Goal: Task Accomplishment & Management: Use online tool/utility

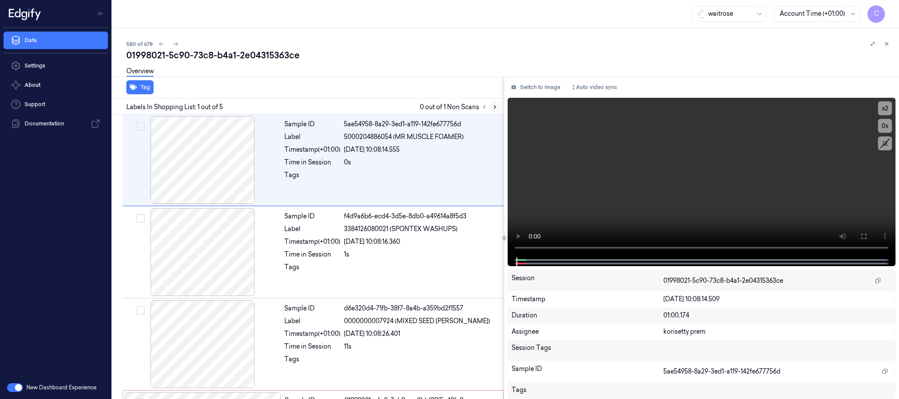
click at [497, 108] on icon at bounding box center [495, 107] width 6 height 6
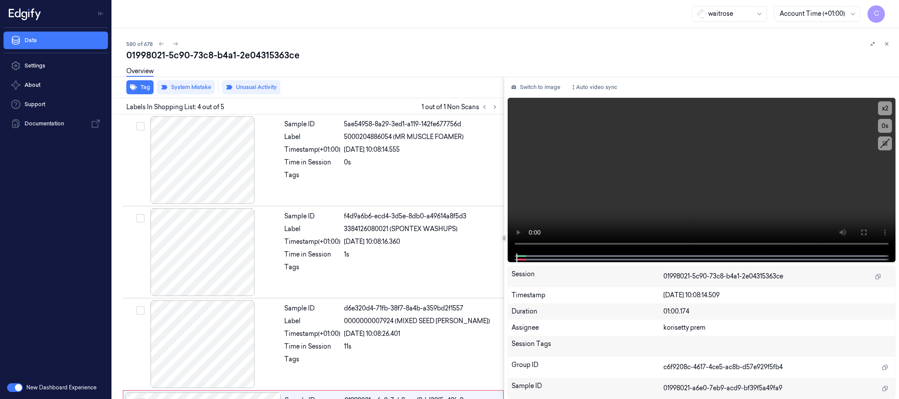
scroll to position [180, 0]
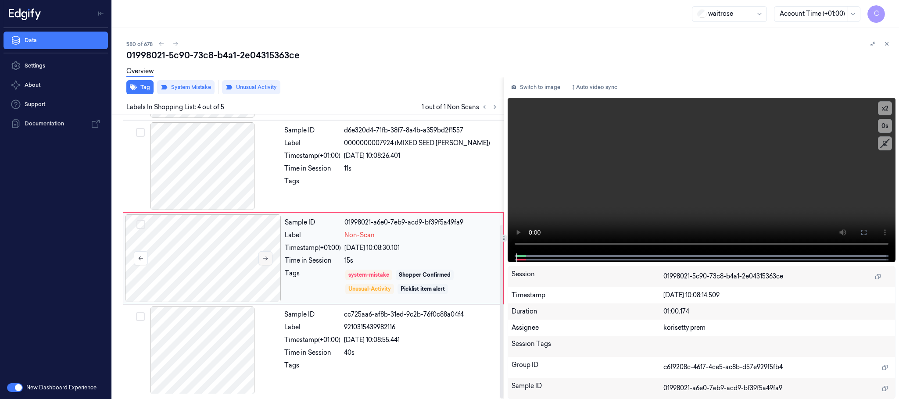
click at [265, 262] on button at bounding box center [266, 259] width 14 height 14
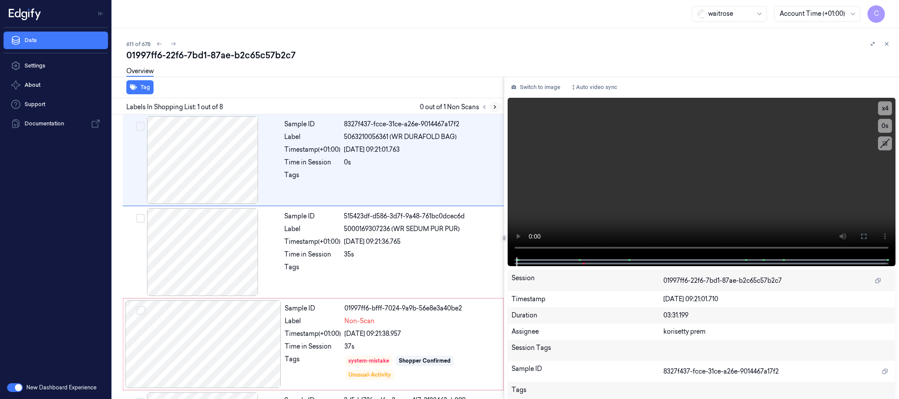
click at [496, 107] on icon at bounding box center [495, 107] width 6 height 6
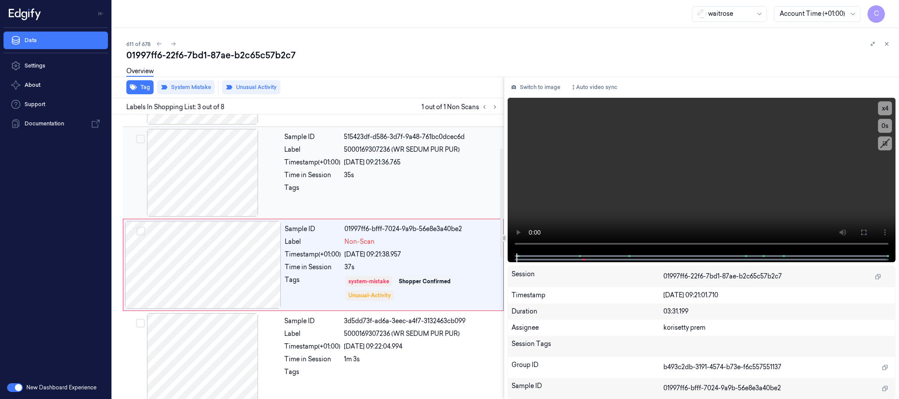
scroll to position [88, 0]
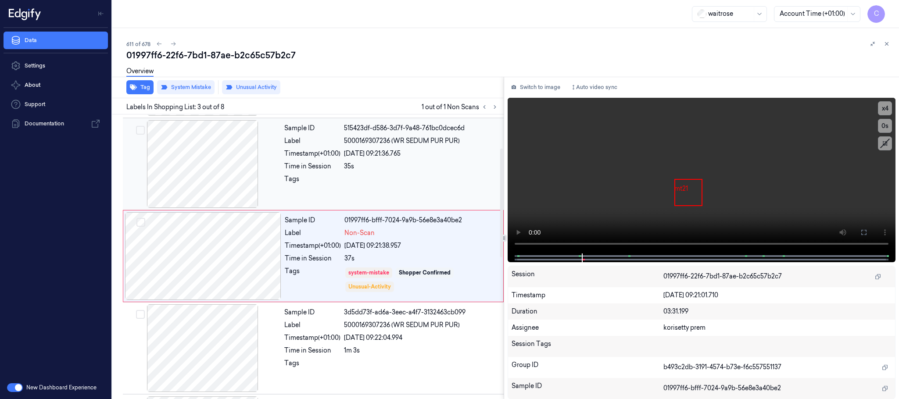
click at [220, 166] on div at bounding box center [203, 164] width 156 height 88
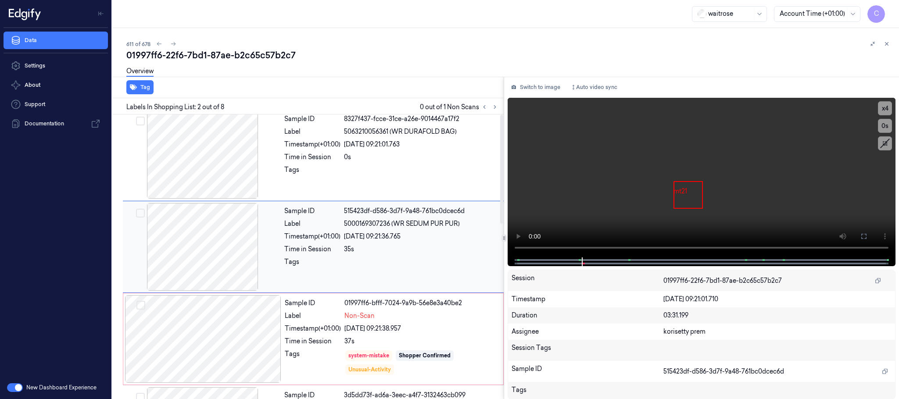
scroll to position [0, 0]
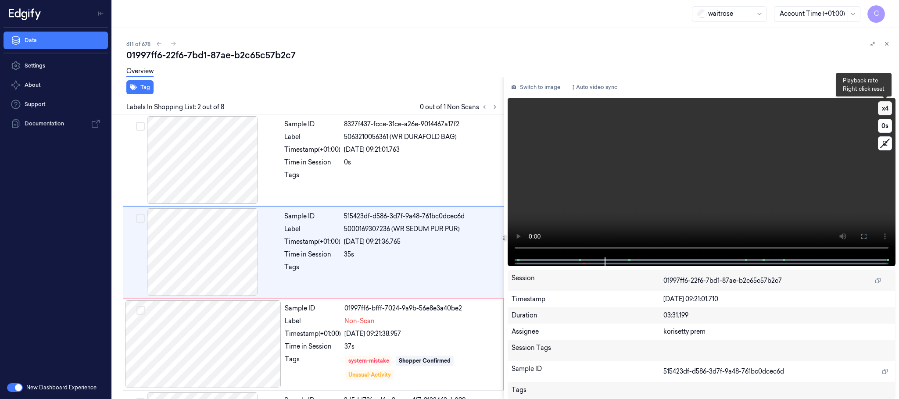
click at [887, 110] on button "x 4" at bounding box center [885, 108] width 14 height 14
click at [710, 171] on video at bounding box center [702, 178] width 388 height 160
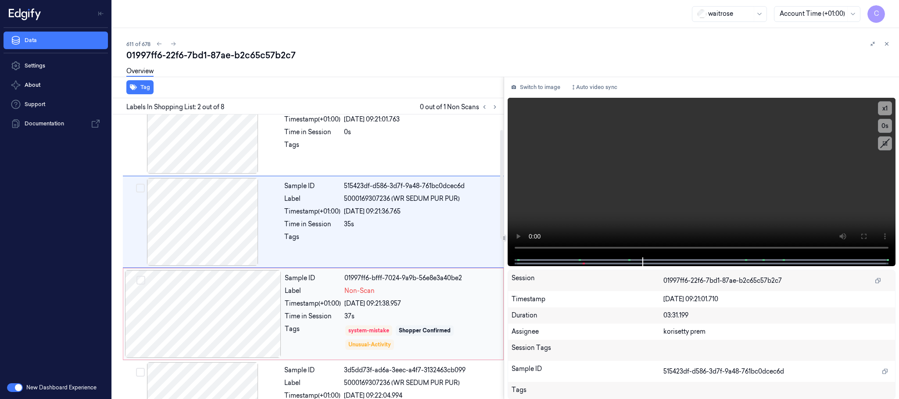
scroll to position [66, 0]
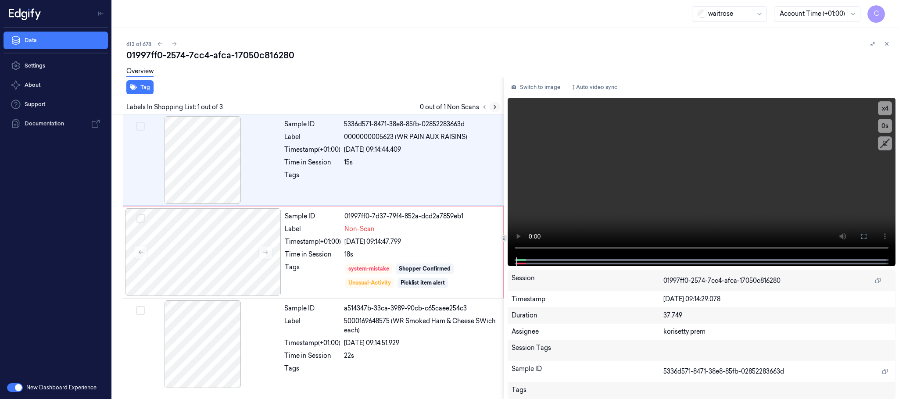
click at [494, 107] on icon at bounding box center [495, 107] width 6 height 6
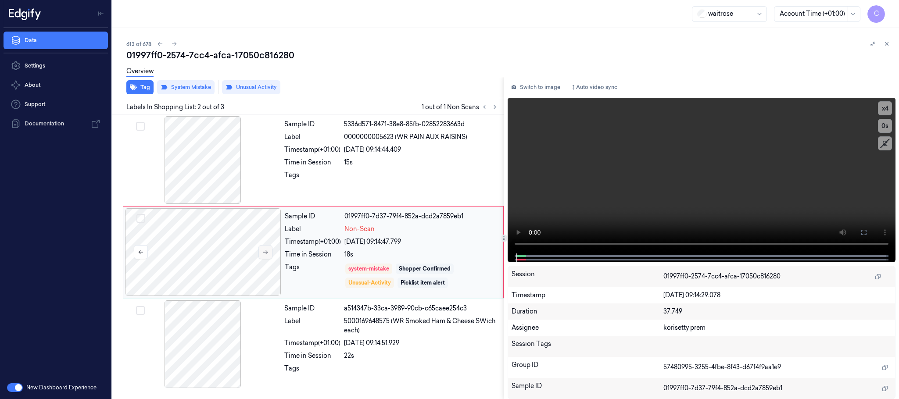
click at [270, 251] on button at bounding box center [266, 252] width 14 height 14
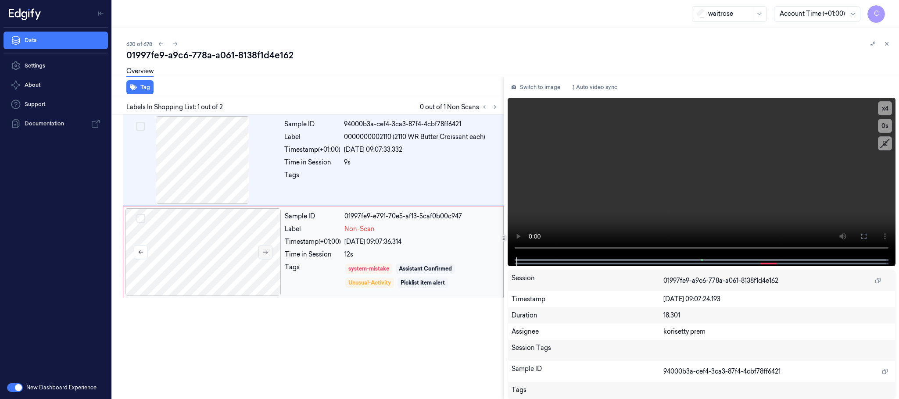
click at [265, 257] on button at bounding box center [266, 252] width 14 height 14
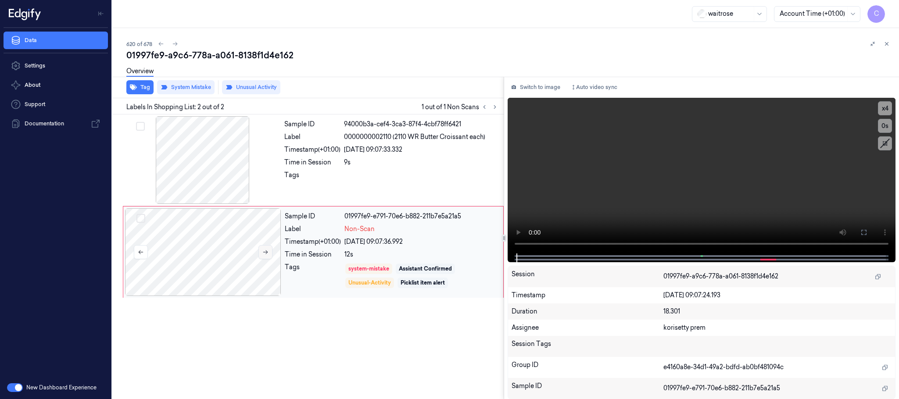
click at [261, 255] on button at bounding box center [266, 252] width 14 height 14
click at [262, 255] on icon at bounding box center [265, 252] width 6 height 6
click at [264, 257] on button at bounding box center [266, 252] width 14 height 14
click at [264, 256] on button at bounding box center [266, 252] width 14 height 14
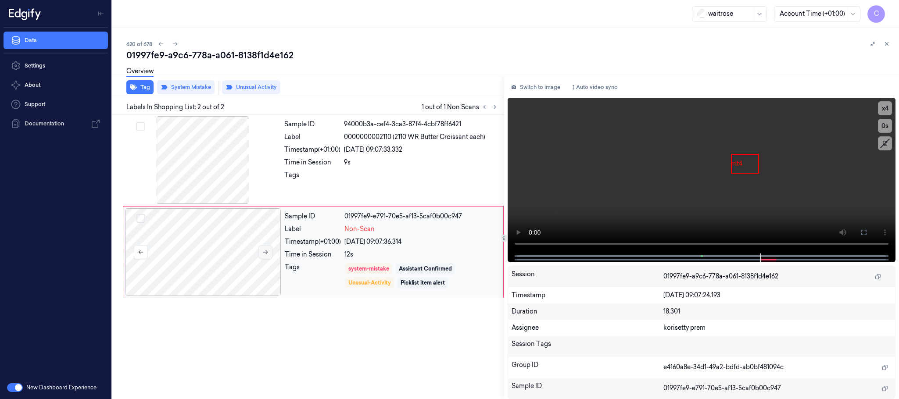
click at [265, 254] on icon at bounding box center [265, 252] width 6 height 6
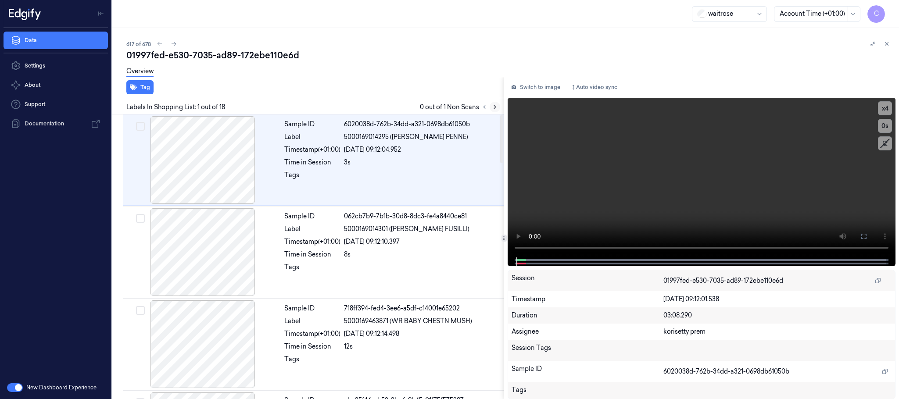
click at [492, 103] on button at bounding box center [495, 107] width 11 height 11
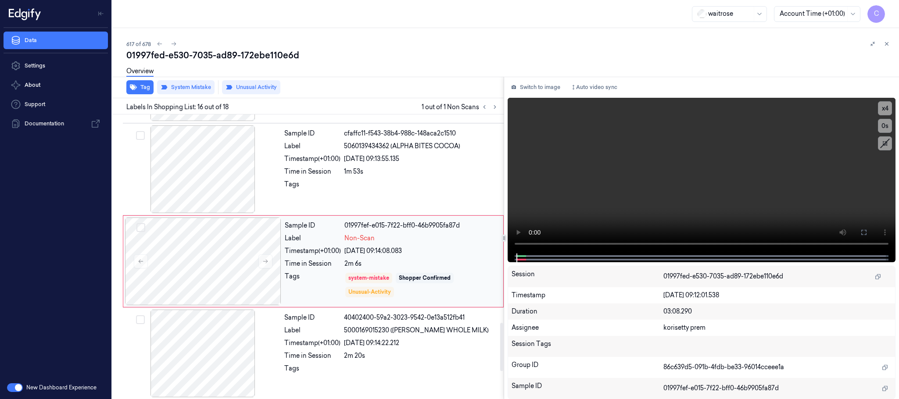
scroll to position [1292, 0]
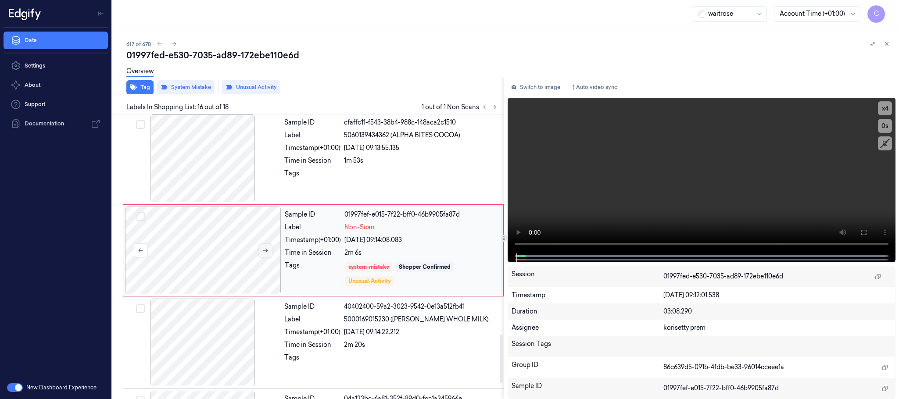
click at [267, 254] on icon at bounding box center [265, 251] width 6 height 6
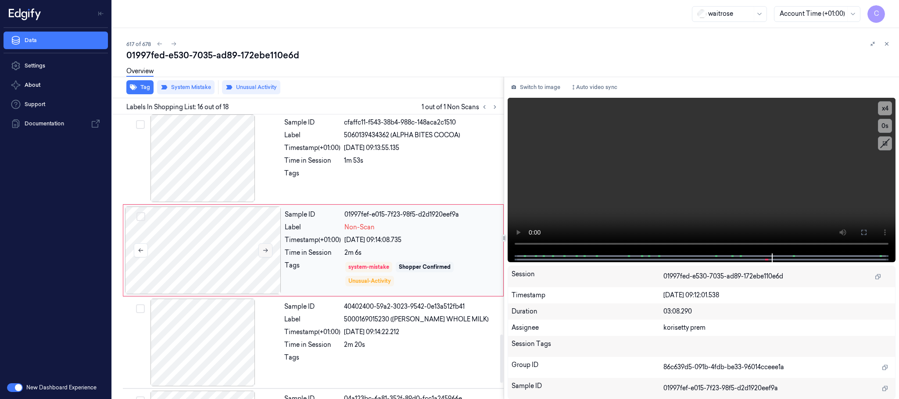
click at [267, 254] on icon at bounding box center [265, 251] width 6 height 6
click at [266, 253] on icon at bounding box center [265, 251] width 5 height 4
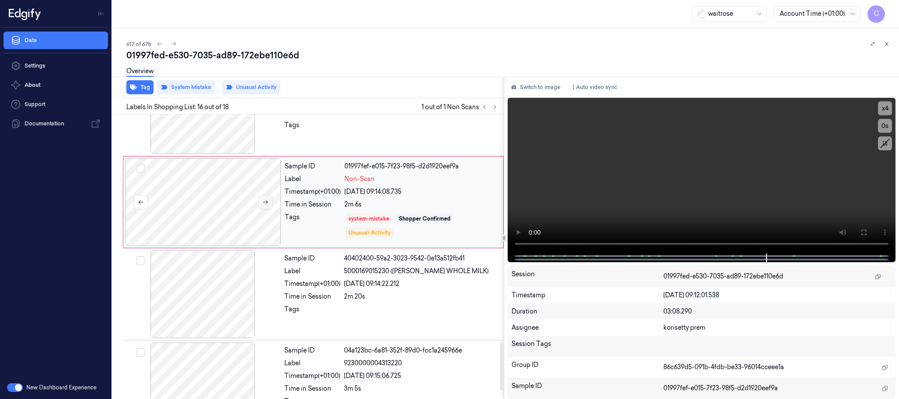
scroll to position [1318, 0]
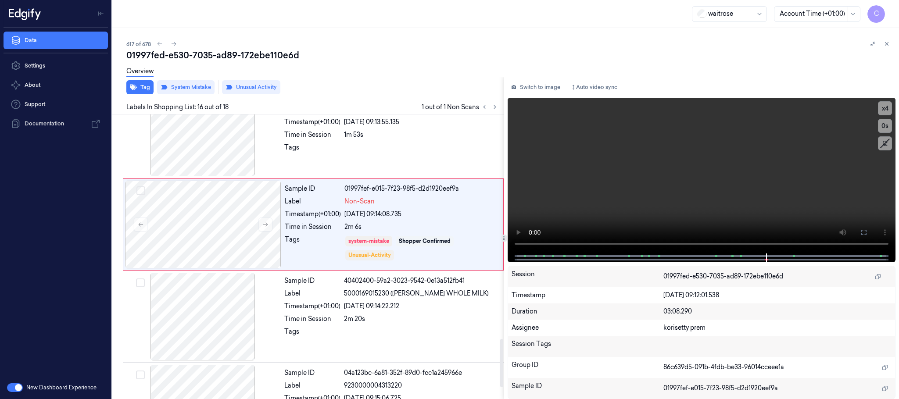
click at [217, 107] on span "Labels In Shopping List: 16 out of 18" at bounding box center [177, 107] width 102 height 9
click at [239, 153] on div at bounding box center [203, 133] width 156 height 88
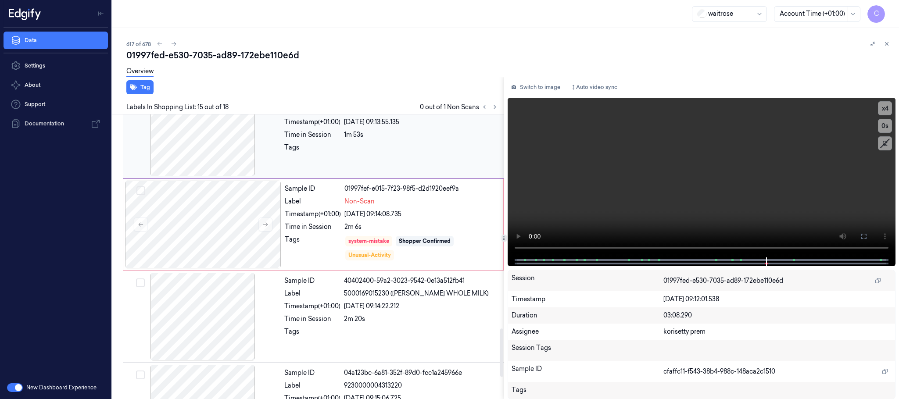
scroll to position [1200, 0]
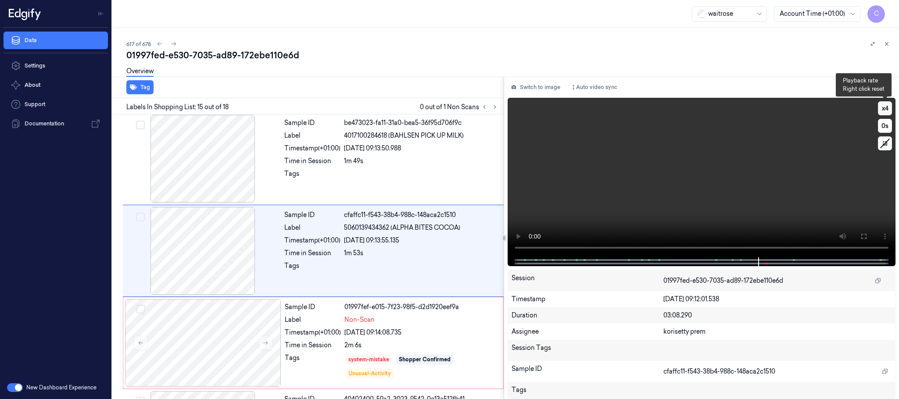
click at [889, 108] on button "x 4" at bounding box center [885, 108] width 14 height 14
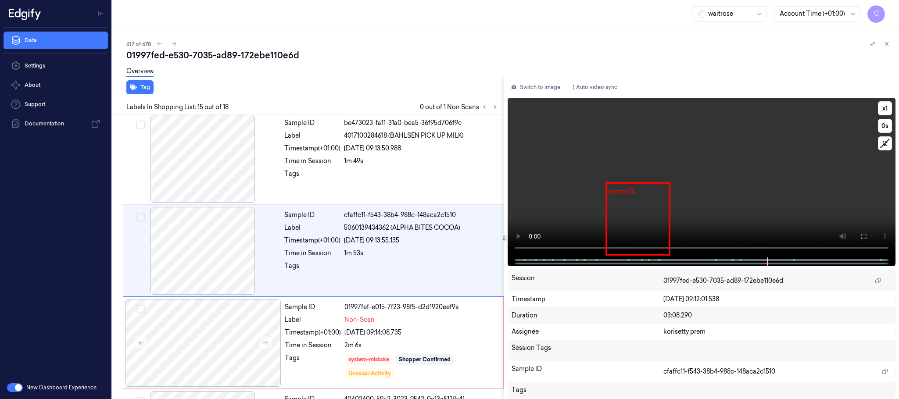
click at [687, 216] on video at bounding box center [702, 178] width 388 height 160
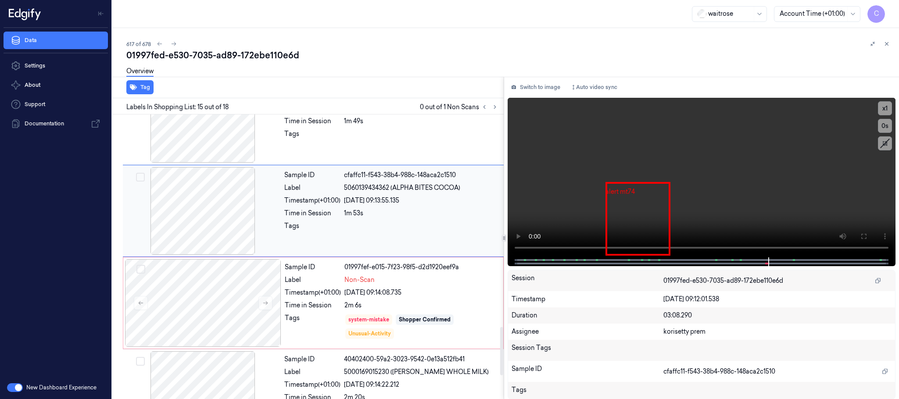
scroll to position [1265, 0]
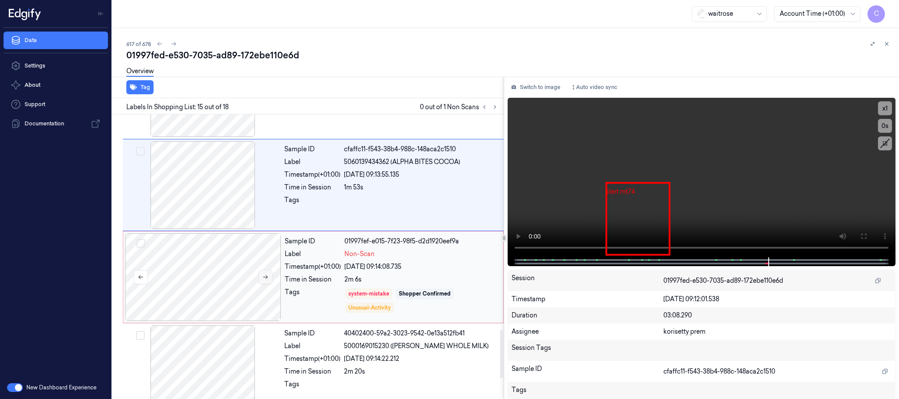
click at [268, 284] on button at bounding box center [266, 277] width 14 height 14
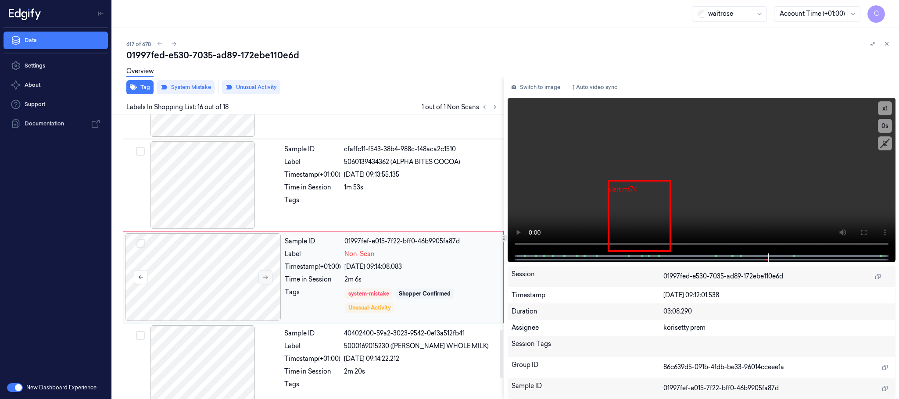
scroll to position [1292, 0]
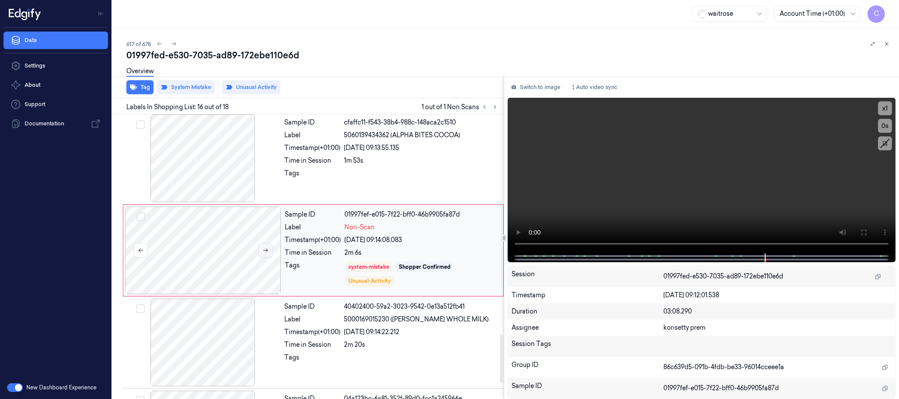
click at [268, 258] on button at bounding box center [266, 251] width 14 height 14
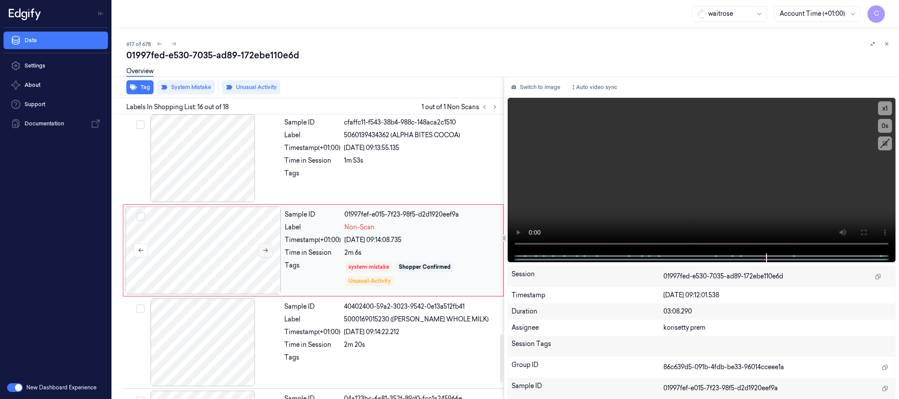
click at [268, 258] on button at bounding box center [266, 251] width 14 height 14
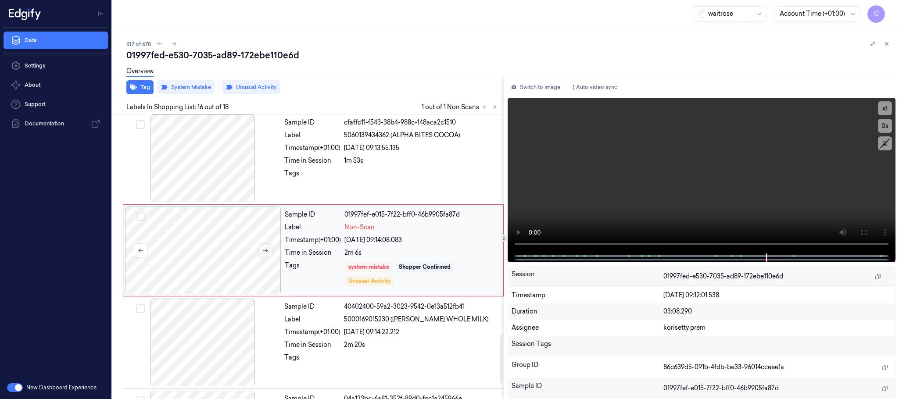
click at [268, 258] on button at bounding box center [266, 251] width 14 height 14
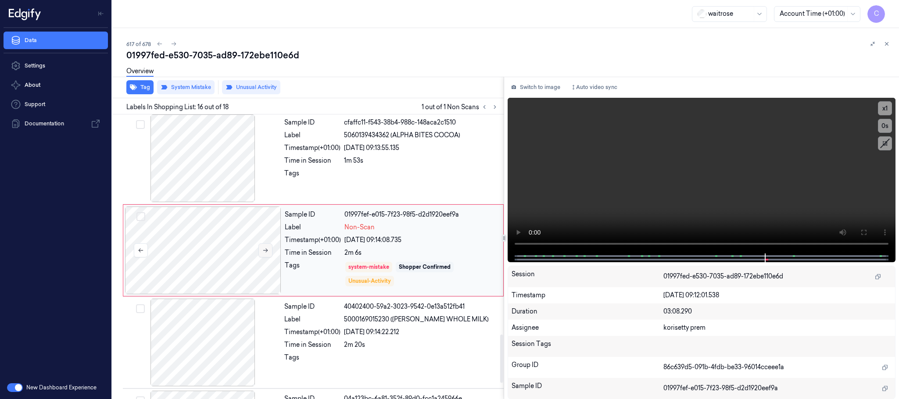
click at [268, 258] on button at bounding box center [266, 251] width 14 height 14
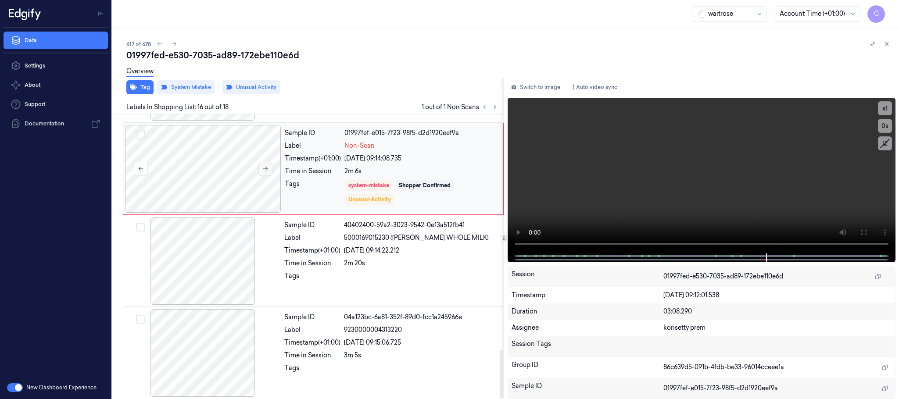
scroll to position [1384, 0]
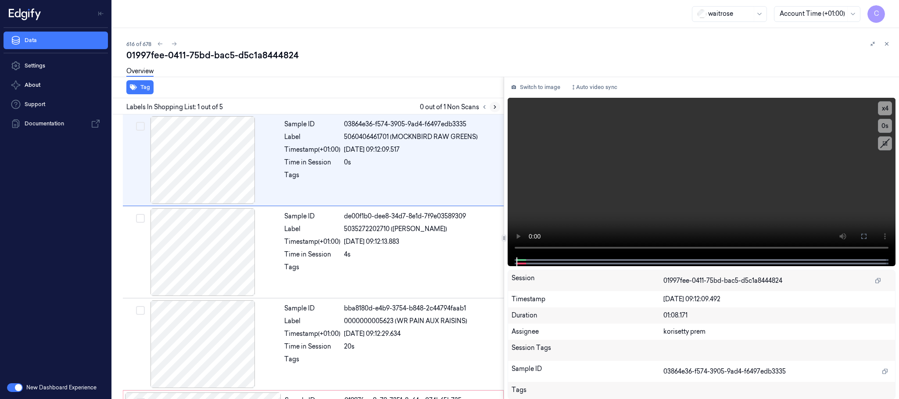
click at [495, 107] on icon at bounding box center [495, 107] width 6 height 6
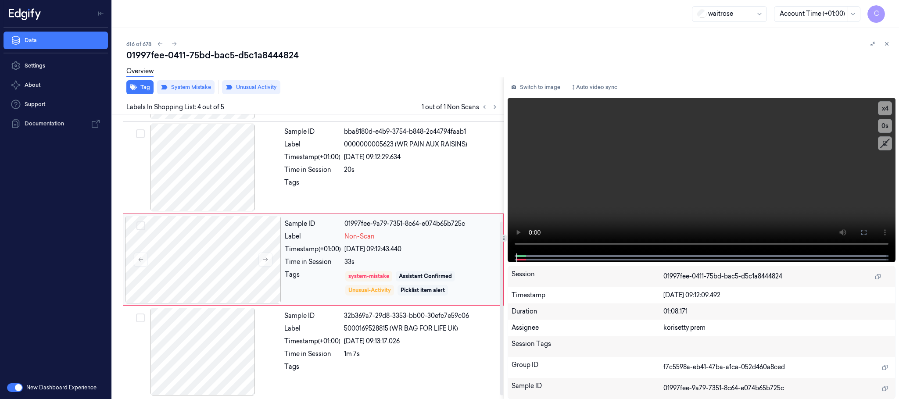
scroll to position [180, 0]
click at [266, 259] on icon at bounding box center [265, 259] width 5 height 4
click at [271, 258] on button at bounding box center [266, 259] width 14 height 14
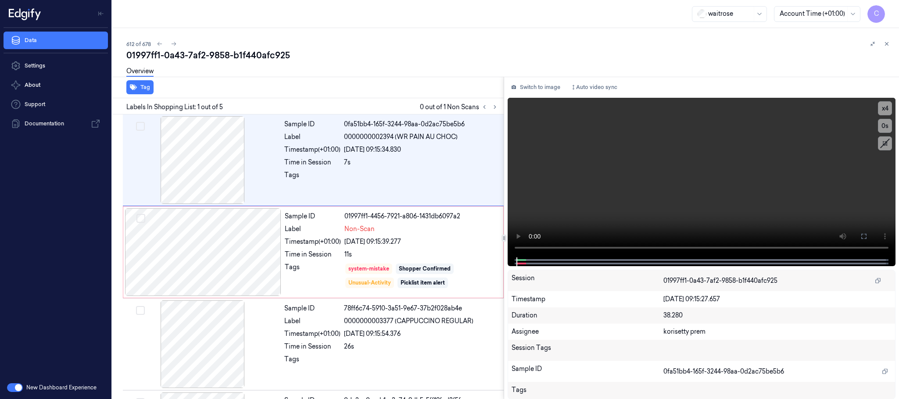
click at [494, 108] on icon at bounding box center [495, 107] width 2 height 3
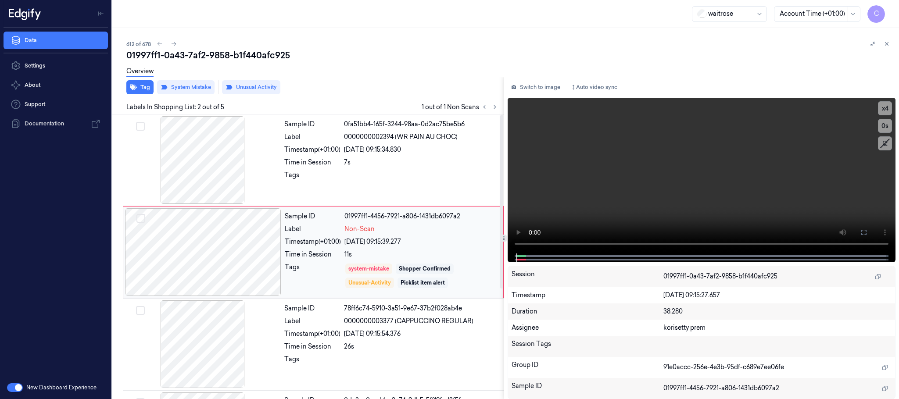
click at [270, 256] on div at bounding box center [203, 253] width 156 height 88
click at [234, 169] on div at bounding box center [203, 160] width 156 height 88
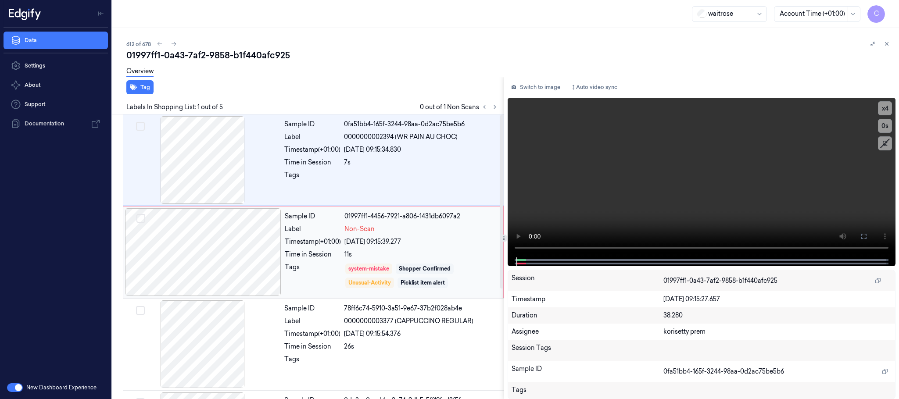
click at [244, 239] on div at bounding box center [203, 253] width 156 height 88
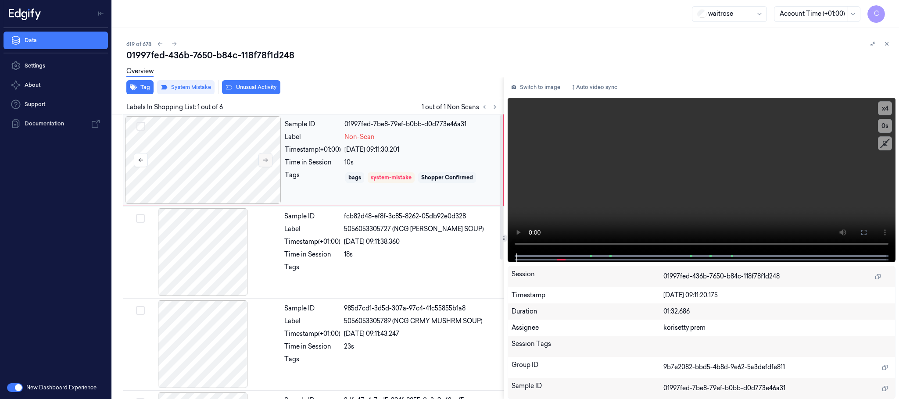
click at [270, 161] on button at bounding box center [266, 160] width 14 height 14
click at [269, 161] on icon at bounding box center [265, 160] width 6 height 6
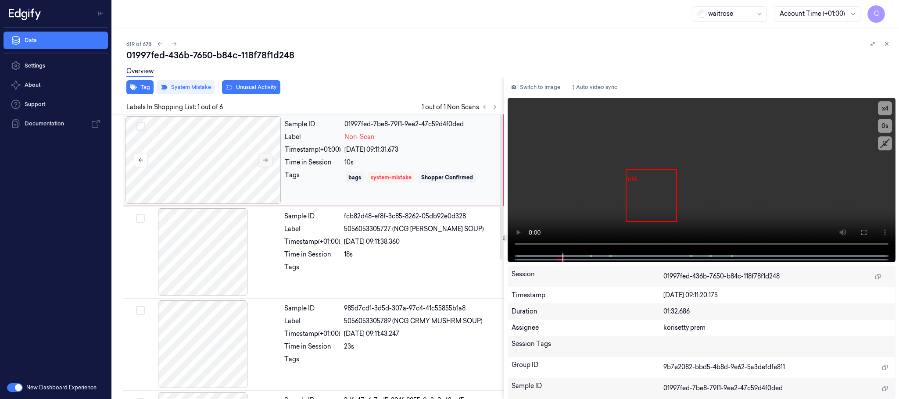
click at [262, 157] on icon at bounding box center [265, 160] width 6 height 6
click at [264, 157] on icon at bounding box center [265, 160] width 6 height 6
click at [265, 157] on icon at bounding box center [265, 160] width 6 height 6
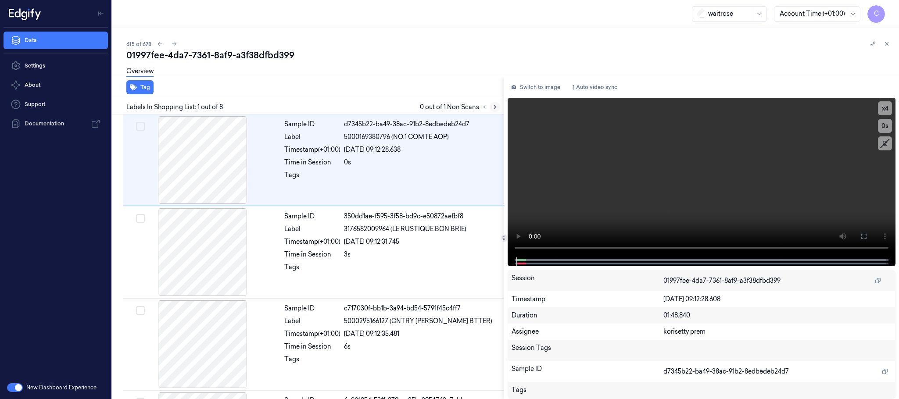
click at [494, 104] on icon at bounding box center [495, 107] width 6 height 6
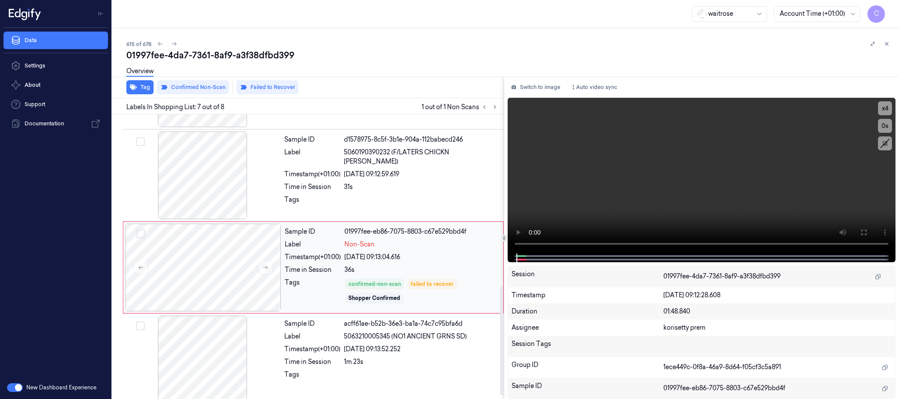
scroll to position [457, 0]
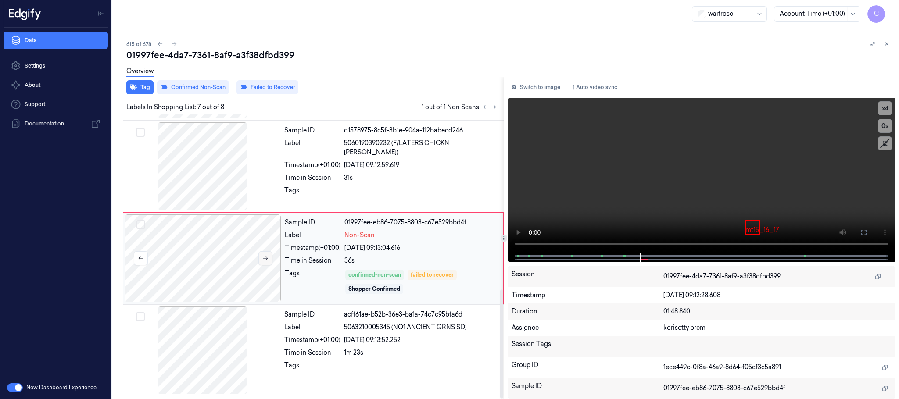
click at [267, 259] on icon at bounding box center [265, 259] width 5 height 4
click at [268, 259] on icon at bounding box center [265, 258] width 6 height 6
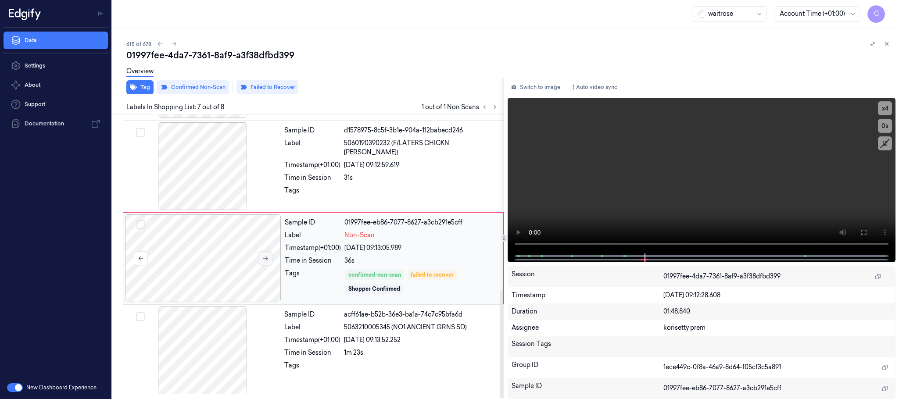
click at [268, 259] on icon at bounding box center [265, 258] width 6 height 6
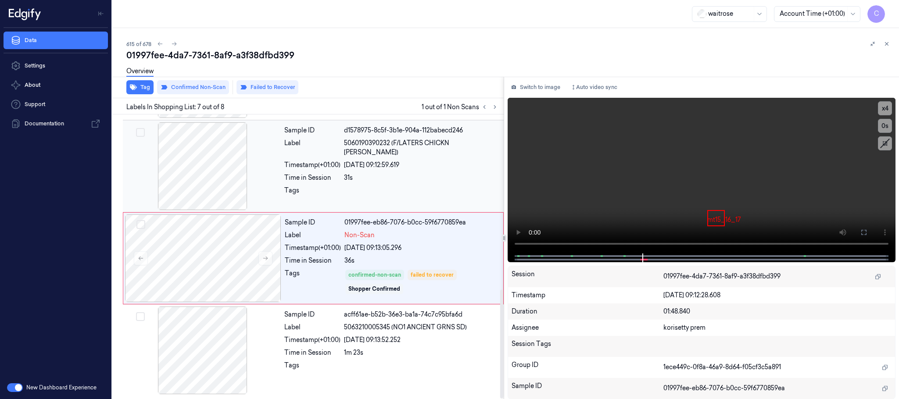
click at [219, 176] on div at bounding box center [203, 166] width 156 height 88
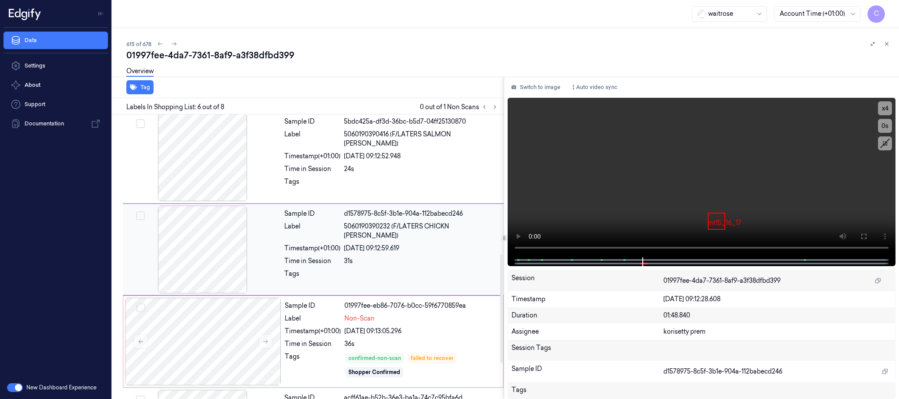
scroll to position [366, 0]
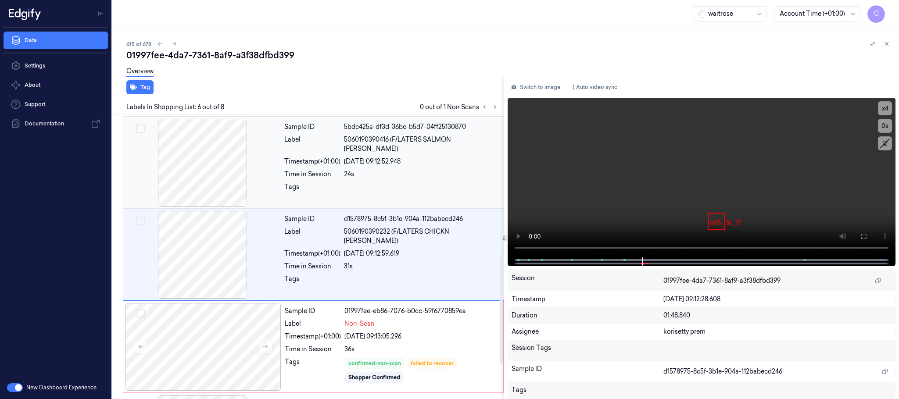
click at [203, 158] on div at bounding box center [203, 163] width 156 height 88
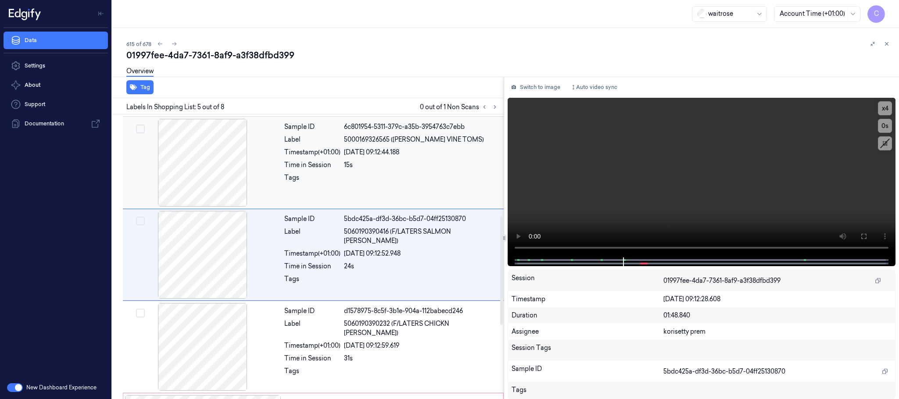
scroll to position [208, 0]
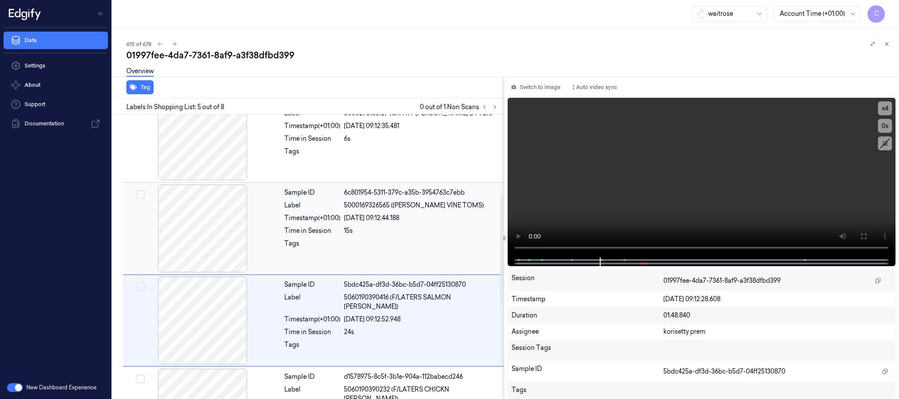
click at [186, 218] on div at bounding box center [203, 229] width 156 height 88
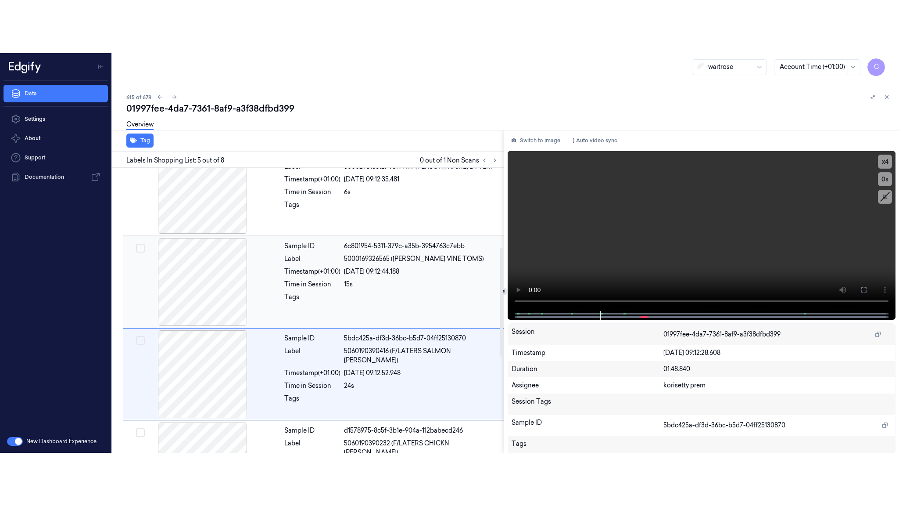
scroll to position [181, 0]
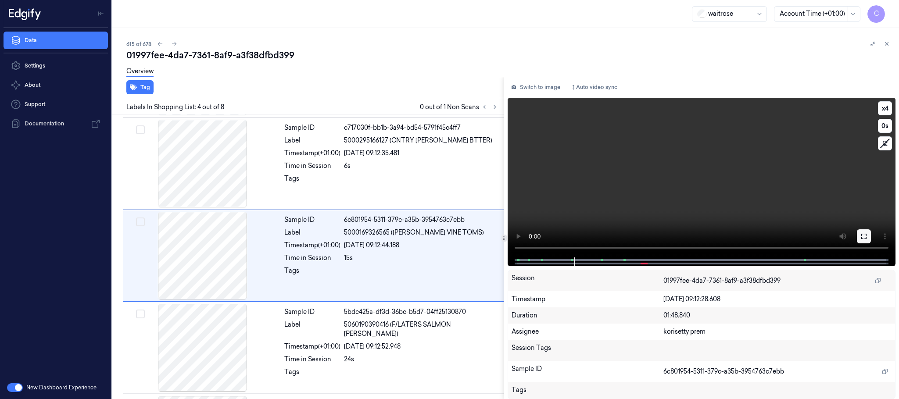
click at [868, 236] on icon at bounding box center [864, 236] width 7 height 7
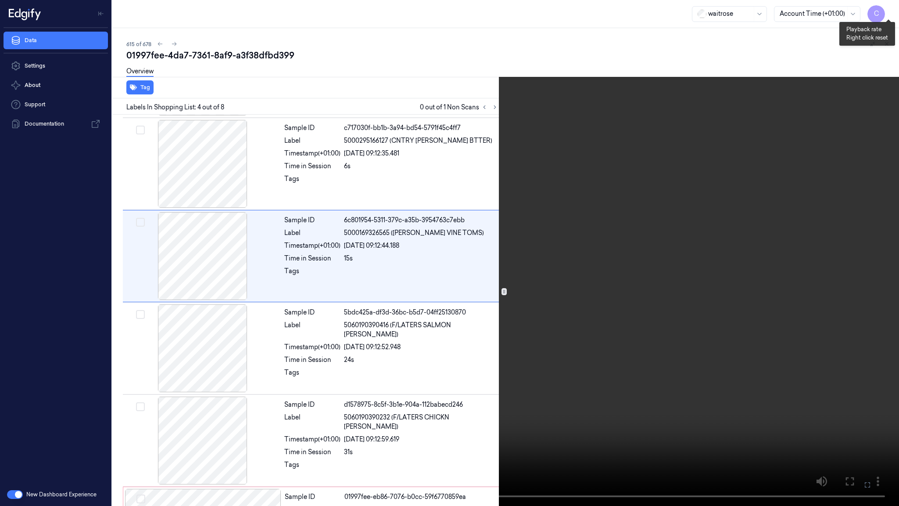
click at [884, 8] on button "x 4" at bounding box center [889, 11] width 14 height 14
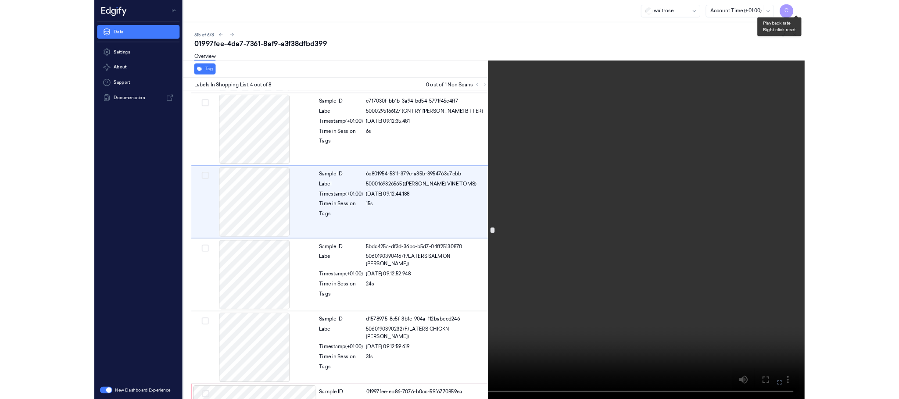
scroll to position [128, 0]
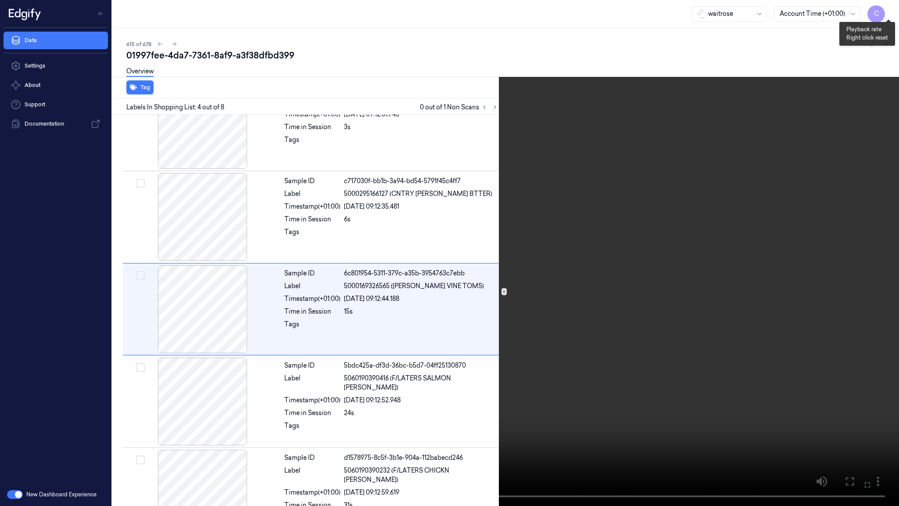
click at [885, 10] on button "x 1" at bounding box center [889, 11] width 14 height 14
drag, startPoint x: 442, startPoint y: 268, endPoint x: 493, endPoint y: 159, distance: 119.4
click at [442, 269] on video at bounding box center [449, 253] width 899 height 506
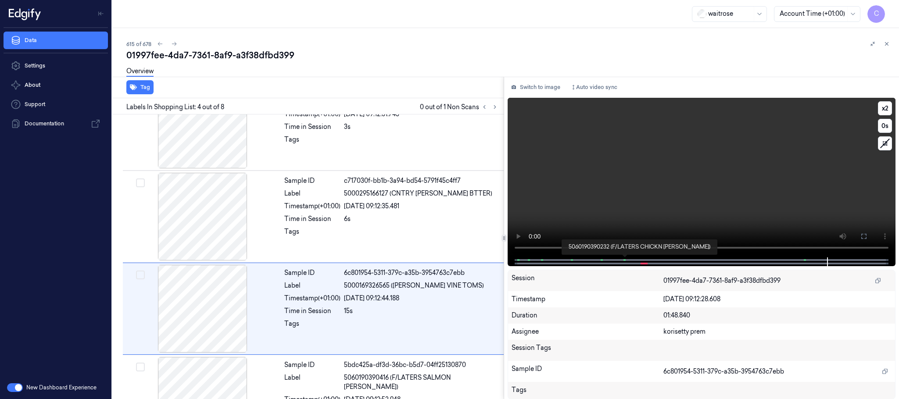
click at [624, 259] on span at bounding box center [624, 260] width 1 height 4
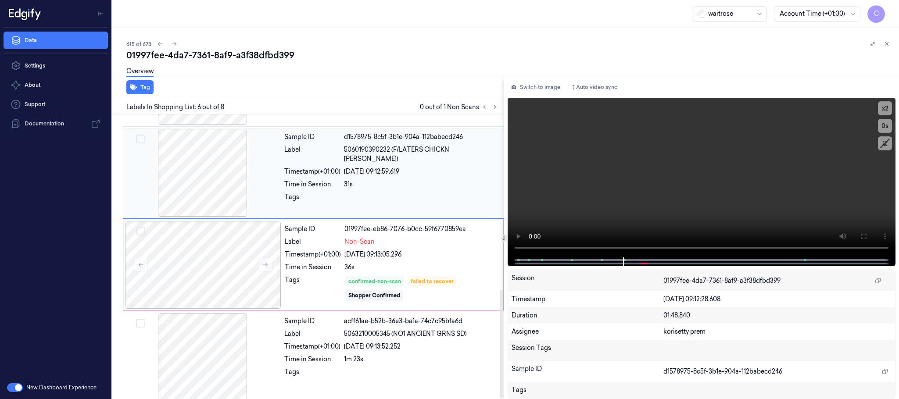
scroll to position [457, 0]
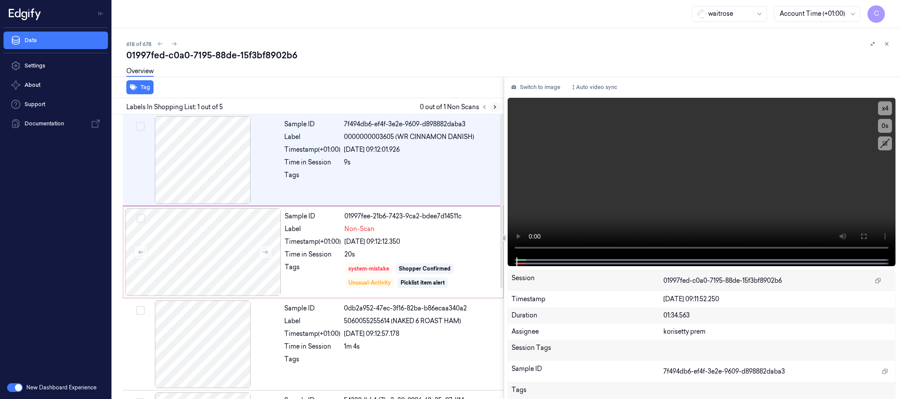
click at [490, 111] on button at bounding box center [495, 107] width 11 height 11
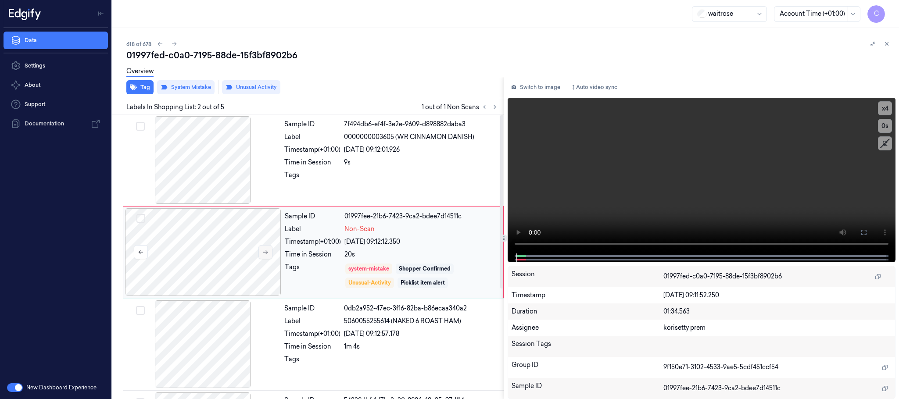
click at [263, 253] on icon at bounding box center [265, 252] width 6 height 6
click at [264, 251] on icon at bounding box center [265, 252] width 6 height 6
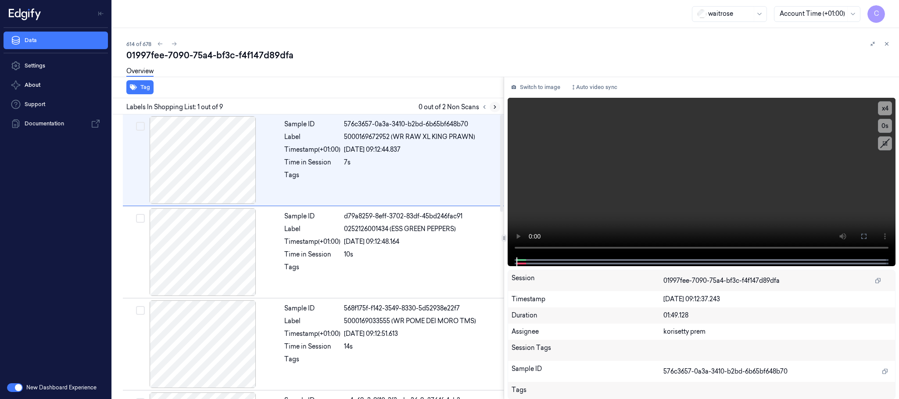
click at [495, 108] on icon at bounding box center [495, 107] width 2 height 3
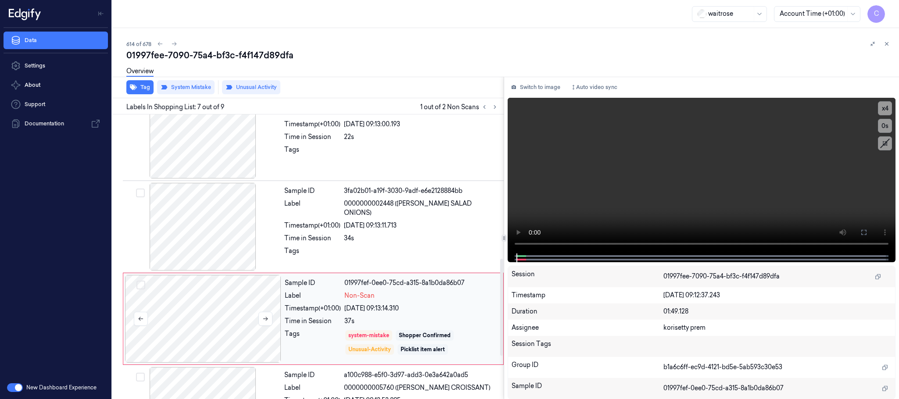
scroll to position [459, 0]
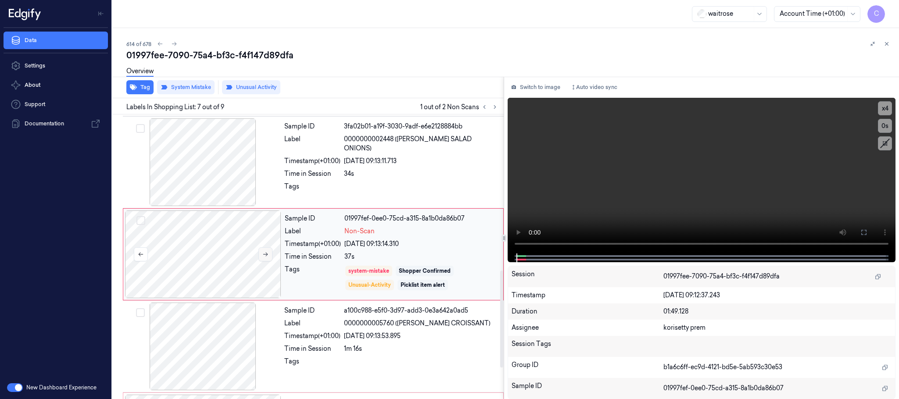
click at [261, 261] on button at bounding box center [266, 255] width 14 height 14
click at [262, 257] on icon at bounding box center [265, 255] width 6 height 6
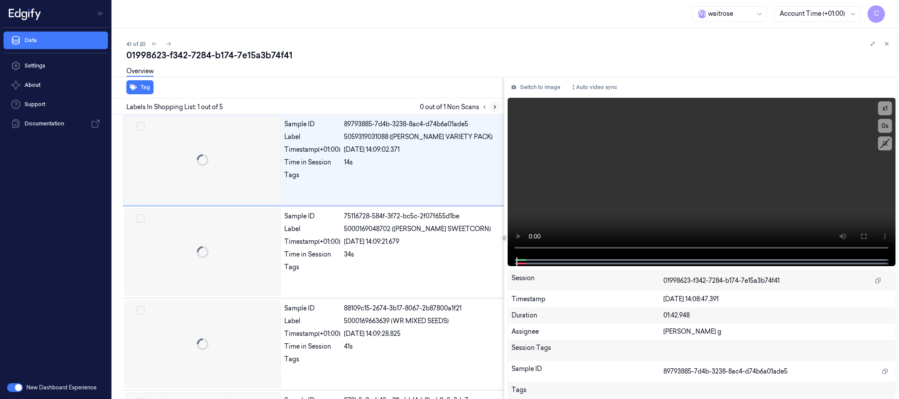
click at [499, 108] on button at bounding box center [495, 107] width 11 height 11
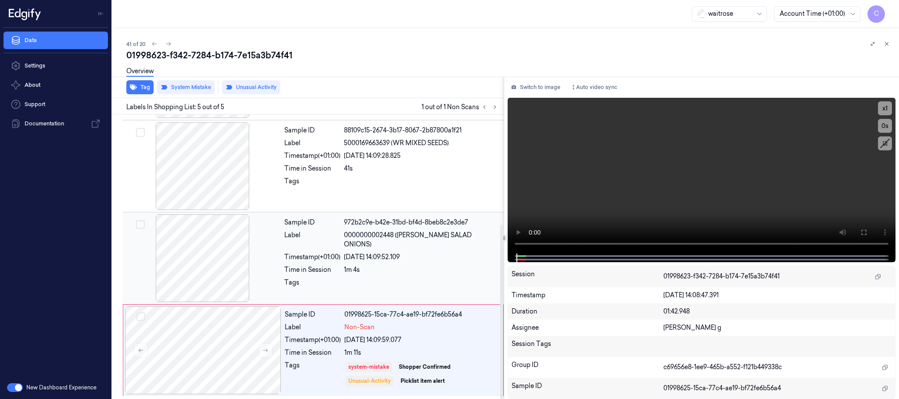
scroll to position [180, 0]
click at [265, 354] on button at bounding box center [266, 351] width 14 height 14
click at [266, 349] on icon at bounding box center [265, 351] width 6 height 6
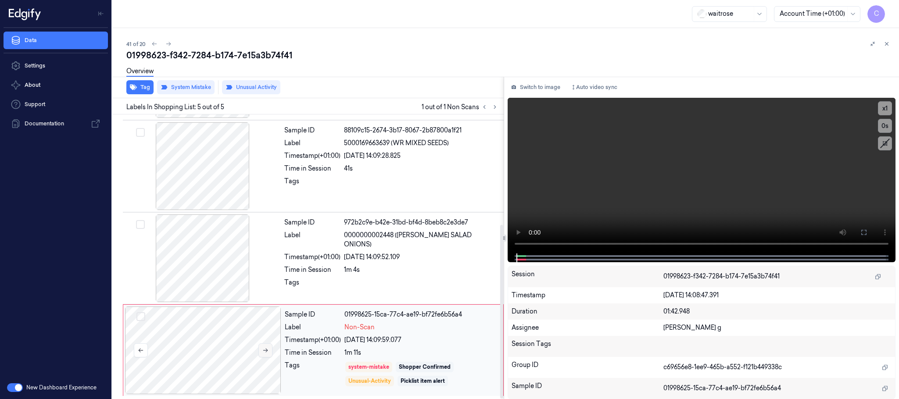
click at [266, 349] on icon at bounding box center [265, 351] width 6 height 6
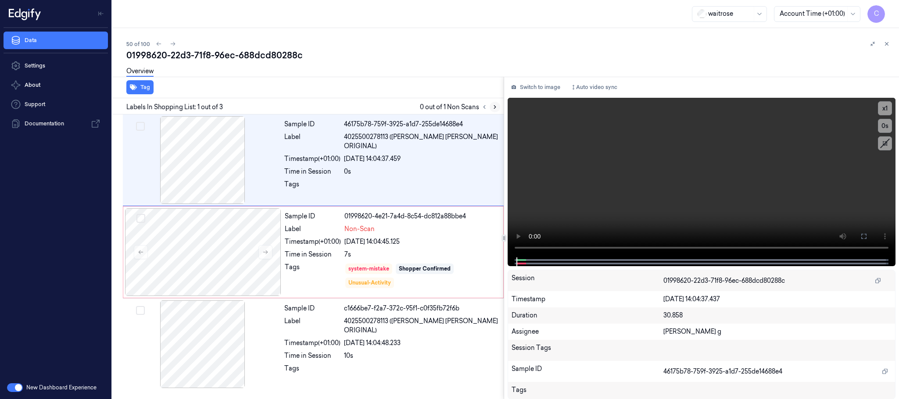
click at [494, 107] on icon at bounding box center [495, 107] width 6 height 6
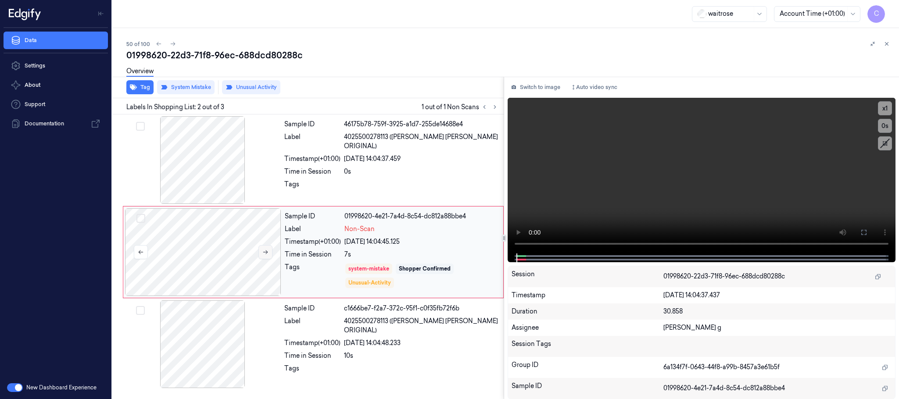
click at [264, 251] on icon at bounding box center [265, 252] width 6 height 6
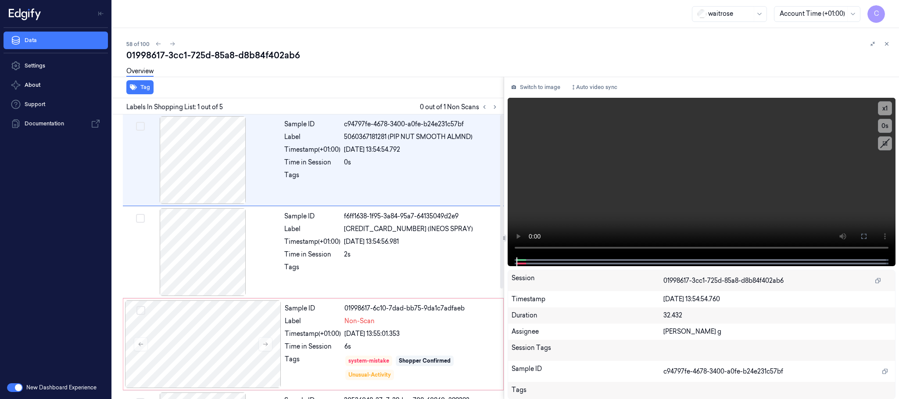
click at [501, 107] on div "Labels In Shopping List: 1 out of 5 0 out of 1 Non Scans" at bounding box center [306, 106] width 395 height 16
click at [495, 106] on icon at bounding box center [495, 107] width 2 height 3
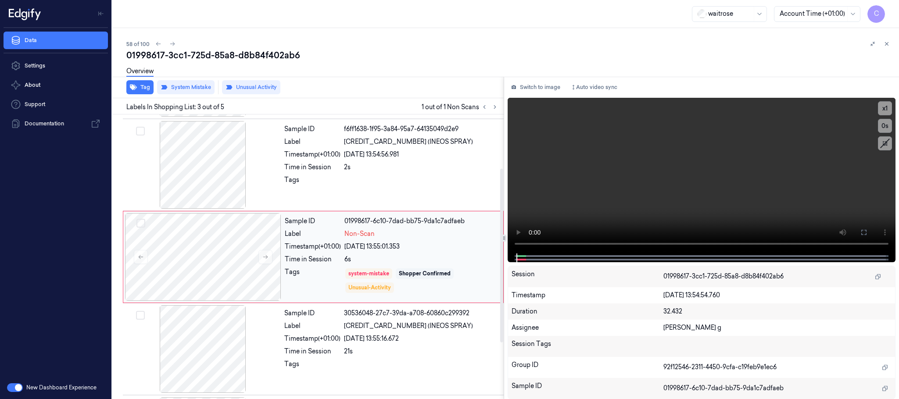
scroll to position [88, 0]
click at [270, 257] on button at bounding box center [266, 256] width 14 height 14
click at [266, 259] on icon at bounding box center [265, 256] width 6 height 6
click at [265, 259] on icon at bounding box center [265, 256] width 6 height 6
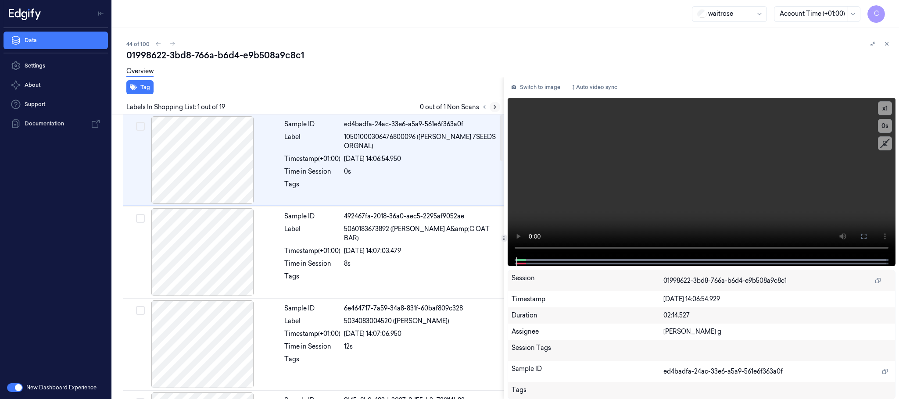
click at [498, 107] on icon at bounding box center [495, 107] width 6 height 6
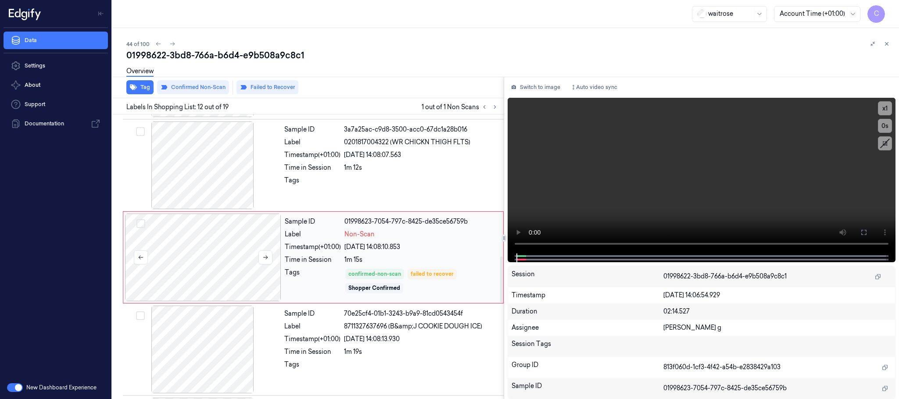
scroll to position [922, 0]
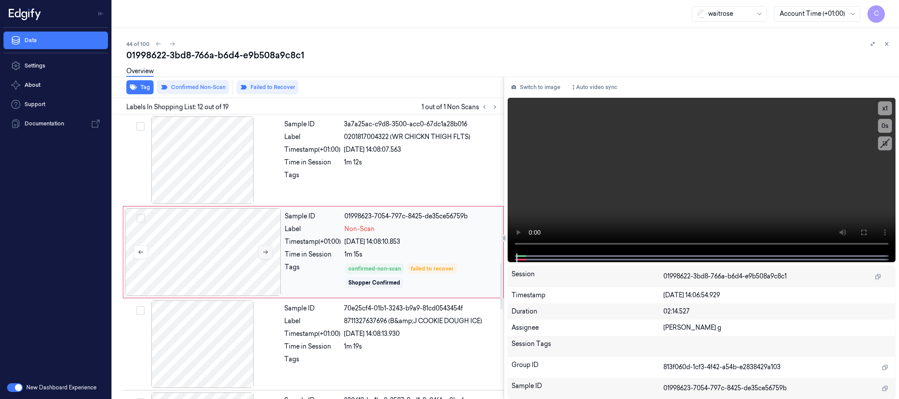
click at [264, 255] on icon at bounding box center [265, 252] width 6 height 6
click at [266, 255] on icon at bounding box center [265, 252] width 6 height 6
click at [268, 255] on icon at bounding box center [265, 252] width 6 height 6
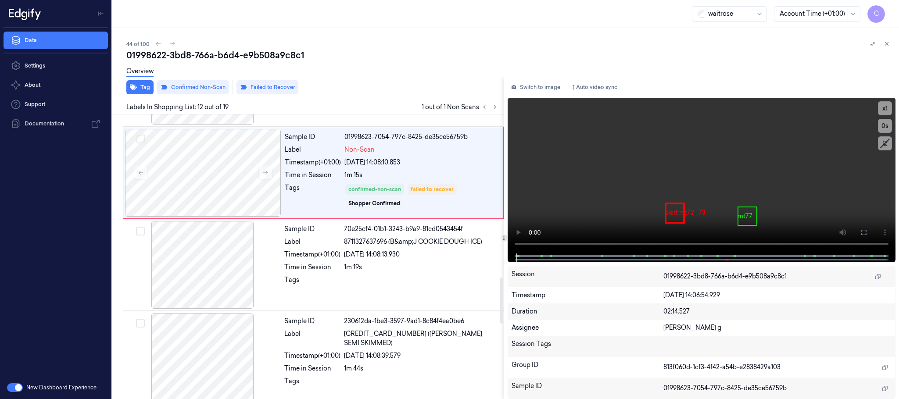
scroll to position [988, 0]
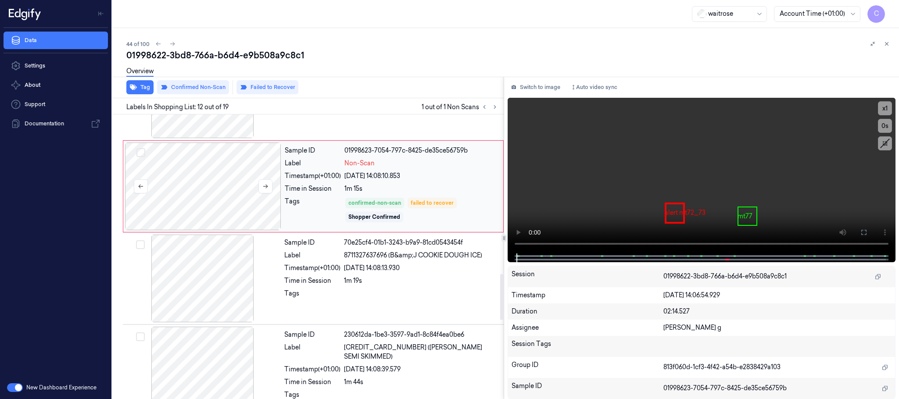
click at [223, 219] on div at bounding box center [203, 187] width 156 height 88
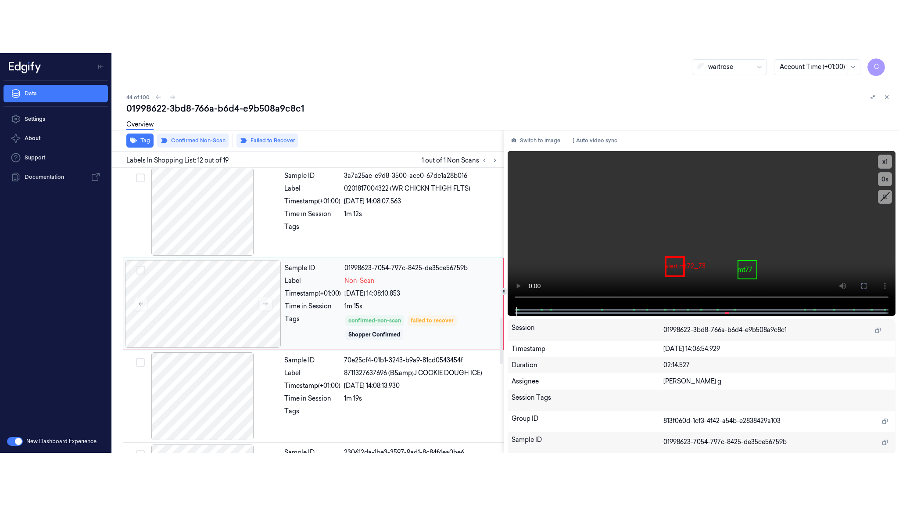
scroll to position [922, 0]
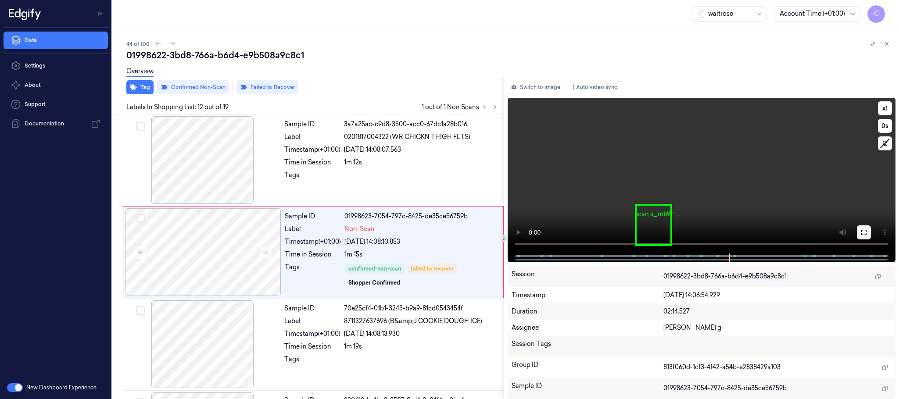
click at [863, 227] on button at bounding box center [864, 233] width 14 height 14
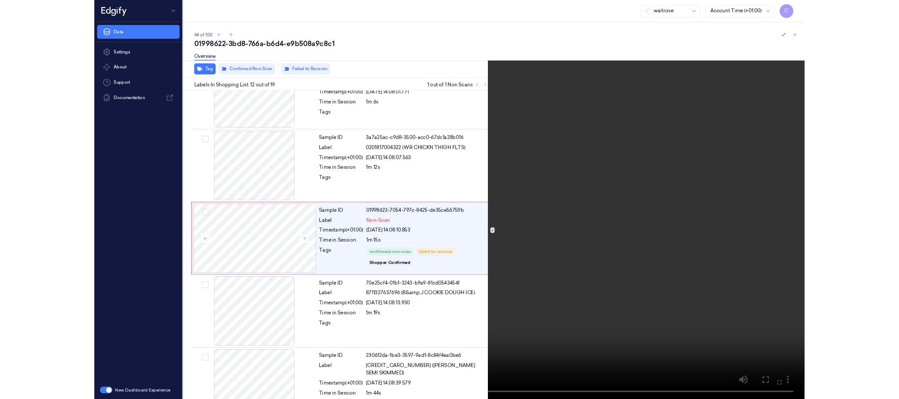
scroll to position [869, 0]
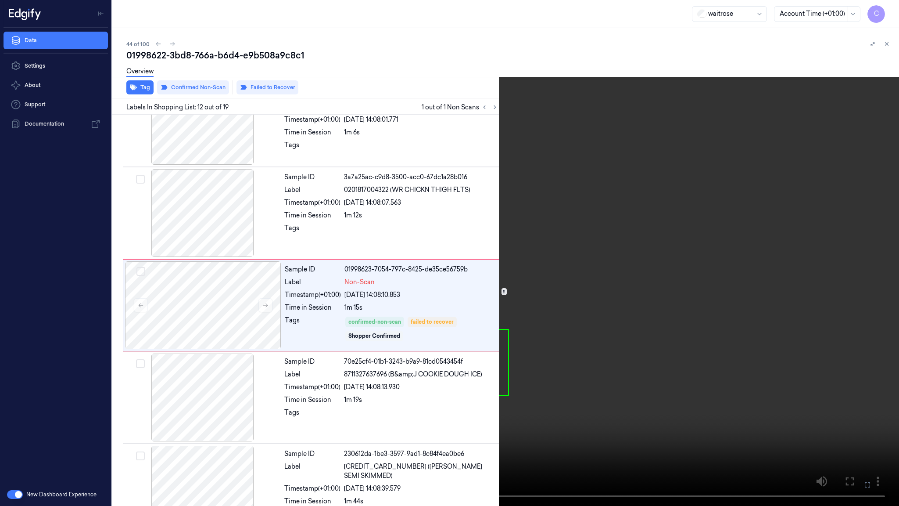
click at [280, 349] on video at bounding box center [449, 253] width 899 height 506
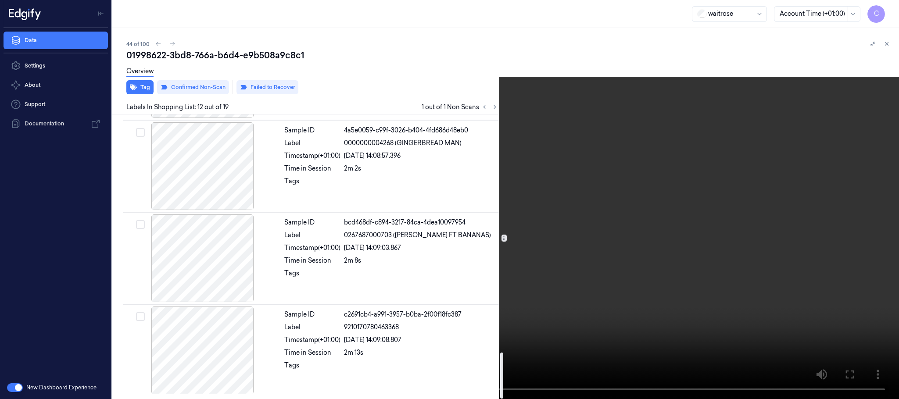
scroll to position [1477, 0]
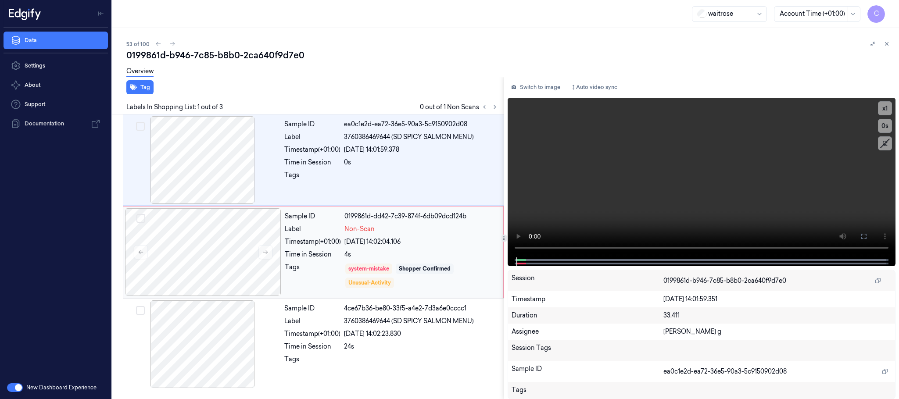
drag, startPoint x: 494, startPoint y: 108, endPoint x: 342, endPoint y: 224, distance: 190.7
click at [494, 107] on icon at bounding box center [495, 107] width 6 height 6
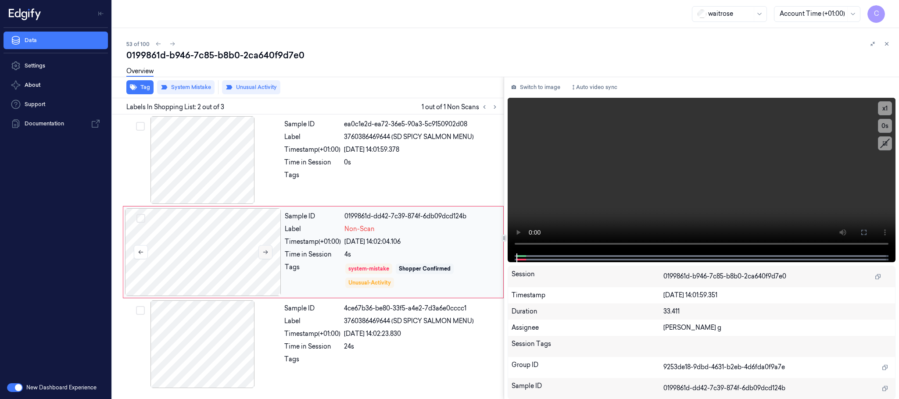
click at [266, 253] on icon at bounding box center [265, 253] width 5 height 4
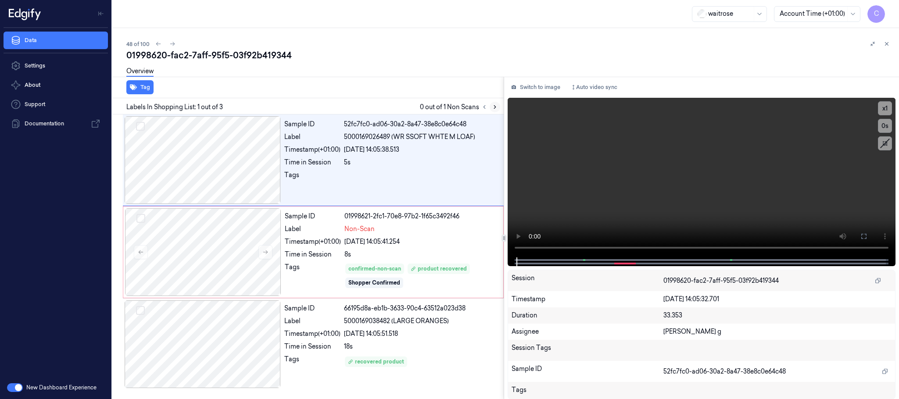
click at [493, 107] on icon at bounding box center [495, 107] width 6 height 6
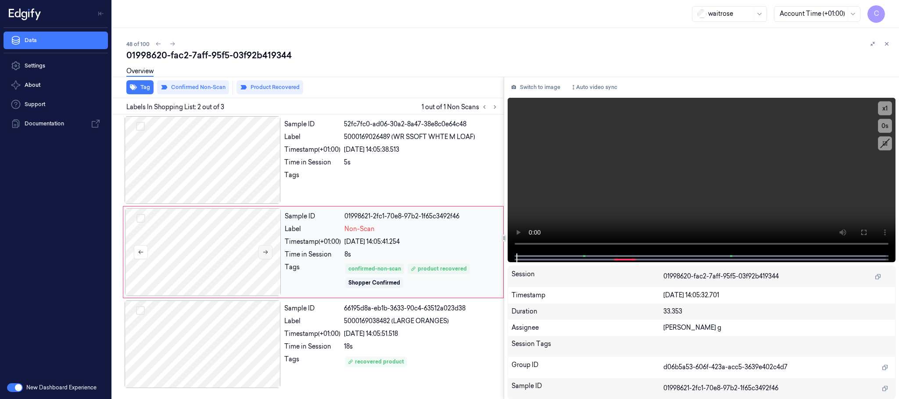
click at [268, 252] on icon at bounding box center [265, 252] width 6 height 6
click at [269, 254] on button at bounding box center [266, 252] width 14 height 14
click at [266, 254] on icon at bounding box center [265, 253] width 5 height 4
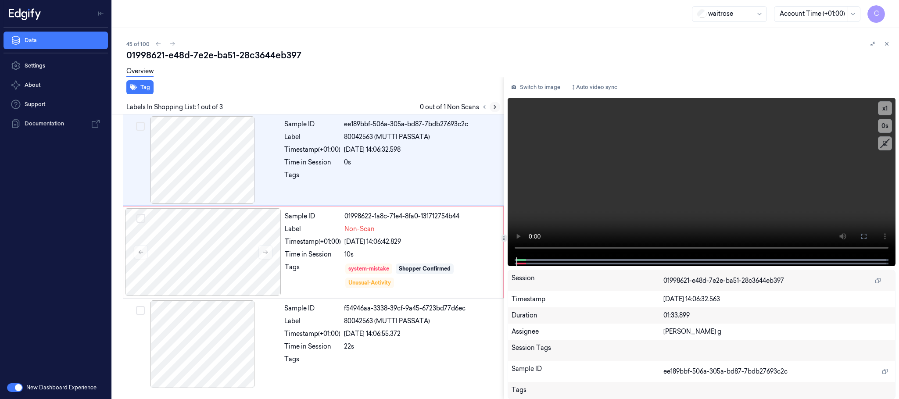
click at [494, 105] on icon at bounding box center [495, 107] width 6 height 6
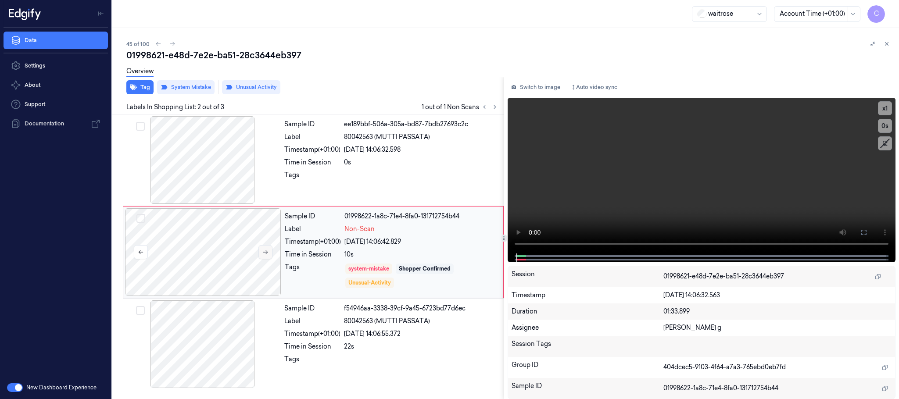
click at [264, 255] on icon at bounding box center [265, 252] width 6 height 6
click at [265, 255] on icon at bounding box center [265, 252] width 6 height 6
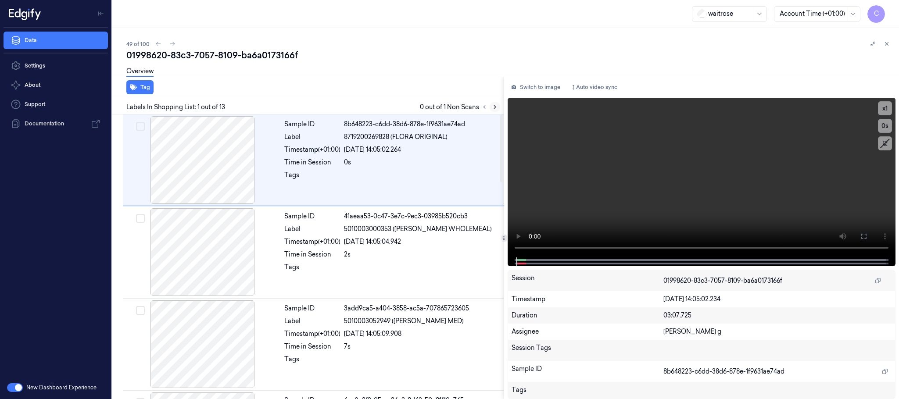
click at [496, 108] on icon at bounding box center [495, 107] width 6 height 6
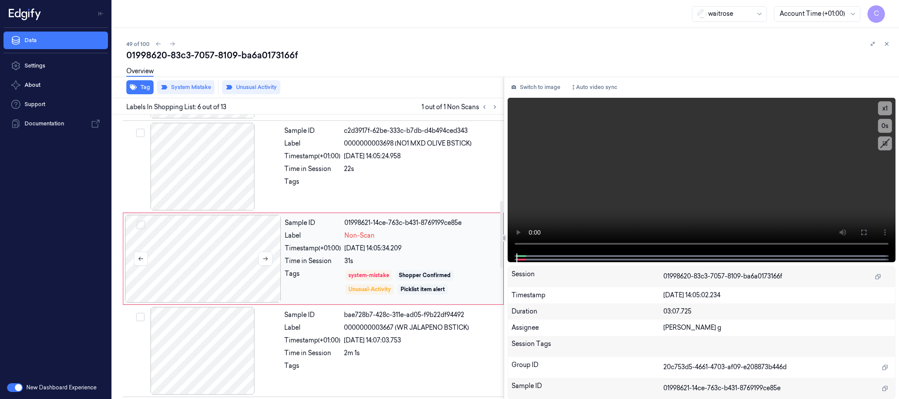
scroll to position [366, 0]
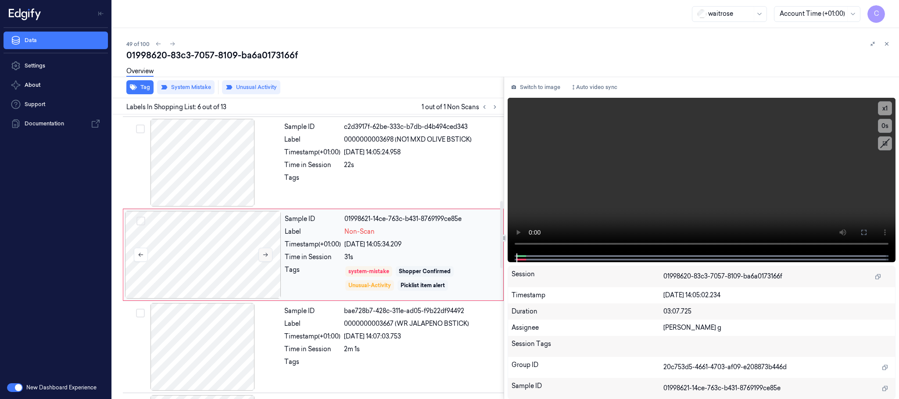
click at [269, 255] on icon at bounding box center [265, 255] width 6 height 6
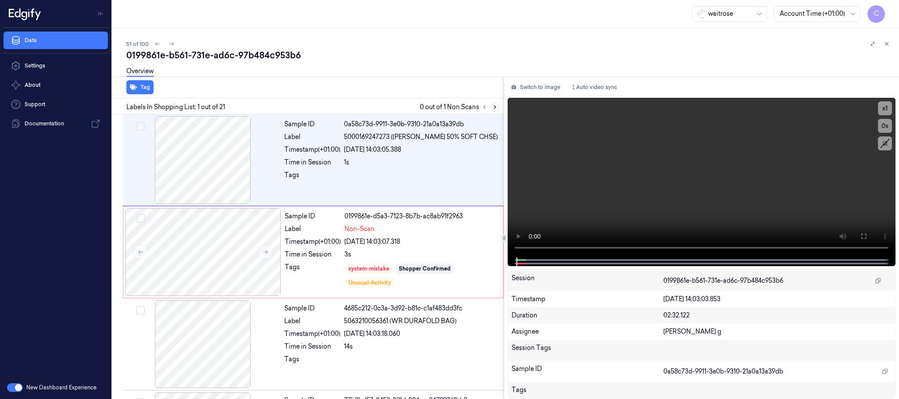
click at [494, 106] on icon at bounding box center [495, 107] width 6 height 6
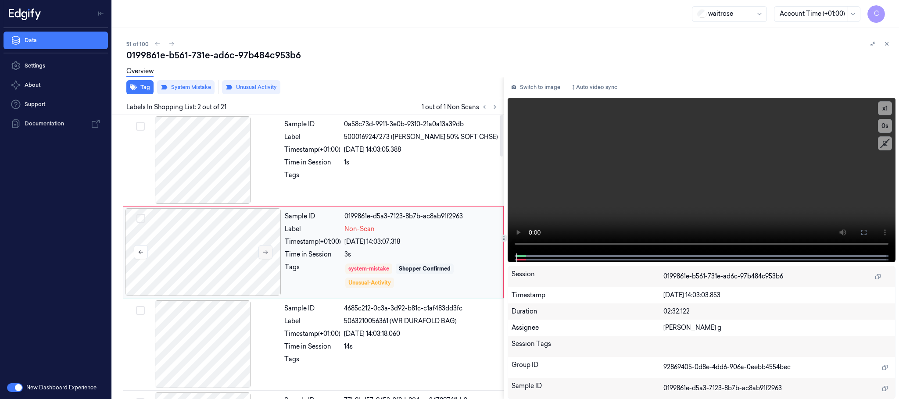
click at [264, 252] on icon at bounding box center [265, 252] width 6 height 6
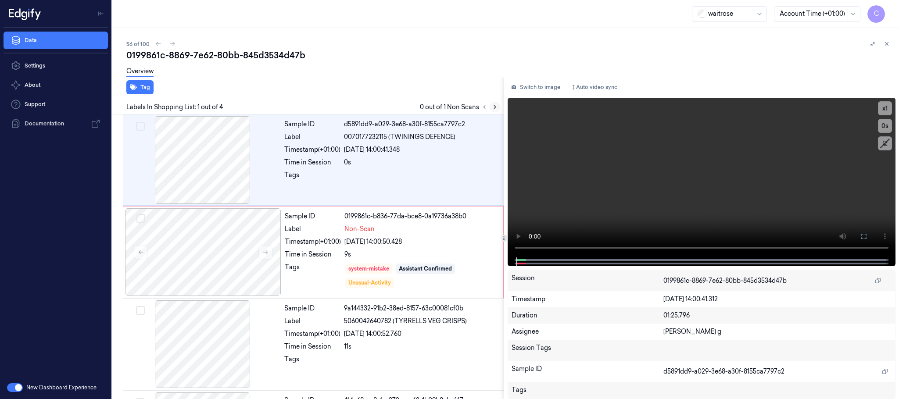
click at [495, 110] on icon at bounding box center [495, 107] width 6 height 6
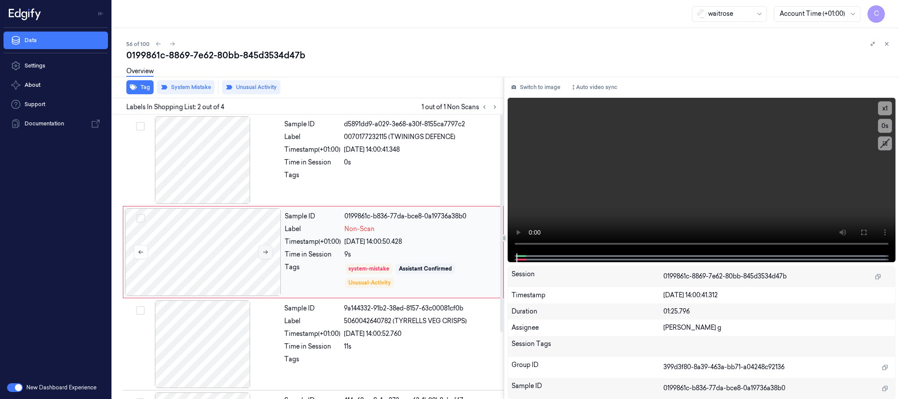
click at [270, 252] on button at bounding box center [266, 252] width 14 height 14
click at [266, 255] on icon at bounding box center [265, 252] width 6 height 6
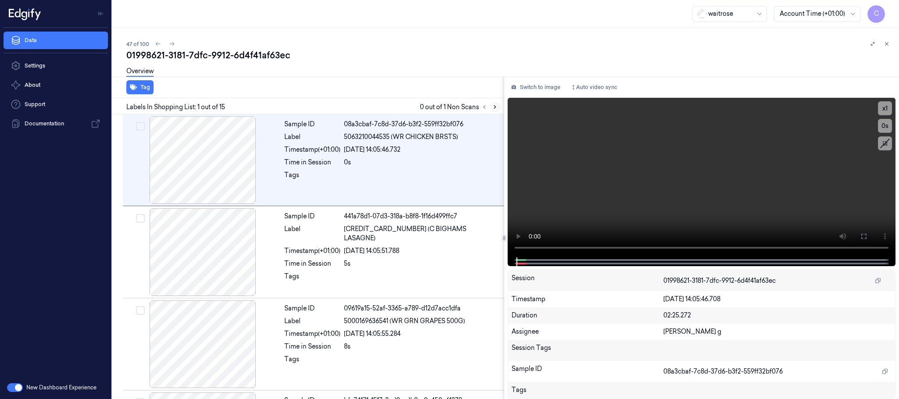
click at [490, 107] on button at bounding box center [495, 107] width 11 height 11
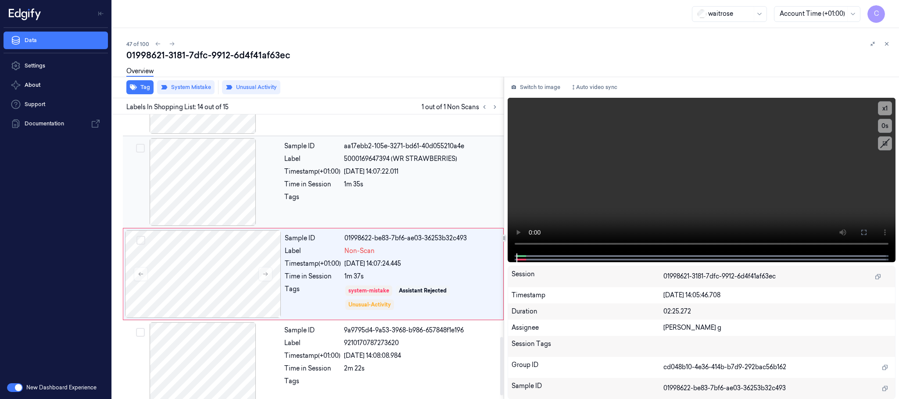
scroll to position [1106, 0]
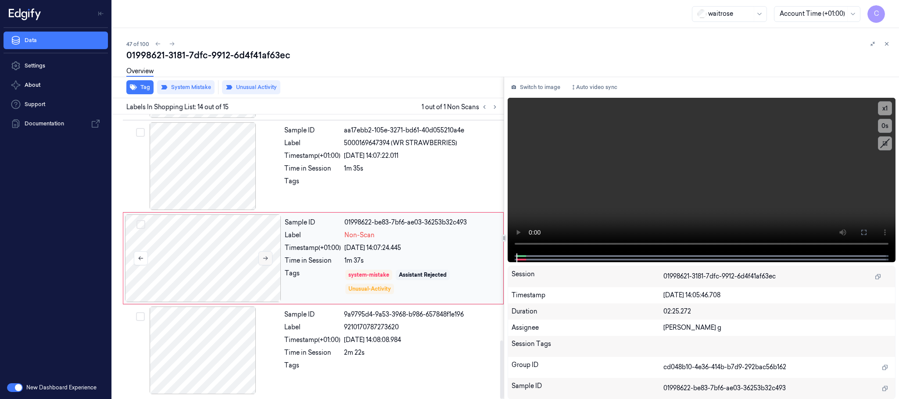
click at [270, 255] on button at bounding box center [266, 259] width 14 height 14
click at [267, 257] on icon at bounding box center [265, 258] width 6 height 6
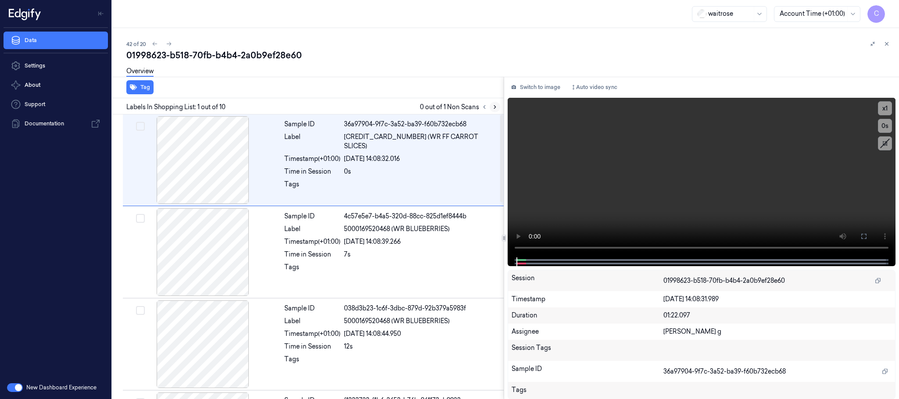
click at [494, 107] on icon at bounding box center [495, 107] width 6 height 6
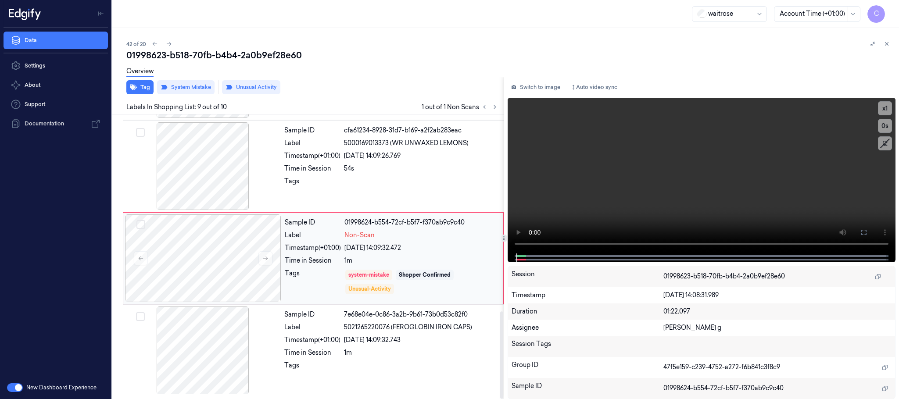
scroll to position [643, 0]
click at [262, 255] on icon at bounding box center [265, 258] width 6 height 6
click at [265, 257] on icon at bounding box center [265, 258] width 6 height 6
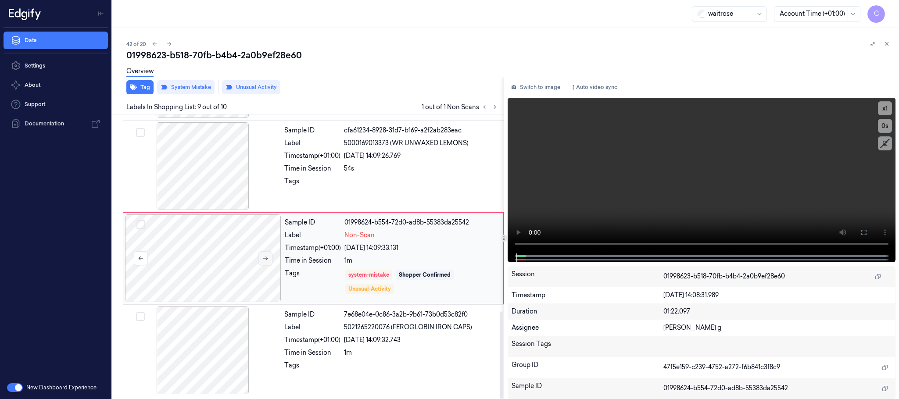
click at [265, 257] on icon at bounding box center [265, 258] width 6 height 6
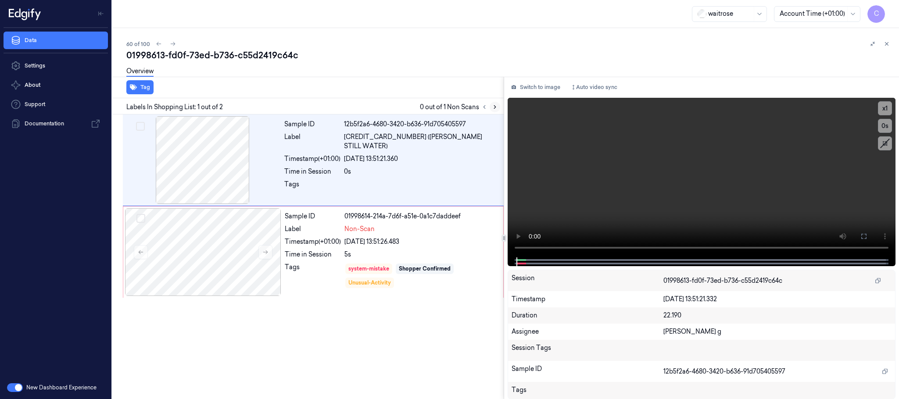
click at [491, 104] on button at bounding box center [495, 107] width 11 height 11
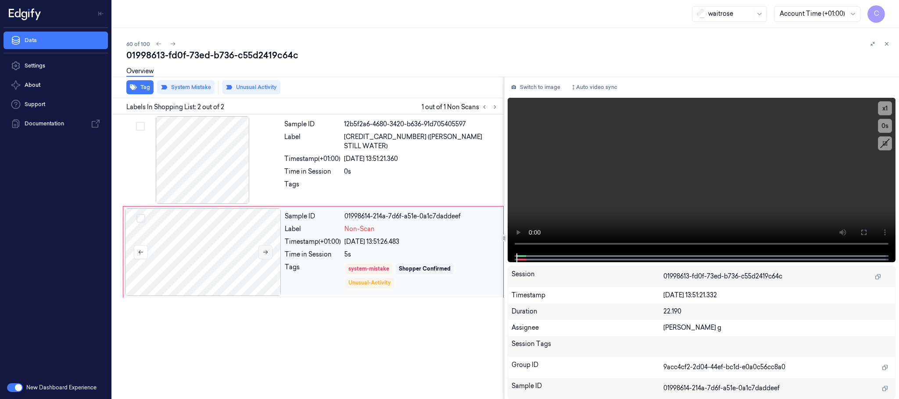
click at [267, 252] on icon at bounding box center [265, 252] width 6 height 6
click at [265, 256] on button at bounding box center [266, 252] width 14 height 14
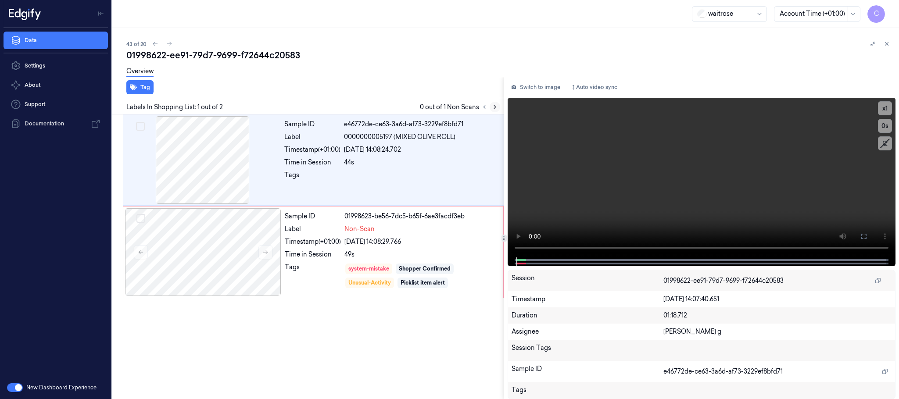
click at [495, 107] on icon at bounding box center [495, 107] width 6 height 6
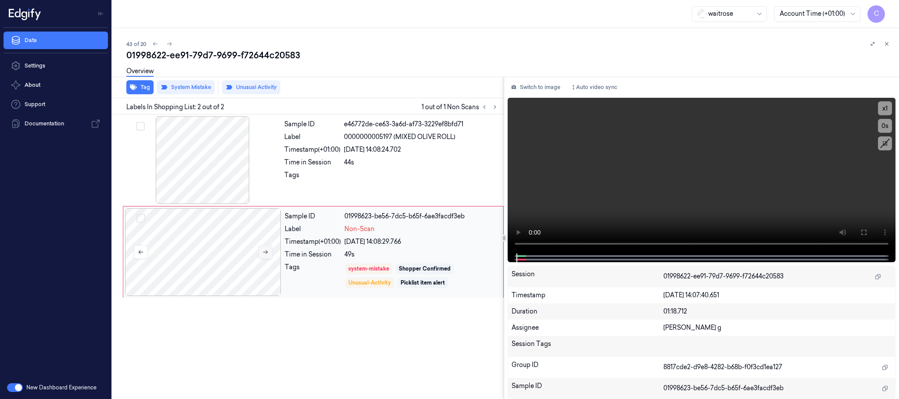
click at [267, 256] on button at bounding box center [266, 252] width 14 height 14
click at [266, 255] on icon at bounding box center [265, 252] width 6 height 6
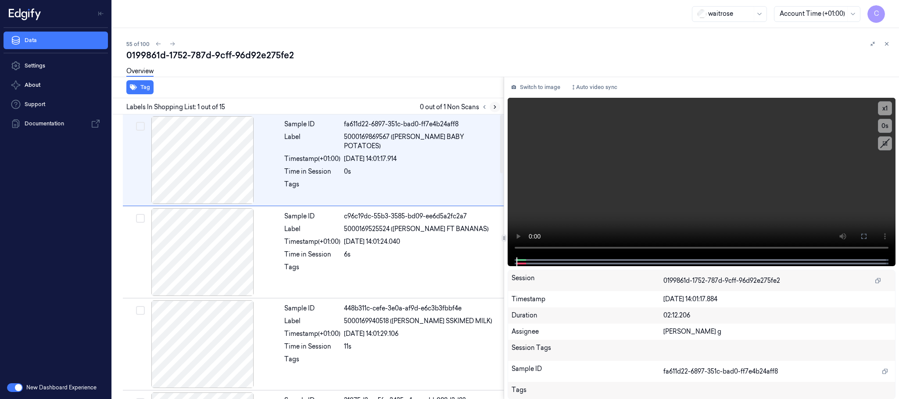
click at [494, 106] on icon at bounding box center [495, 107] width 6 height 6
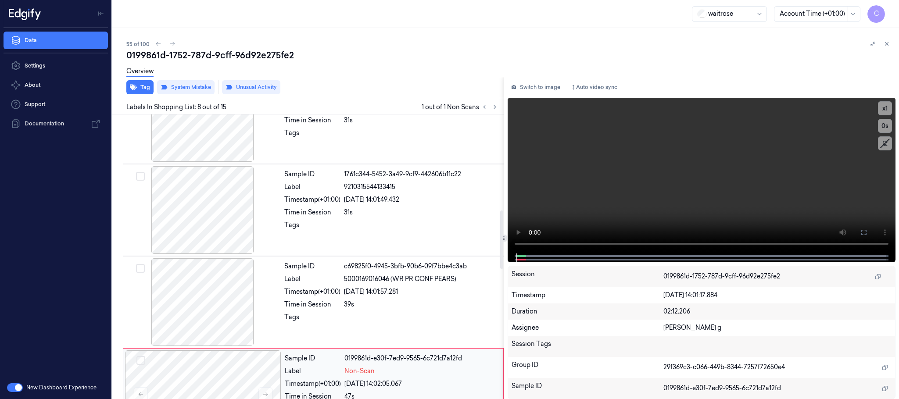
scroll to position [551, 0]
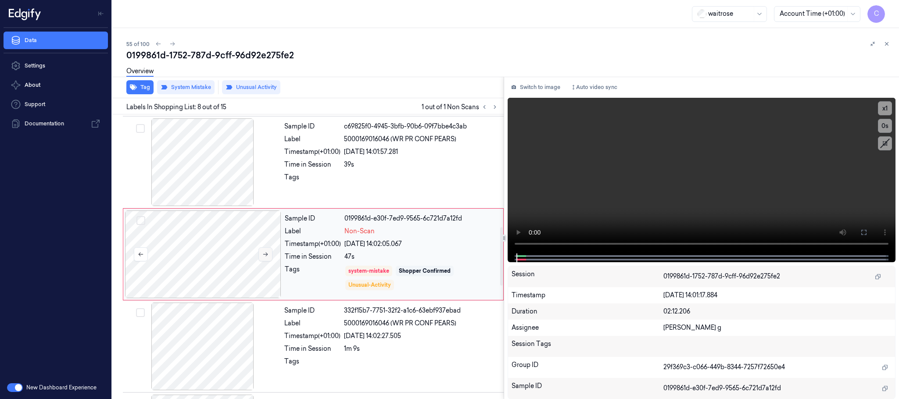
click at [269, 257] on button at bounding box center [266, 255] width 14 height 14
click at [269, 257] on icon at bounding box center [265, 255] width 6 height 6
click at [268, 257] on icon at bounding box center [265, 255] width 5 height 4
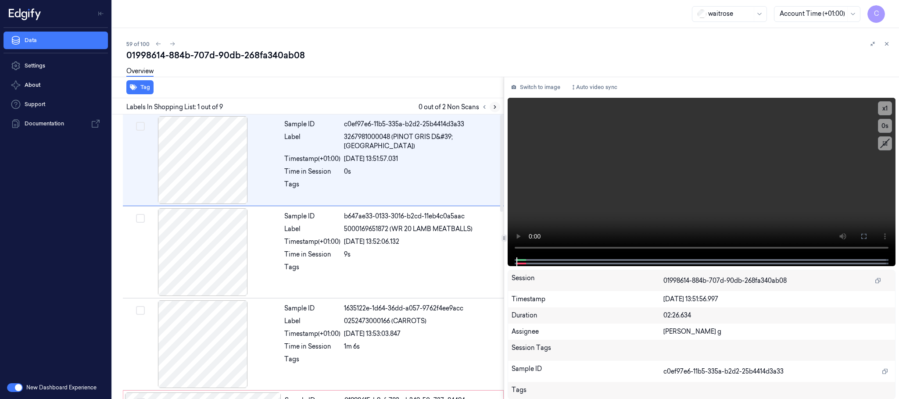
click at [493, 106] on icon at bounding box center [495, 107] width 6 height 6
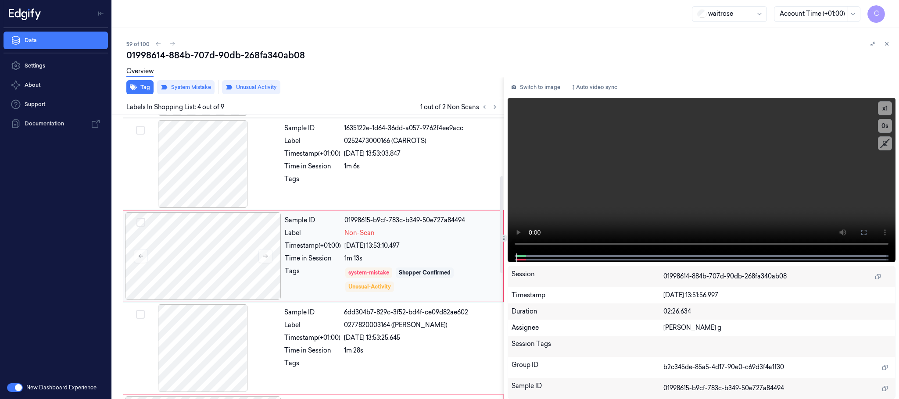
scroll to position [181, 0]
click at [261, 257] on button at bounding box center [266, 256] width 14 height 14
click at [264, 257] on icon at bounding box center [265, 256] width 6 height 6
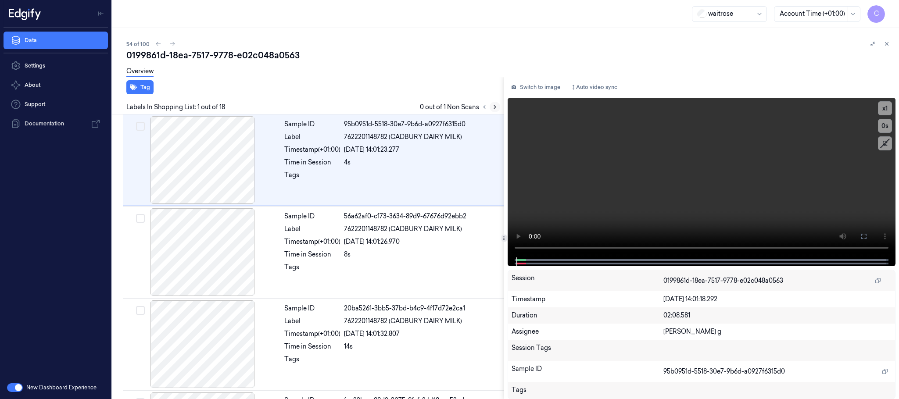
click at [493, 107] on icon at bounding box center [495, 107] width 6 height 6
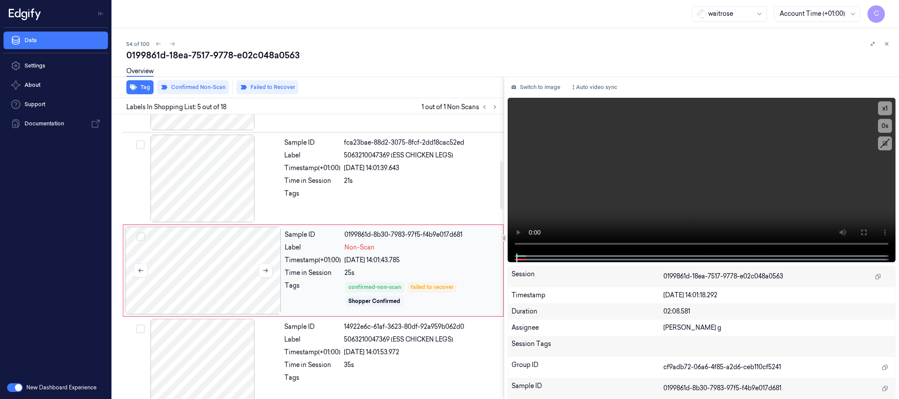
scroll to position [274, 0]
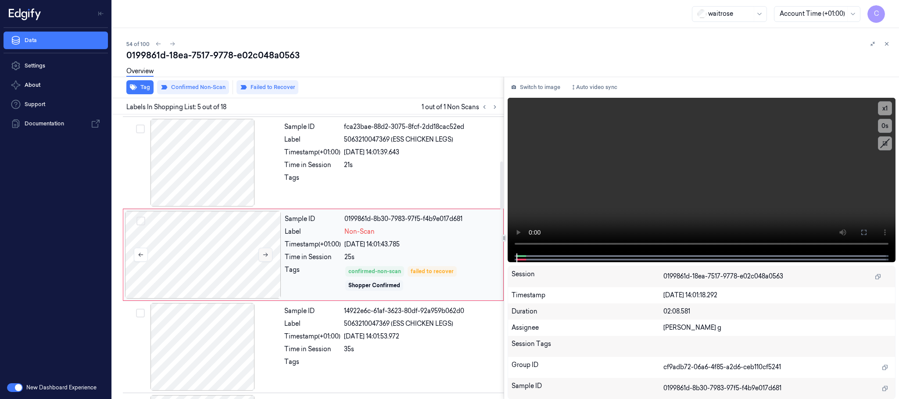
click at [265, 255] on icon at bounding box center [265, 255] width 6 height 6
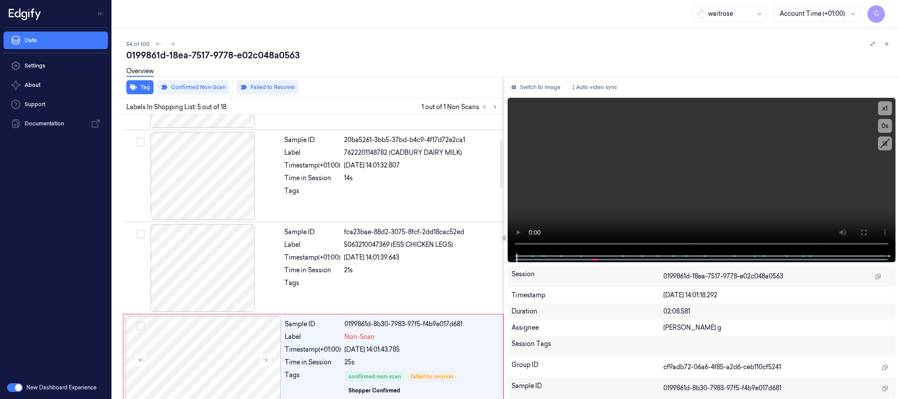
scroll to position [142, 0]
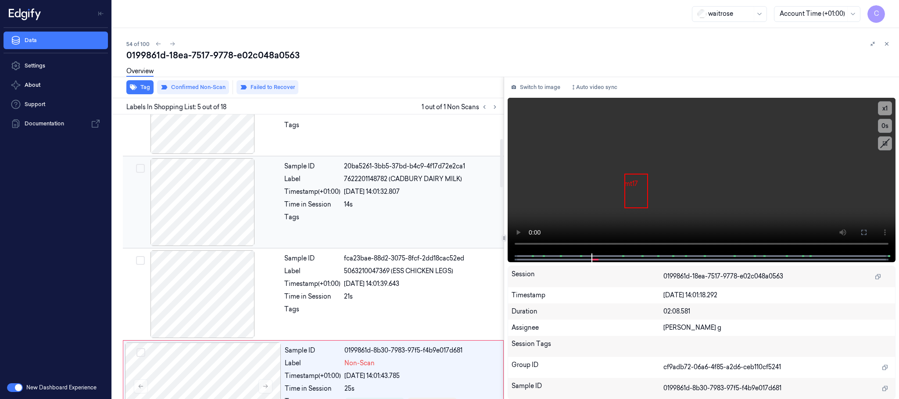
click at [229, 226] on div at bounding box center [203, 202] width 156 height 88
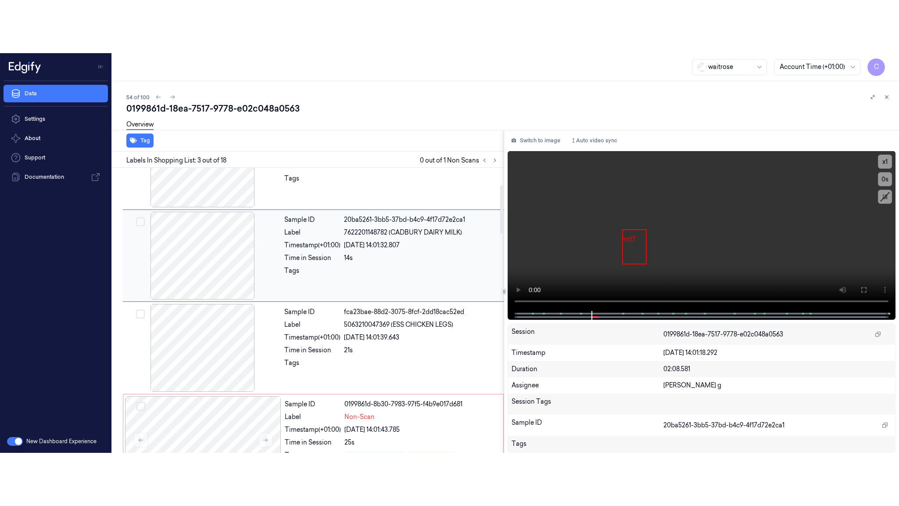
scroll to position [88, 0]
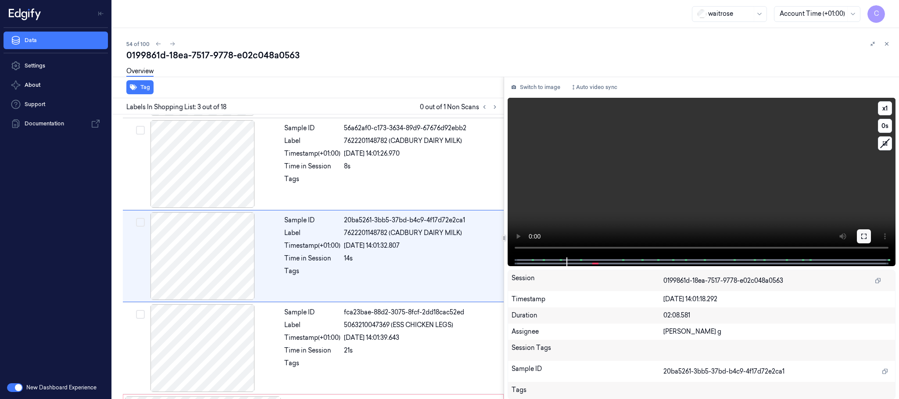
click at [864, 235] on icon at bounding box center [864, 236] width 7 height 7
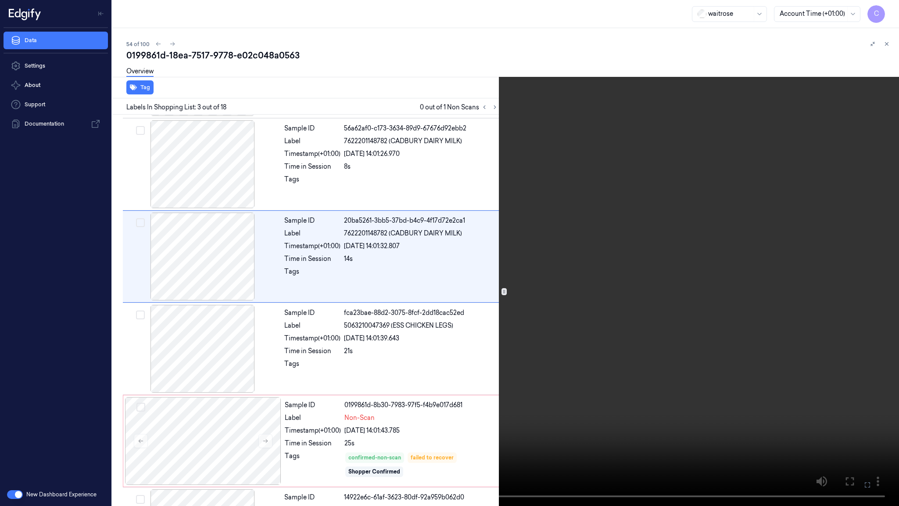
click at [397, 299] on video at bounding box center [449, 253] width 899 height 506
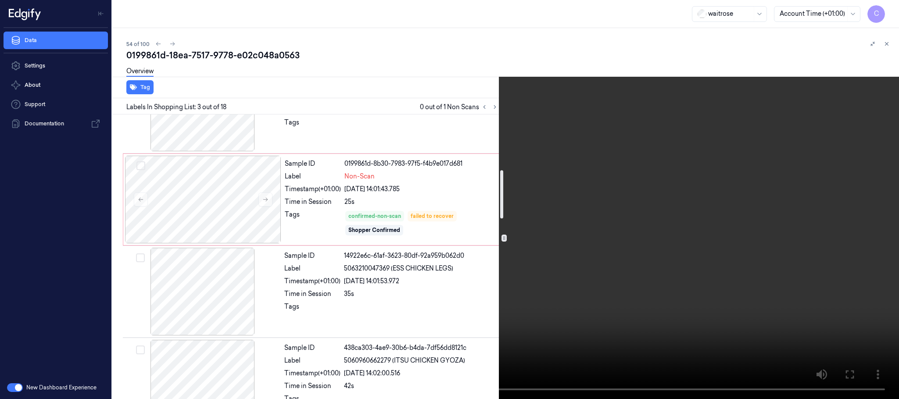
scroll to position [263, 0]
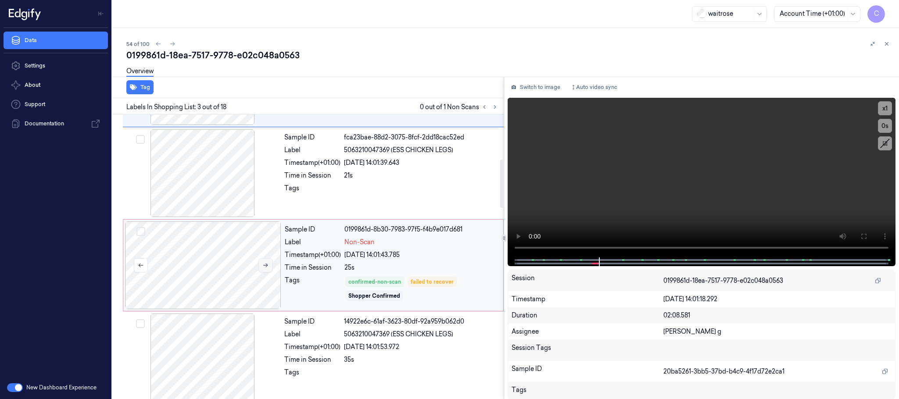
click at [268, 266] on icon at bounding box center [265, 265] width 6 height 6
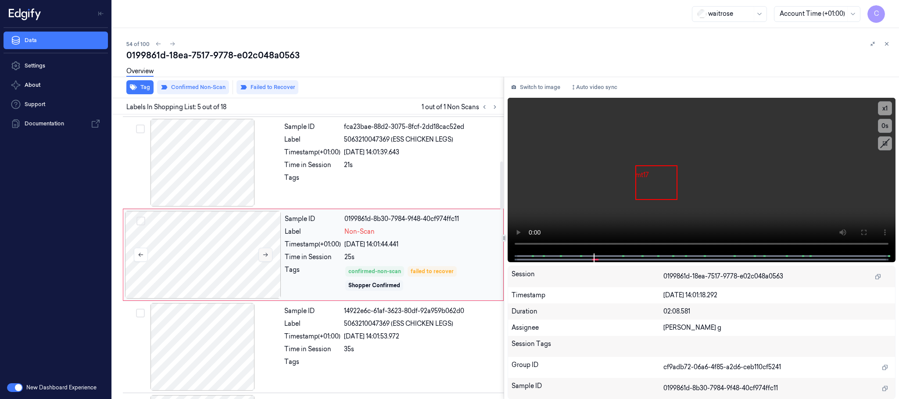
click at [268, 266] on div at bounding box center [203, 255] width 156 height 88
click at [262, 253] on button at bounding box center [266, 255] width 14 height 14
click at [262, 253] on icon at bounding box center [265, 255] width 6 height 6
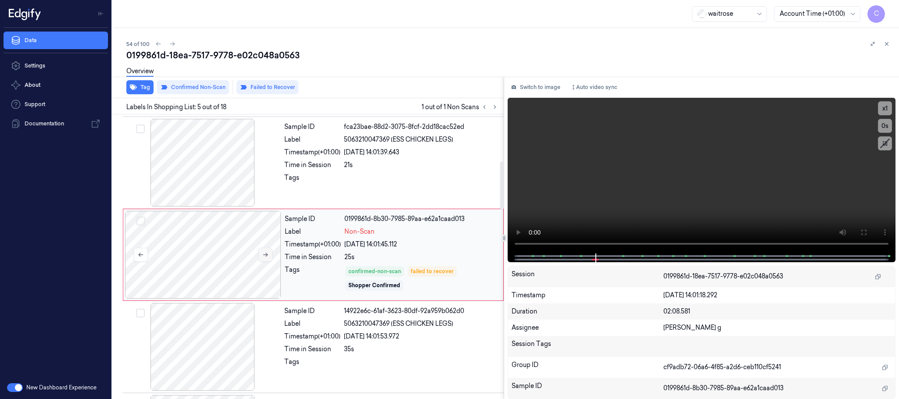
click at [262, 253] on icon at bounding box center [265, 255] width 6 height 6
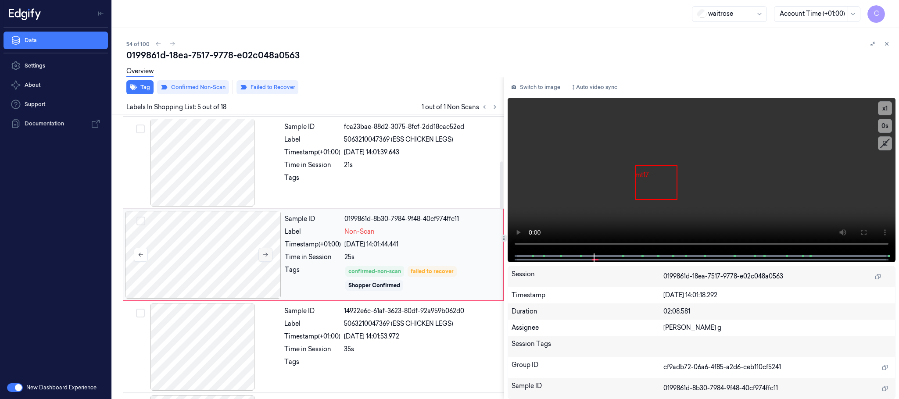
click at [262, 253] on icon at bounding box center [265, 255] width 6 height 6
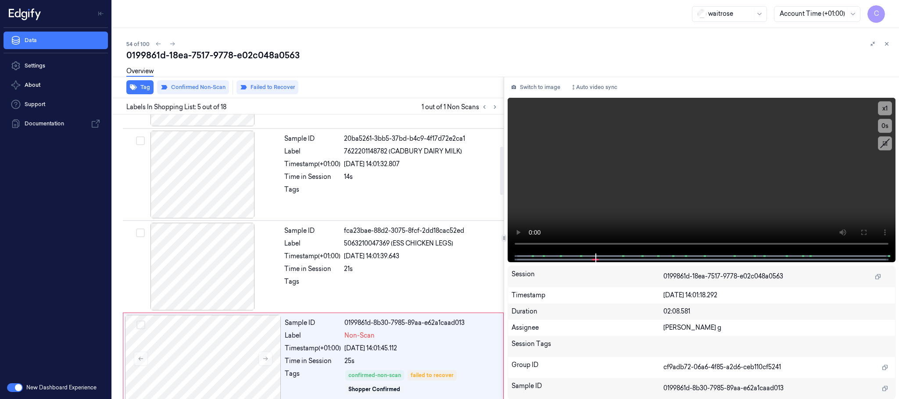
scroll to position [142, 0]
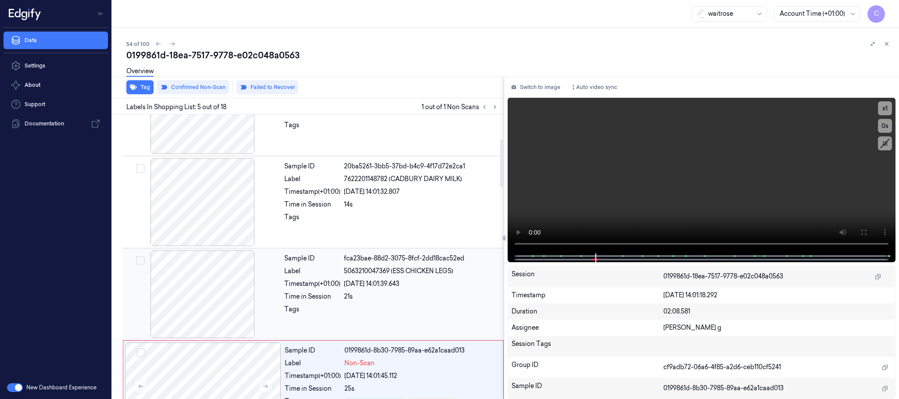
click at [207, 273] on div at bounding box center [203, 295] width 156 height 88
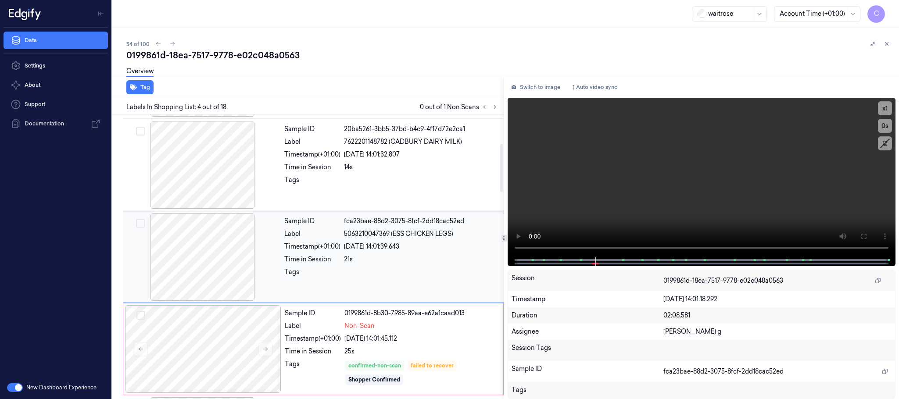
scroll to position [181, 0]
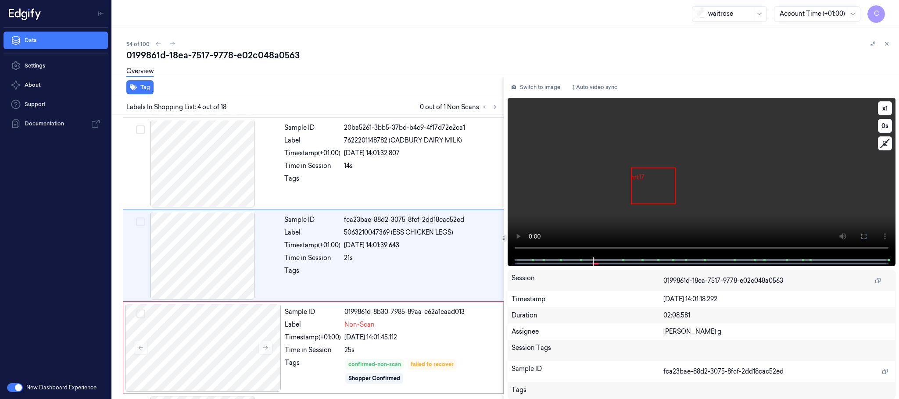
click at [643, 193] on video at bounding box center [702, 178] width 388 height 160
click at [679, 195] on video at bounding box center [702, 178] width 388 height 160
click at [888, 108] on button "x 1" at bounding box center [885, 108] width 14 height 14
click at [888, 108] on button "x 2" at bounding box center [885, 108] width 14 height 14
click at [888, 108] on button "x 4" at bounding box center [885, 108] width 14 height 14
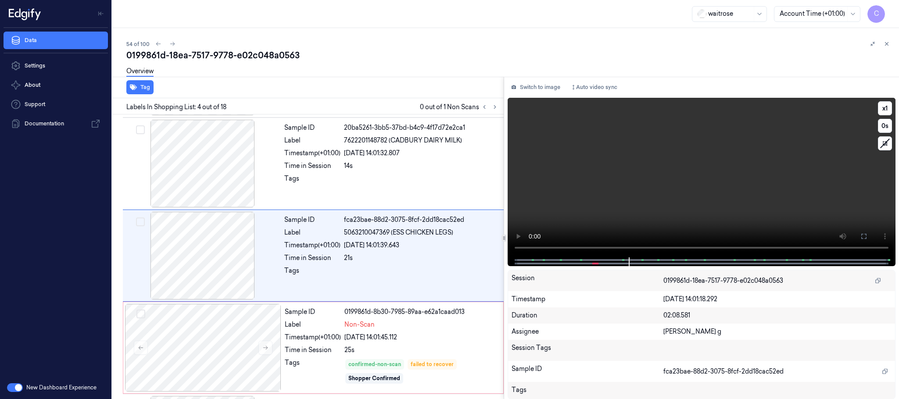
click at [664, 199] on video at bounding box center [702, 178] width 388 height 160
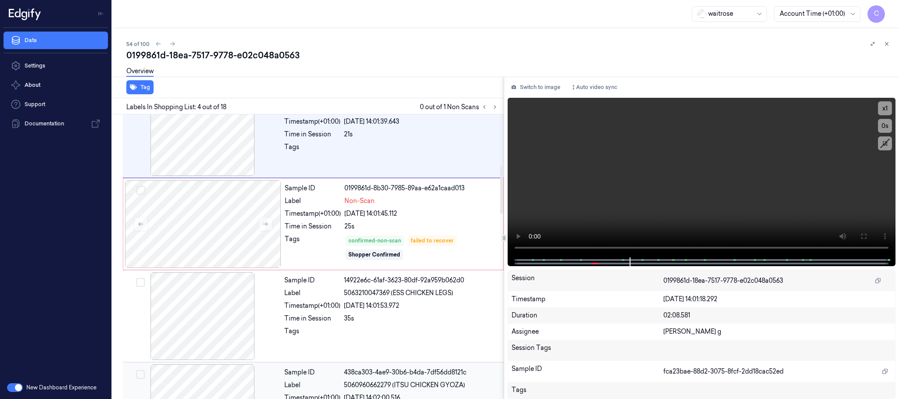
scroll to position [247, 0]
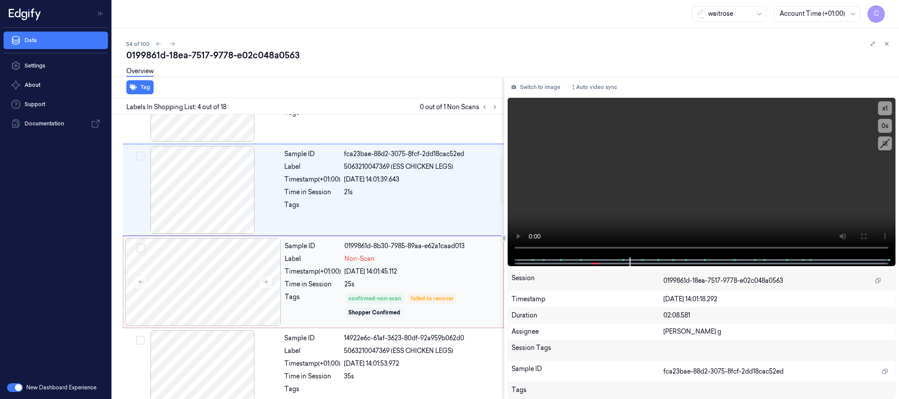
click at [360, 267] on div "Sample ID 0199861d-8b30-7985-89aa-e62a1caad013 Label Non-Scan Timestamp (+01:00…" at bounding box center [391, 282] width 220 height 88
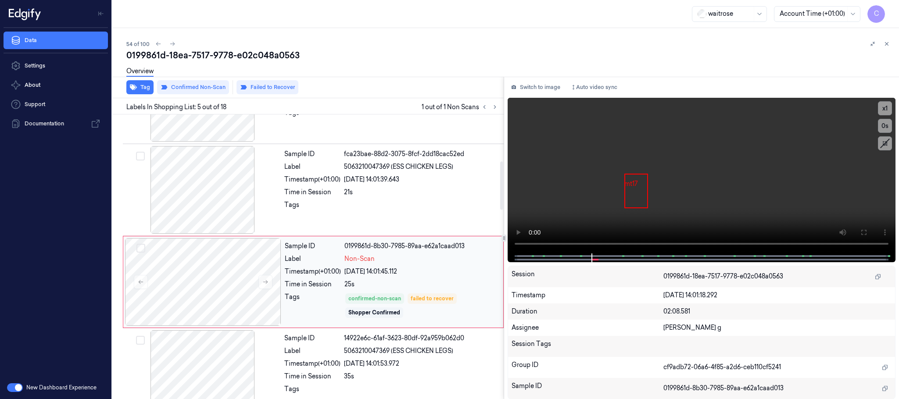
scroll to position [274, 0]
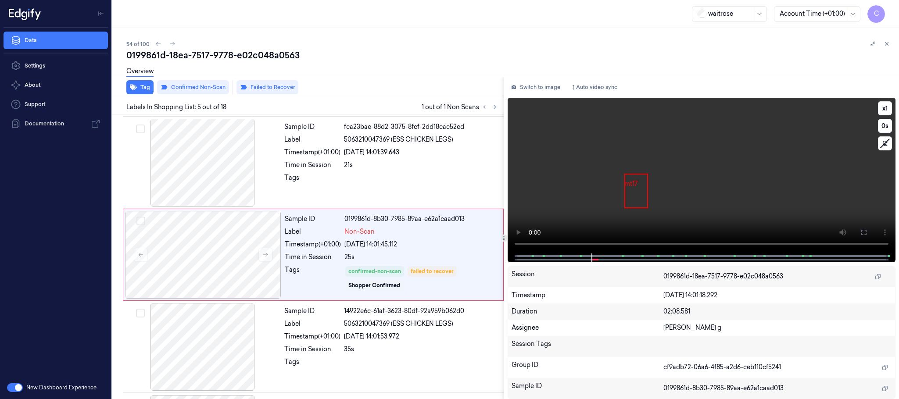
click at [655, 187] on video at bounding box center [702, 176] width 388 height 156
click at [727, 184] on video at bounding box center [702, 176] width 388 height 156
click at [200, 161] on div at bounding box center [203, 163] width 156 height 88
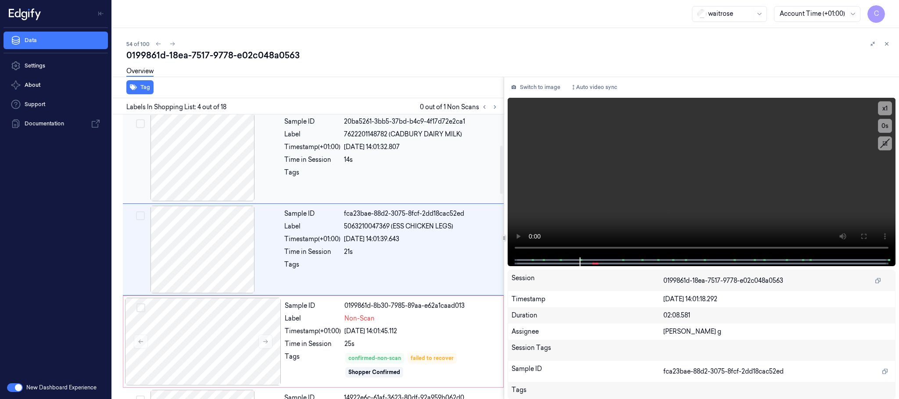
scroll to position [181, 0]
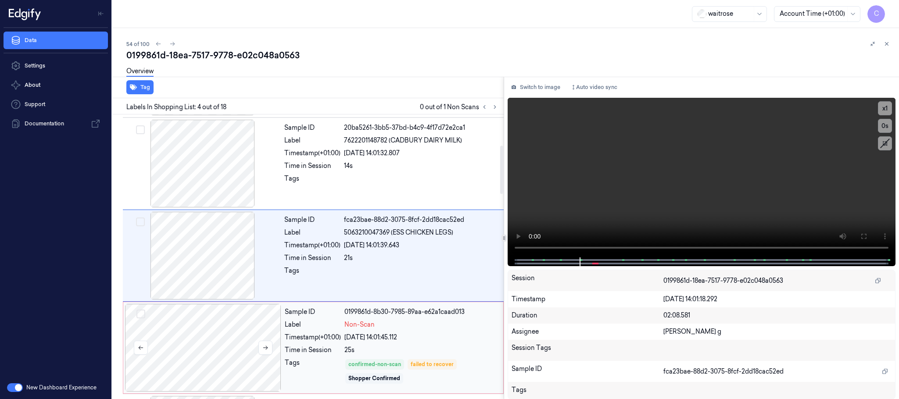
click at [198, 330] on div at bounding box center [203, 348] width 156 height 88
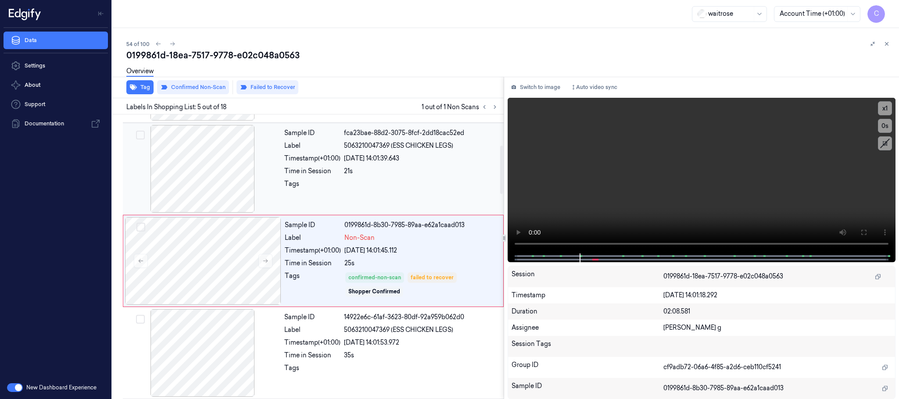
scroll to position [274, 0]
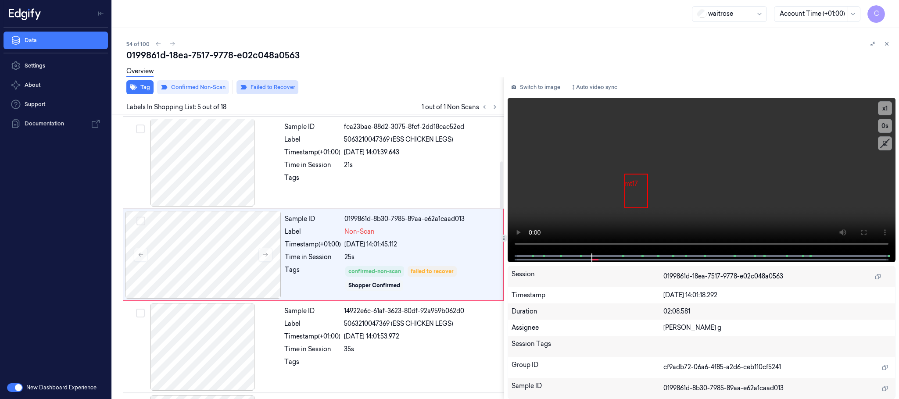
click at [267, 87] on button "Failed to Recover" at bounding box center [268, 87] width 62 height 14
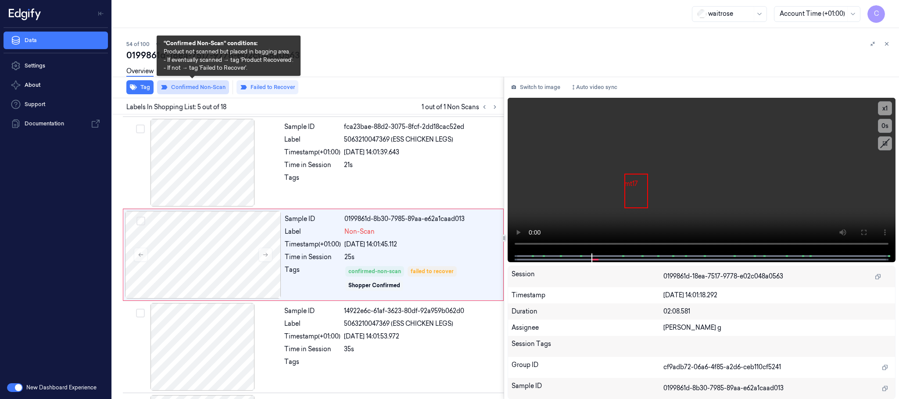
click at [194, 89] on button "Confirmed Non-Scan" at bounding box center [193, 87] width 72 height 14
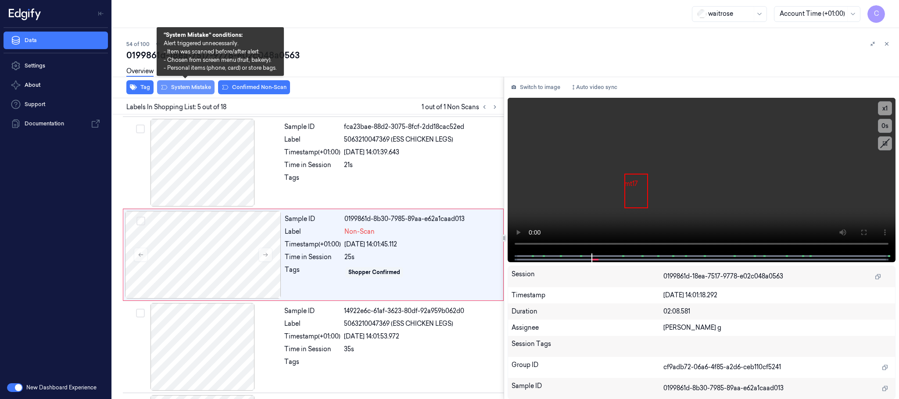
click at [200, 87] on button "System Mistake" at bounding box center [186, 87] width 58 height 14
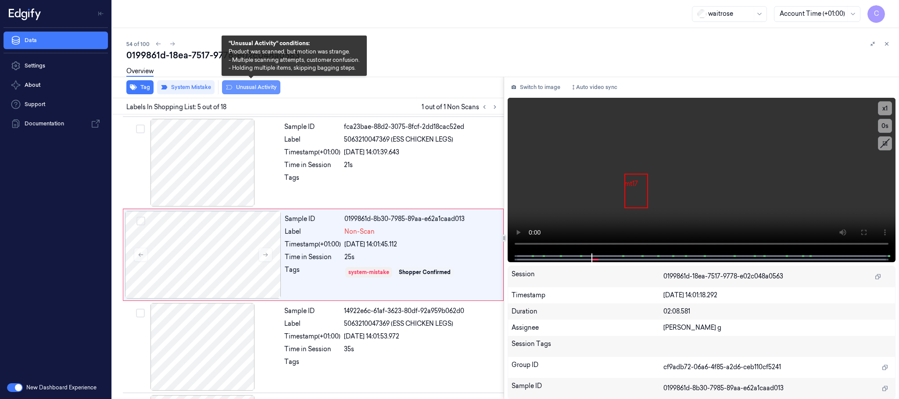
click at [252, 91] on button "Unusual Activity" at bounding box center [251, 87] width 58 height 14
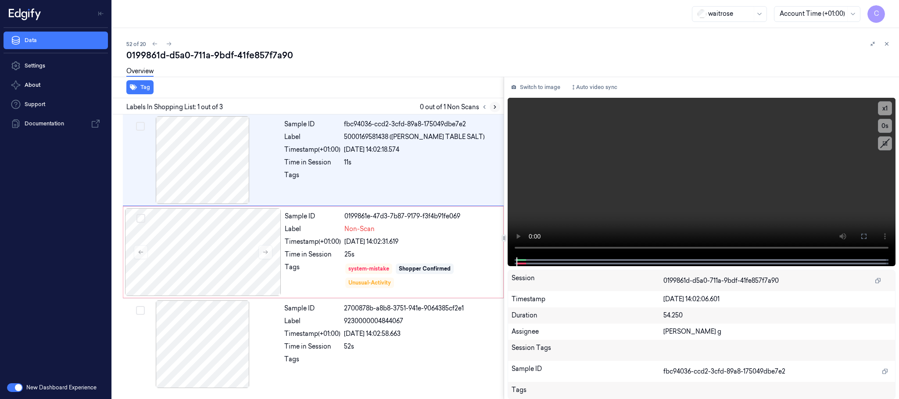
click at [493, 106] on icon at bounding box center [495, 107] width 6 height 6
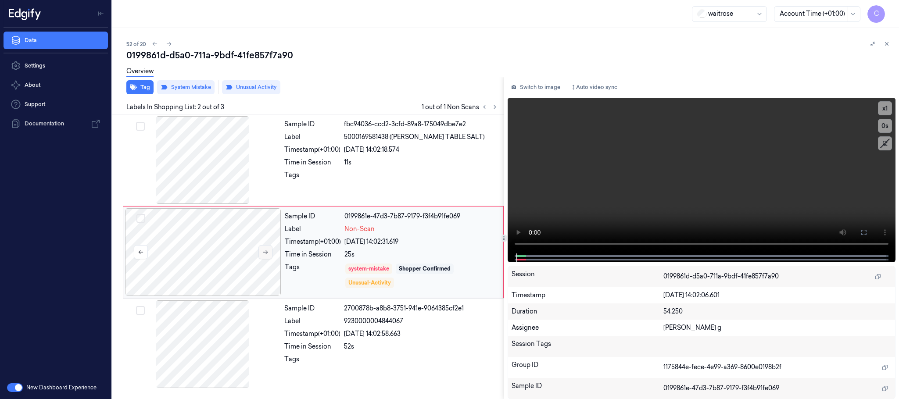
click at [266, 249] on icon at bounding box center [265, 252] width 6 height 6
click at [268, 252] on icon at bounding box center [265, 252] width 6 height 6
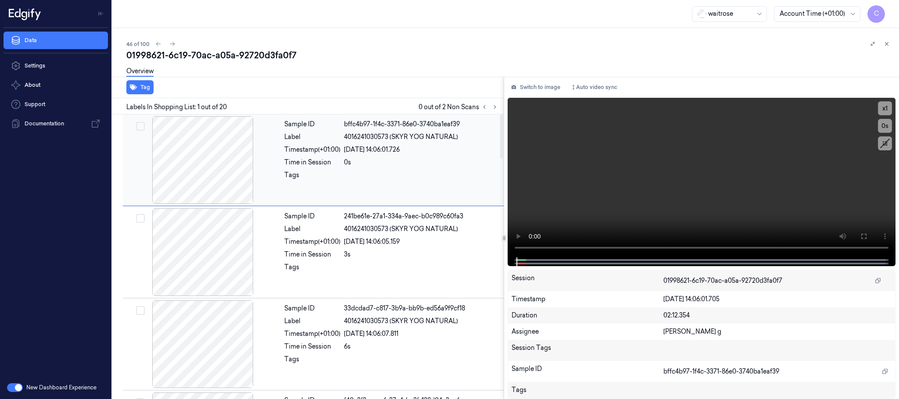
click at [494, 106] on icon at bounding box center [495, 107] width 6 height 6
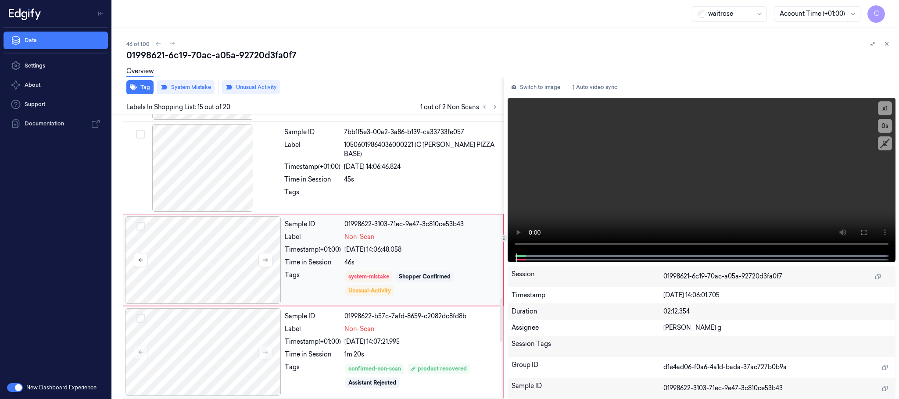
scroll to position [1200, 0]
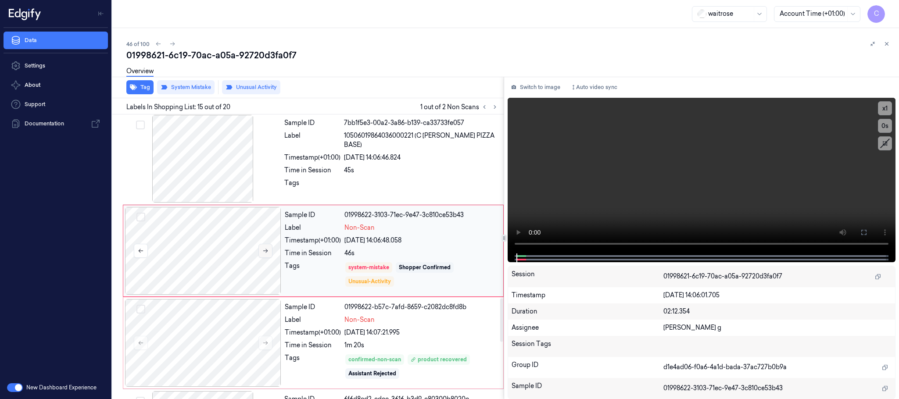
click at [262, 258] on button at bounding box center [266, 251] width 14 height 14
click at [264, 254] on icon at bounding box center [265, 251] width 6 height 6
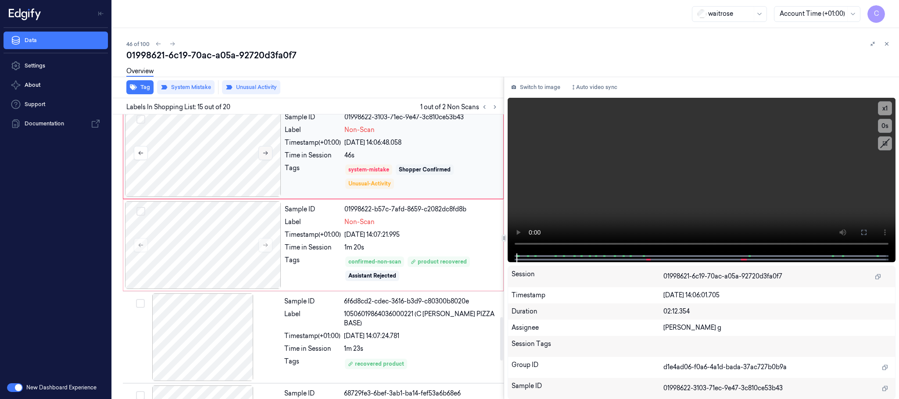
scroll to position [1331, 0]
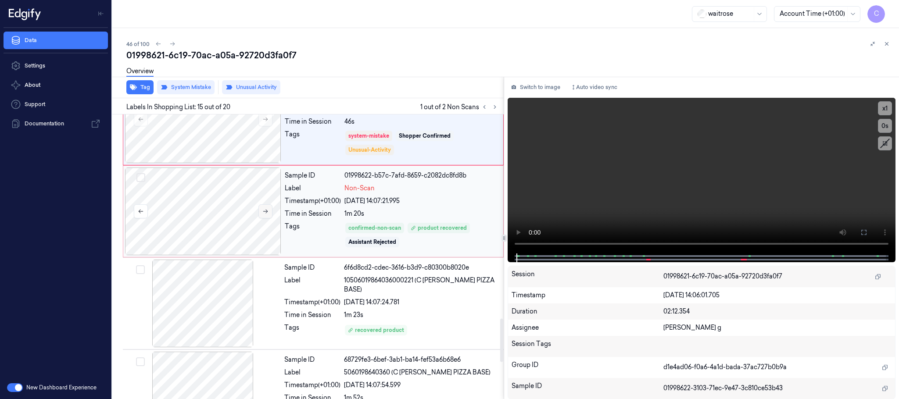
click at [265, 219] on button at bounding box center [266, 212] width 14 height 14
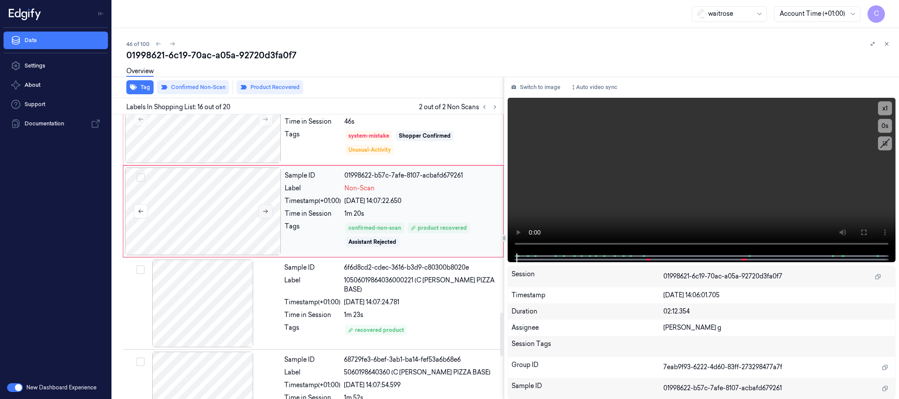
scroll to position [1292, 0]
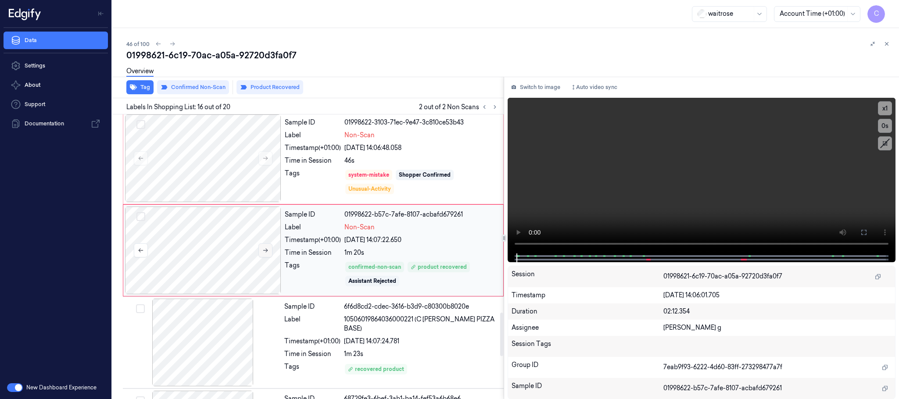
click at [265, 254] on icon at bounding box center [265, 251] width 6 height 6
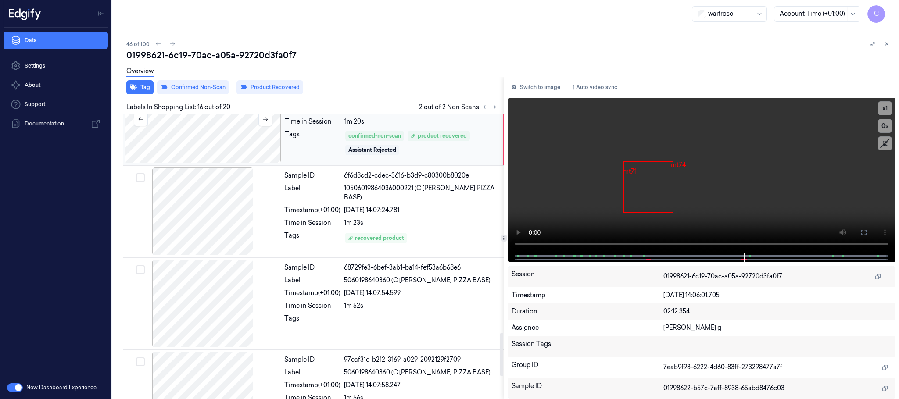
scroll to position [1424, 0]
click at [210, 226] on div at bounding box center [203, 211] width 156 height 88
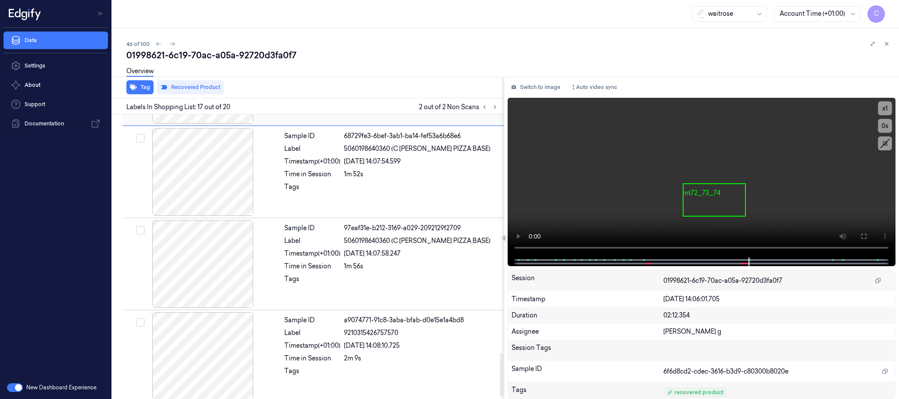
scroll to position [1569, 0]
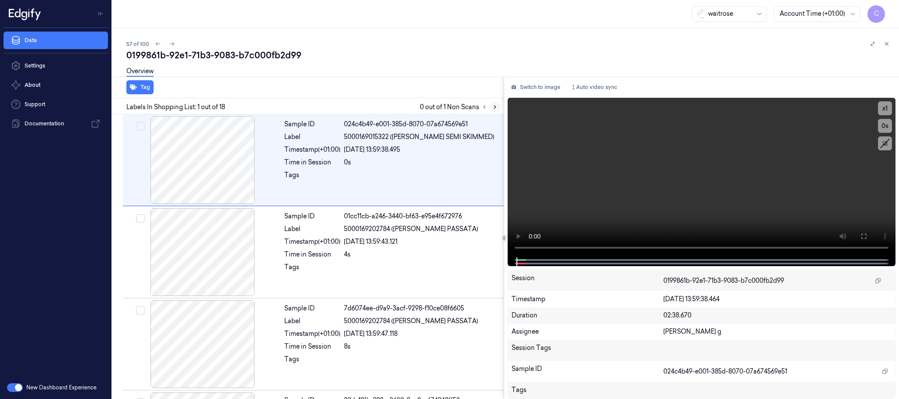
click at [496, 108] on icon at bounding box center [495, 107] width 6 height 6
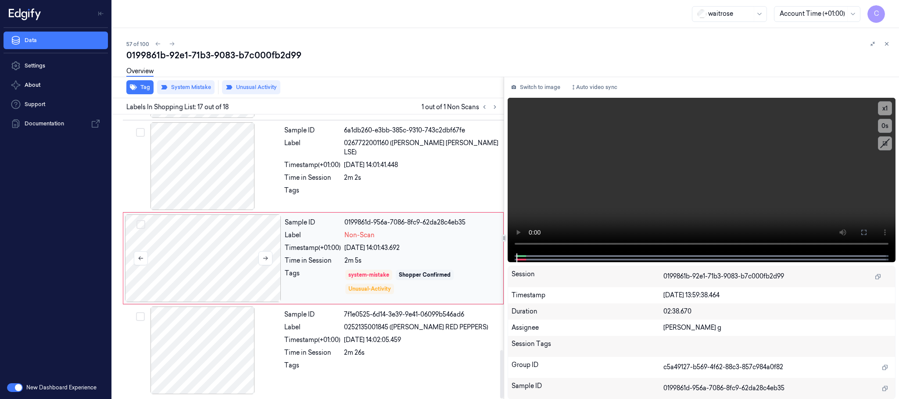
scroll to position [1384, 0]
click at [268, 253] on button at bounding box center [266, 259] width 14 height 14
click at [266, 259] on icon at bounding box center [265, 258] width 6 height 6
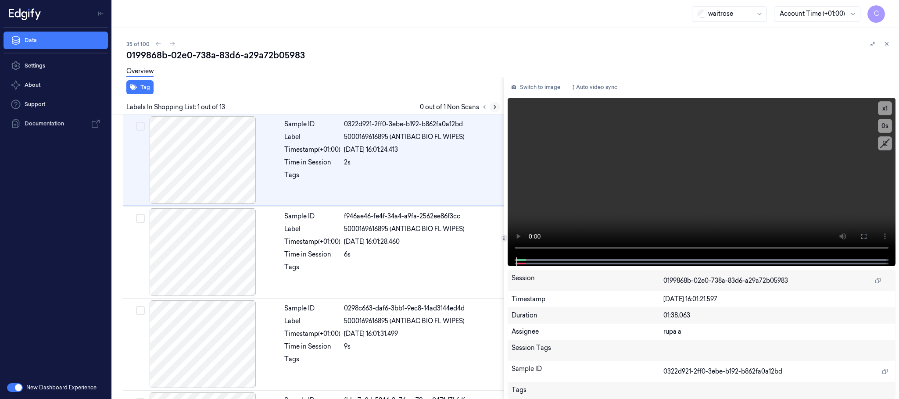
click at [497, 104] on icon at bounding box center [495, 107] width 6 height 6
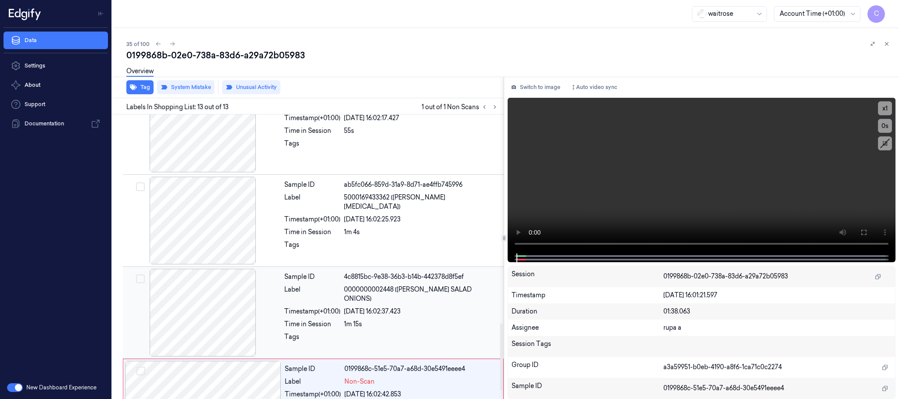
scroll to position [921, 0]
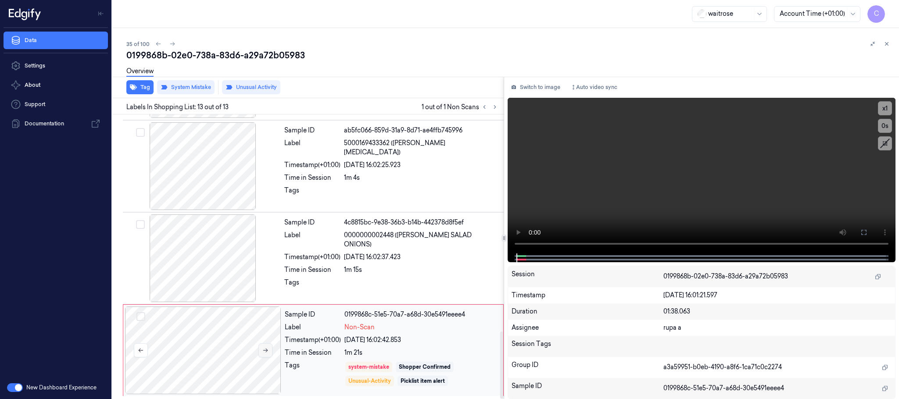
click at [261, 350] on button at bounding box center [266, 351] width 14 height 14
click at [262, 350] on icon at bounding box center [265, 351] width 6 height 6
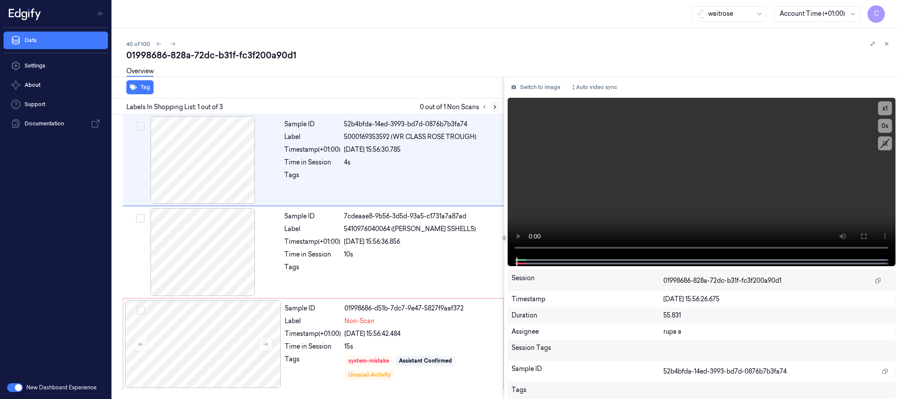
click at [496, 108] on icon at bounding box center [495, 107] width 6 height 6
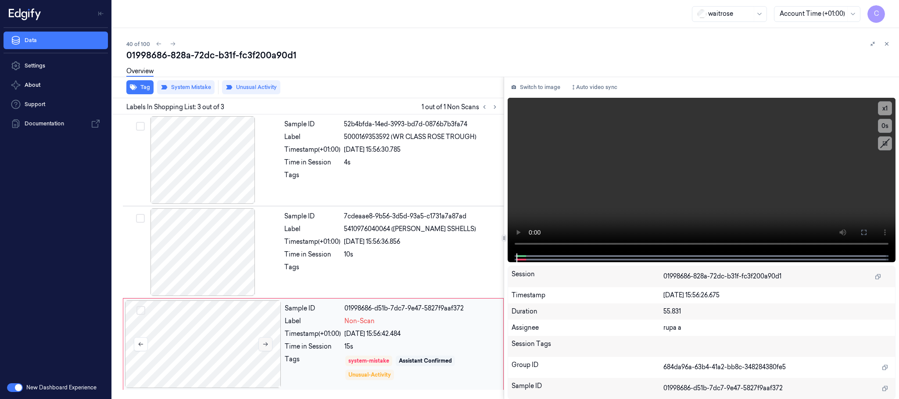
click at [266, 338] on button at bounding box center [266, 345] width 14 height 14
click at [265, 346] on icon at bounding box center [265, 345] width 6 height 6
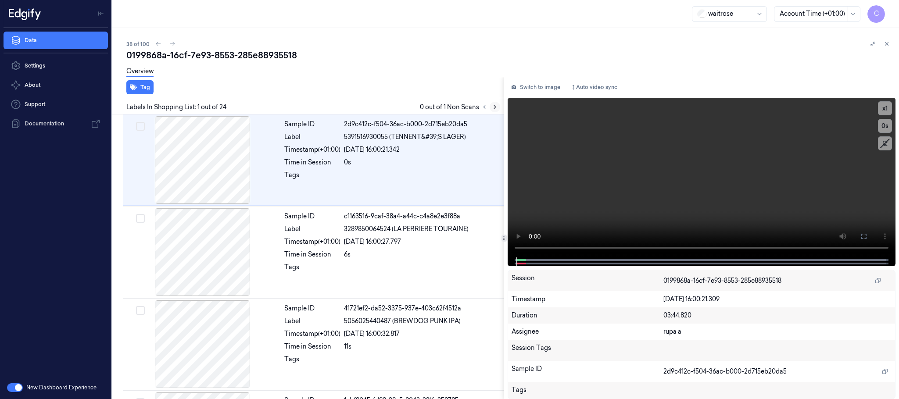
click at [492, 105] on icon at bounding box center [495, 107] width 6 height 6
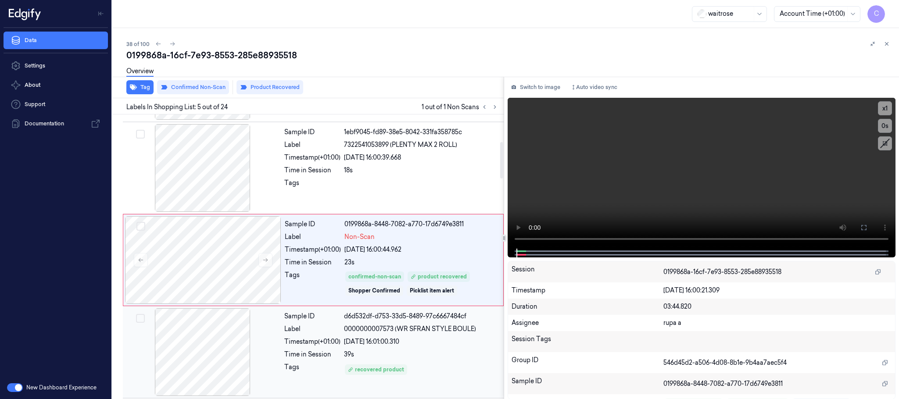
scroll to position [274, 0]
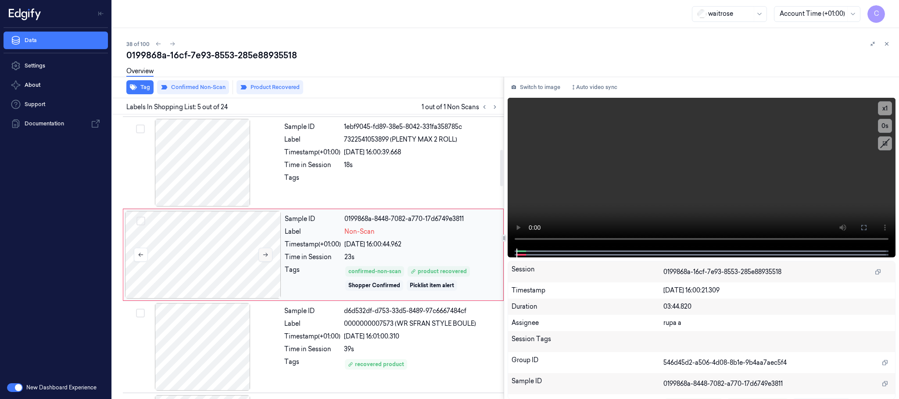
click at [266, 261] on button at bounding box center [266, 255] width 14 height 14
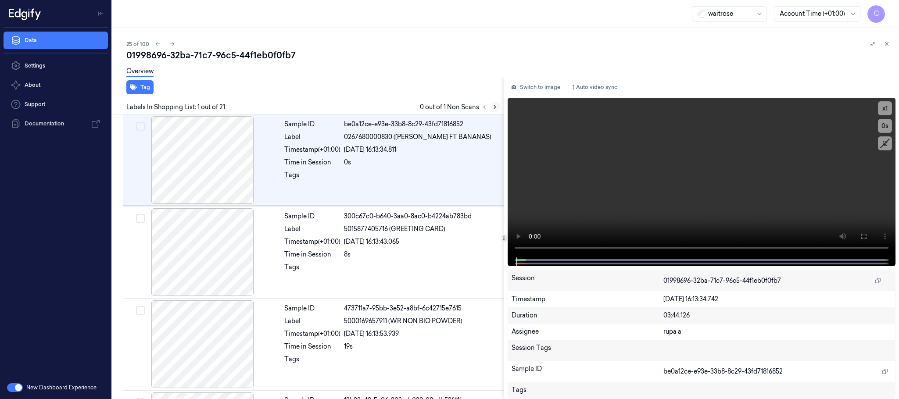
click at [494, 108] on icon at bounding box center [495, 107] width 6 height 6
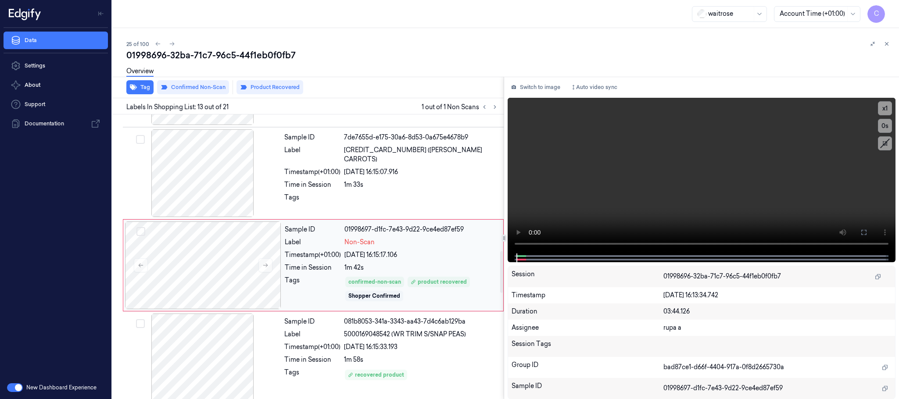
scroll to position [1014, 0]
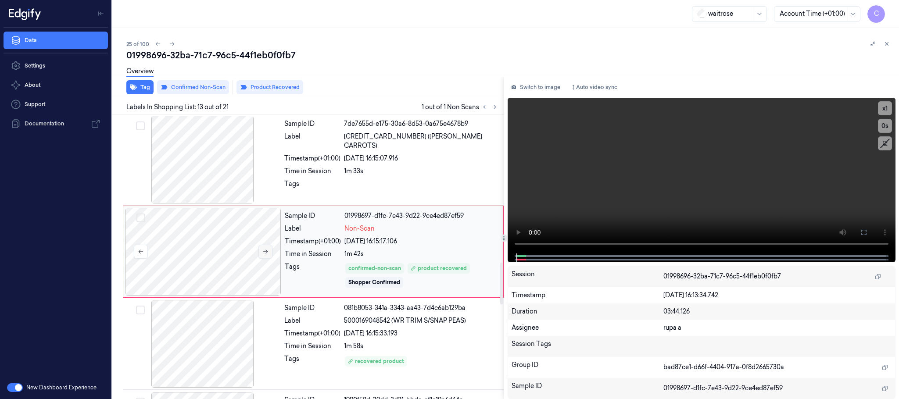
click at [270, 257] on button at bounding box center [266, 252] width 14 height 14
click at [269, 255] on icon at bounding box center [265, 252] width 6 height 6
click at [259, 255] on button at bounding box center [266, 252] width 14 height 14
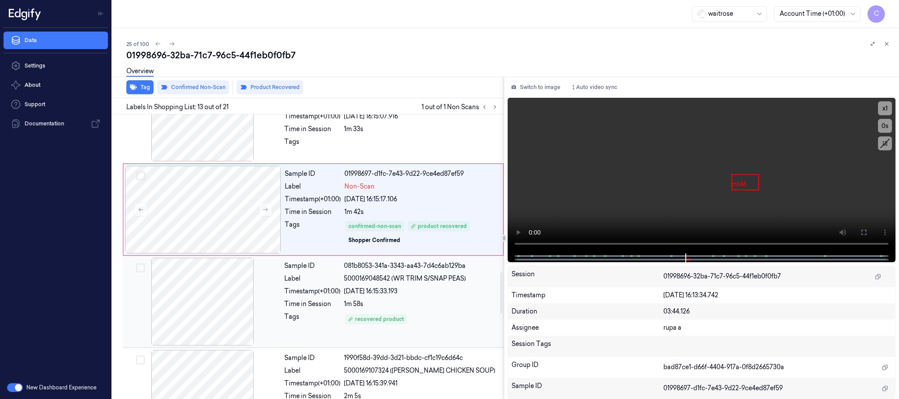
scroll to position [1080, 0]
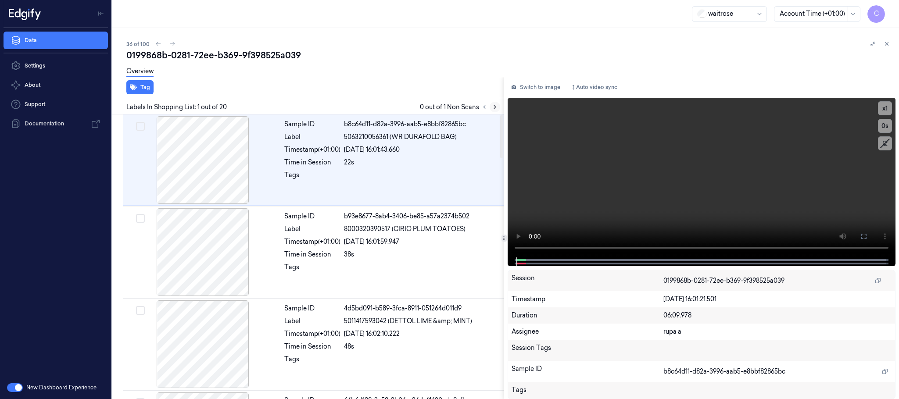
click at [494, 107] on icon at bounding box center [495, 107] width 6 height 6
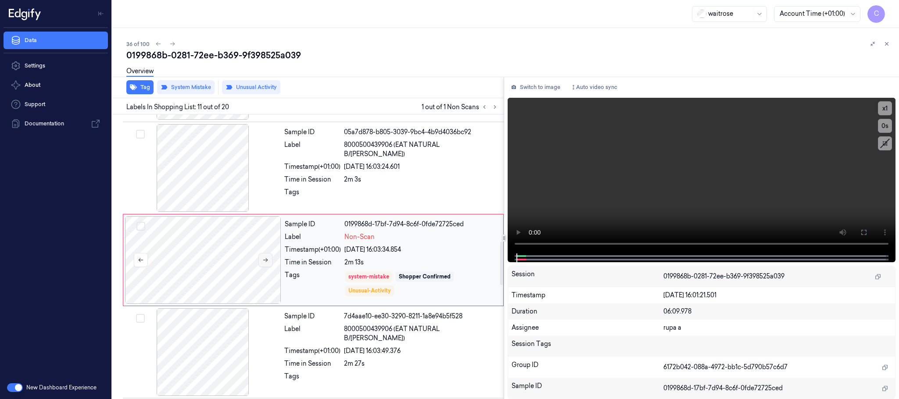
click at [268, 257] on icon at bounding box center [265, 260] width 6 height 6
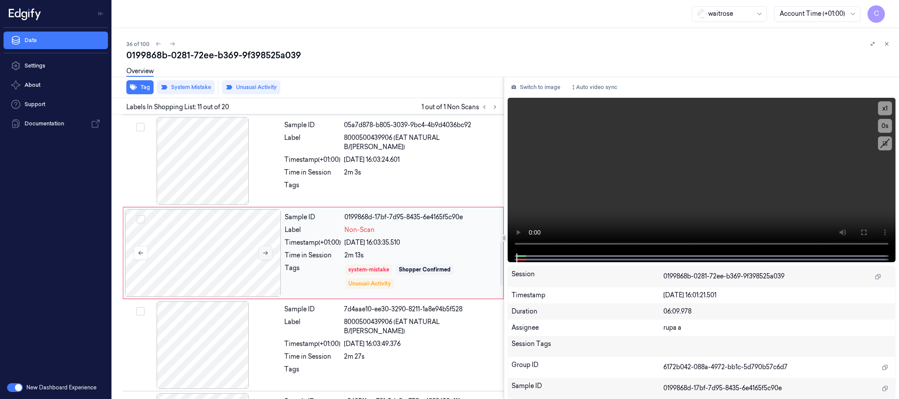
click at [268, 255] on icon at bounding box center [265, 253] width 6 height 6
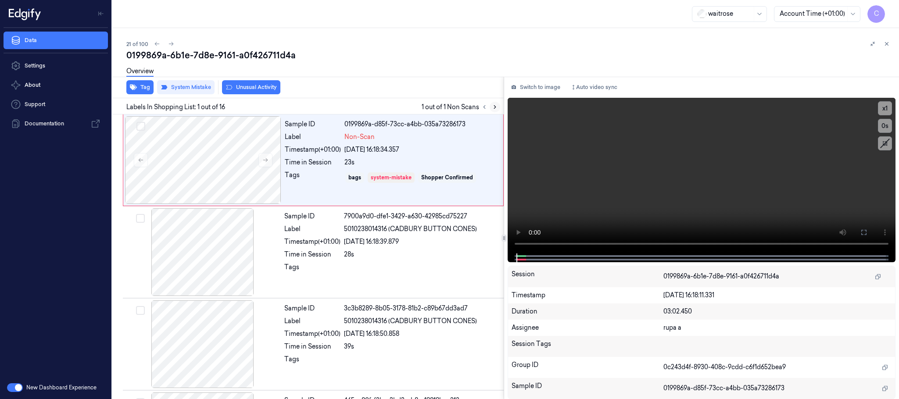
click at [497, 107] on icon at bounding box center [495, 107] width 6 height 6
click at [262, 160] on icon at bounding box center [265, 160] width 6 height 6
click at [262, 158] on icon at bounding box center [265, 160] width 6 height 6
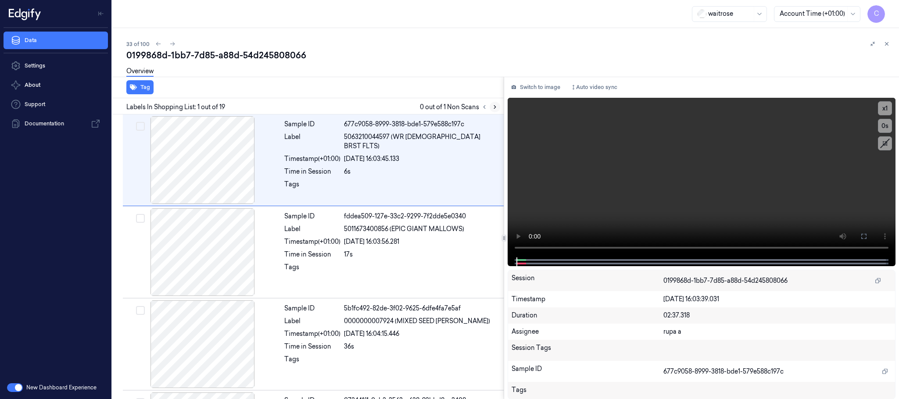
click at [496, 107] on icon at bounding box center [495, 107] width 2 height 3
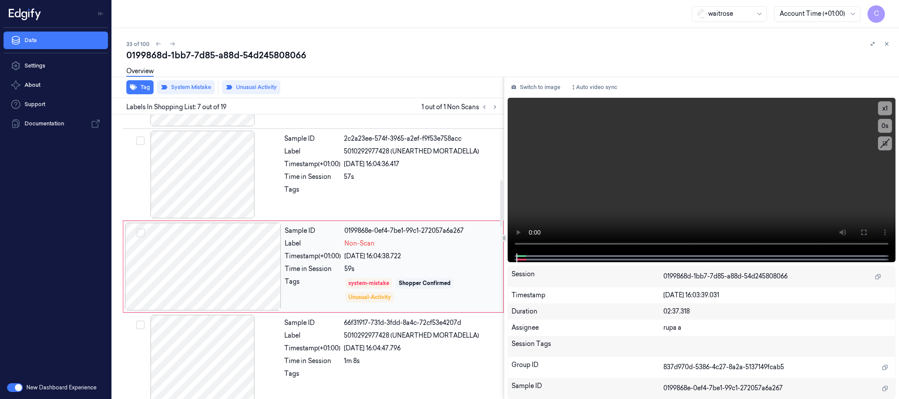
scroll to position [459, 0]
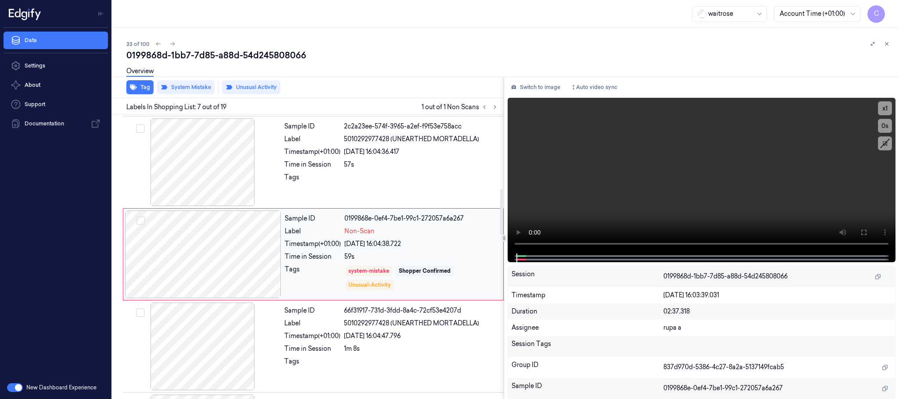
click at [266, 260] on div at bounding box center [203, 255] width 156 height 88
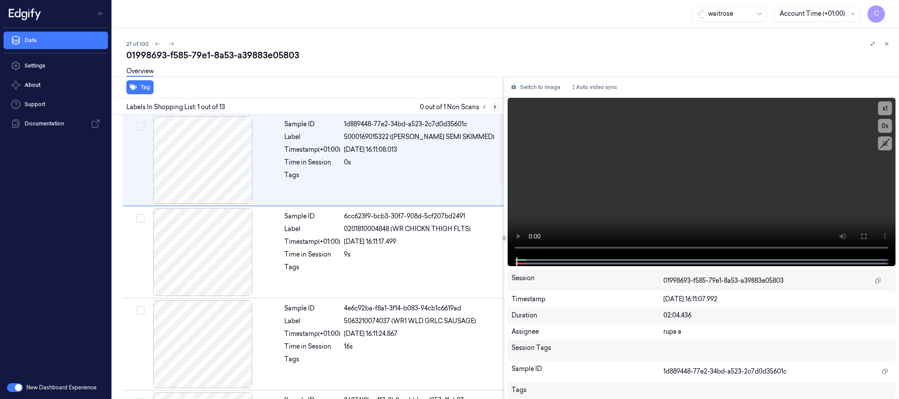
click at [500, 107] on button at bounding box center [495, 107] width 11 height 11
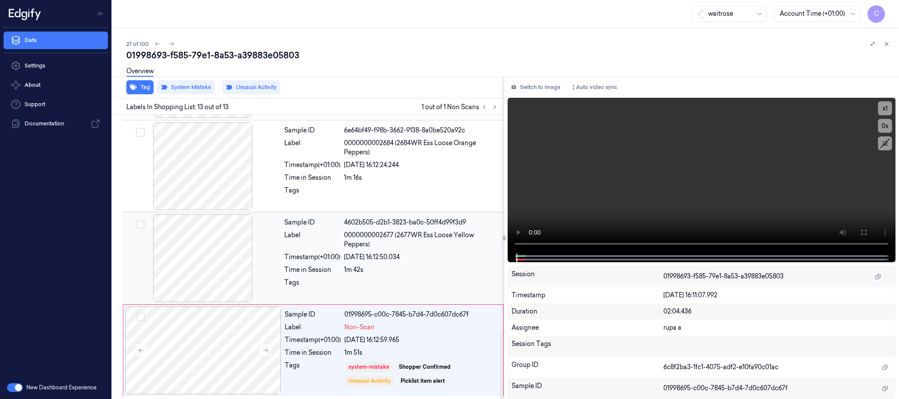
scroll to position [921, 0]
click at [266, 349] on icon at bounding box center [265, 351] width 6 height 6
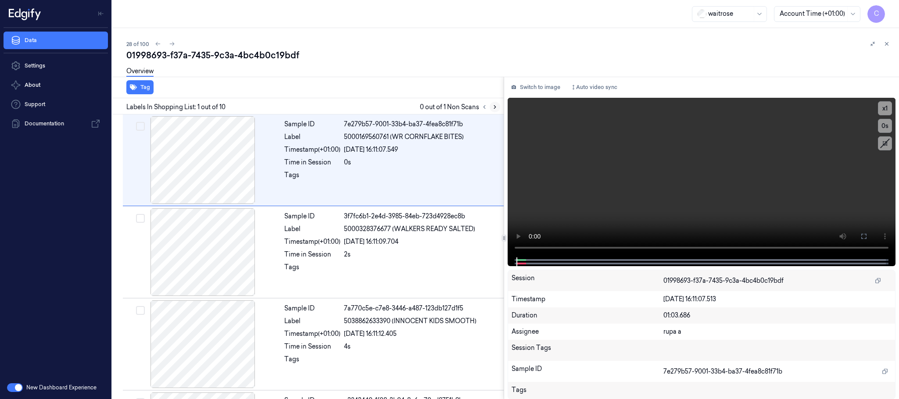
click at [498, 108] on icon at bounding box center [495, 107] width 6 height 6
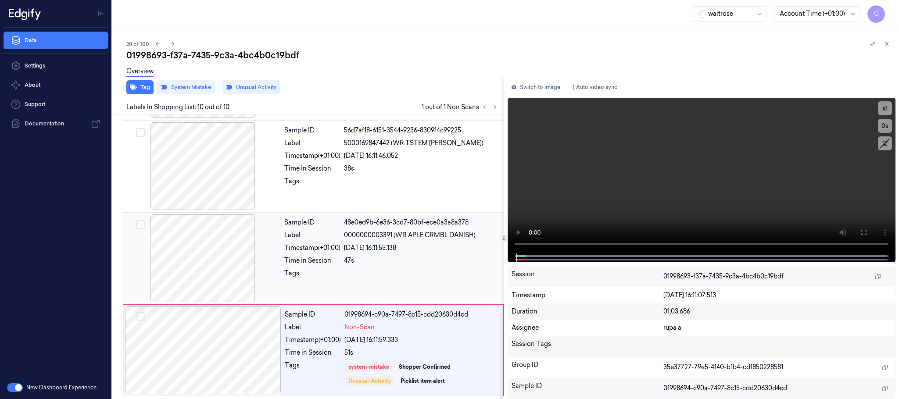
scroll to position [643, 0]
click at [271, 352] on div at bounding box center [203, 351] width 156 height 88
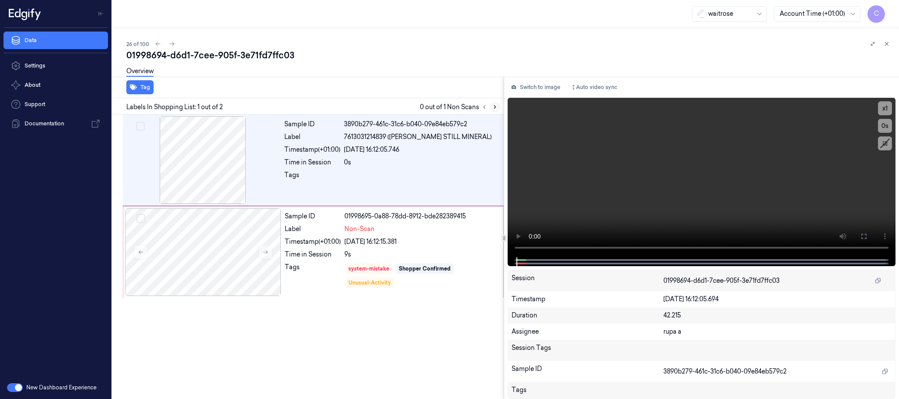
click at [494, 107] on icon at bounding box center [495, 107] width 6 height 6
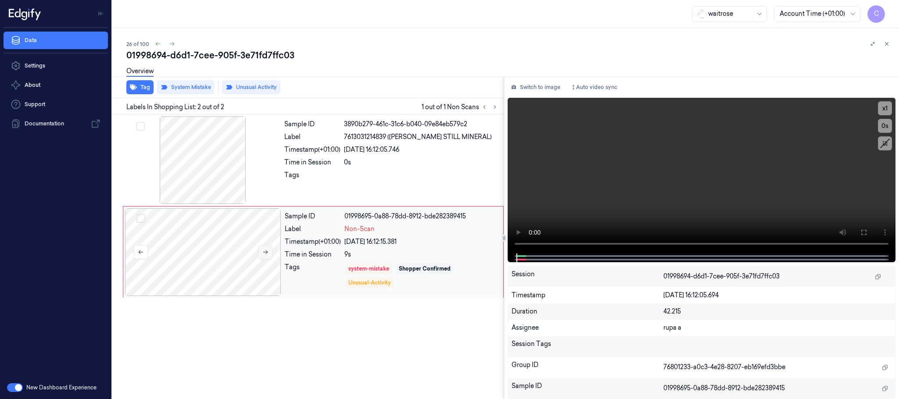
click at [265, 259] on button at bounding box center [266, 252] width 14 height 14
click at [261, 257] on button at bounding box center [266, 252] width 14 height 14
click at [261, 255] on button at bounding box center [266, 252] width 14 height 14
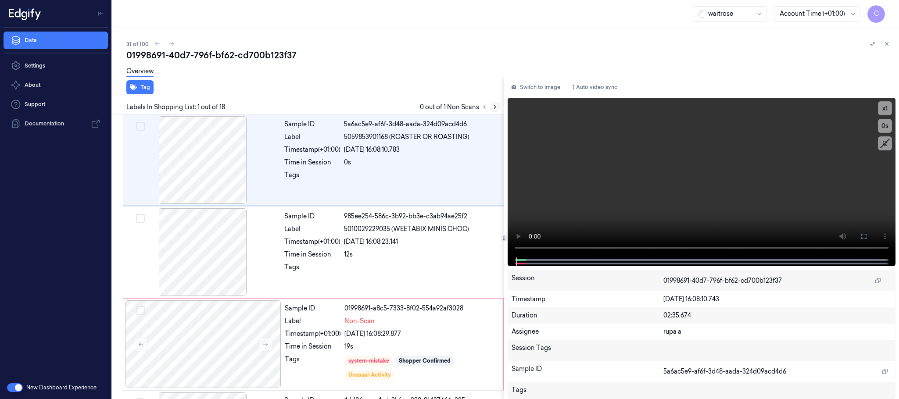
click at [493, 107] on icon at bounding box center [495, 107] width 6 height 6
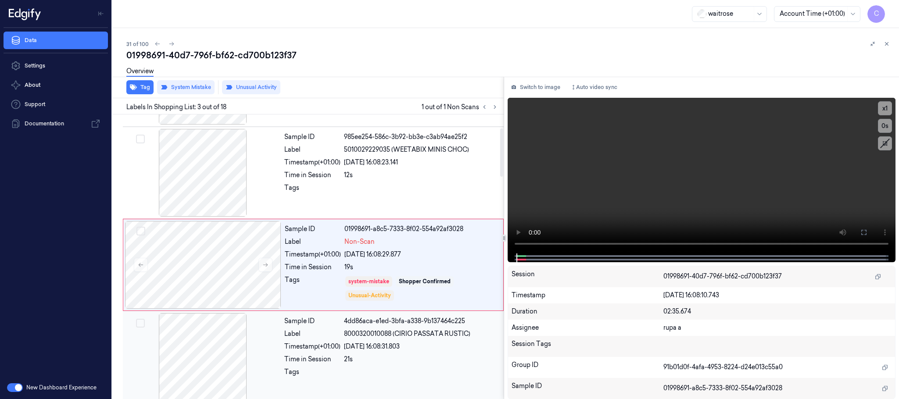
scroll to position [88, 0]
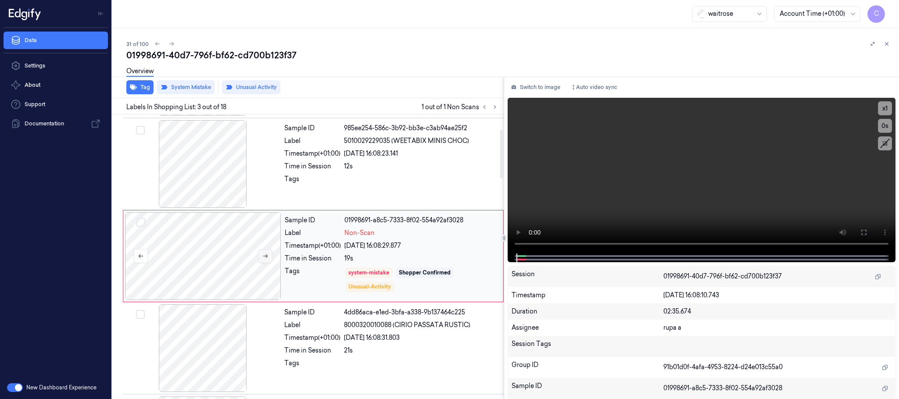
click at [262, 256] on icon at bounding box center [265, 256] width 6 height 6
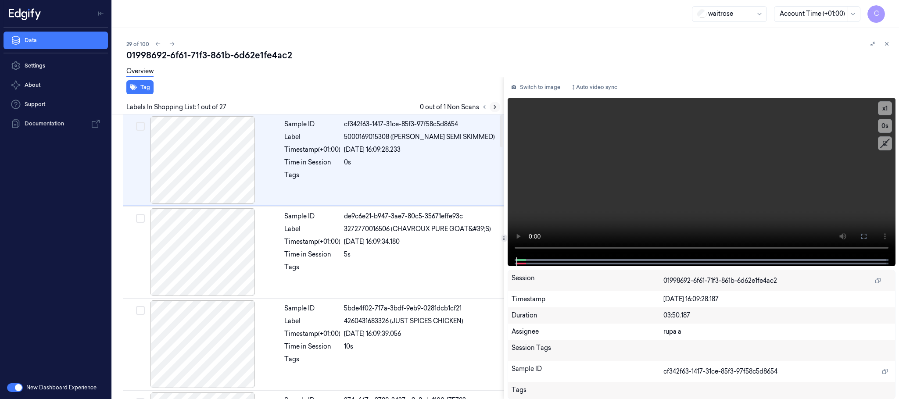
click at [494, 104] on icon at bounding box center [495, 107] width 6 height 6
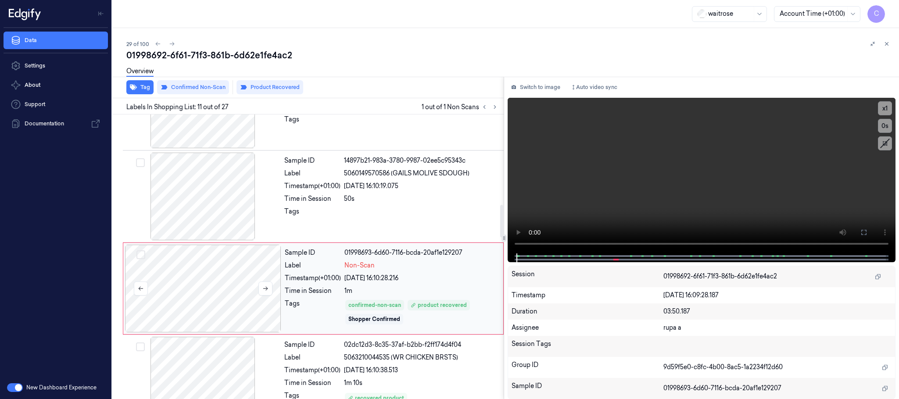
scroll to position [829, 0]
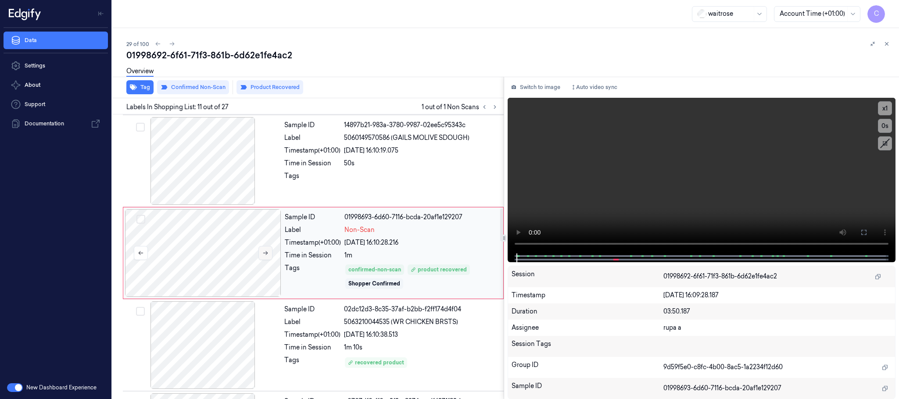
click at [265, 255] on icon at bounding box center [265, 254] width 5 height 4
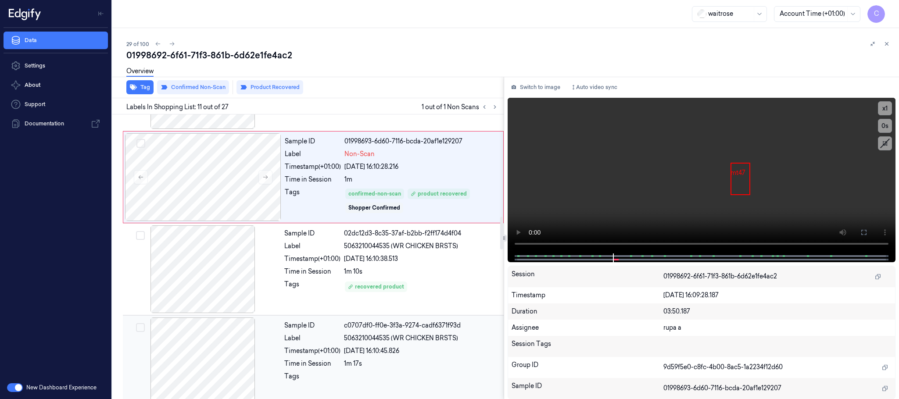
scroll to position [895, 0]
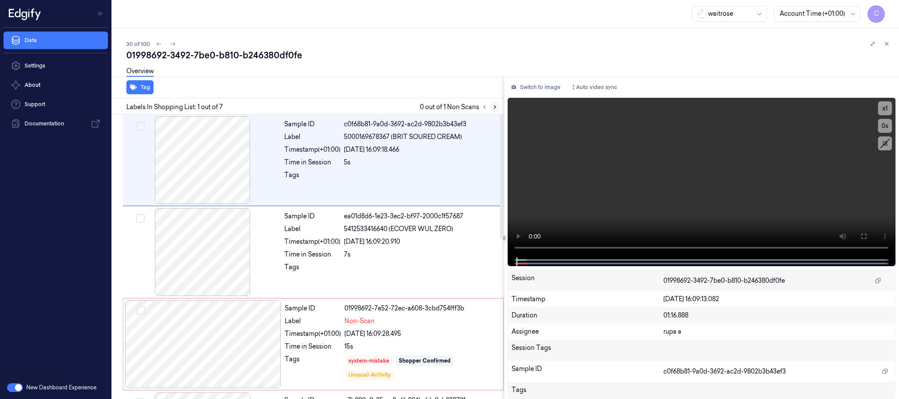
click at [491, 108] on button at bounding box center [495, 107] width 11 height 11
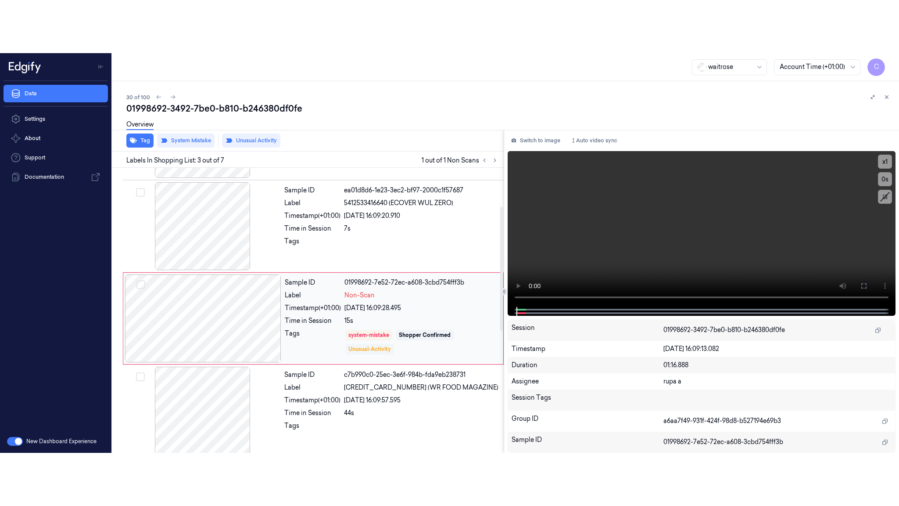
scroll to position [88, 0]
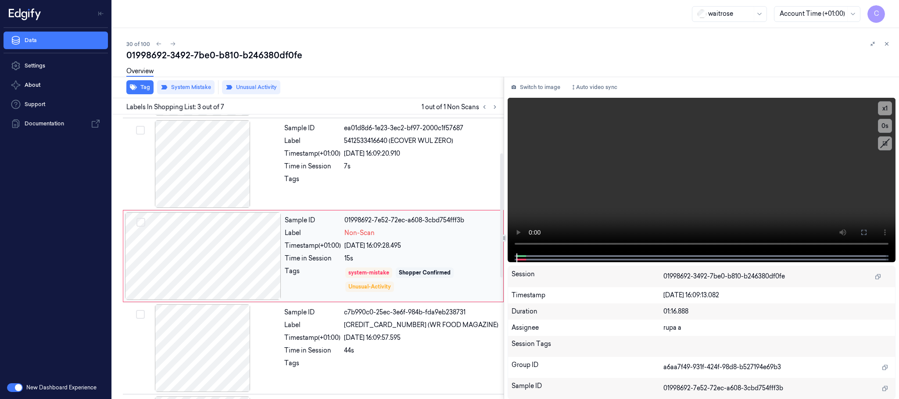
click at [272, 259] on div at bounding box center [203, 256] width 156 height 88
click at [870, 236] on button at bounding box center [864, 233] width 14 height 14
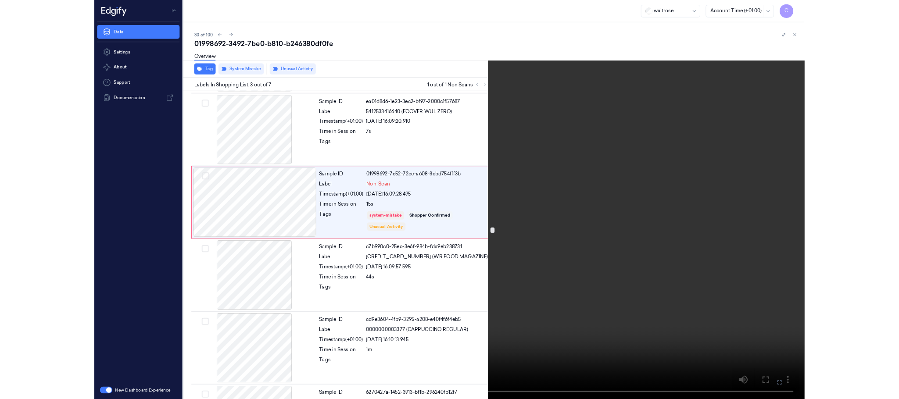
scroll to position [36, 0]
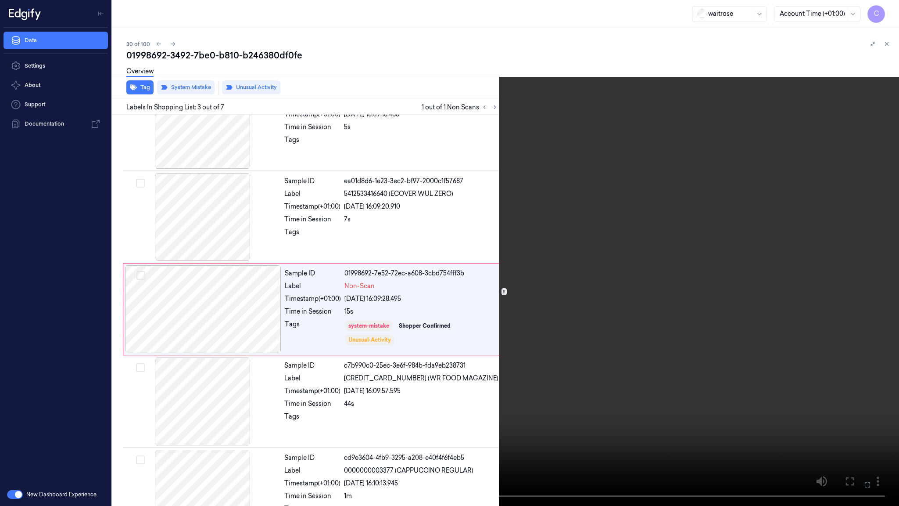
click at [541, 317] on video at bounding box center [449, 253] width 899 height 506
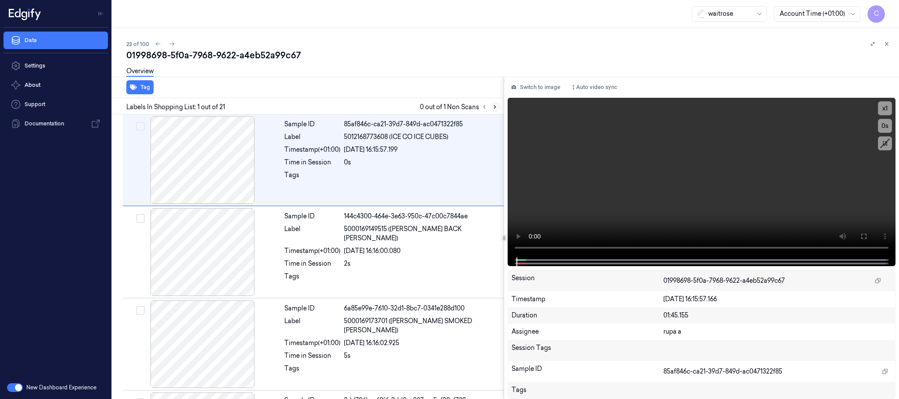
click at [498, 107] on button at bounding box center [495, 107] width 11 height 11
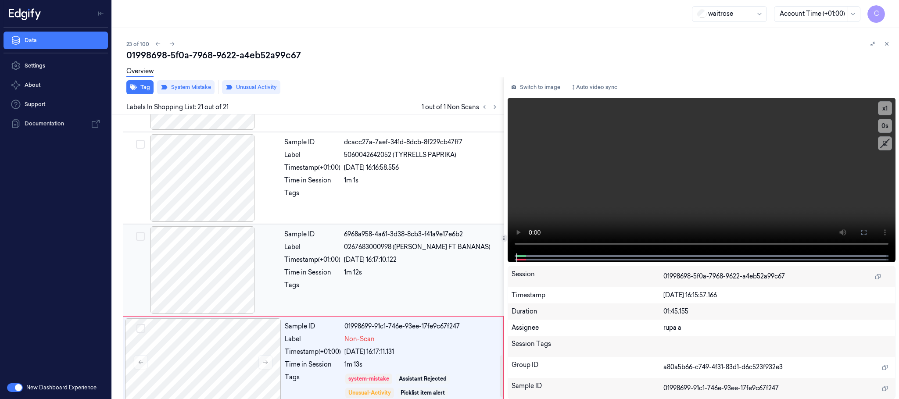
scroll to position [1662, 0]
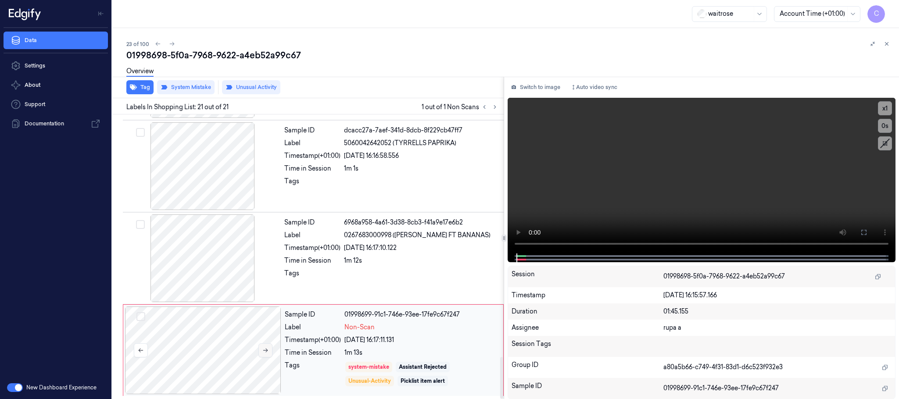
click at [266, 349] on icon at bounding box center [265, 351] width 6 height 6
click at [265, 352] on icon at bounding box center [265, 351] width 6 height 6
click at [208, 262] on div at bounding box center [203, 259] width 156 height 88
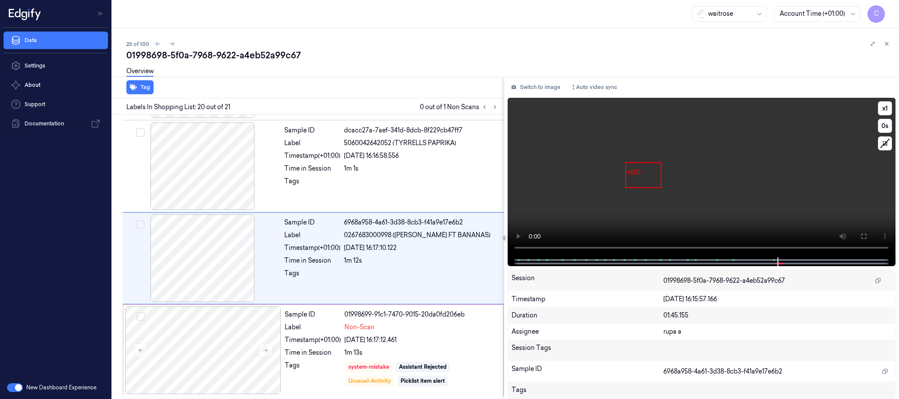
click at [708, 176] on video at bounding box center [702, 178] width 388 height 160
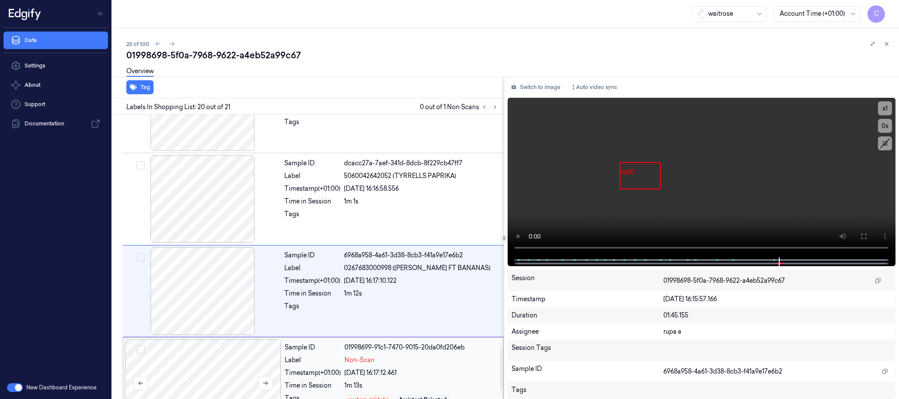
scroll to position [1596, 0]
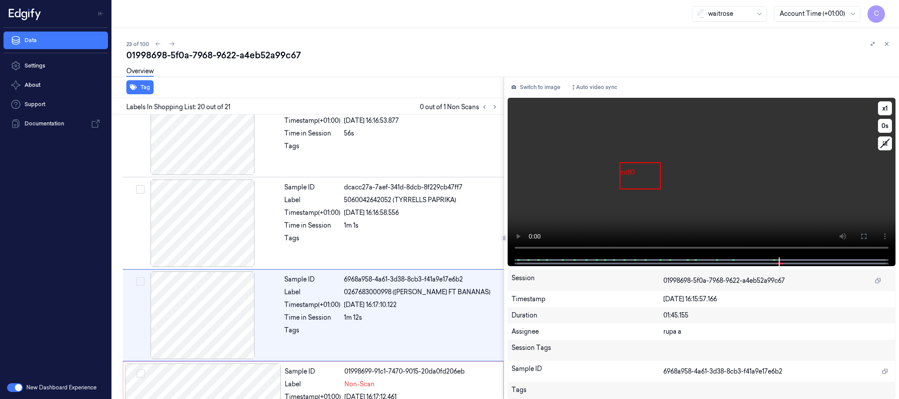
click at [743, 189] on video at bounding box center [702, 178] width 388 height 160
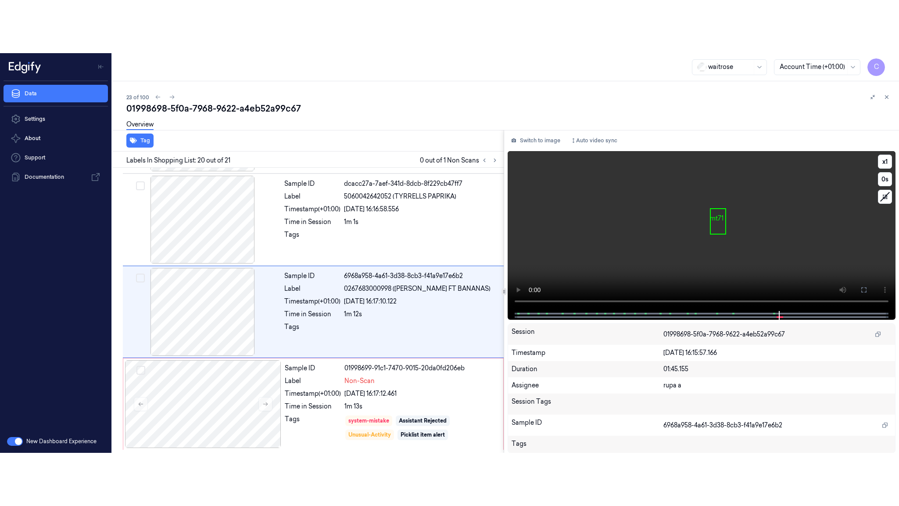
scroll to position [1662, 0]
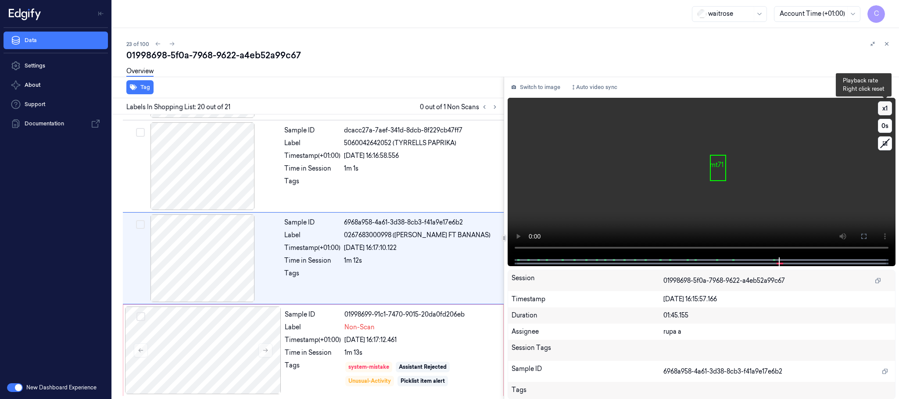
click at [885, 104] on button "x 1" at bounding box center [885, 108] width 14 height 14
click at [720, 182] on video at bounding box center [702, 178] width 388 height 160
click at [863, 234] on icon at bounding box center [864, 236] width 7 height 7
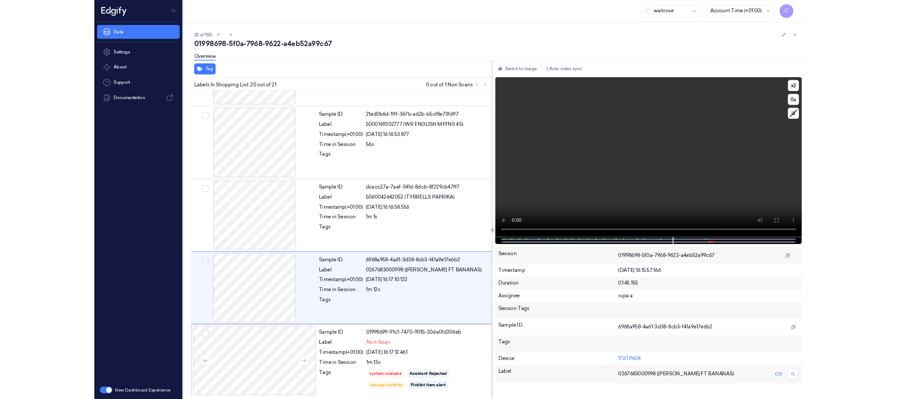
scroll to position [1556, 0]
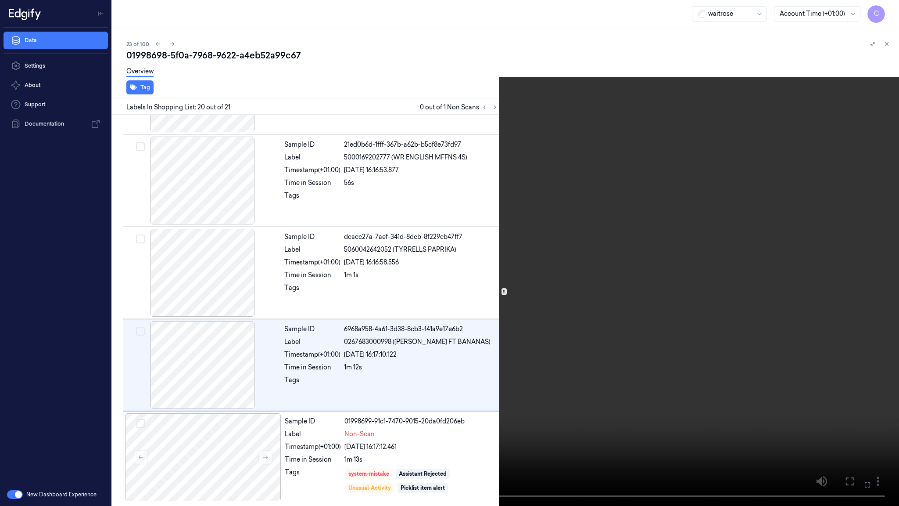
click at [540, 236] on video at bounding box center [449, 253] width 899 height 506
click at [501, 278] on video at bounding box center [449, 253] width 899 height 506
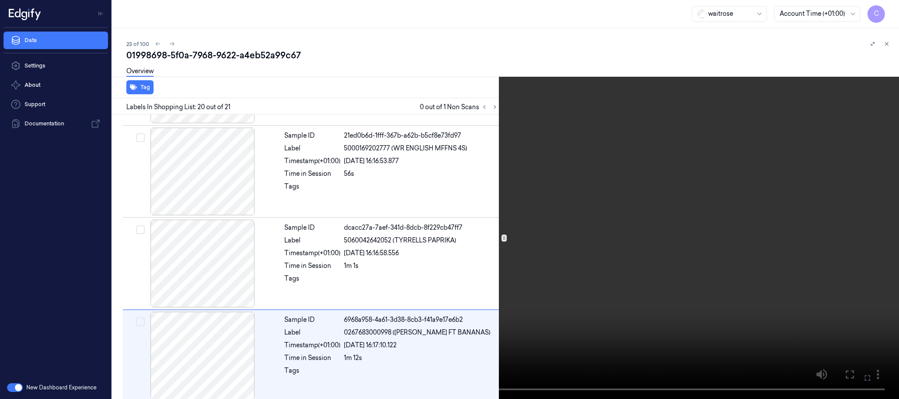
scroll to position [1662, 0]
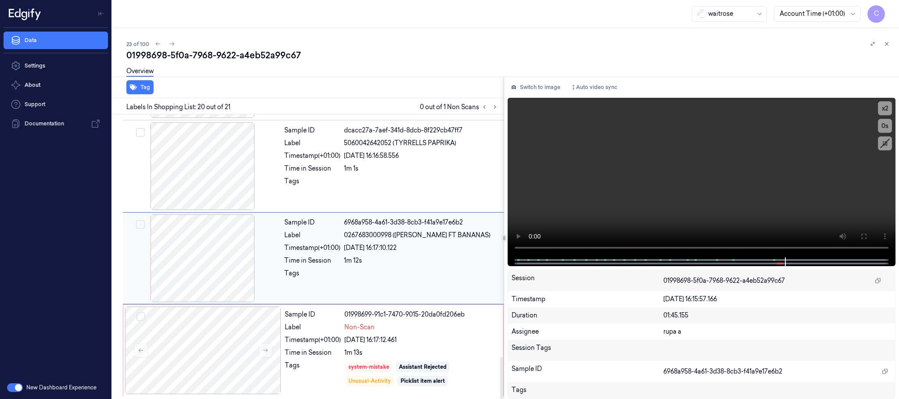
click at [217, 262] on div at bounding box center [203, 259] width 156 height 88
click at [647, 193] on video at bounding box center [702, 178] width 388 height 160
click at [698, 194] on video at bounding box center [702, 178] width 388 height 160
click at [271, 336] on div at bounding box center [203, 351] width 156 height 88
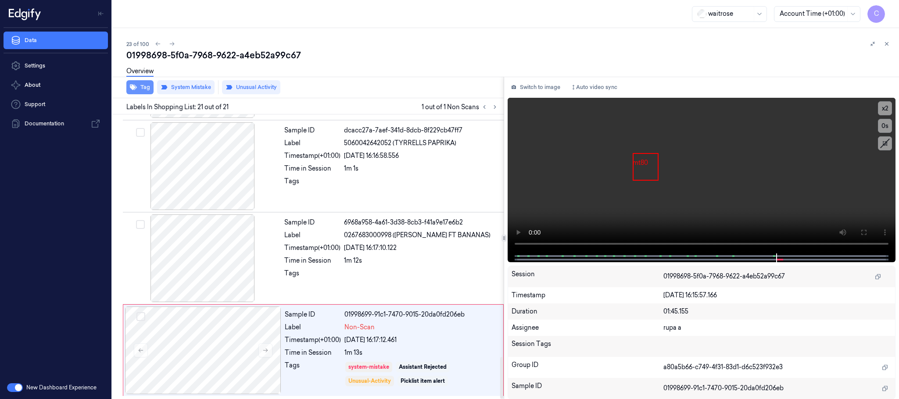
click at [144, 86] on button "Tag" at bounding box center [139, 87] width 27 height 14
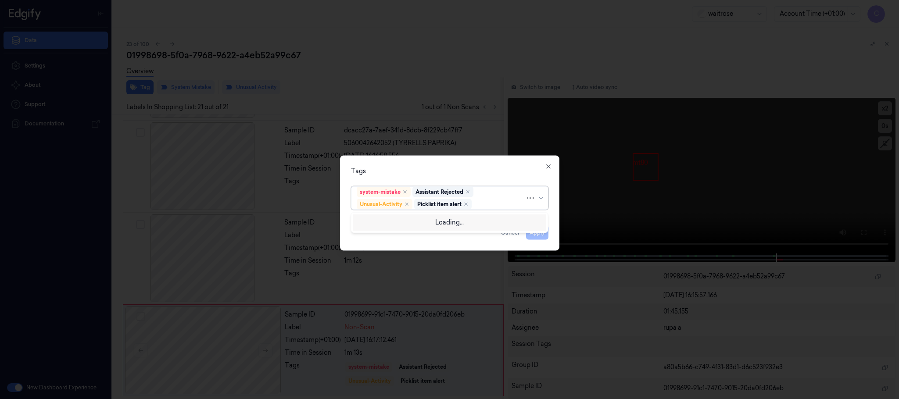
drag, startPoint x: 471, startPoint y: 203, endPoint x: 552, endPoint y: 274, distance: 107.0
click at [471, 204] on div "Picklist item alert" at bounding box center [443, 204] width 58 height 11
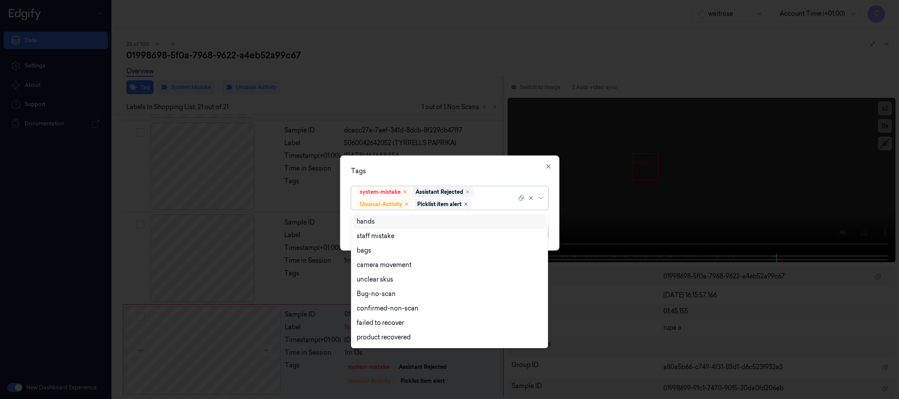
click at [467, 205] on icon "Remove ,Picklist item alert" at bounding box center [466, 204] width 5 height 5
click at [482, 176] on div "Tags option Picklist item alert, deselected. 18 results available. Use Up and D…" at bounding box center [449, 203] width 219 height 95
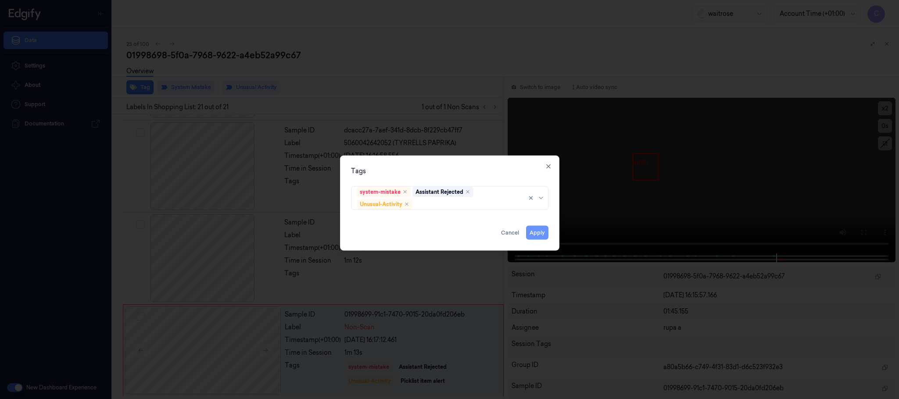
click at [535, 230] on button "Apply" at bounding box center [537, 233] width 22 height 14
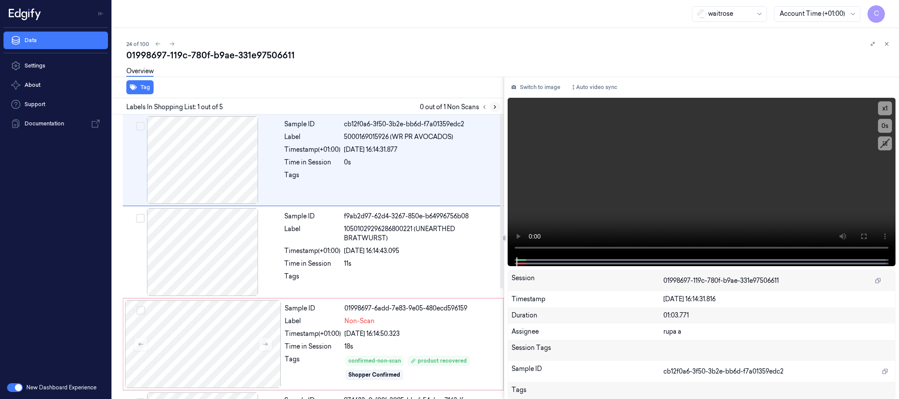
click at [495, 104] on icon at bounding box center [495, 107] width 6 height 6
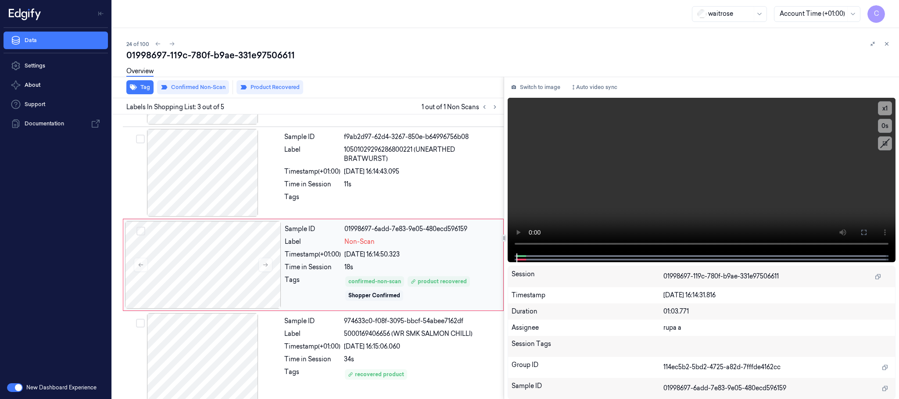
scroll to position [88, 0]
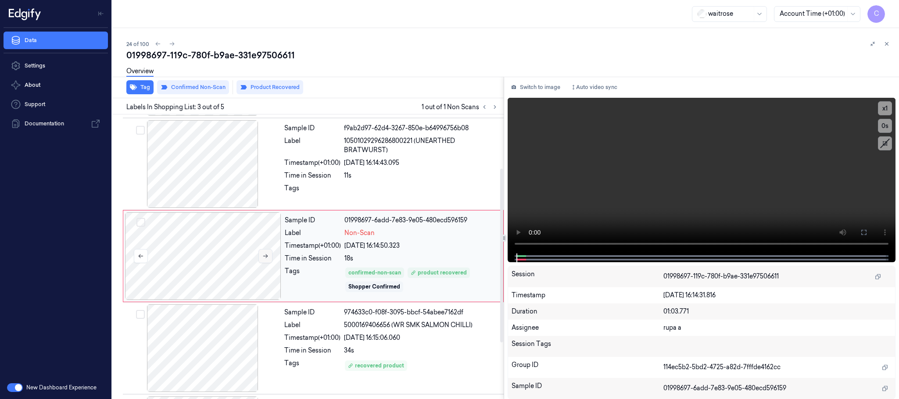
click at [266, 257] on icon at bounding box center [265, 257] width 5 height 4
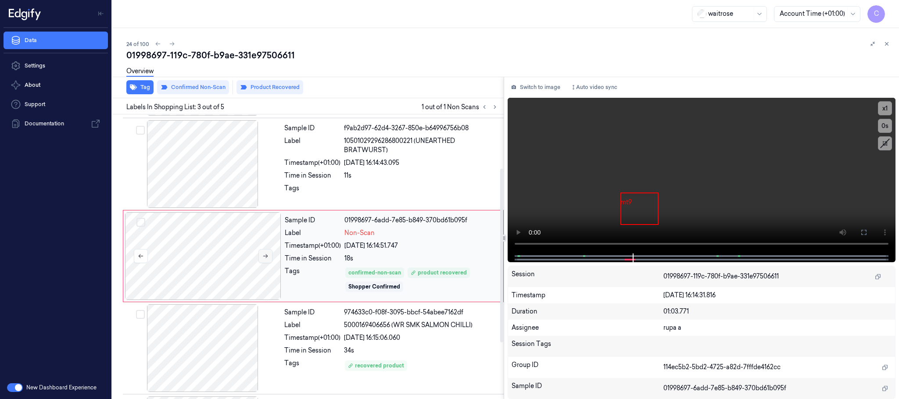
click at [266, 257] on icon at bounding box center [265, 257] width 5 height 4
click at [196, 163] on div at bounding box center [203, 164] width 156 height 88
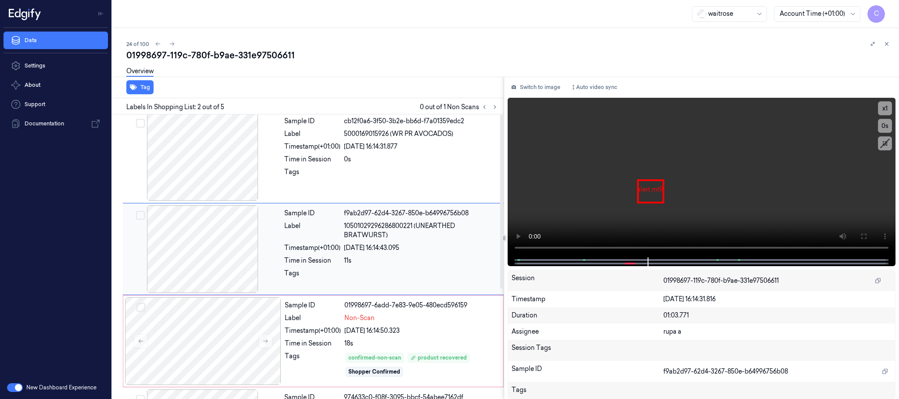
scroll to position [0, 0]
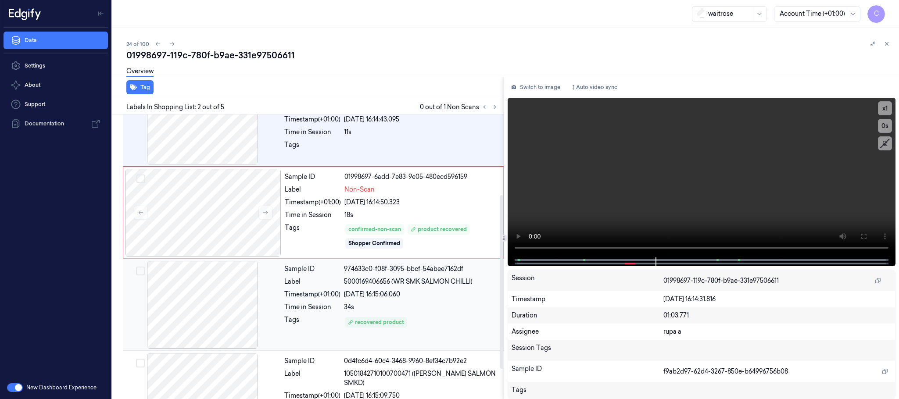
click at [219, 327] on div at bounding box center [203, 305] width 156 height 88
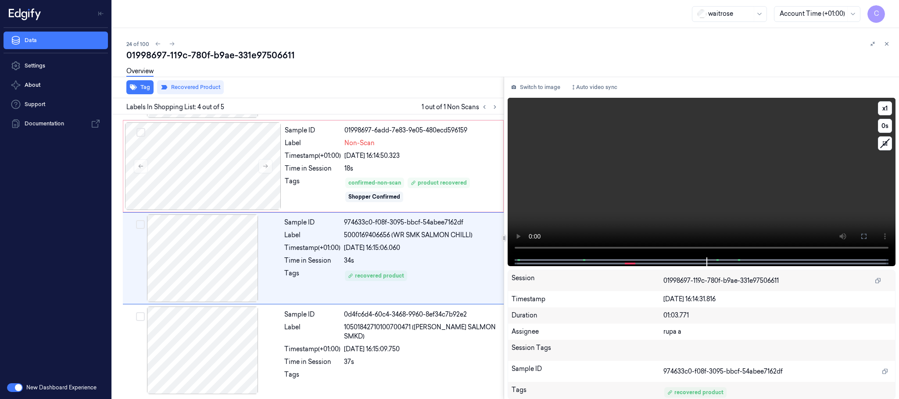
click at [738, 183] on video at bounding box center [702, 178] width 388 height 160
click at [685, 162] on video at bounding box center [702, 178] width 388 height 160
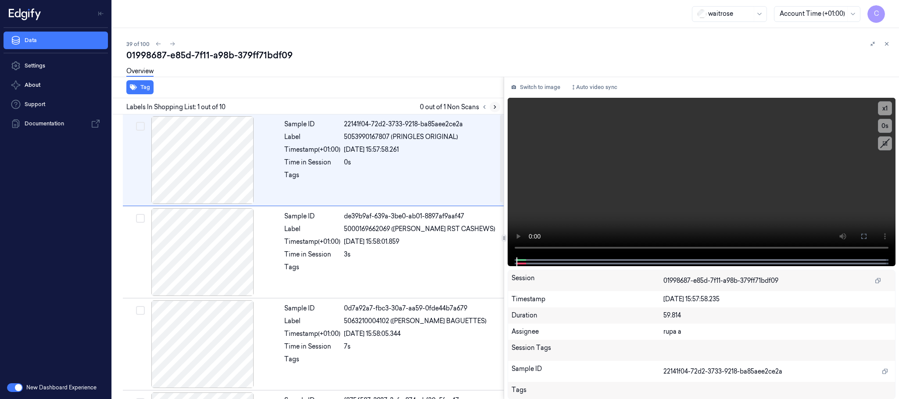
click at [494, 108] on icon at bounding box center [495, 107] width 6 height 6
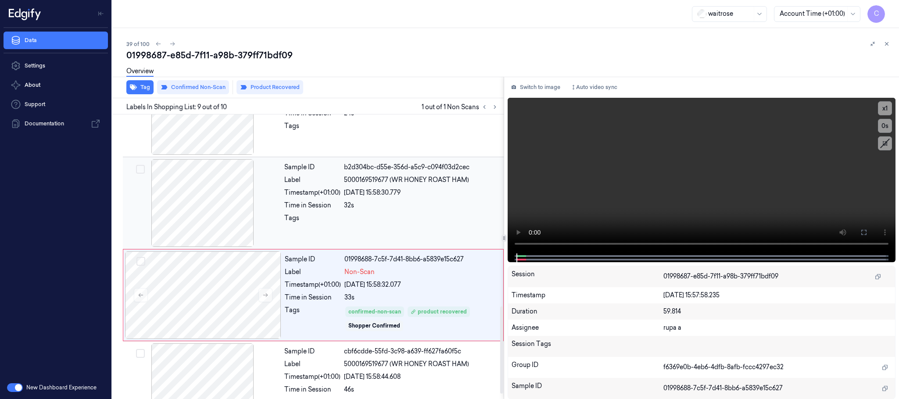
scroll to position [643, 0]
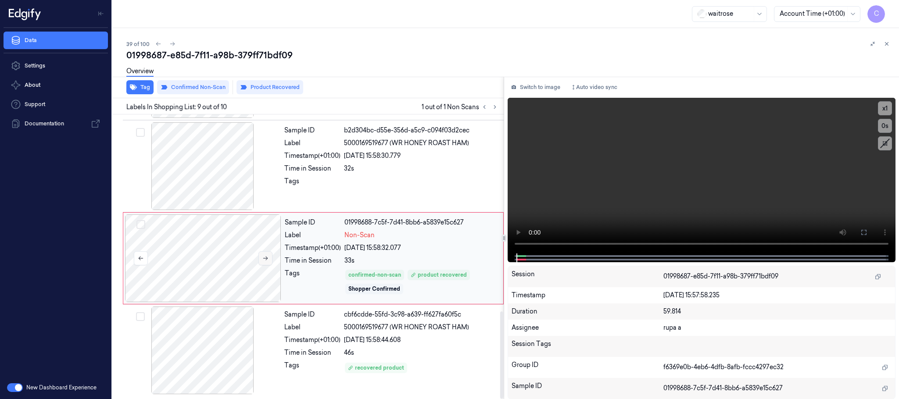
click at [266, 258] on icon at bounding box center [265, 259] width 5 height 4
click at [267, 262] on button at bounding box center [266, 259] width 14 height 14
click at [267, 258] on icon at bounding box center [265, 259] width 5 height 4
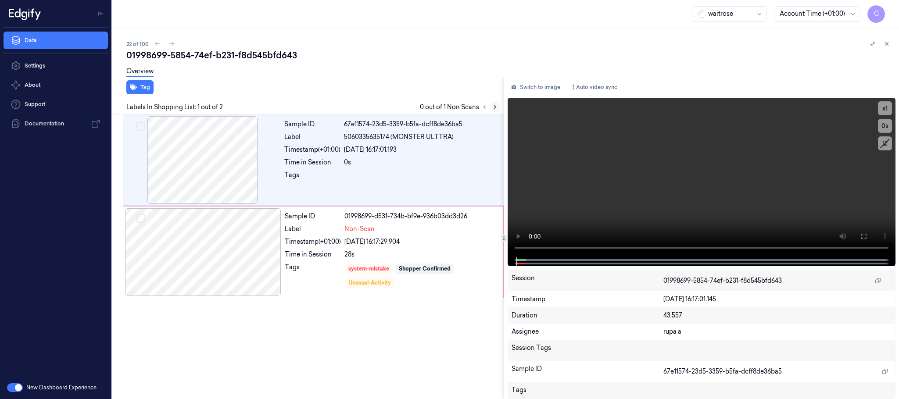
click at [493, 107] on icon at bounding box center [495, 107] width 6 height 6
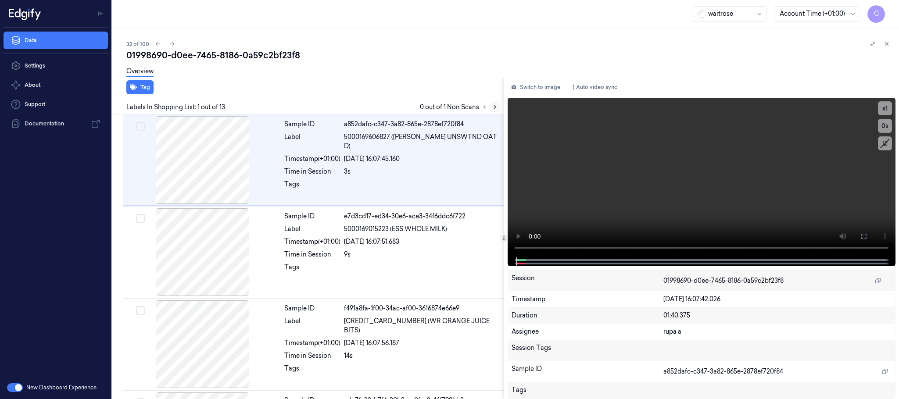
click at [491, 107] on button at bounding box center [495, 107] width 11 height 11
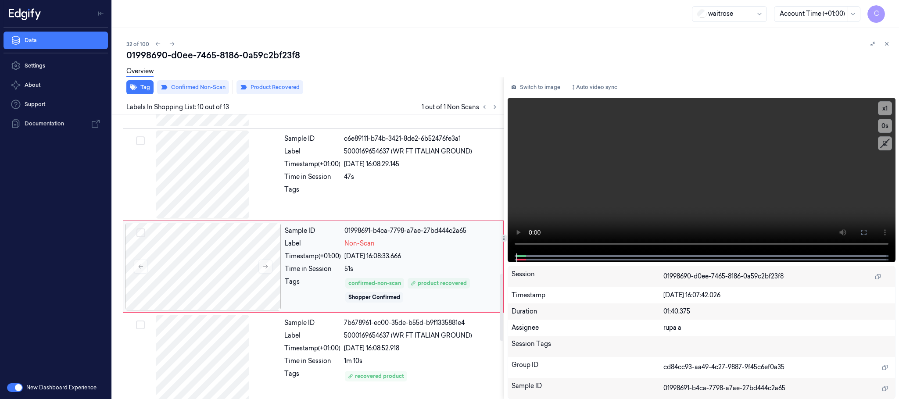
scroll to position [737, 0]
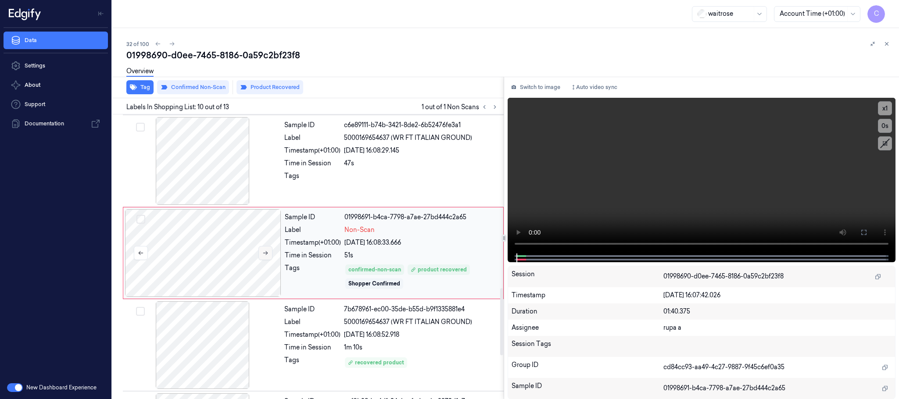
click at [269, 255] on icon at bounding box center [265, 253] width 6 height 6
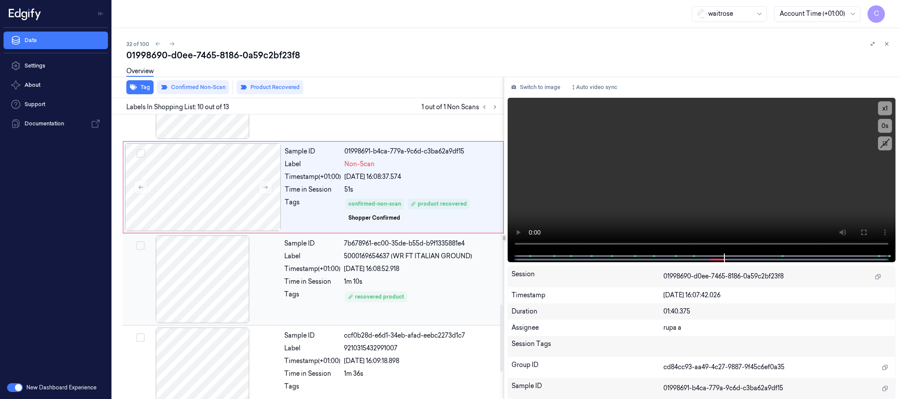
scroll to position [868, 0]
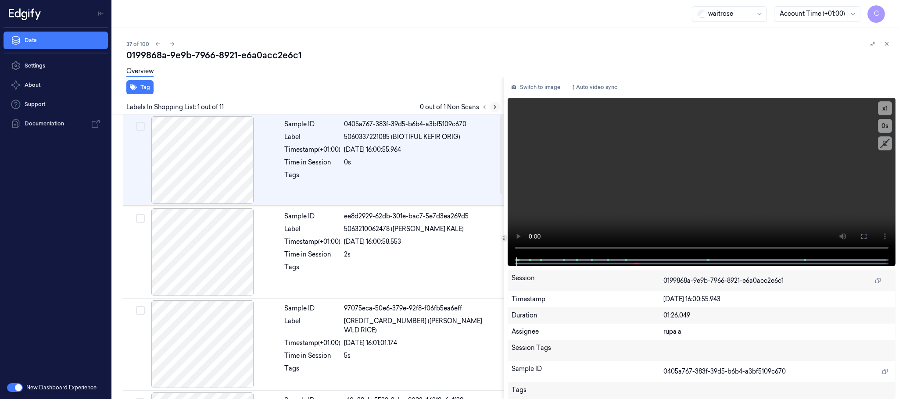
click at [494, 106] on icon at bounding box center [495, 107] width 2 height 3
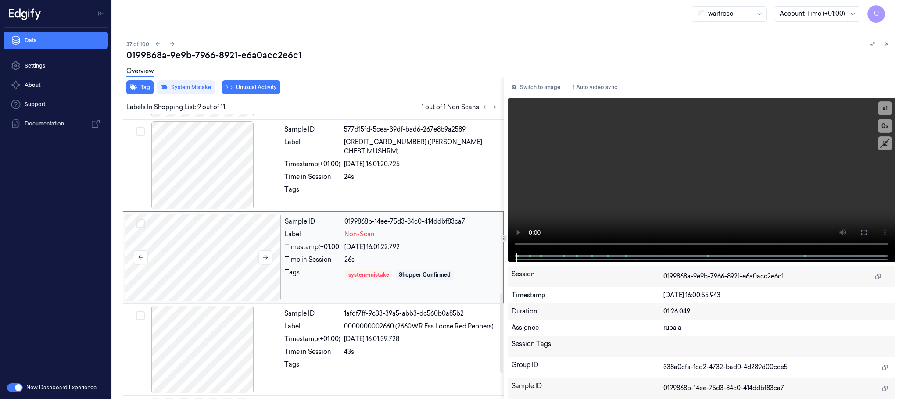
scroll to position [644, 0]
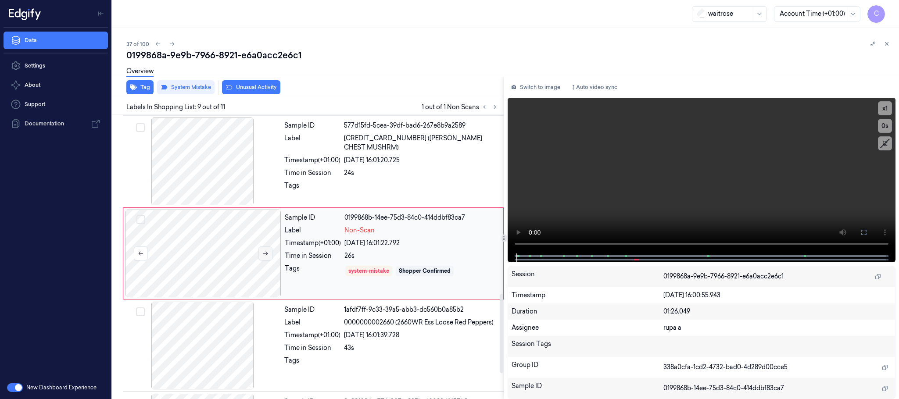
click at [264, 257] on icon at bounding box center [265, 254] width 6 height 6
click at [201, 161] on div at bounding box center [203, 162] width 156 height 88
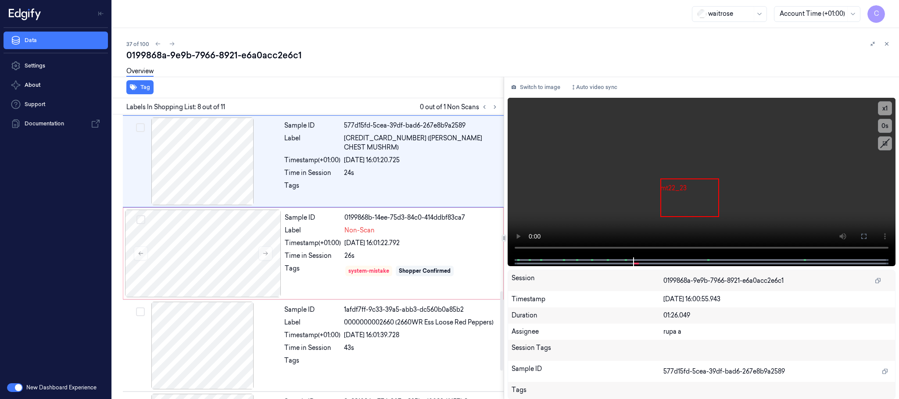
scroll to position [551, 0]
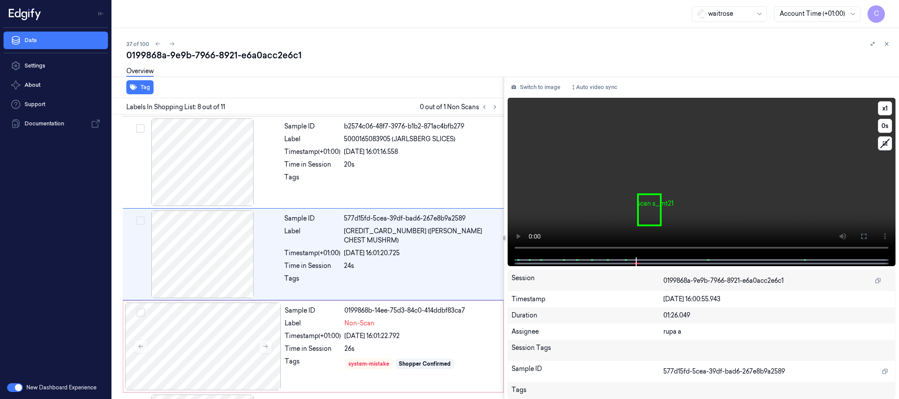
click at [721, 183] on video at bounding box center [702, 178] width 388 height 160
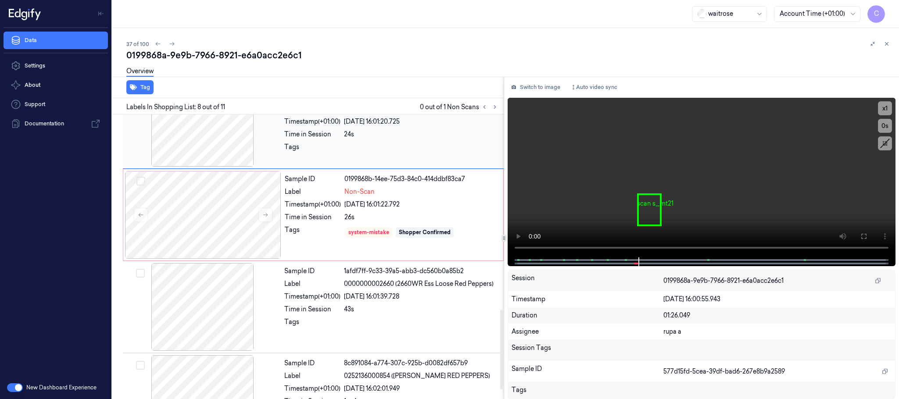
scroll to position [735, 0]
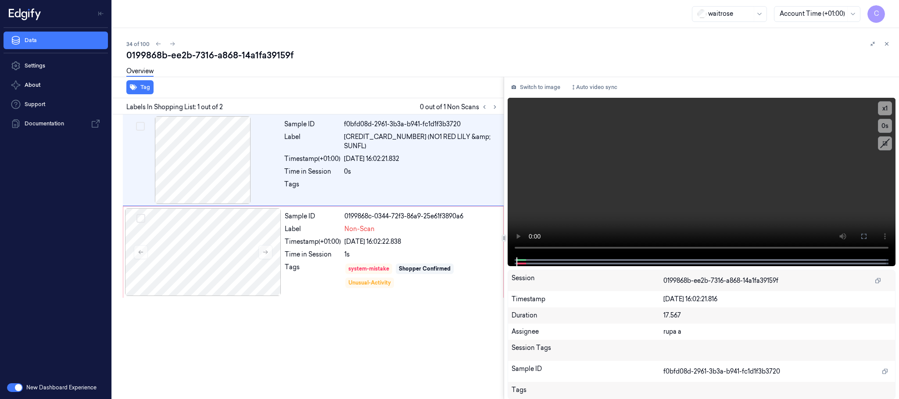
click at [501, 107] on div "Labels In Shopping List: 1 out of 2 0 out of 1 Non Scans" at bounding box center [306, 106] width 395 height 16
click at [493, 108] on icon at bounding box center [495, 107] width 6 height 6
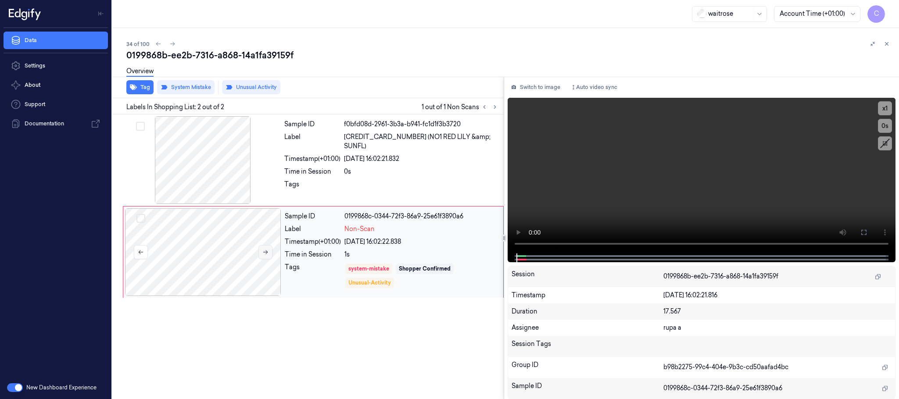
click at [266, 251] on icon at bounding box center [265, 252] width 6 height 6
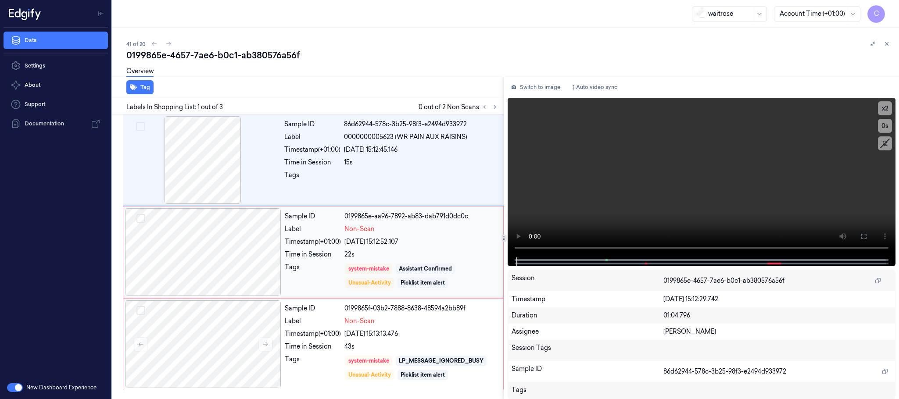
click at [259, 257] on div at bounding box center [203, 253] width 156 height 88
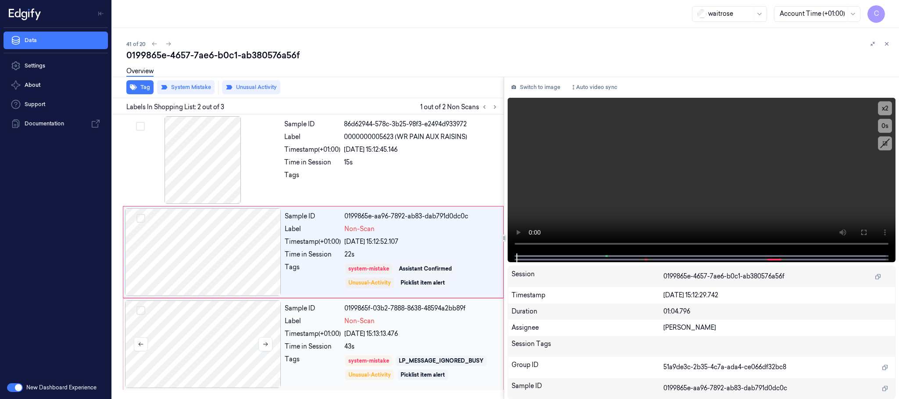
click at [237, 310] on div at bounding box center [203, 345] width 156 height 88
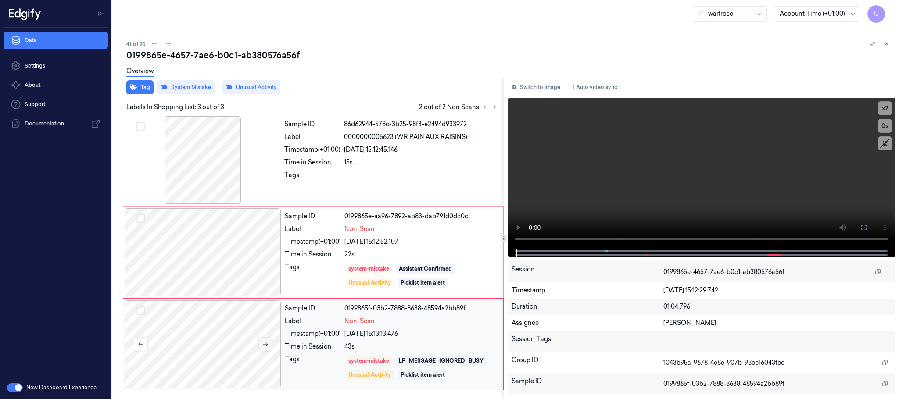
click at [261, 344] on button at bounding box center [266, 345] width 14 height 14
click at [265, 345] on icon at bounding box center [265, 345] width 5 height 4
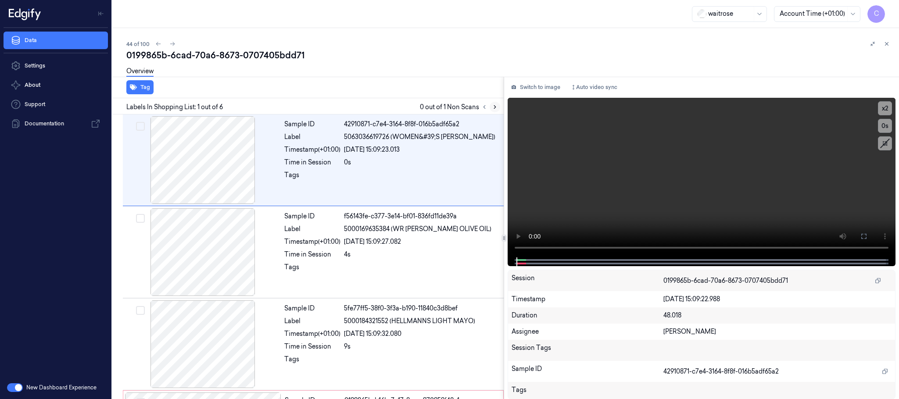
click at [497, 104] on icon at bounding box center [495, 107] width 6 height 6
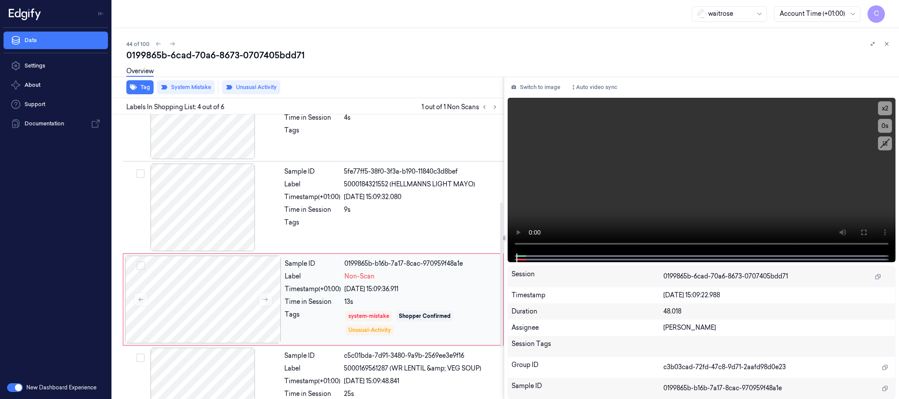
scroll to position [181, 0]
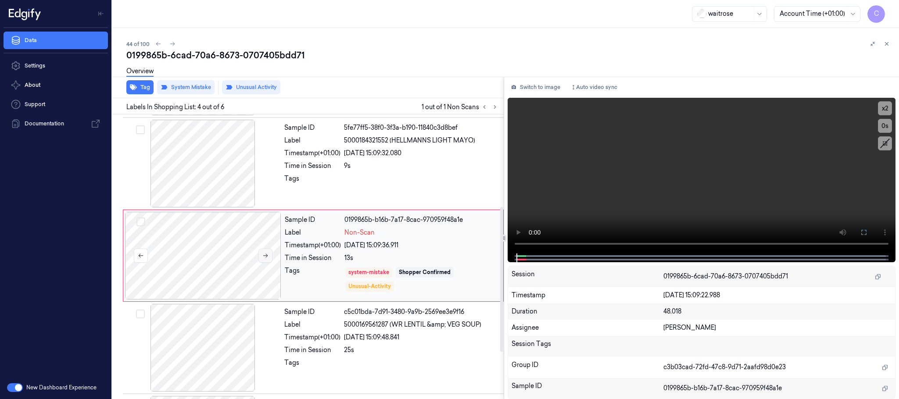
click at [264, 262] on button at bounding box center [266, 256] width 14 height 14
click at [259, 255] on button at bounding box center [266, 256] width 14 height 14
click at [263, 254] on icon at bounding box center [265, 256] width 6 height 6
click at [264, 261] on button at bounding box center [266, 256] width 14 height 14
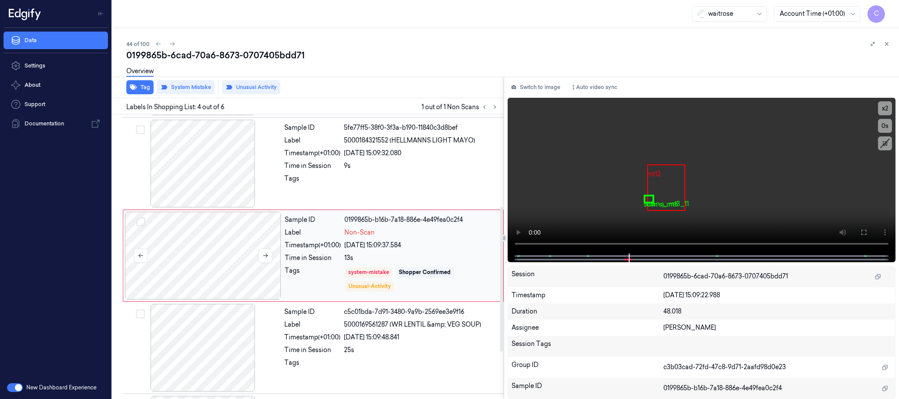
click at [239, 268] on div at bounding box center [203, 256] width 156 height 88
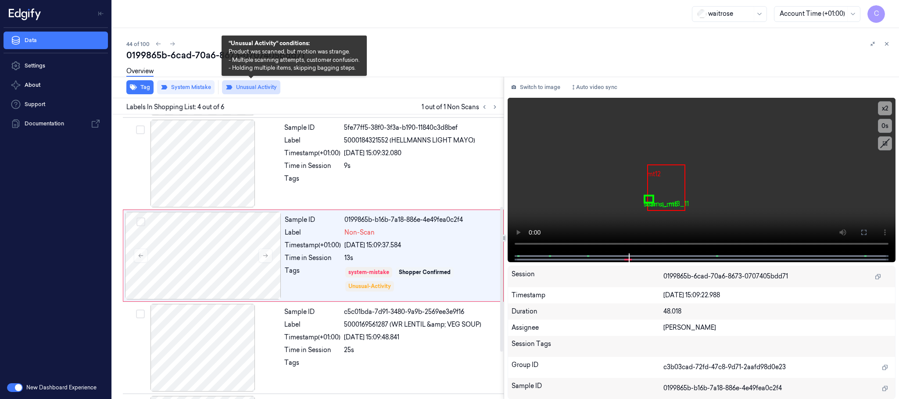
click at [248, 88] on button "Unusual Activity" at bounding box center [251, 87] width 58 height 14
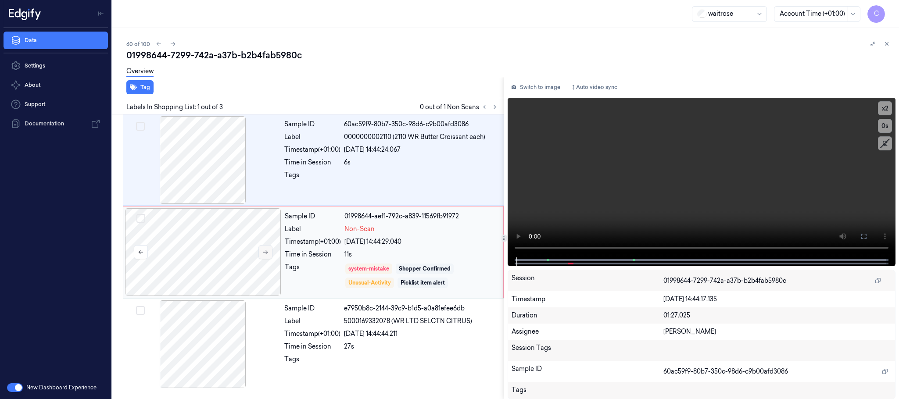
click at [268, 253] on icon at bounding box center [265, 252] width 6 height 6
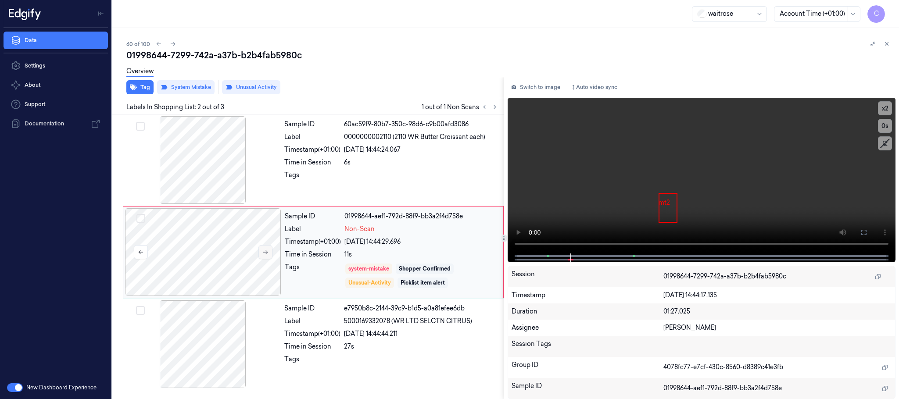
click at [266, 252] on icon at bounding box center [265, 253] width 5 height 4
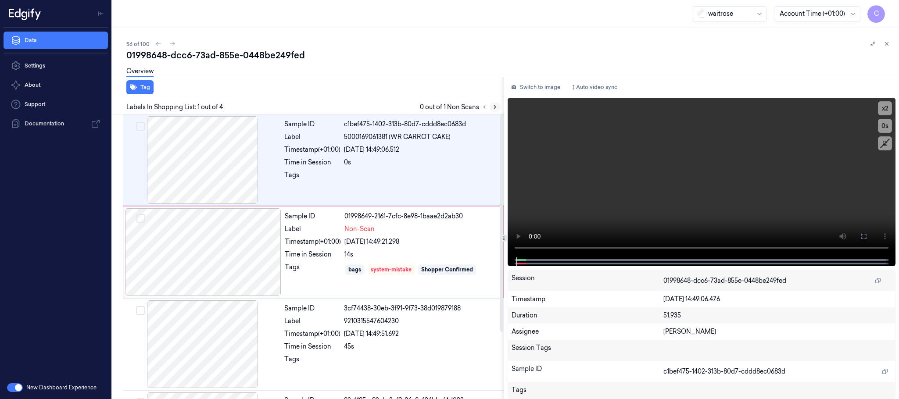
click at [496, 107] on icon at bounding box center [495, 107] width 6 height 6
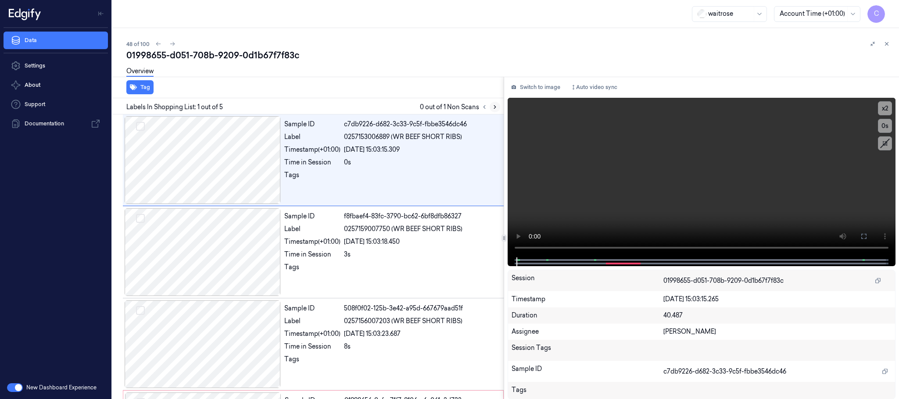
click at [493, 108] on icon at bounding box center [495, 107] width 6 height 6
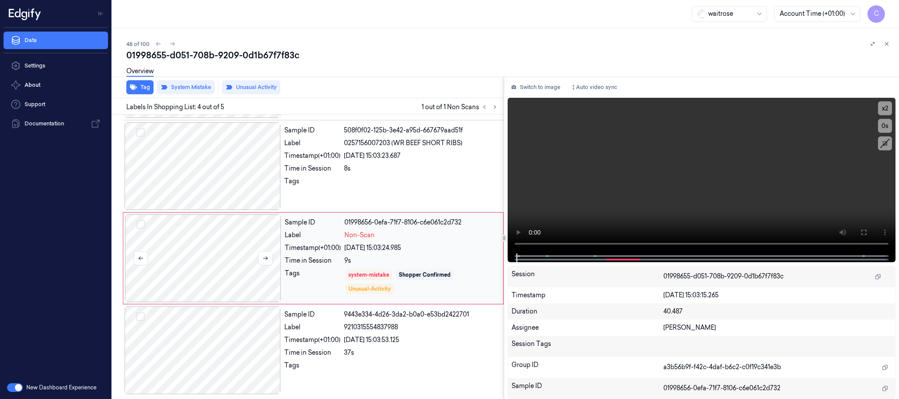
scroll to position [180, 0]
click at [265, 255] on icon at bounding box center [265, 258] width 6 height 6
click at [265, 256] on icon at bounding box center [265, 258] width 6 height 6
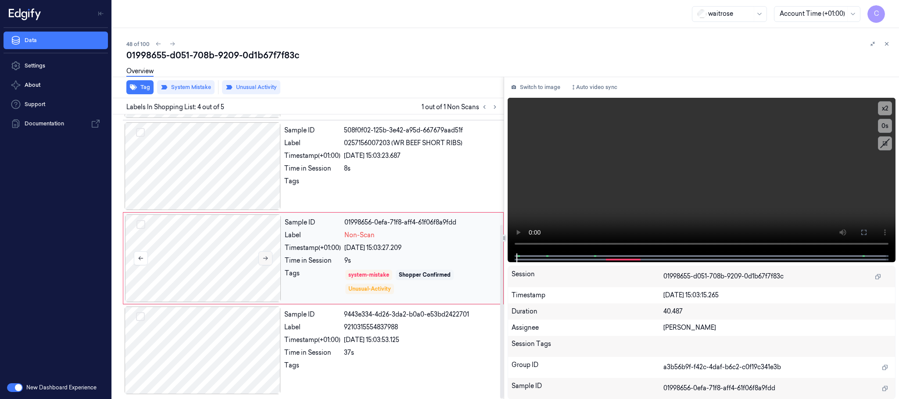
click at [265, 256] on icon at bounding box center [265, 258] width 6 height 6
click at [262, 260] on icon at bounding box center [265, 258] width 6 height 6
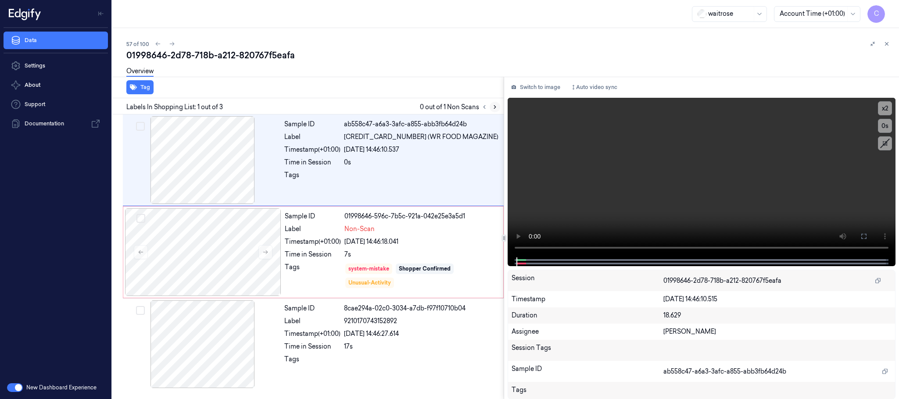
click at [496, 107] on icon at bounding box center [495, 107] width 2 height 3
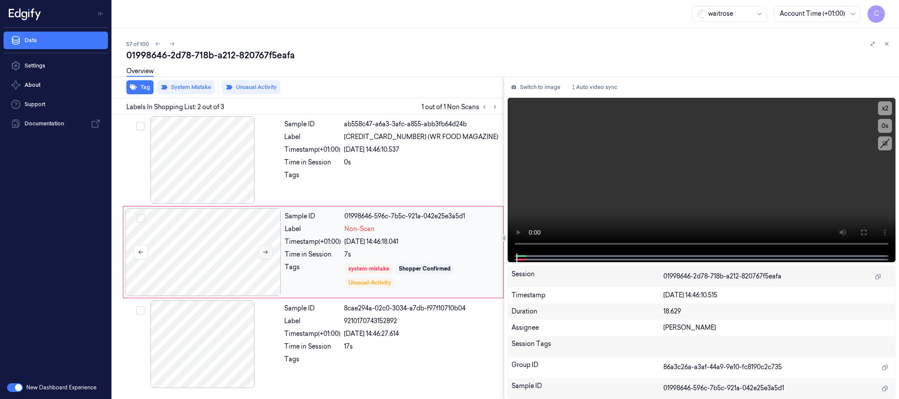
click at [269, 253] on icon at bounding box center [265, 252] width 6 height 6
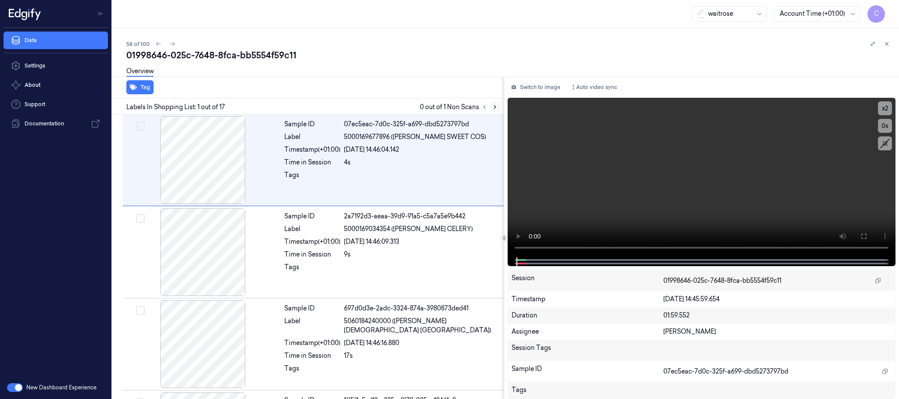
click at [491, 106] on button at bounding box center [495, 107] width 11 height 11
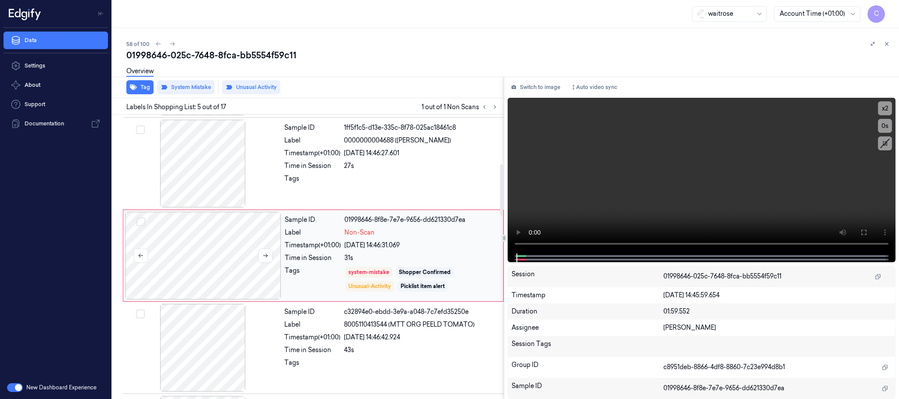
scroll to position [274, 0]
click at [265, 260] on button at bounding box center [266, 255] width 14 height 14
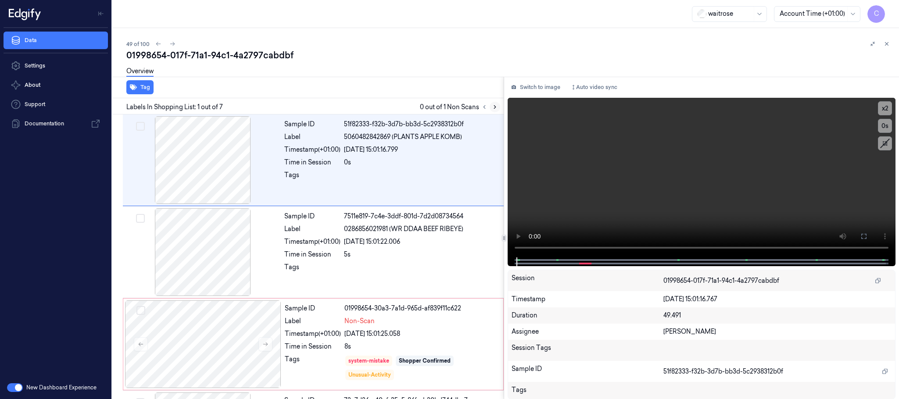
click at [494, 107] on icon at bounding box center [495, 107] width 6 height 6
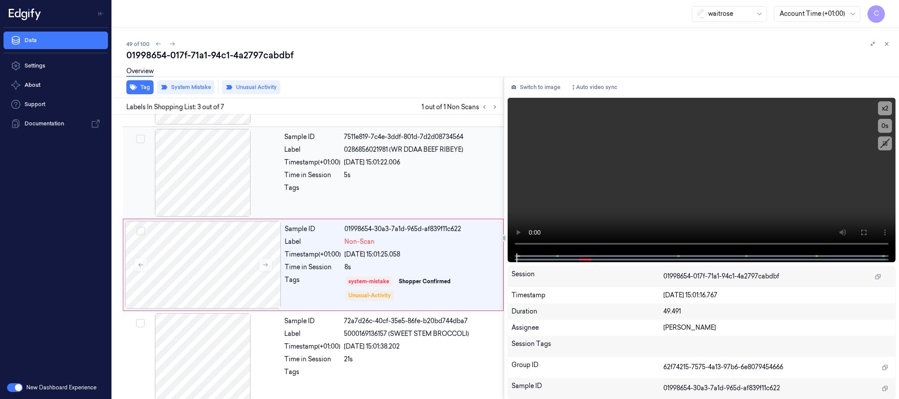
scroll to position [88, 0]
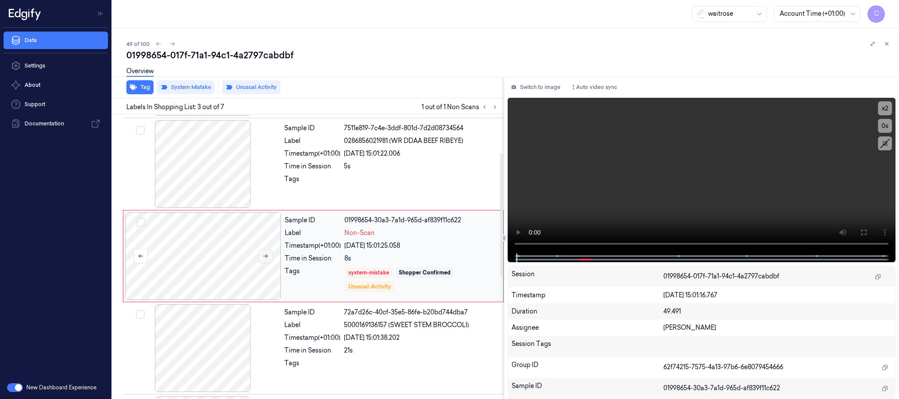
click at [262, 256] on icon at bounding box center [265, 256] width 6 height 6
click at [264, 257] on icon at bounding box center [265, 256] width 6 height 6
click at [265, 257] on icon at bounding box center [265, 256] width 6 height 6
click at [266, 254] on icon at bounding box center [265, 256] width 6 height 6
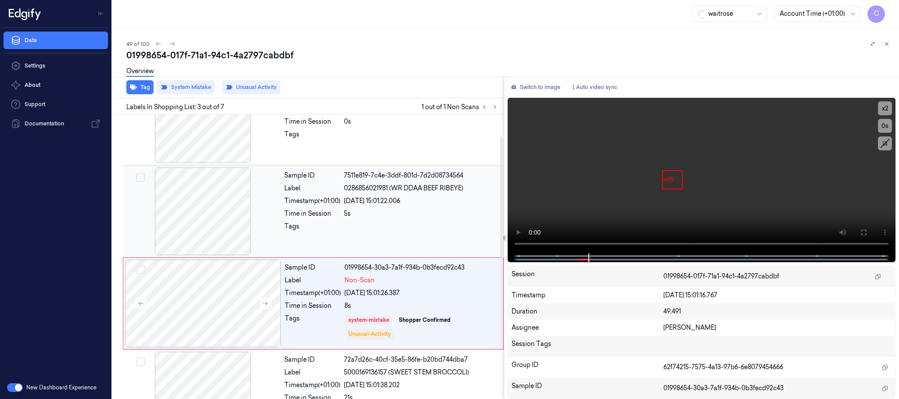
scroll to position [66, 0]
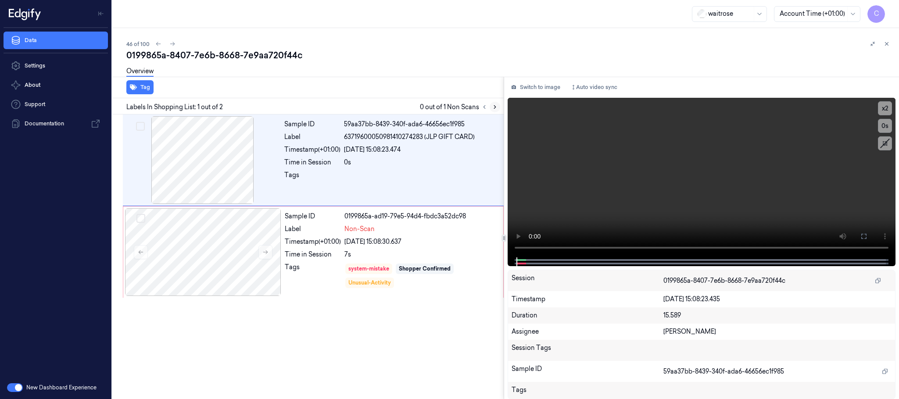
click at [495, 106] on icon at bounding box center [495, 107] width 2 height 3
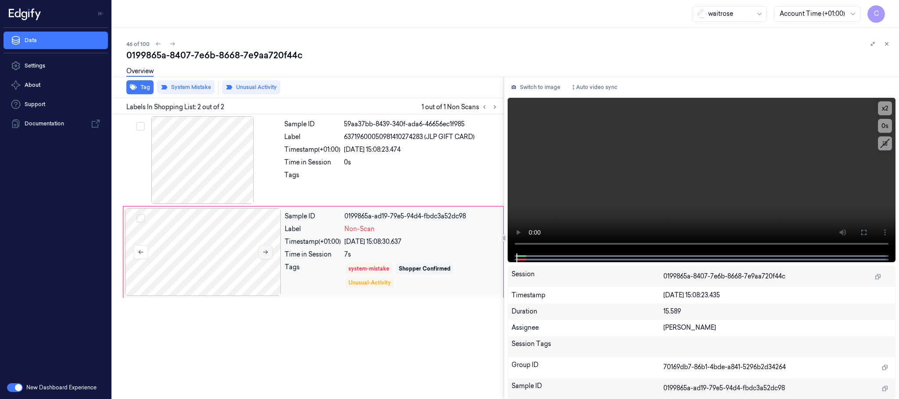
click at [264, 252] on icon at bounding box center [265, 252] width 6 height 6
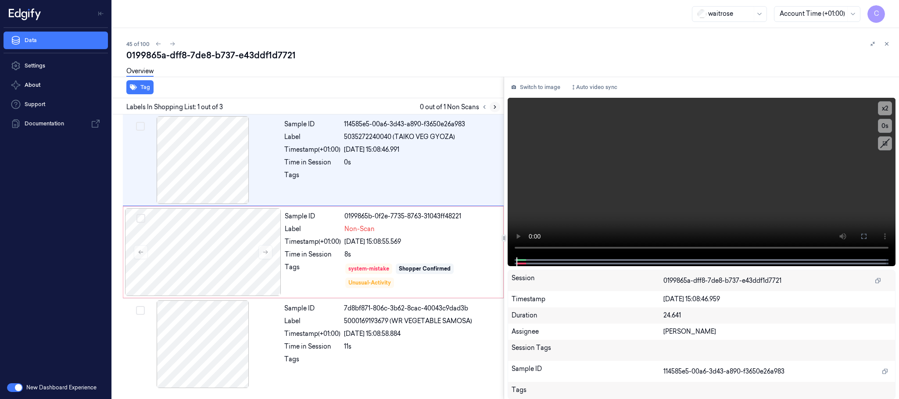
click at [494, 107] on icon at bounding box center [495, 107] width 6 height 6
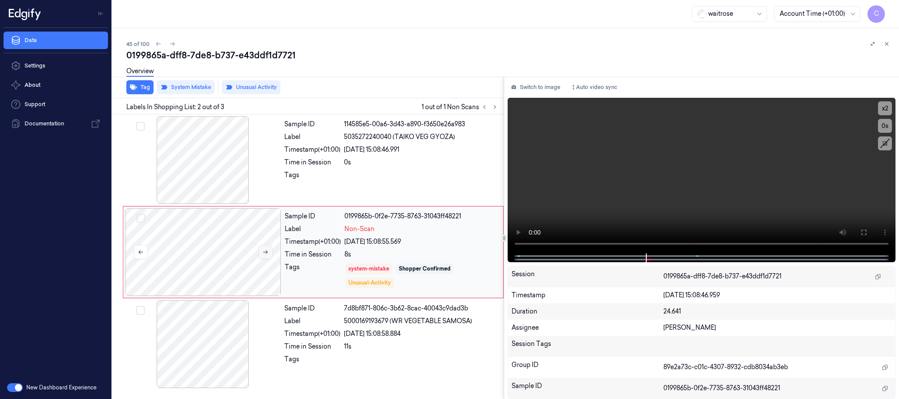
click at [269, 253] on icon at bounding box center [265, 252] width 6 height 6
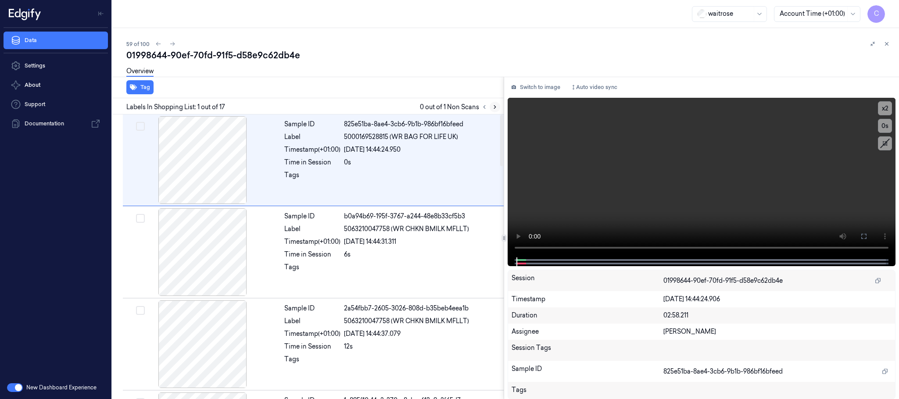
click at [492, 110] on icon at bounding box center [495, 107] width 6 height 6
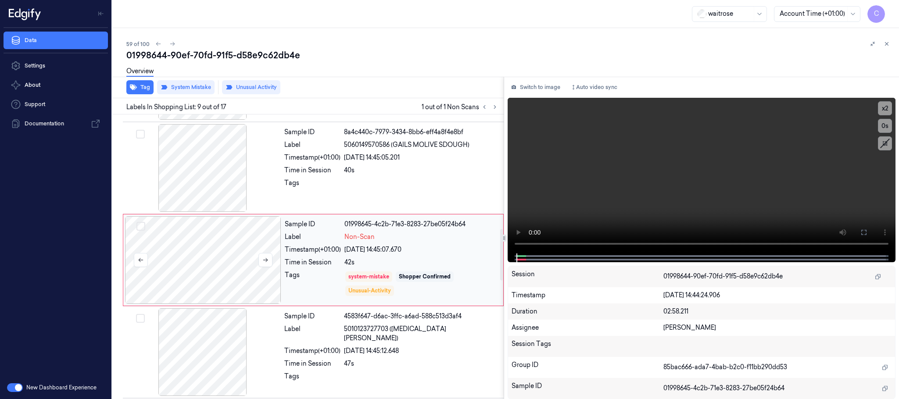
scroll to position [644, 0]
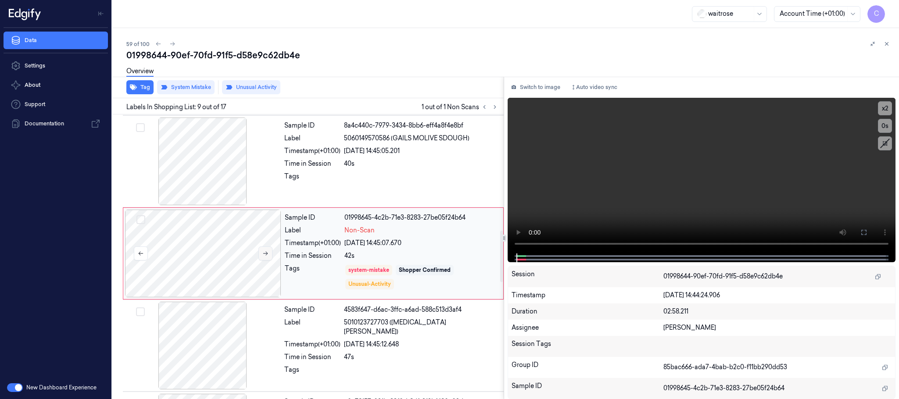
click at [262, 255] on icon at bounding box center [265, 254] width 6 height 6
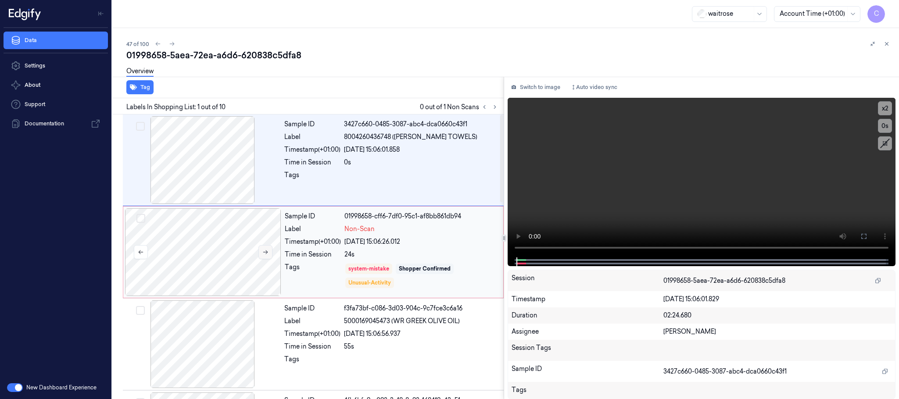
click at [266, 254] on icon at bounding box center [265, 253] width 5 height 4
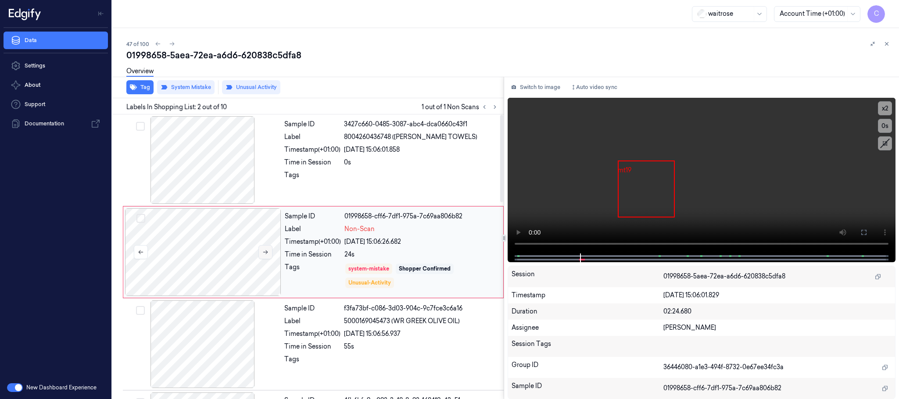
click at [267, 253] on icon at bounding box center [265, 253] width 5 height 4
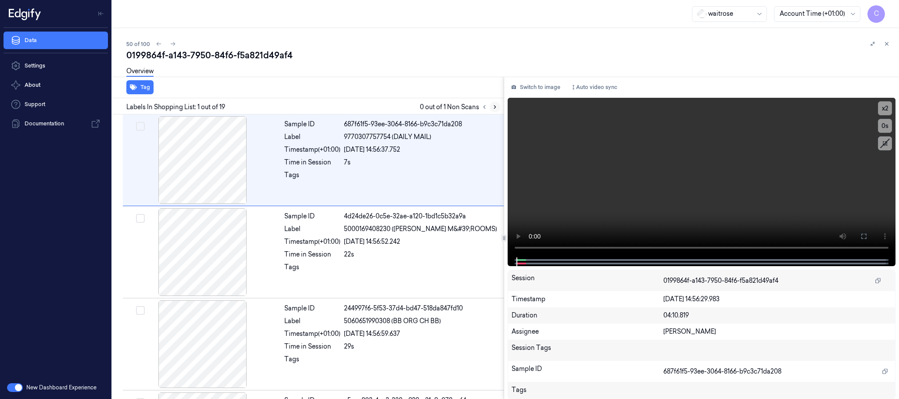
click at [496, 104] on icon at bounding box center [495, 107] width 6 height 6
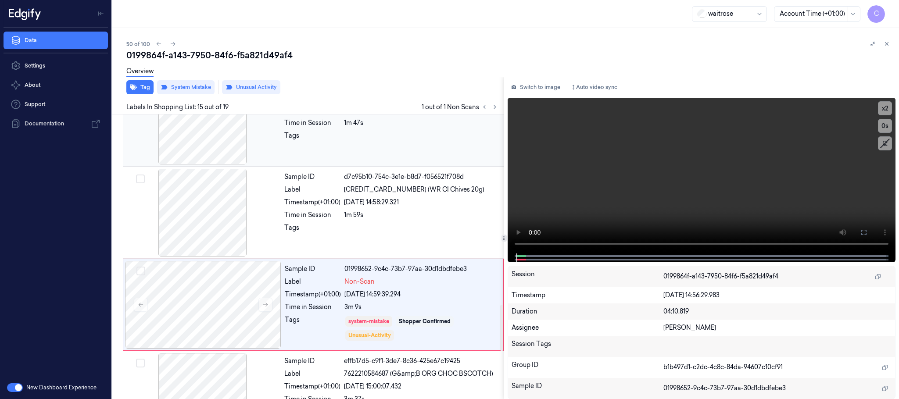
scroll to position [1200, 0]
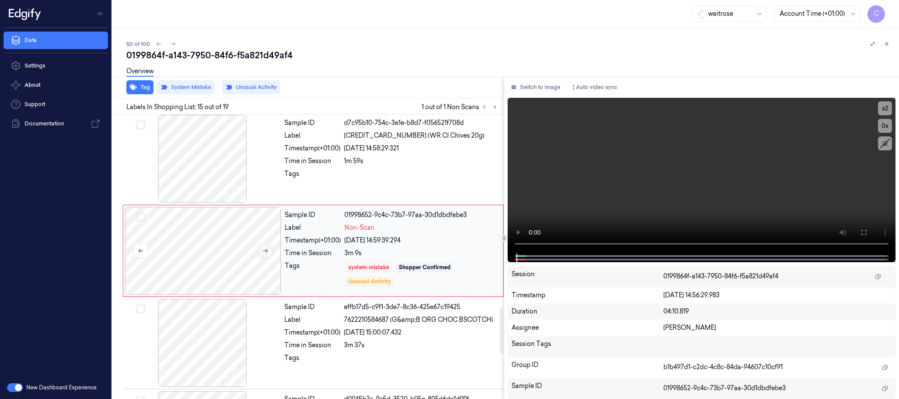
click at [266, 253] on button at bounding box center [266, 251] width 14 height 14
click at [265, 254] on icon at bounding box center [265, 251] width 6 height 6
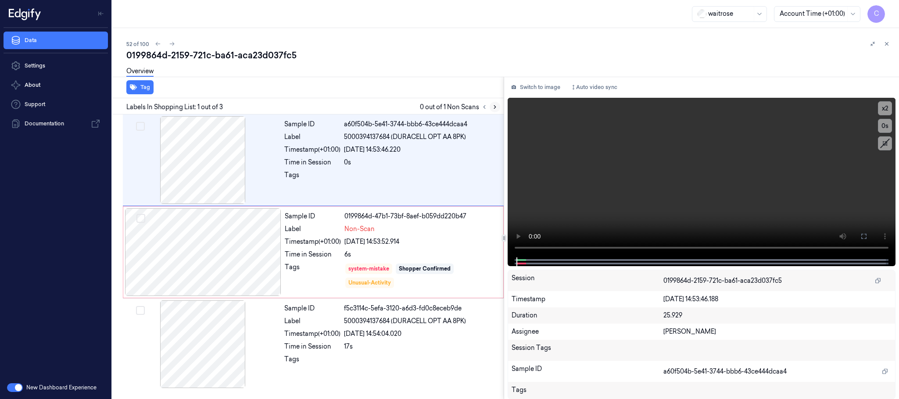
click at [494, 103] on button at bounding box center [495, 107] width 11 height 11
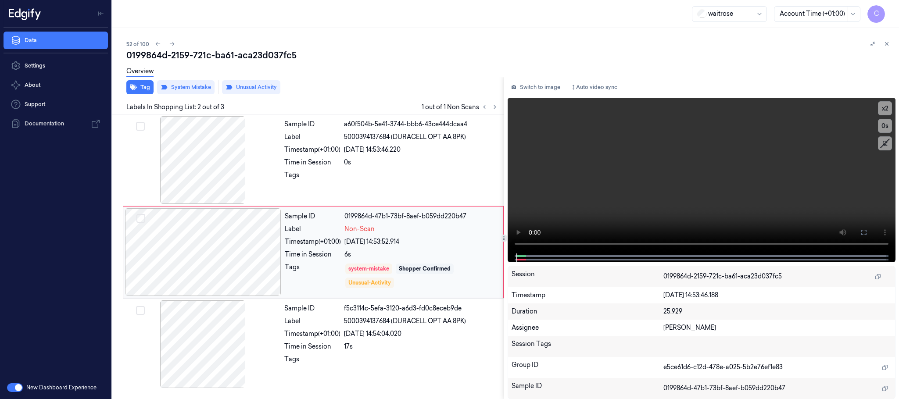
click at [269, 255] on div at bounding box center [203, 253] width 156 height 88
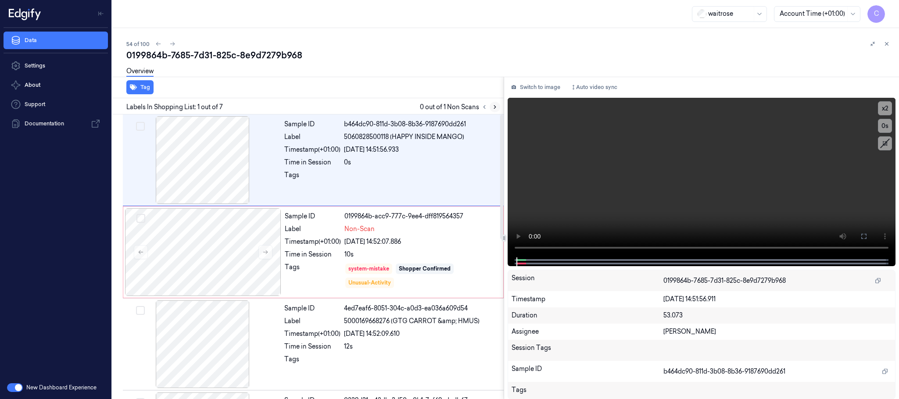
click at [496, 104] on icon at bounding box center [495, 107] width 6 height 6
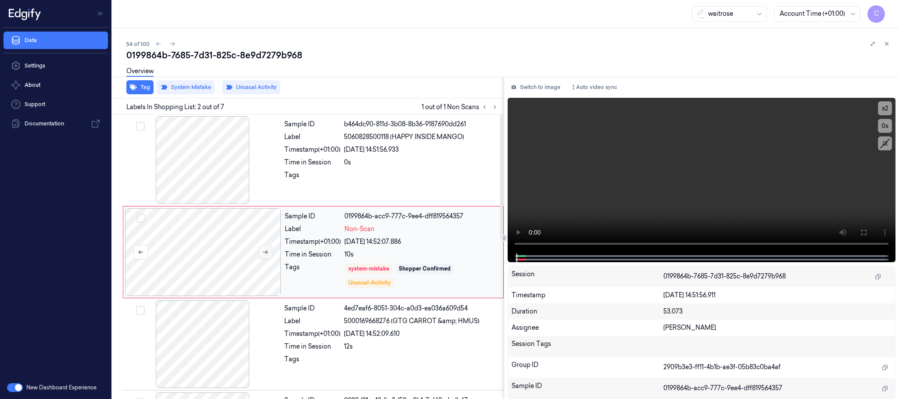
click at [265, 248] on button at bounding box center [266, 252] width 14 height 14
click at [265, 252] on icon at bounding box center [265, 252] width 6 height 6
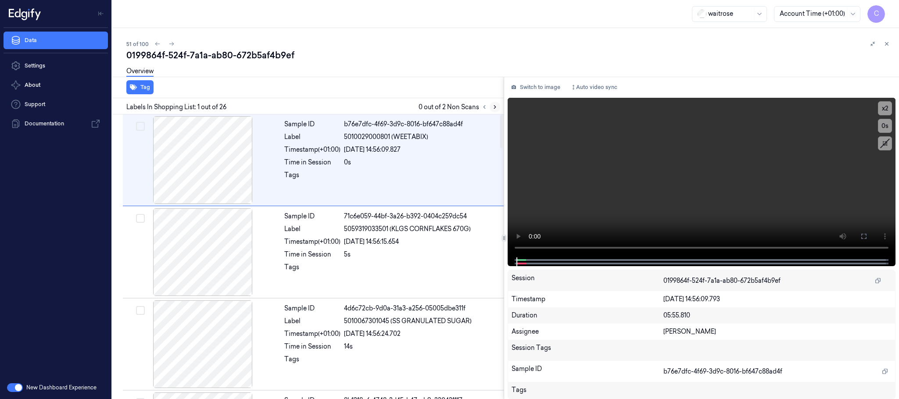
click at [492, 105] on icon at bounding box center [495, 107] width 6 height 6
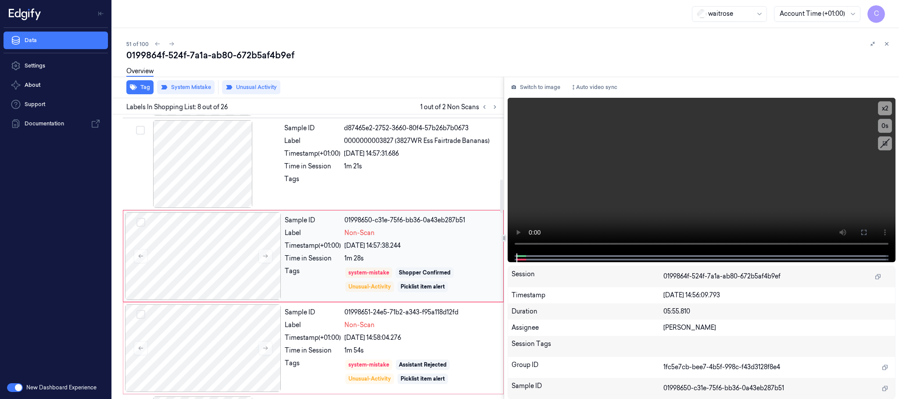
scroll to position [551, 0]
click at [265, 257] on icon at bounding box center [265, 255] width 6 height 6
click at [257, 258] on div at bounding box center [203, 255] width 156 height 88
click at [269, 258] on icon at bounding box center [265, 255] width 6 height 6
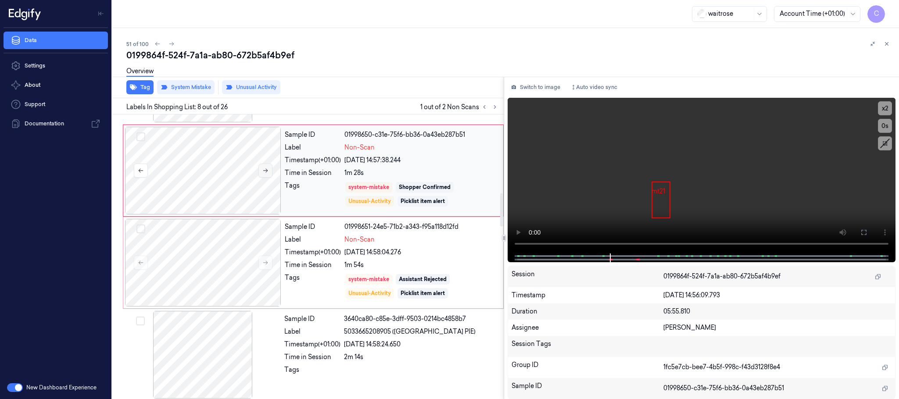
scroll to position [683, 0]
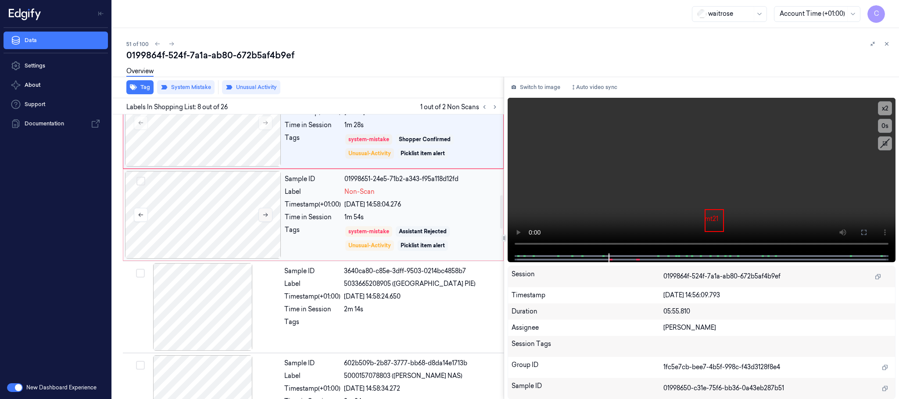
click at [265, 217] on icon at bounding box center [265, 215] width 5 height 4
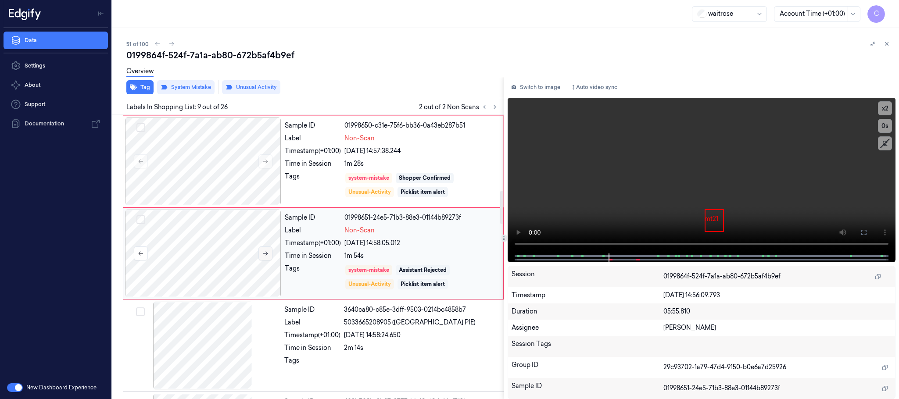
click at [265, 219] on div at bounding box center [203, 254] width 156 height 88
click at [269, 253] on button at bounding box center [266, 254] width 14 height 14
click at [269, 254] on icon at bounding box center [265, 254] width 6 height 6
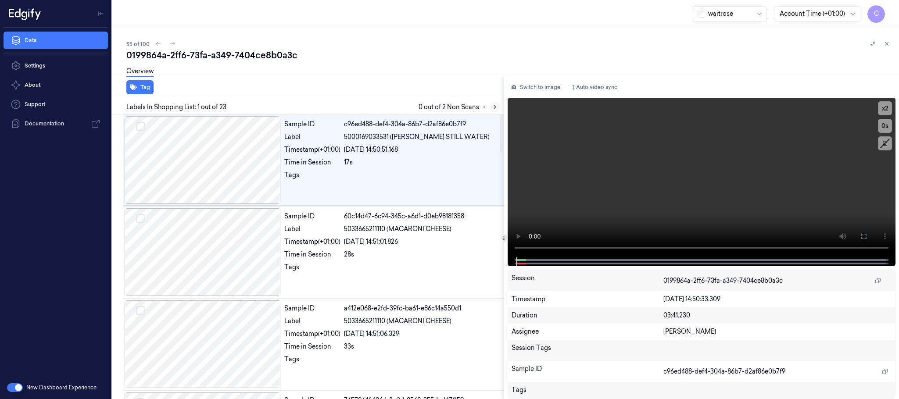
click at [494, 104] on icon at bounding box center [495, 107] width 6 height 6
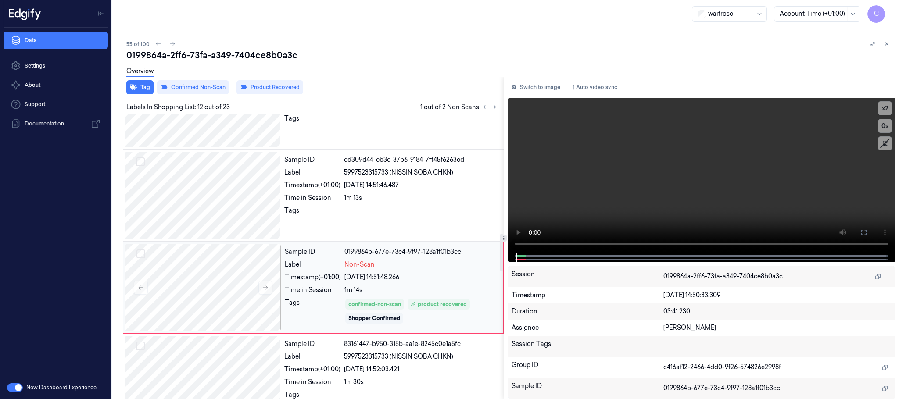
scroll to position [922, 0]
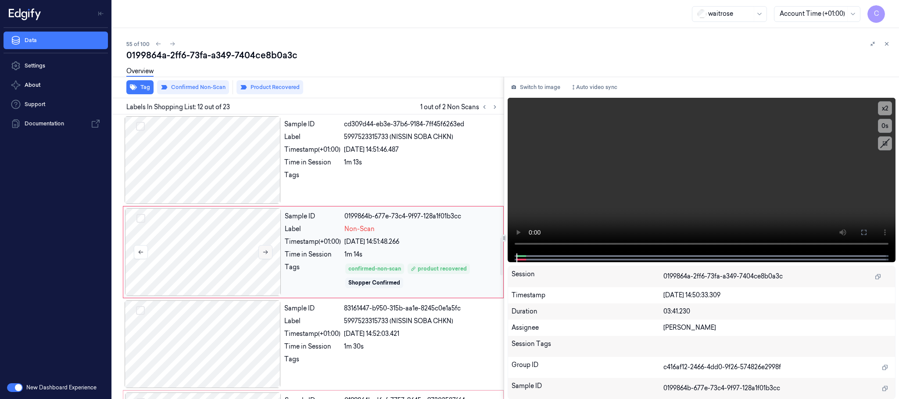
click at [266, 255] on icon at bounding box center [265, 252] width 6 height 6
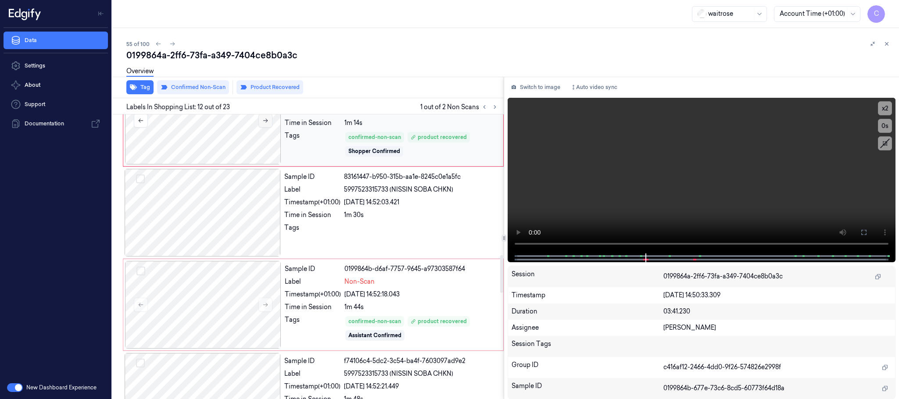
scroll to position [988, 0]
click at [266, 307] on icon at bounding box center [265, 305] width 5 height 4
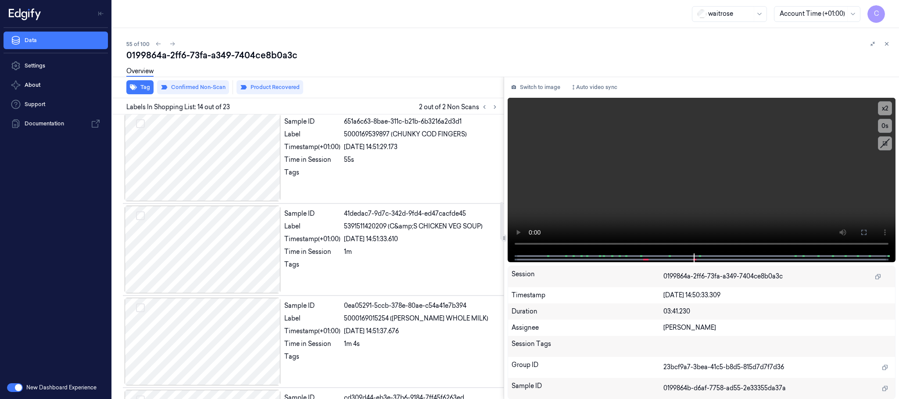
scroll to position [646, 0]
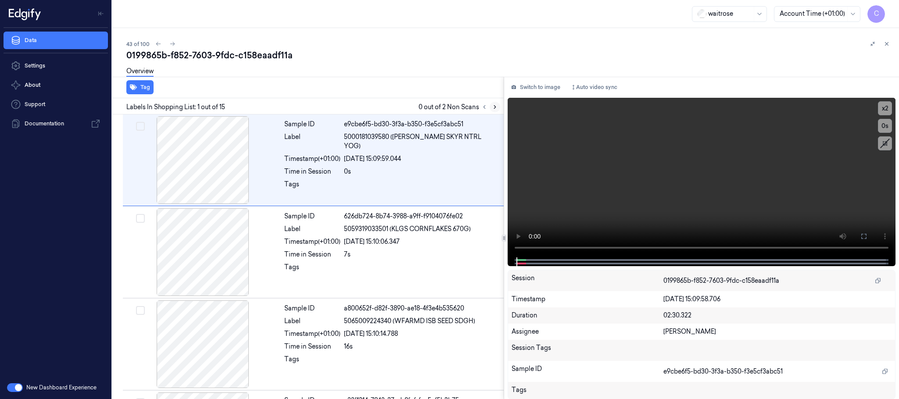
click at [494, 107] on icon at bounding box center [495, 107] width 6 height 6
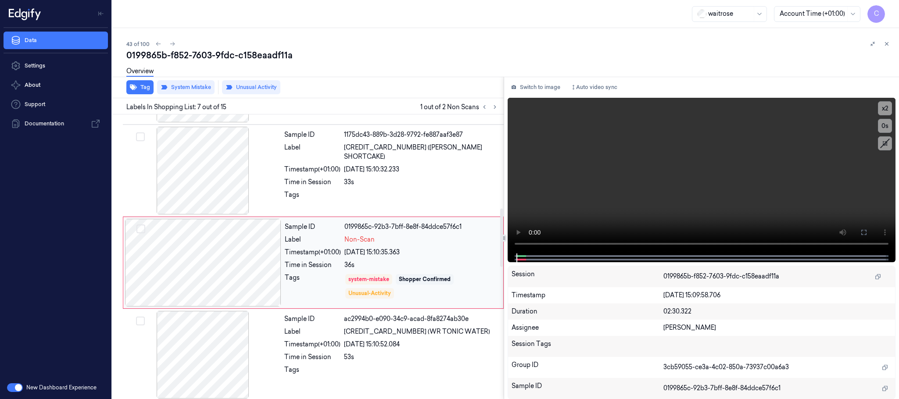
scroll to position [459, 0]
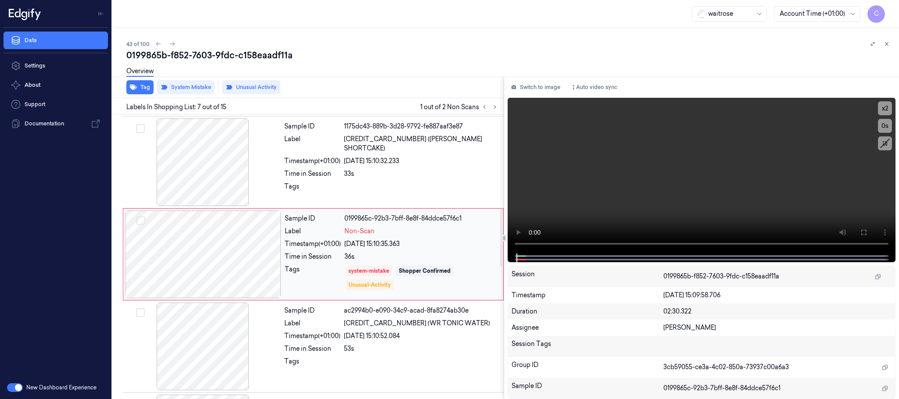
click at [270, 261] on div at bounding box center [203, 255] width 156 height 88
click at [271, 264] on div at bounding box center [203, 255] width 156 height 88
click at [206, 170] on div at bounding box center [203, 163] width 156 height 88
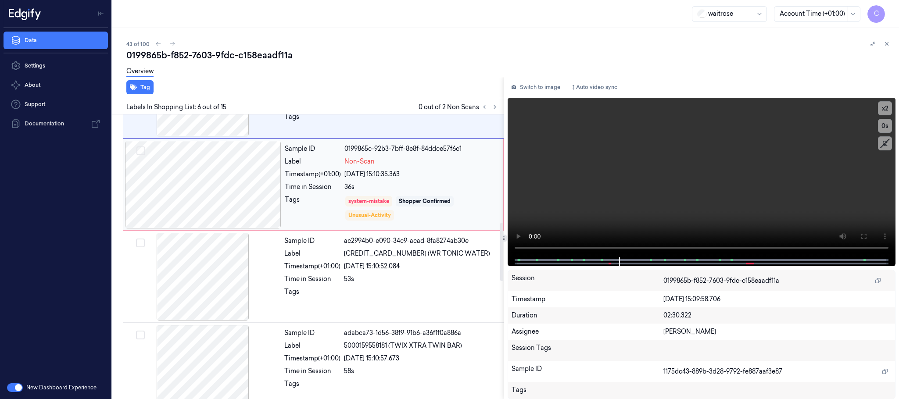
scroll to position [564, 0]
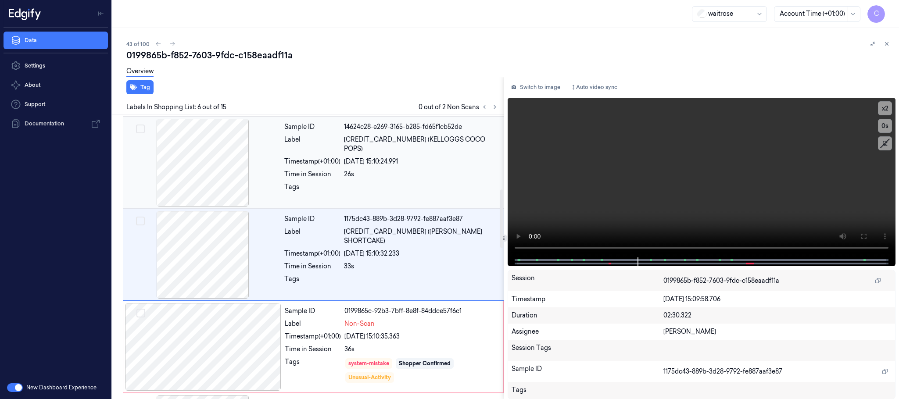
click at [216, 184] on div at bounding box center [203, 163] width 156 height 88
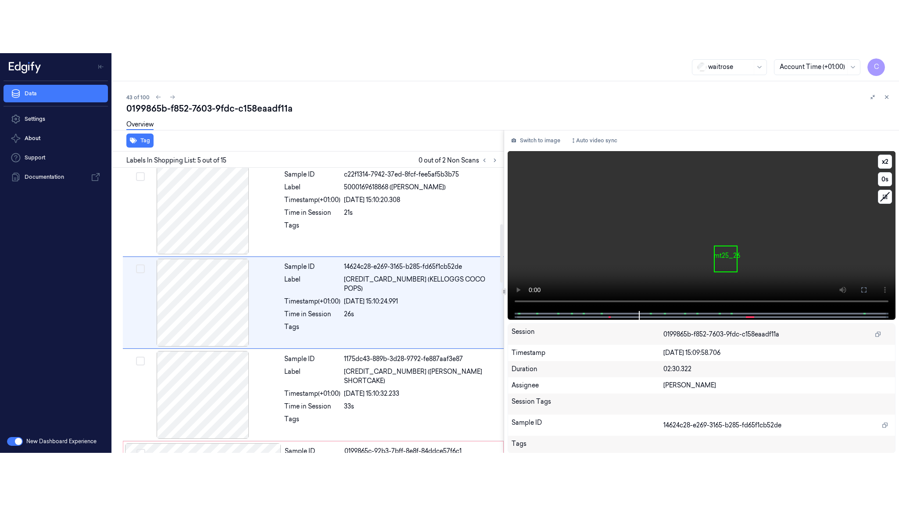
scroll to position [274, 0]
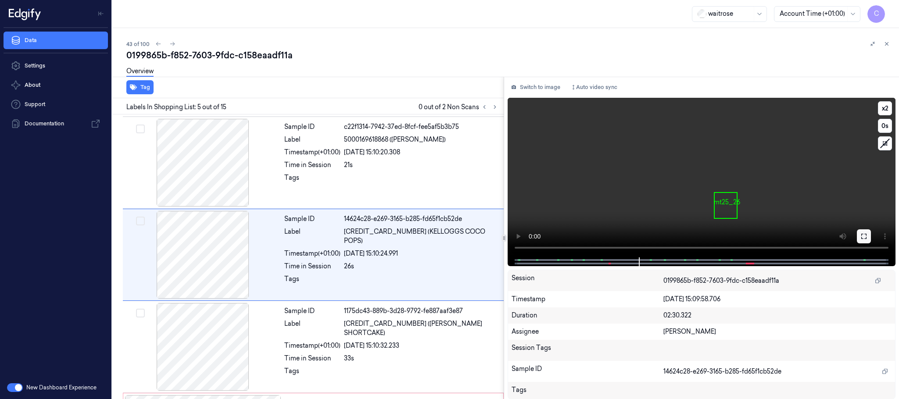
click at [863, 237] on icon at bounding box center [864, 236] width 7 height 7
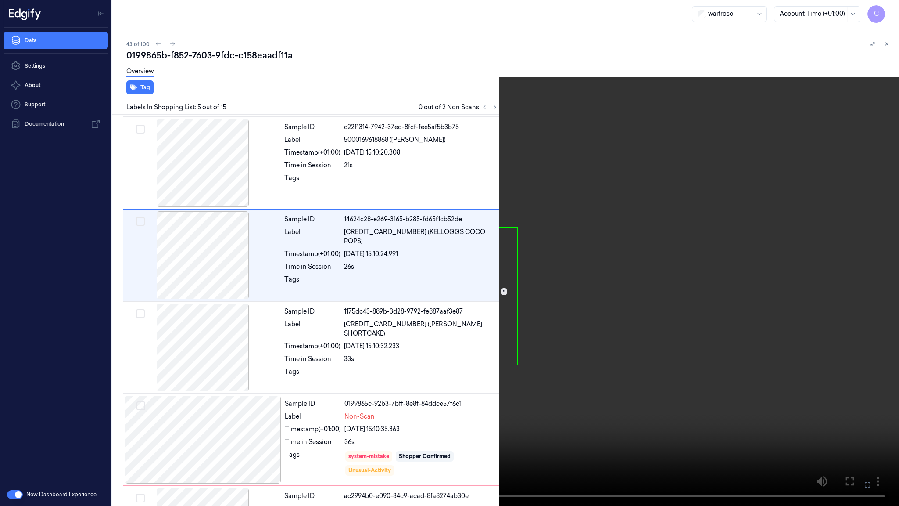
click at [331, 298] on video at bounding box center [449, 253] width 899 height 506
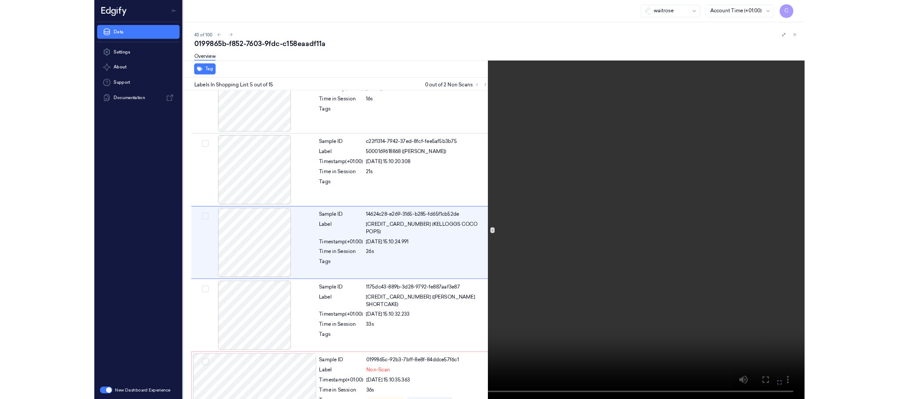
scroll to position [220, 0]
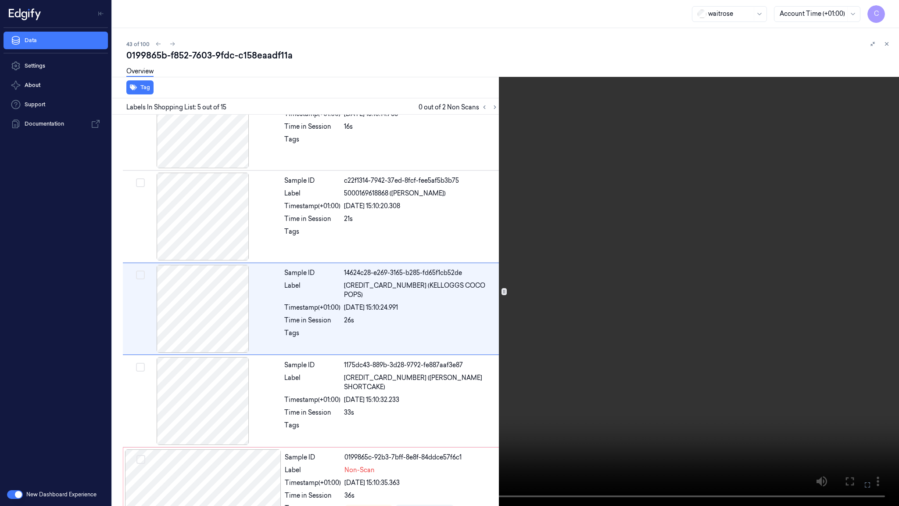
click at [331, 298] on video at bounding box center [449, 253] width 899 height 506
click at [424, 266] on video at bounding box center [449, 253] width 899 height 506
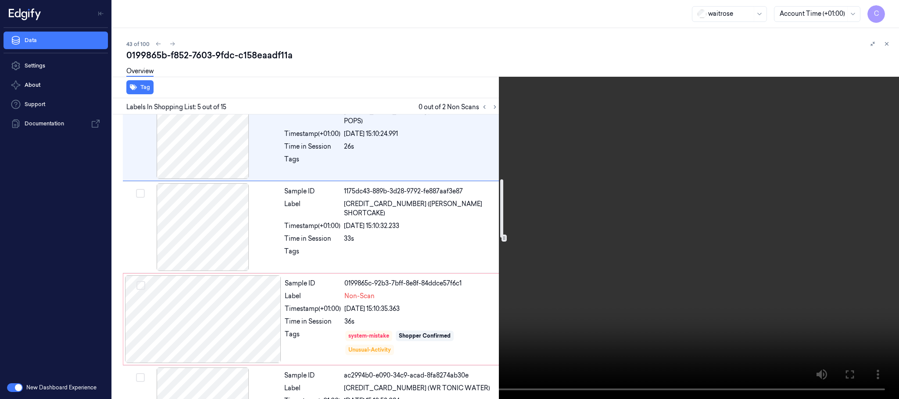
scroll to position [418, 0]
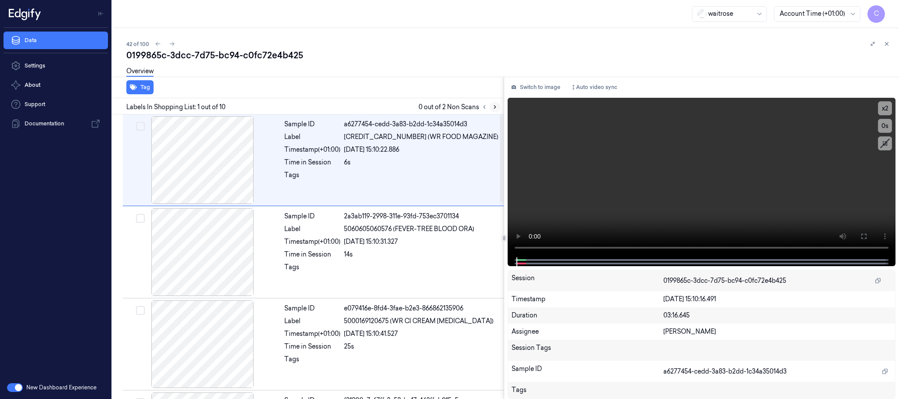
click at [493, 107] on icon at bounding box center [495, 107] width 6 height 6
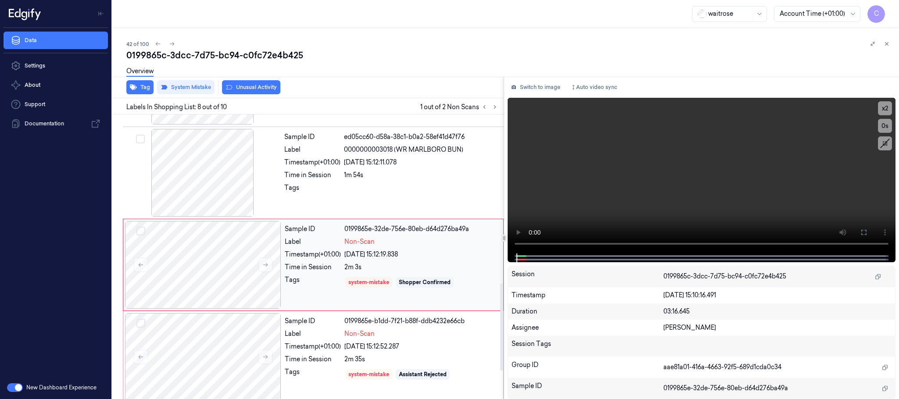
scroll to position [551, 0]
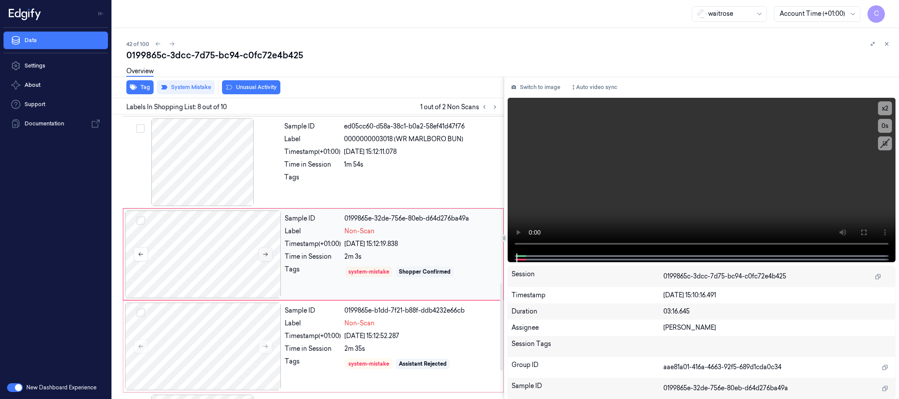
click at [264, 258] on icon at bounding box center [265, 255] width 6 height 6
click at [270, 353] on button at bounding box center [266, 347] width 14 height 14
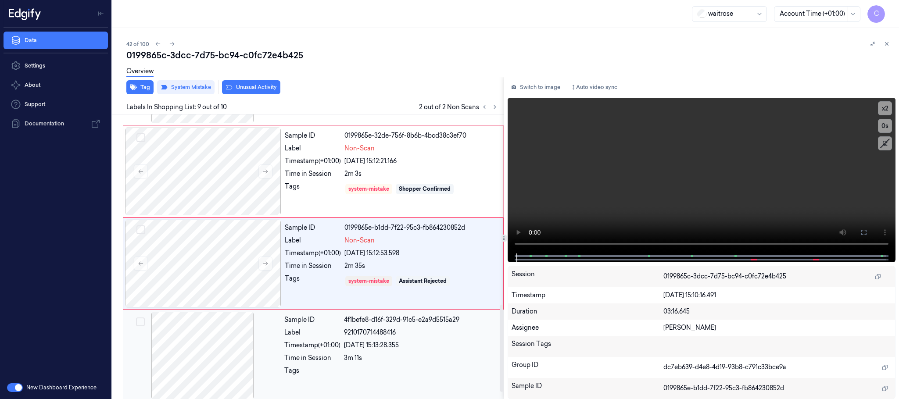
scroll to position [643, 0]
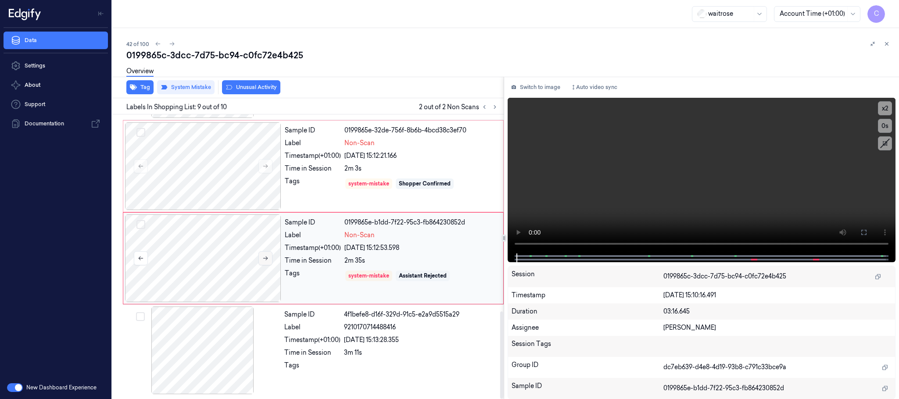
click at [270, 259] on button at bounding box center [266, 259] width 14 height 14
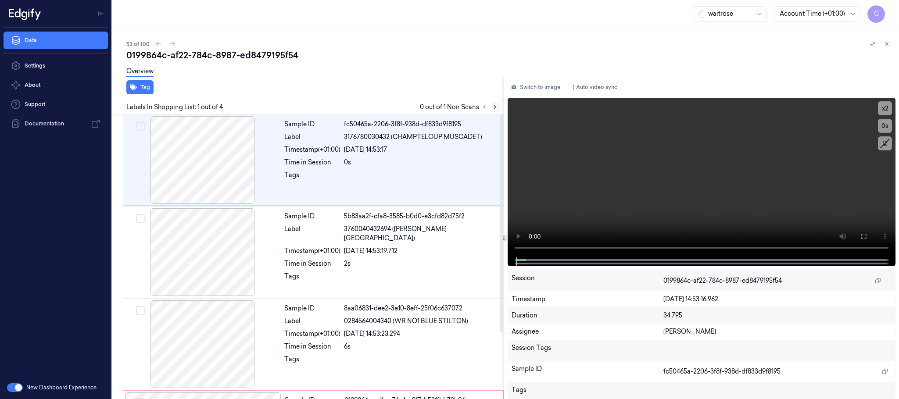
click at [496, 107] on icon at bounding box center [495, 107] width 6 height 6
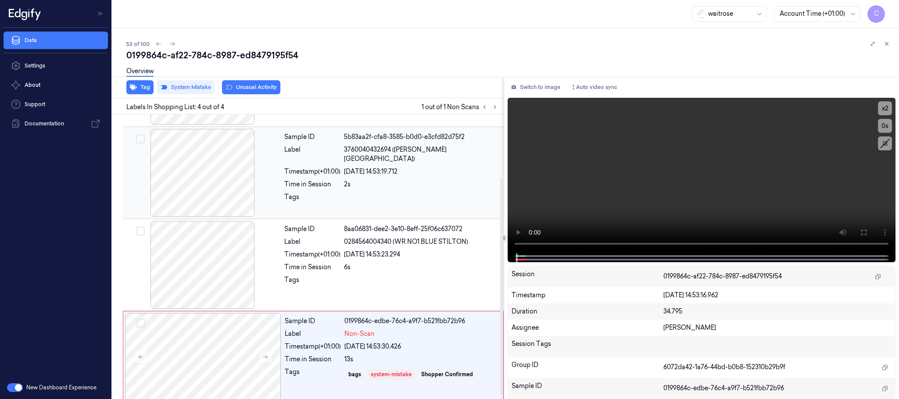
scroll to position [87, 0]
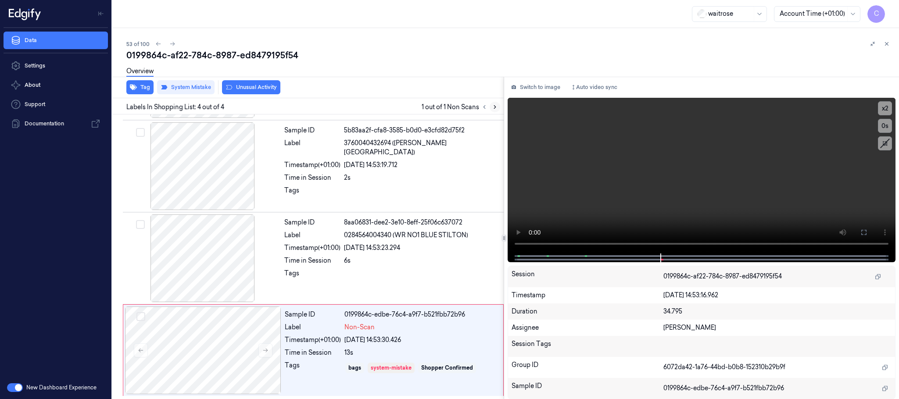
click at [494, 106] on icon at bounding box center [495, 107] width 2 height 3
click at [269, 353] on icon at bounding box center [265, 351] width 6 height 6
click at [266, 351] on icon at bounding box center [265, 351] width 6 height 6
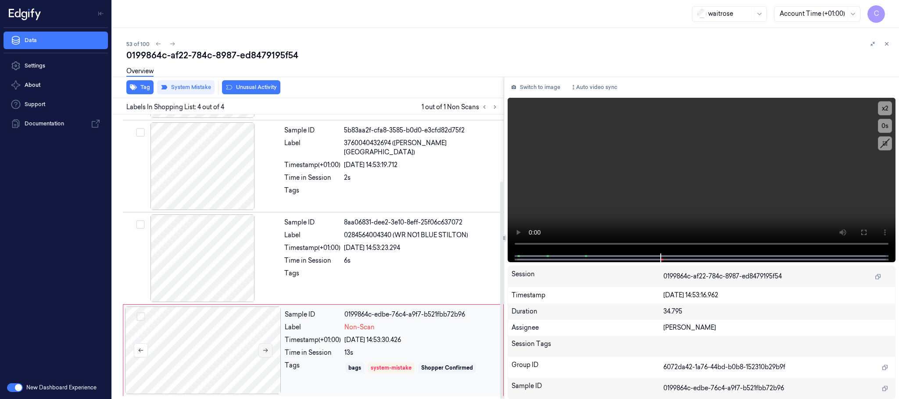
click at [266, 351] on icon at bounding box center [265, 351] width 6 height 6
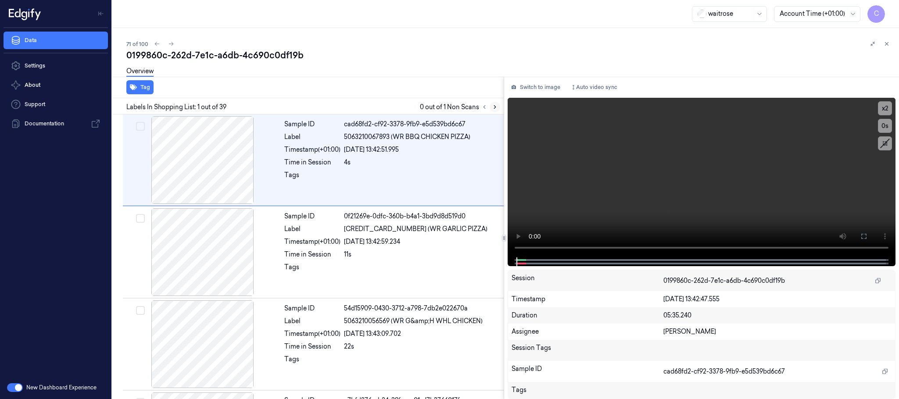
click at [492, 105] on icon at bounding box center [495, 107] width 6 height 6
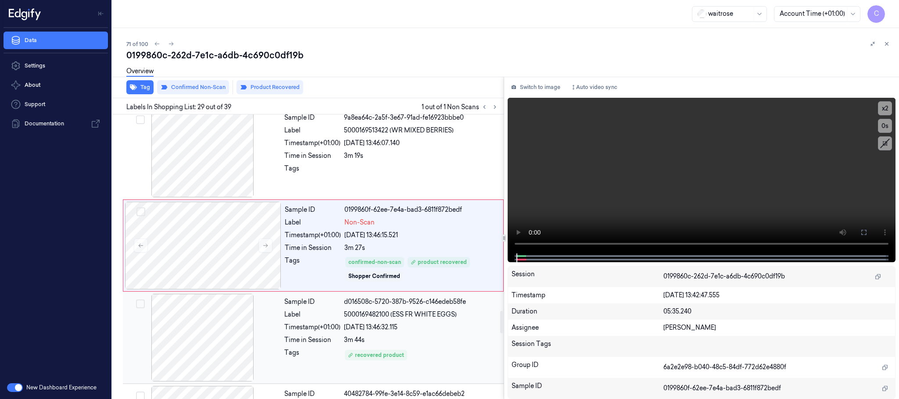
scroll to position [2496, 0]
click at [265, 248] on icon at bounding box center [265, 245] width 6 height 6
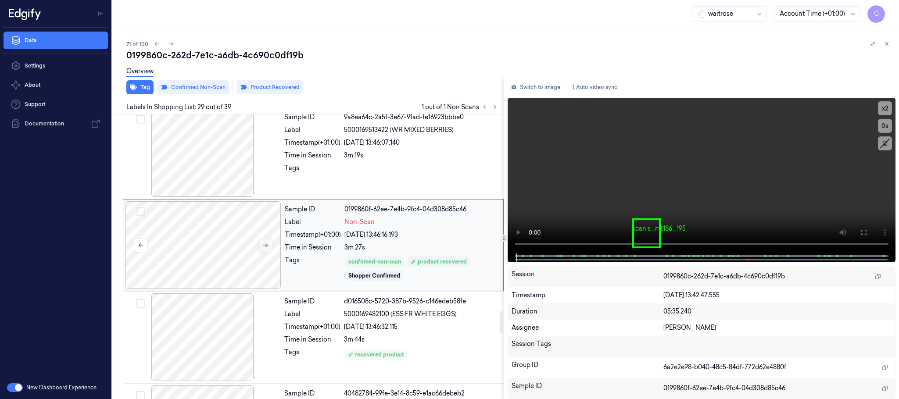
click at [265, 248] on icon at bounding box center [265, 245] width 6 height 6
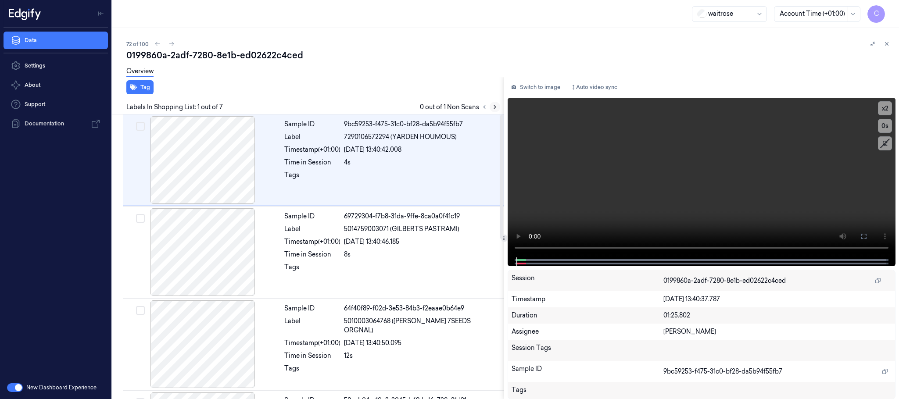
click at [494, 107] on icon at bounding box center [495, 107] width 6 height 6
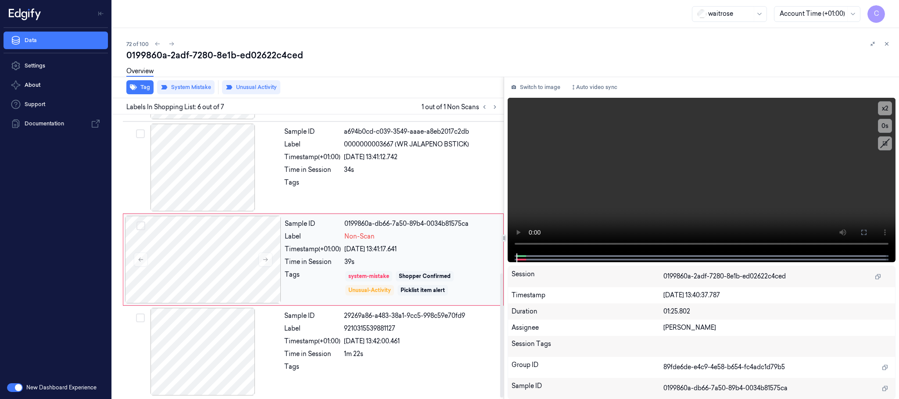
scroll to position [365, 0]
click at [268, 258] on icon at bounding box center [265, 258] width 6 height 6
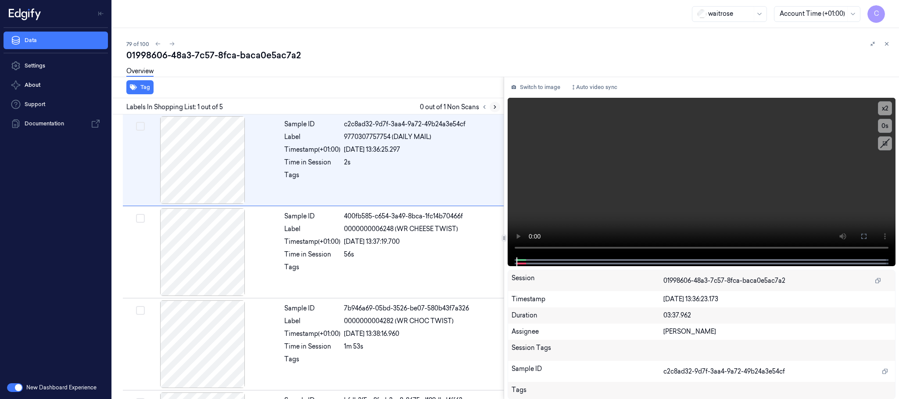
click at [496, 104] on icon at bounding box center [495, 107] width 6 height 6
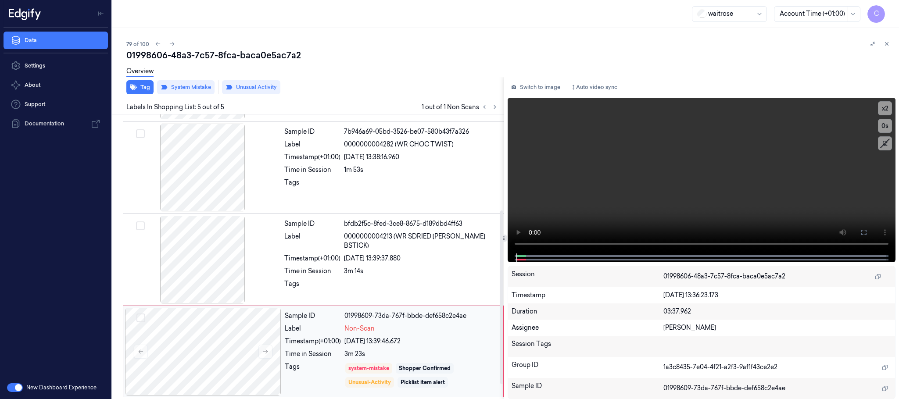
scroll to position [180, 0]
click at [268, 351] on icon at bounding box center [265, 351] width 6 height 6
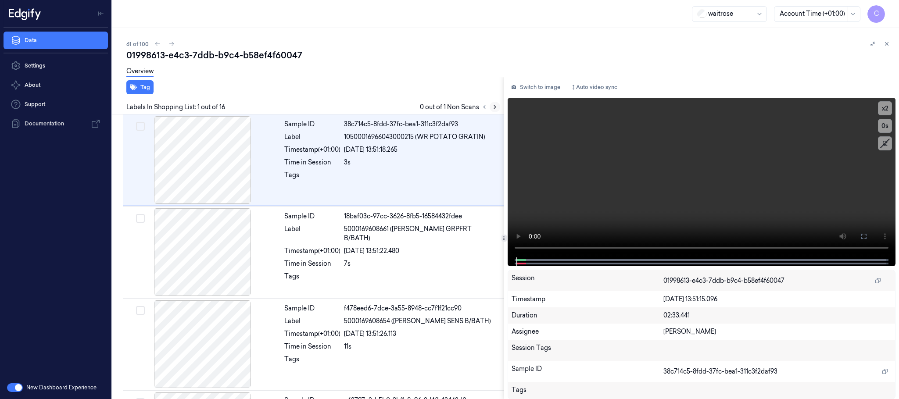
click at [500, 107] on button at bounding box center [495, 107] width 11 height 11
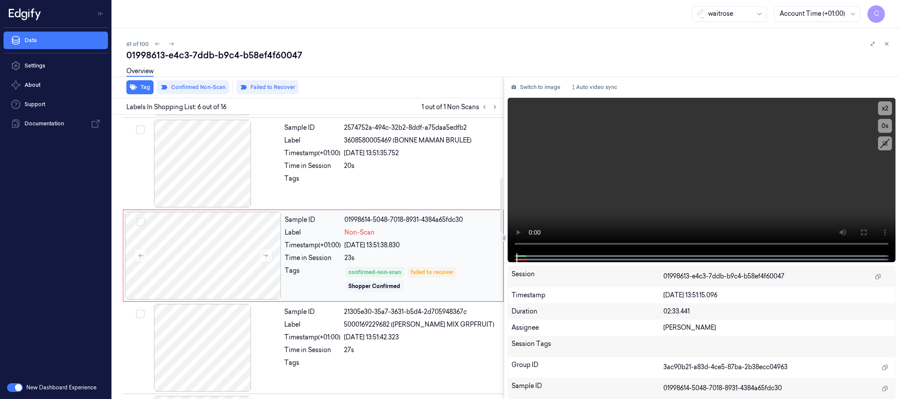
scroll to position [366, 0]
click at [264, 257] on icon at bounding box center [265, 255] width 6 height 6
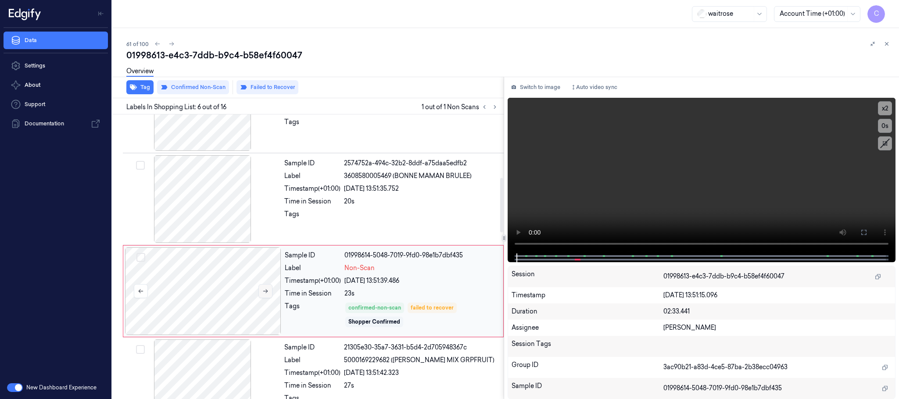
scroll to position [300, 0]
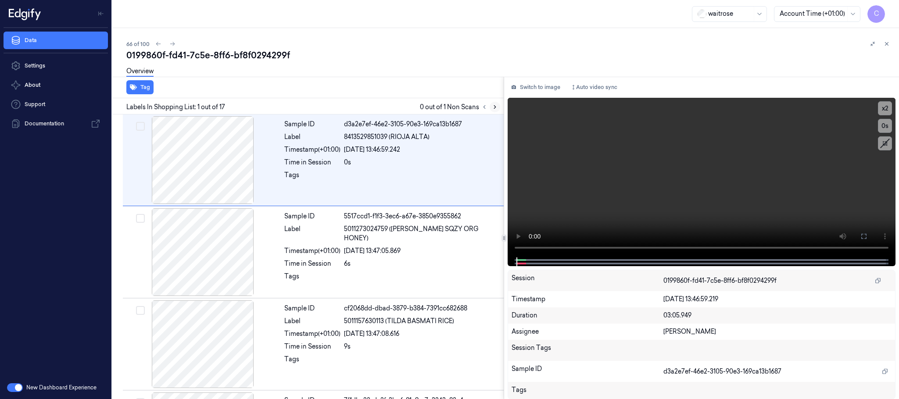
click at [494, 106] on icon at bounding box center [495, 107] width 6 height 6
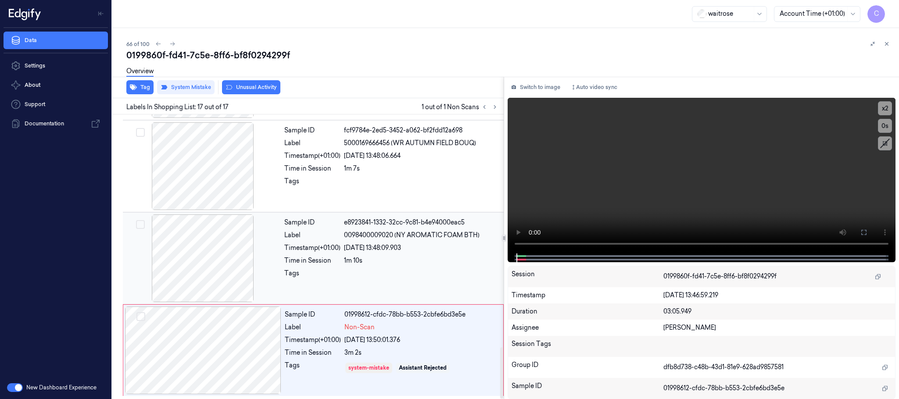
scroll to position [1291, 0]
click at [258, 364] on div at bounding box center [203, 351] width 156 height 88
click at [257, 365] on div at bounding box center [203, 351] width 156 height 88
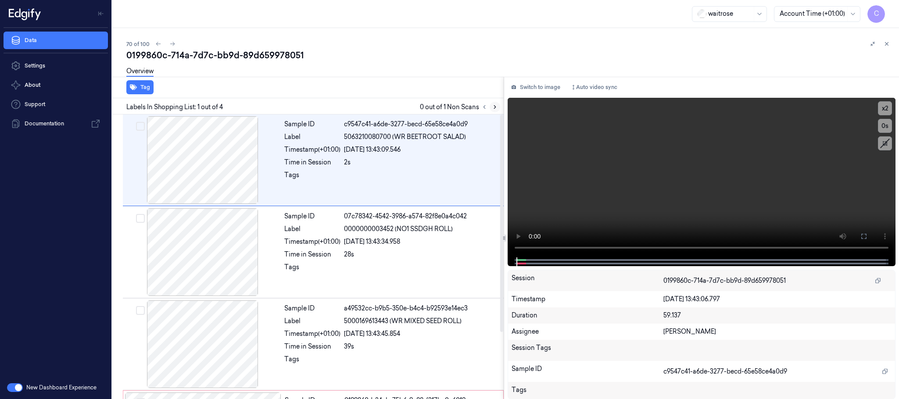
click at [494, 107] on icon at bounding box center [495, 107] width 6 height 6
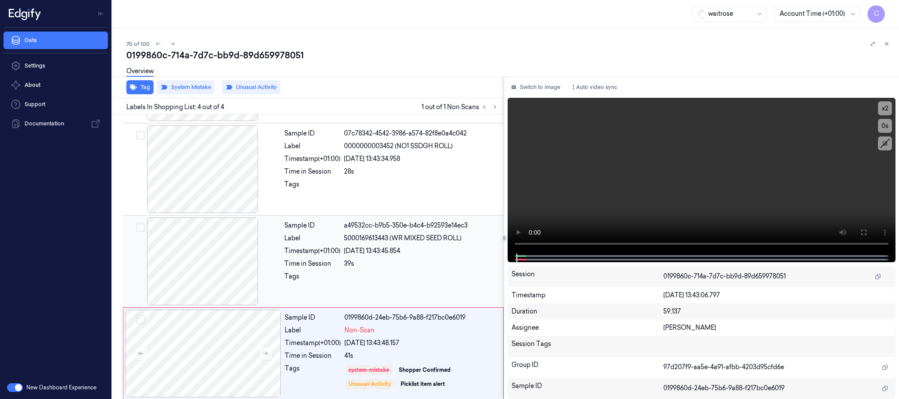
scroll to position [87, 0]
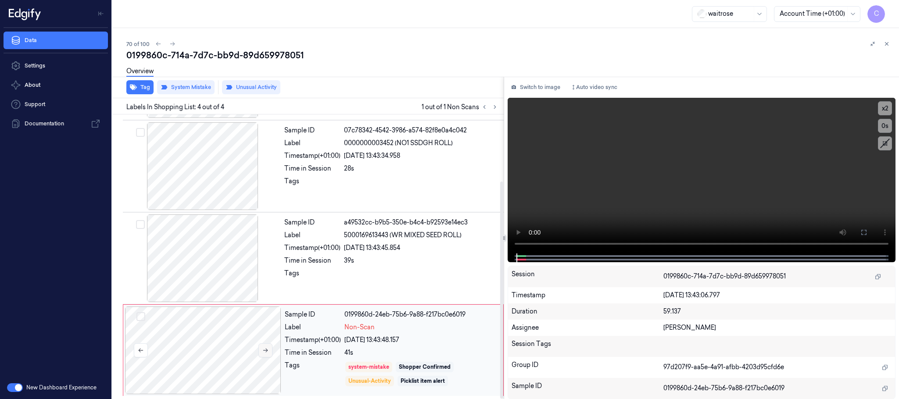
click at [265, 352] on icon at bounding box center [265, 351] width 6 height 6
click at [267, 352] on icon at bounding box center [265, 351] width 6 height 6
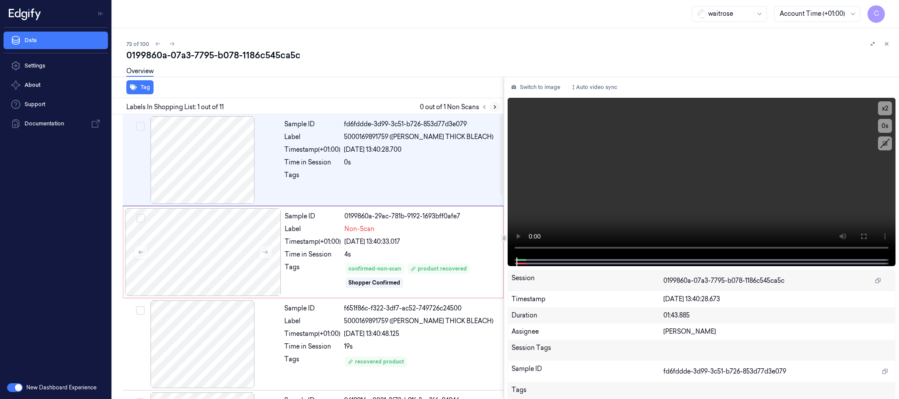
click at [492, 108] on icon at bounding box center [495, 107] width 6 height 6
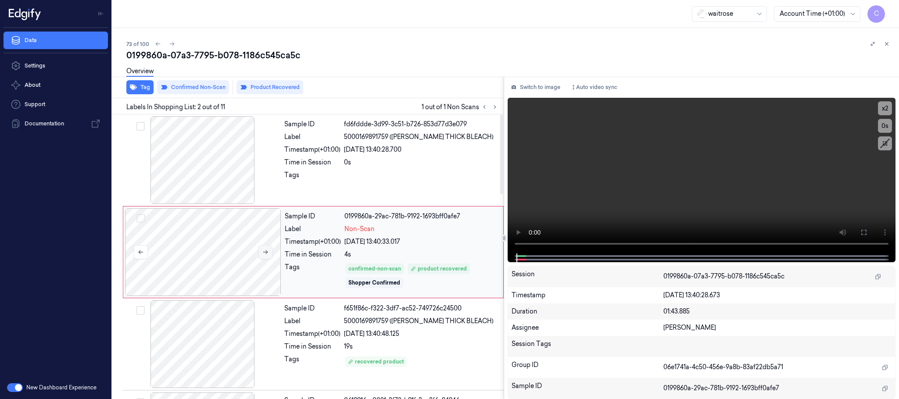
click at [267, 255] on icon at bounding box center [265, 252] width 6 height 6
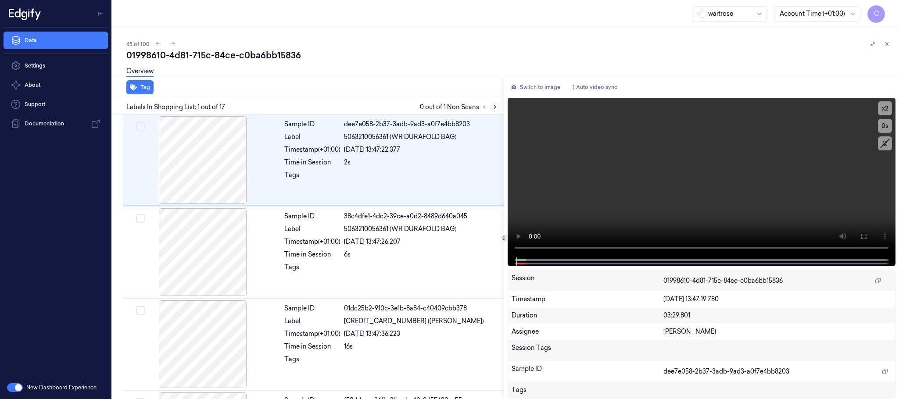
click at [496, 107] on icon at bounding box center [495, 107] width 2 height 3
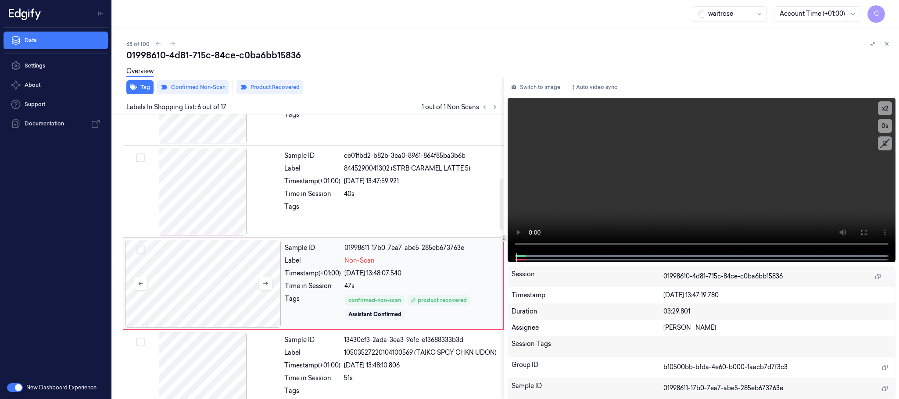
scroll to position [366, 0]
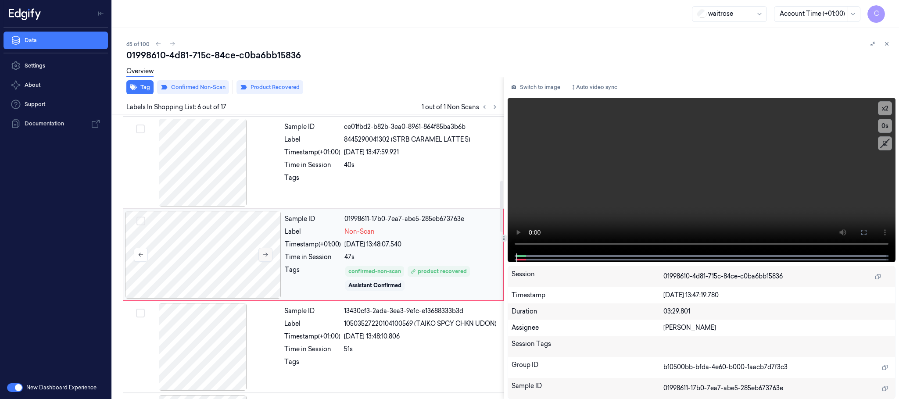
click at [267, 257] on icon at bounding box center [265, 255] width 5 height 4
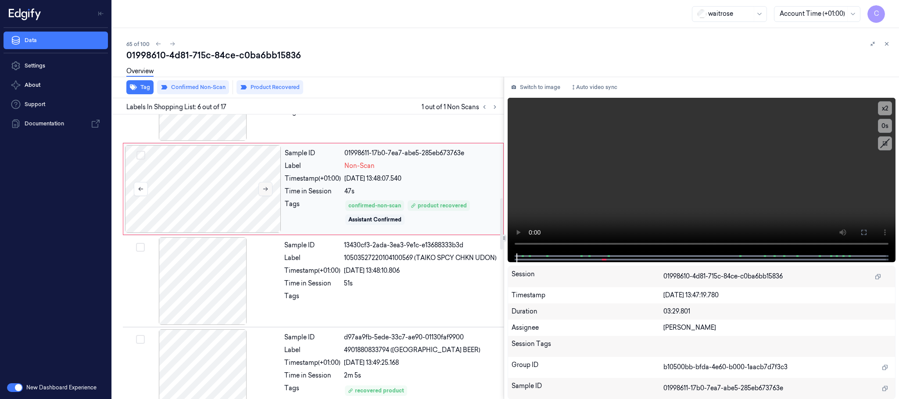
scroll to position [498, 0]
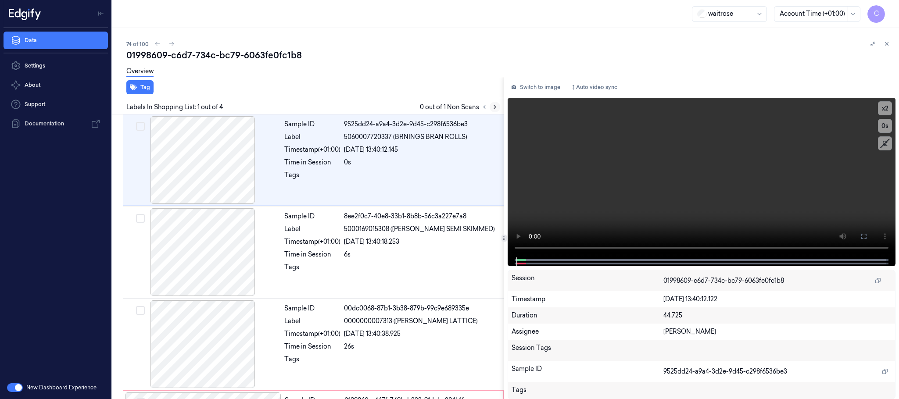
click at [494, 108] on icon at bounding box center [495, 107] width 6 height 6
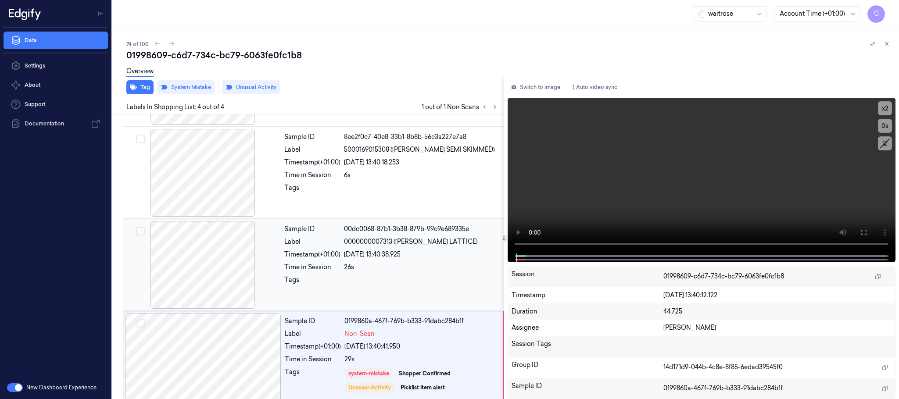
scroll to position [87, 0]
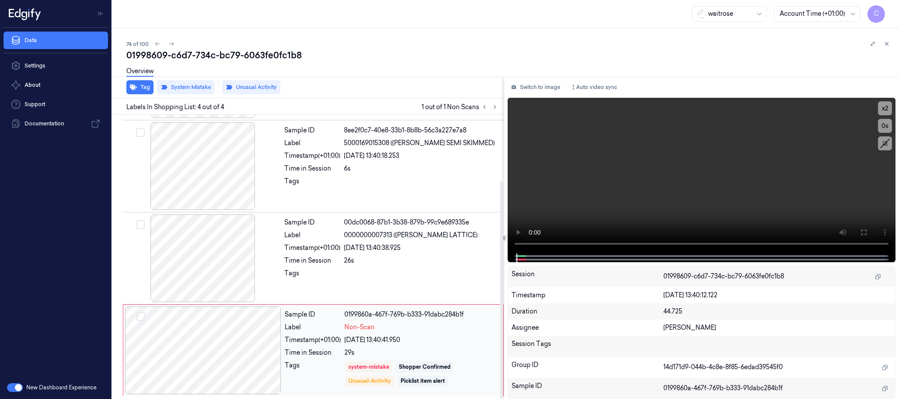
click at [268, 357] on div at bounding box center [203, 351] width 156 height 88
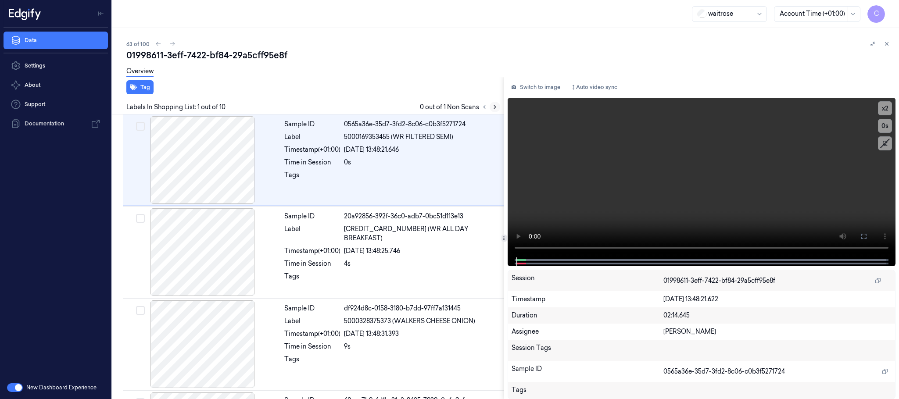
click at [493, 108] on icon at bounding box center [495, 107] width 6 height 6
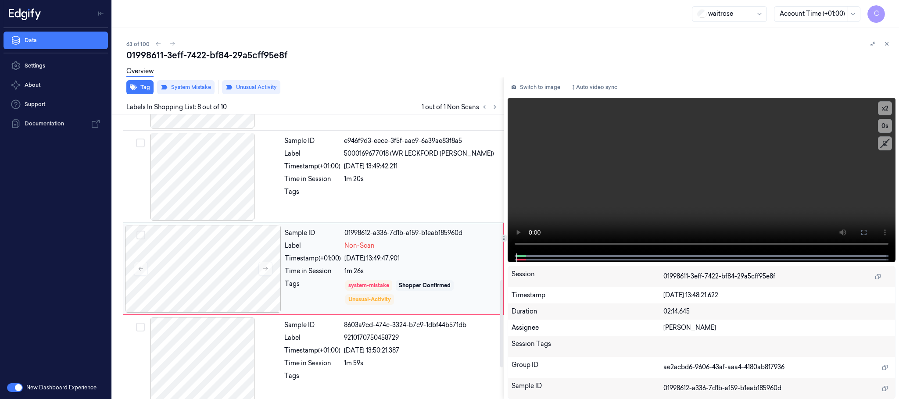
scroll to position [551, 0]
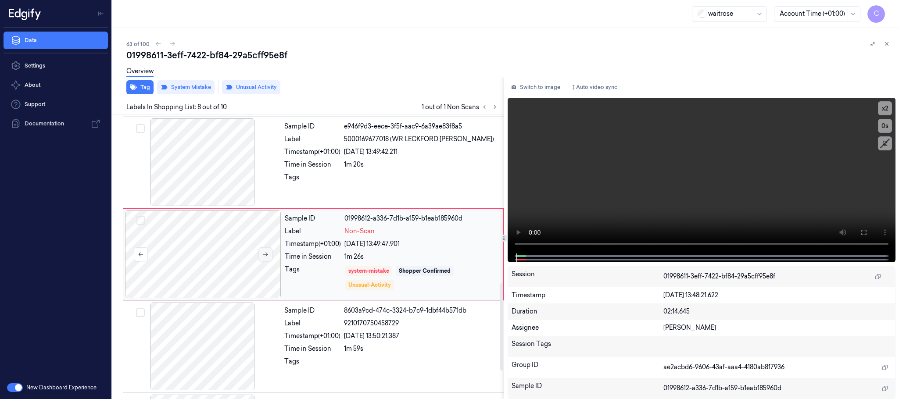
click at [267, 258] on icon at bounding box center [265, 255] width 6 height 6
click at [265, 262] on button at bounding box center [266, 255] width 14 height 14
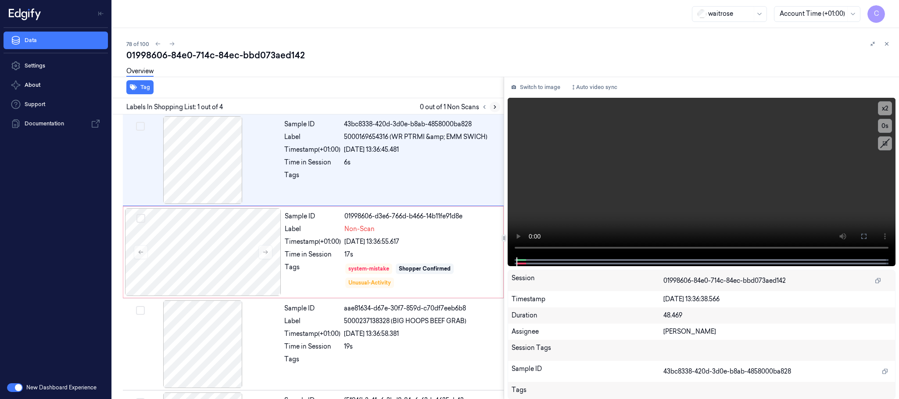
click at [496, 104] on icon at bounding box center [495, 107] width 6 height 6
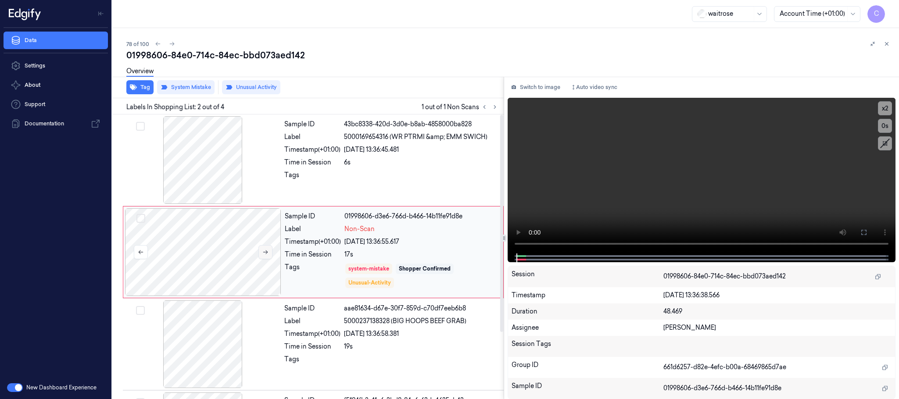
click at [270, 252] on button at bounding box center [266, 252] width 14 height 14
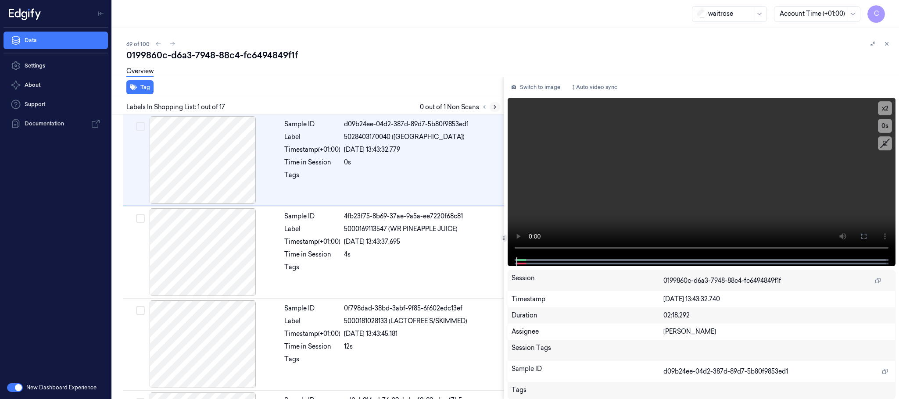
click at [494, 106] on icon at bounding box center [495, 107] width 6 height 6
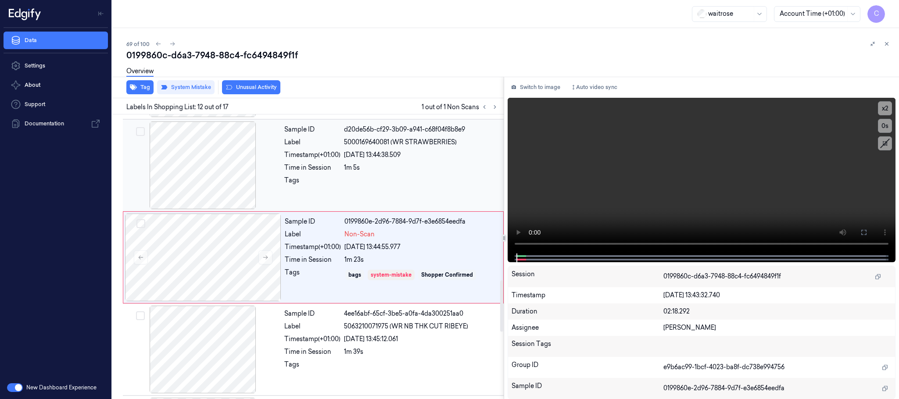
scroll to position [922, 0]
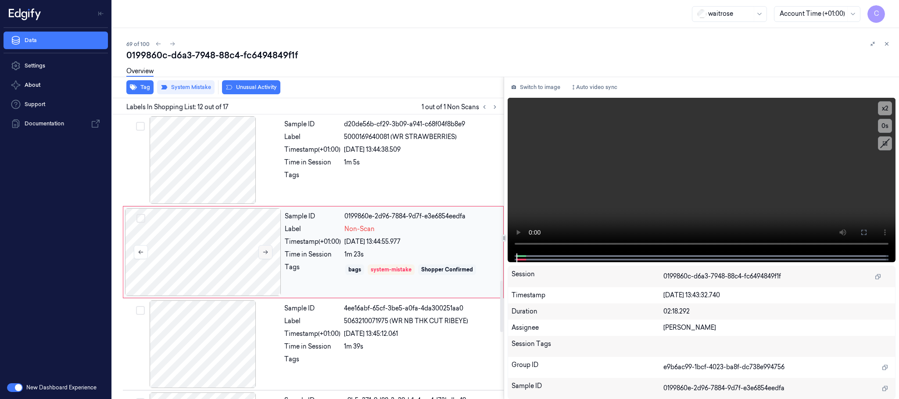
click at [265, 255] on icon at bounding box center [265, 252] width 6 height 6
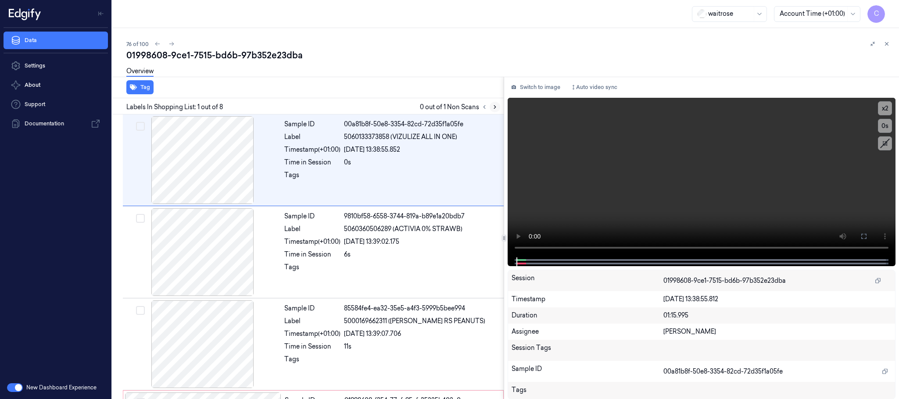
click at [494, 107] on icon at bounding box center [495, 107] width 6 height 6
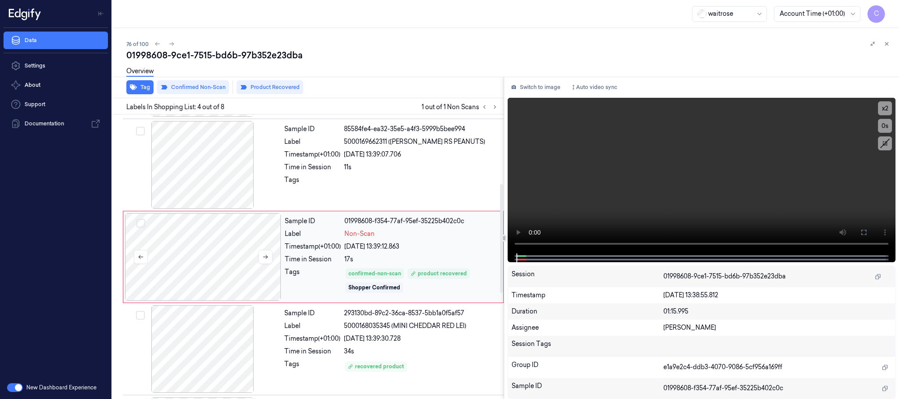
scroll to position [181, 0]
click at [260, 259] on button at bounding box center [266, 256] width 14 height 14
click at [265, 259] on icon at bounding box center [265, 256] width 6 height 6
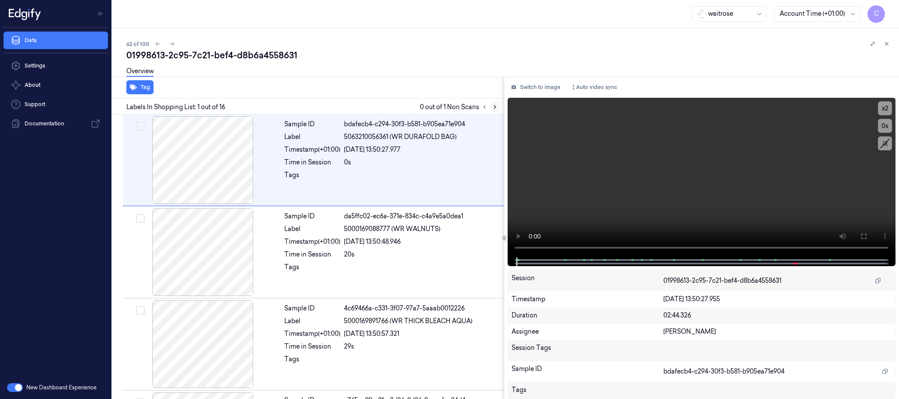
click at [494, 104] on icon at bounding box center [495, 107] width 6 height 6
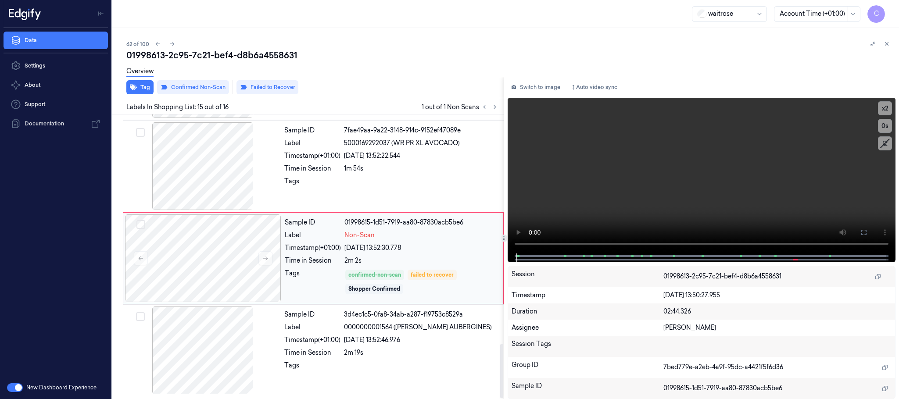
scroll to position [1199, 0]
click at [270, 254] on button at bounding box center [266, 259] width 14 height 14
click at [268, 256] on icon at bounding box center [265, 258] width 6 height 6
click at [267, 257] on icon at bounding box center [265, 259] width 5 height 4
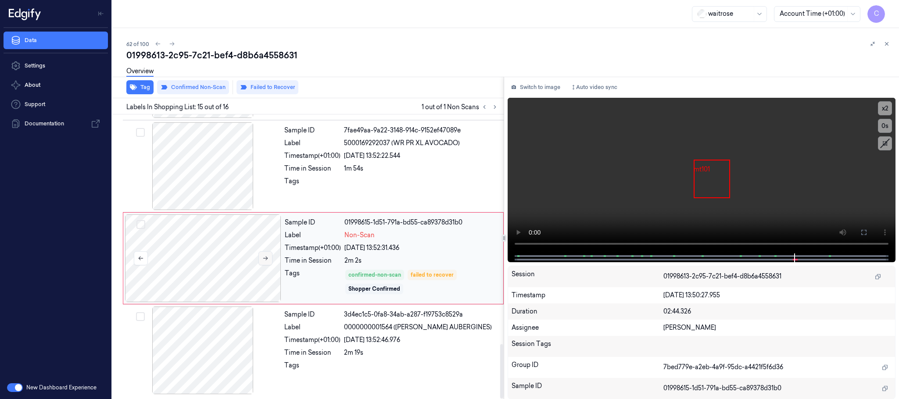
click at [267, 257] on icon at bounding box center [265, 259] width 5 height 4
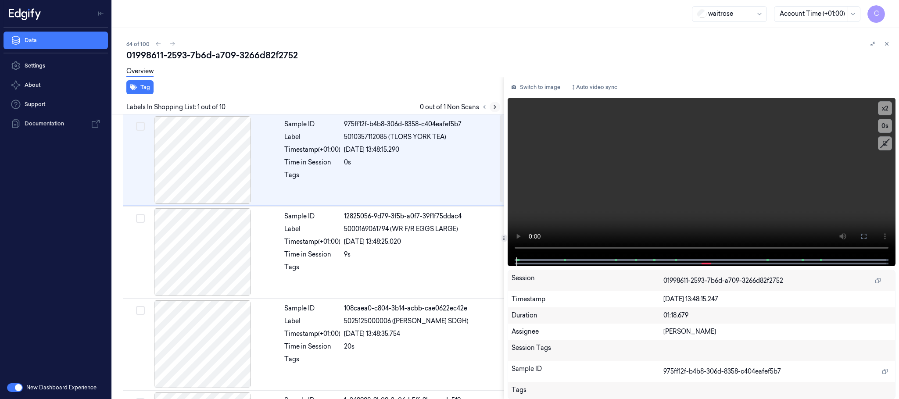
click at [492, 106] on icon at bounding box center [495, 107] width 6 height 6
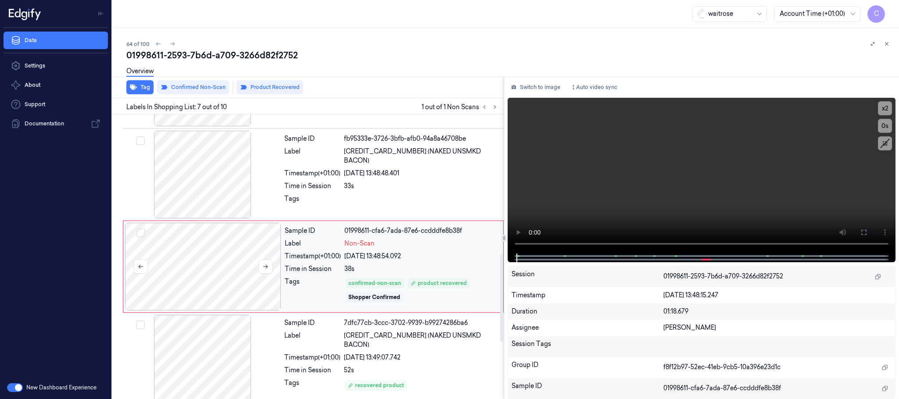
scroll to position [459, 0]
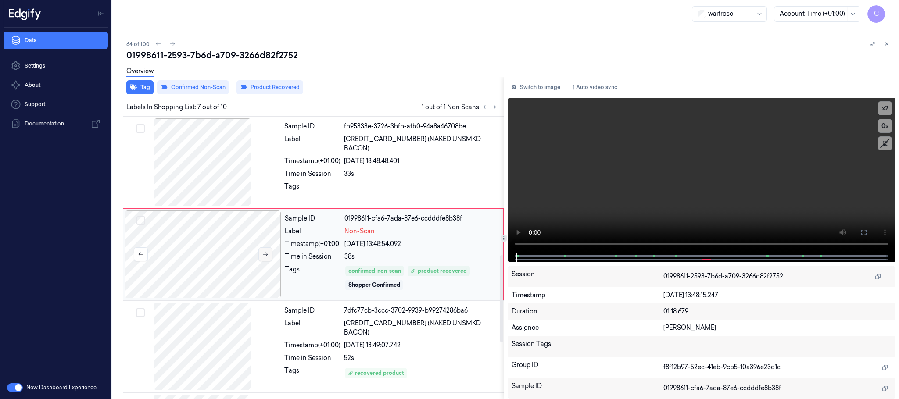
click at [262, 258] on icon at bounding box center [265, 255] width 6 height 6
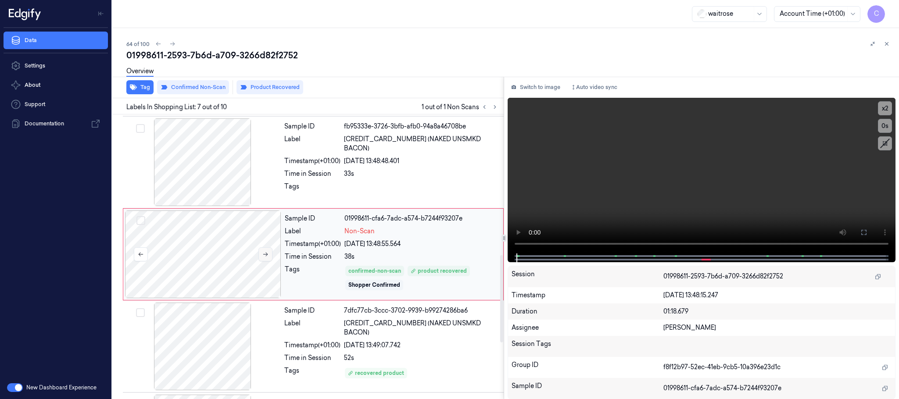
click at [262, 258] on icon at bounding box center [265, 255] width 6 height 6
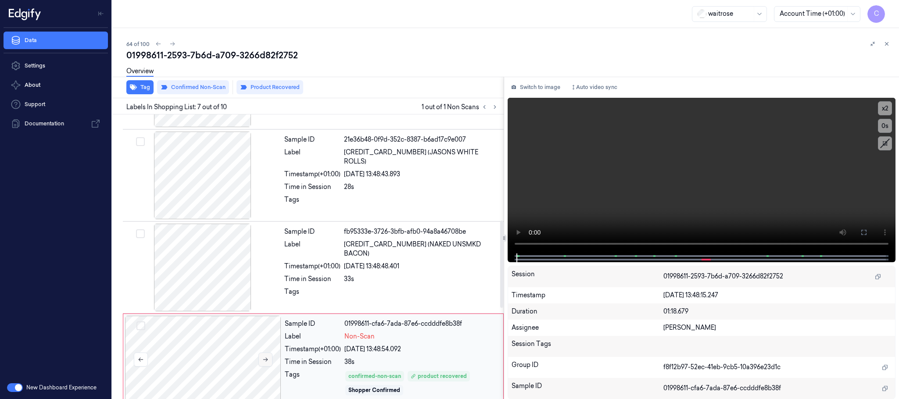
scroll to position [327, 0]
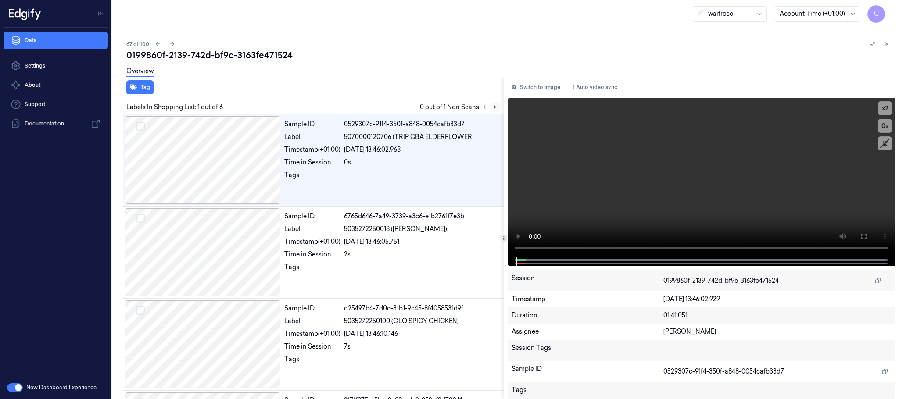
click at [494, 104] on icon at bounding box center [495, 107] width 6 height 6
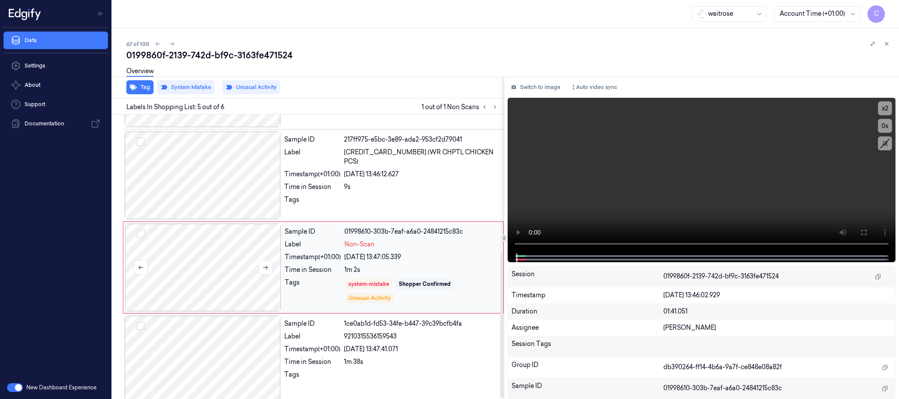
scroll to position [273, 0]
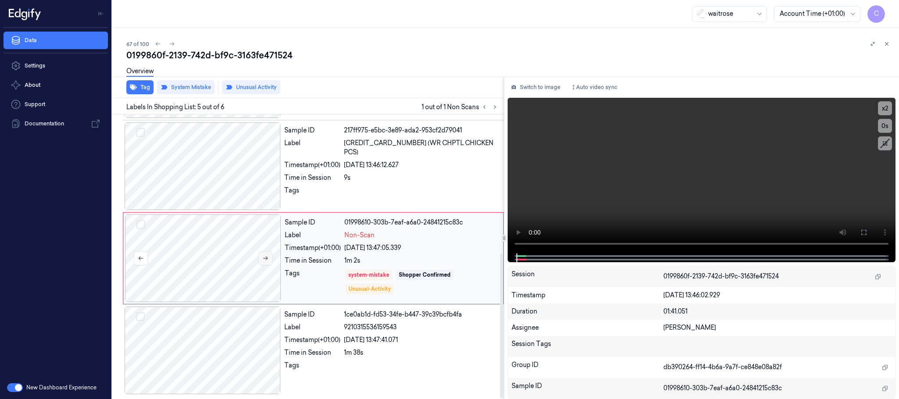
click at [266, 259] on icon at bounding box center [265, 258] width 6 height 6
click at [265, 258] on icon at bounding box center [265, 259] width 5 height 4
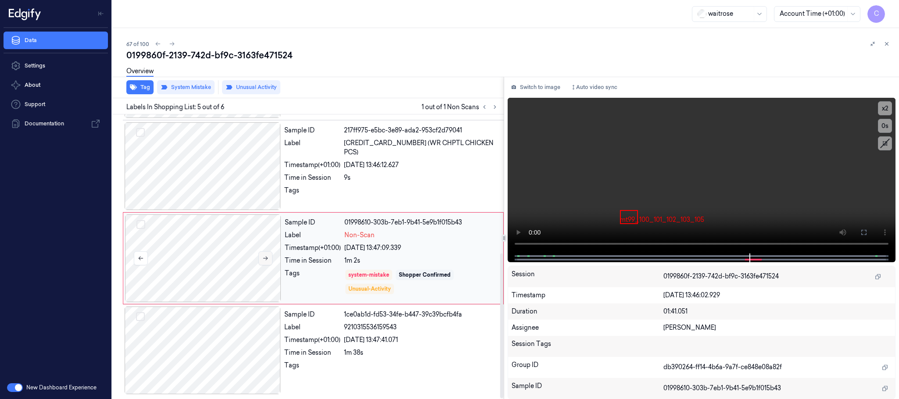
click at [265, 258] on icon at bounding box center [265, 259] width 5 height 4
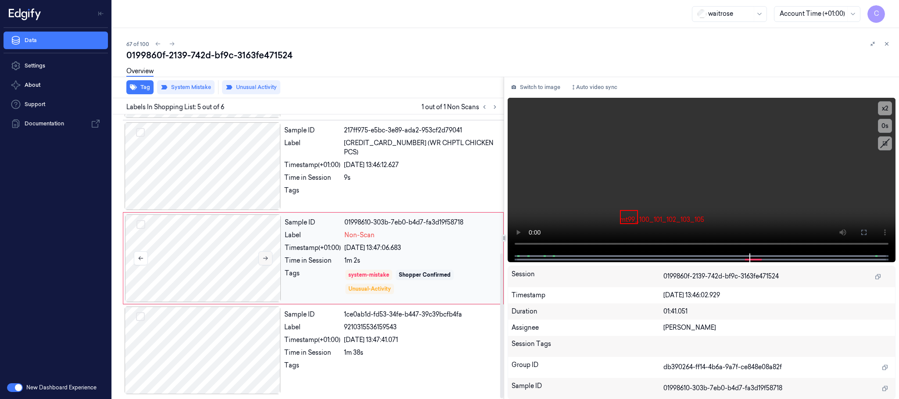
click at [265, 258] on icon at bounding box center [265, 259] width 5 height 4
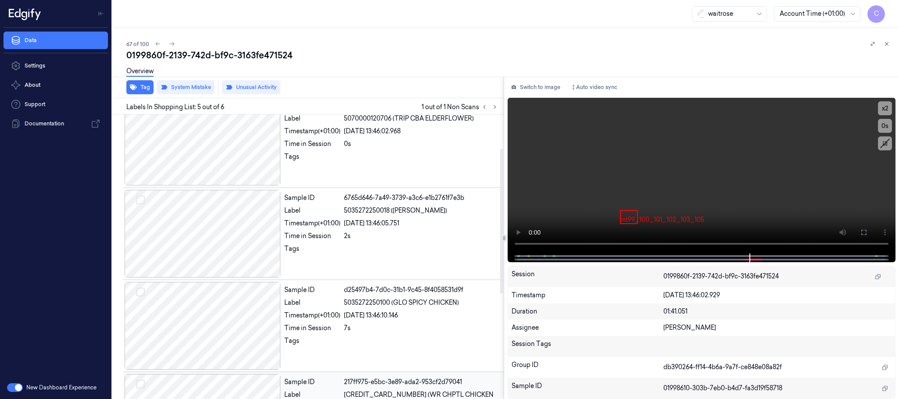
scroll to position [0, 0]
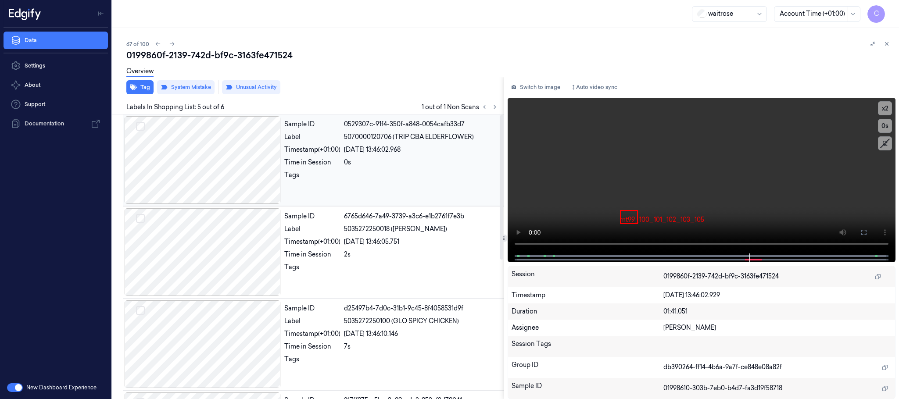
click at [193, 153] on div at bounding box center [203, 160] width 156 height 88
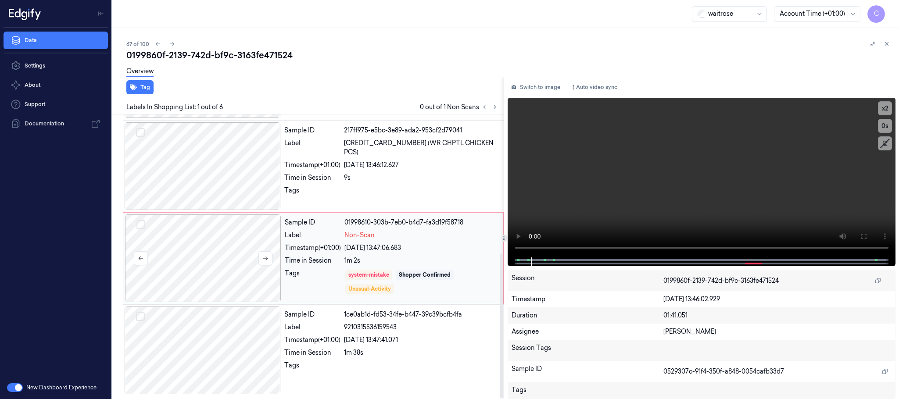
scroll to position [273, 0]
click at [263, 257] on icon at bounding box center [265, 258] width 6 height 6
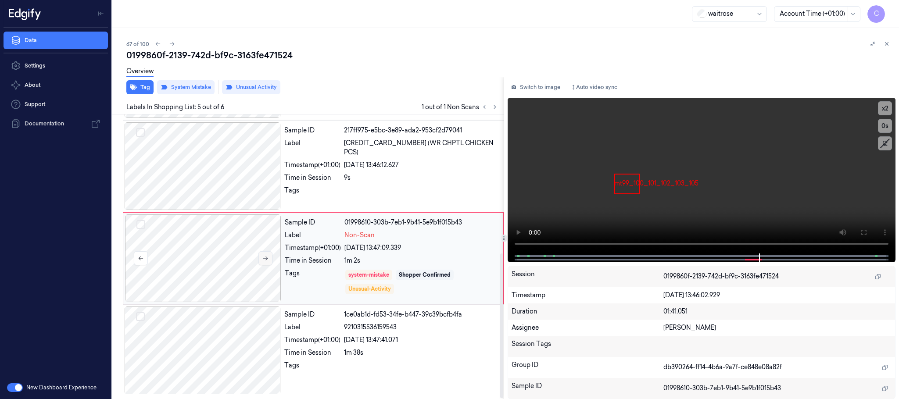
click at [263, 257] on icon at bounding box center [265, 258] width 6 height 6
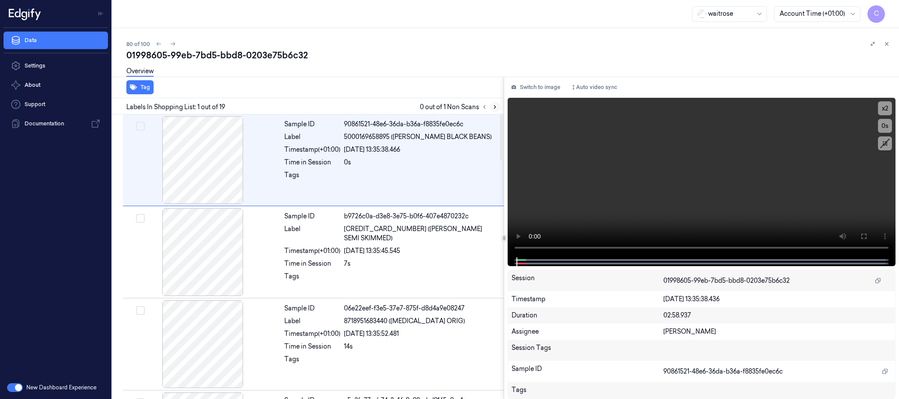
click at [493, 104] on icon at bounding box center [495, 107] width 6 height 6
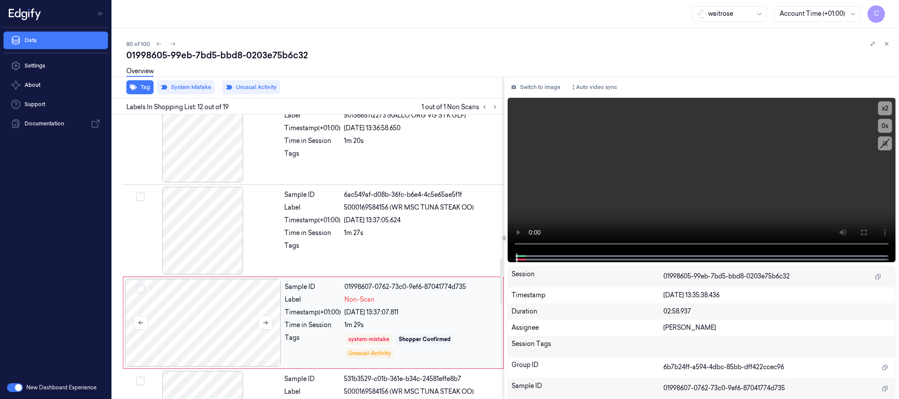
scroll to position [922, 0]
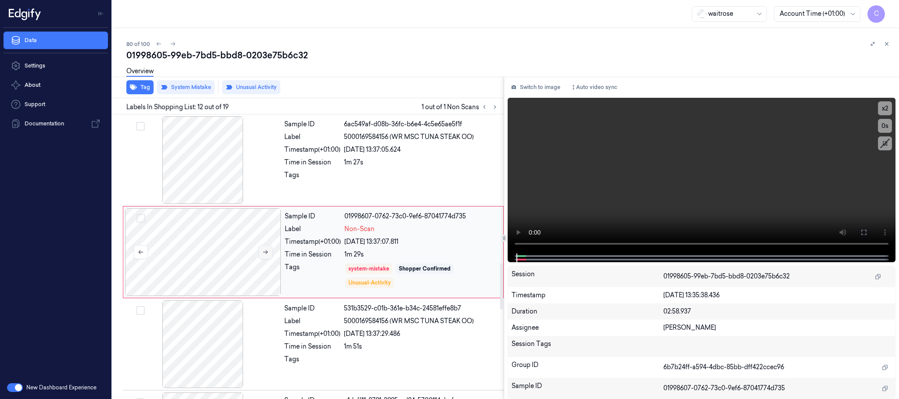
click at [266, 259] on button at bounding box center [266, 252] width 14 height 14
click at [265, 259] on button at bounding box center [266, 252] width 14 height 14
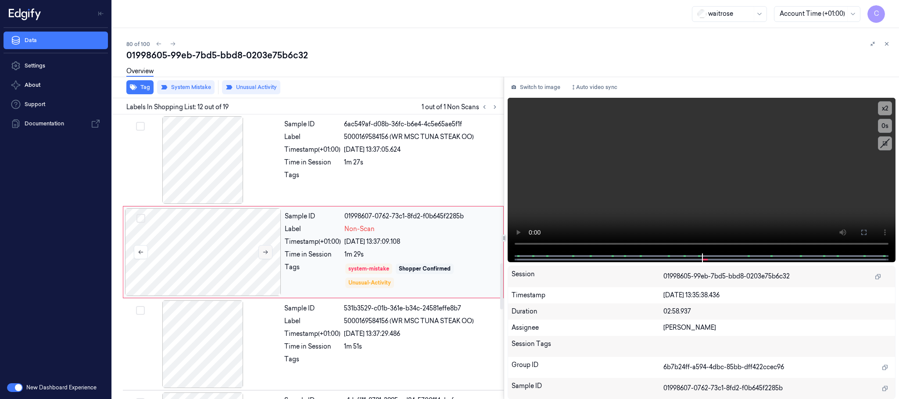
click at [265, 259] on button at bounding box center [266, 252] width 14 height 14
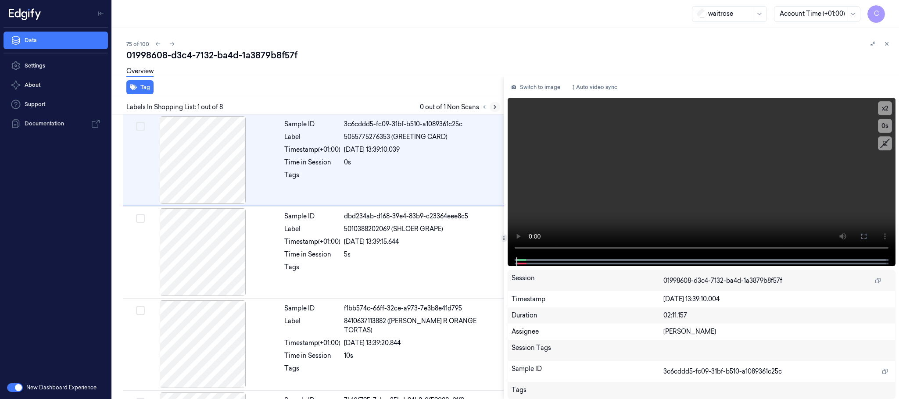
click at [491, 106] on button at bounding box center [495, 107] width 11 height 11
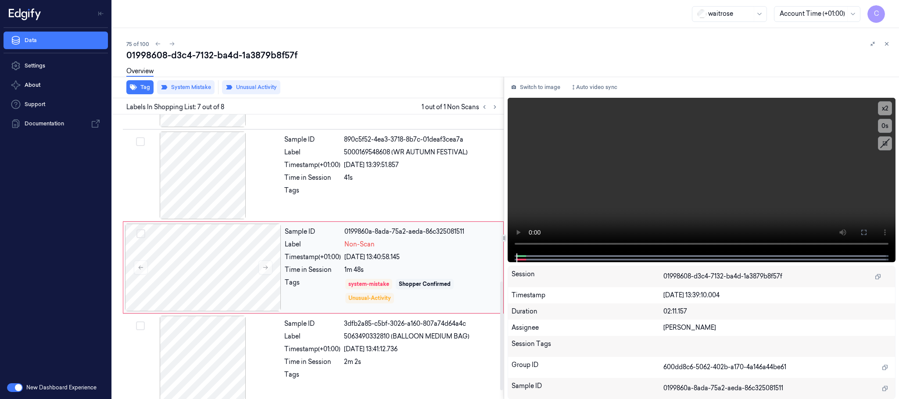
scroll to position [457, 0]
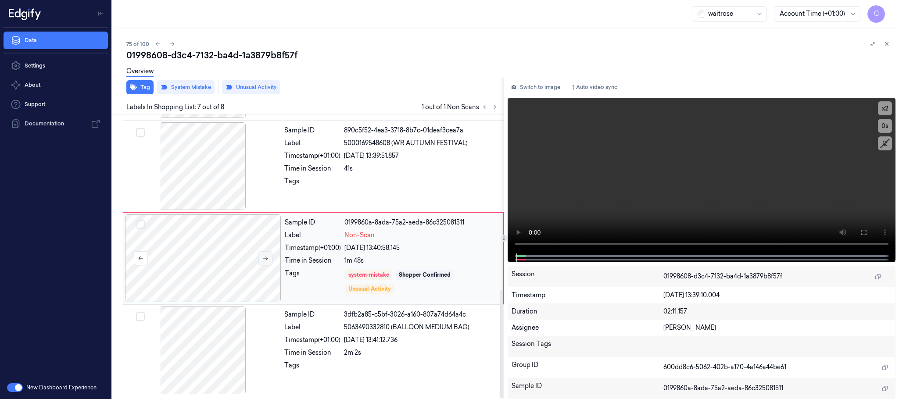
click at [262, 261] on icon at bounding box center [265, 258] width 6 height 6
click at [266, 260] on icon at bounding box center [265, 259] width 5 height 4
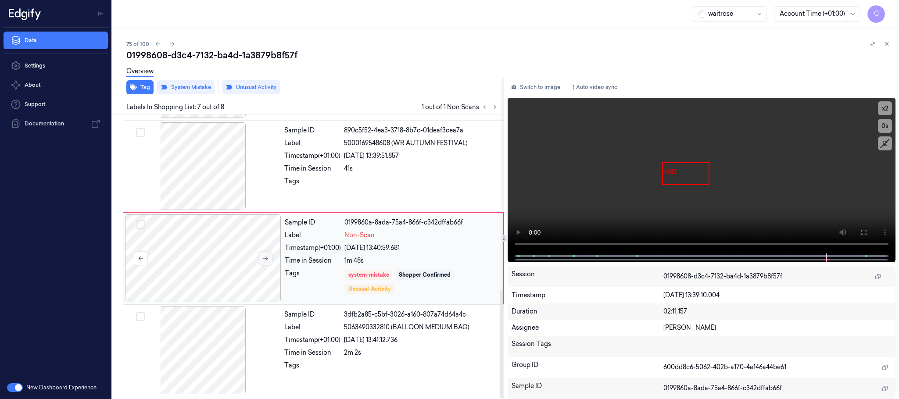
click at [266, 260] on icon at bounding box center [265, 259] width 5 height 4
click at [702, 170] on video at bounding box center [702, 176] width 388 height 156
click at [224, 344] on div at bounding box center [203, 351] width 156 height 88
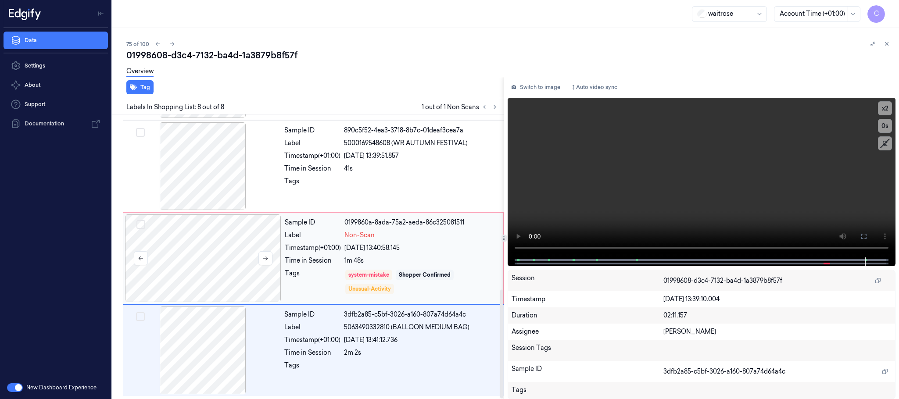
click at [210, 255] on div at bounding box center [203, 259] width 156 height 88
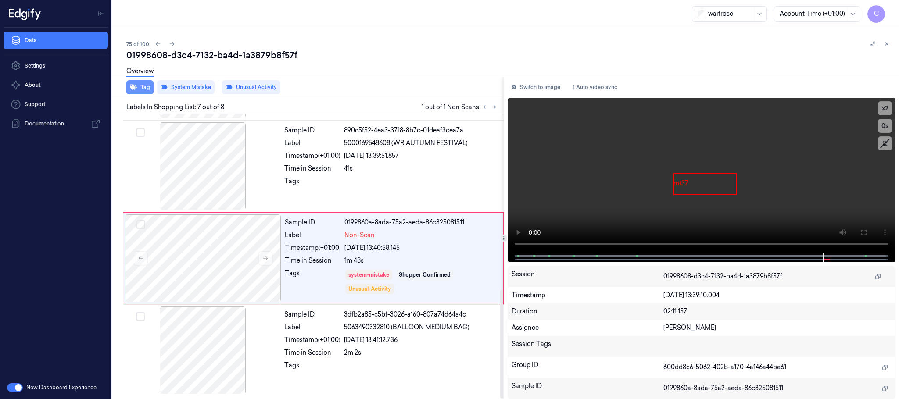
click at [144, 86] on button "Tag" at bounding box center [139, 87] width 27 height 14
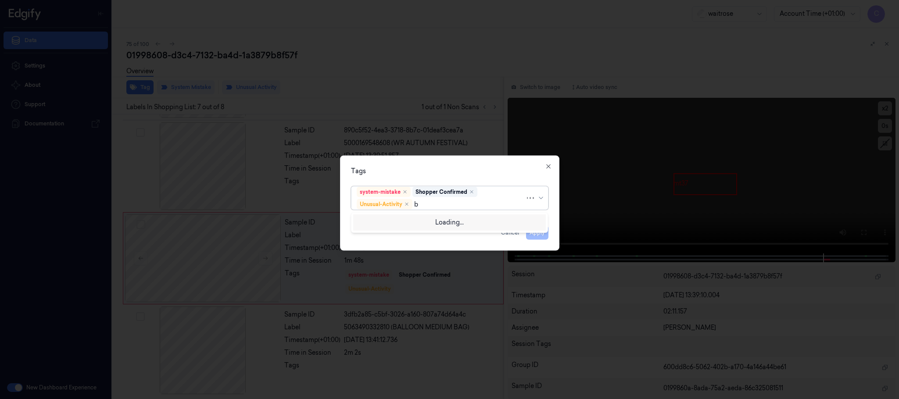
type input "ba"
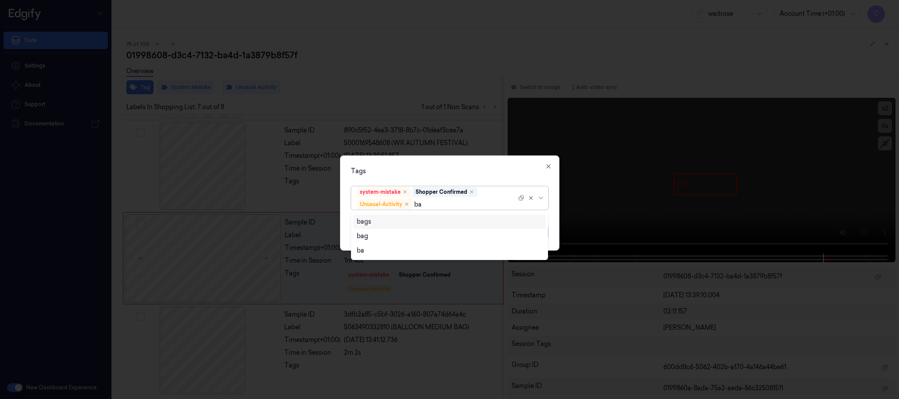
click at [389, 221] on div "bags" at bounding box center [450, 221] width 186 height 9
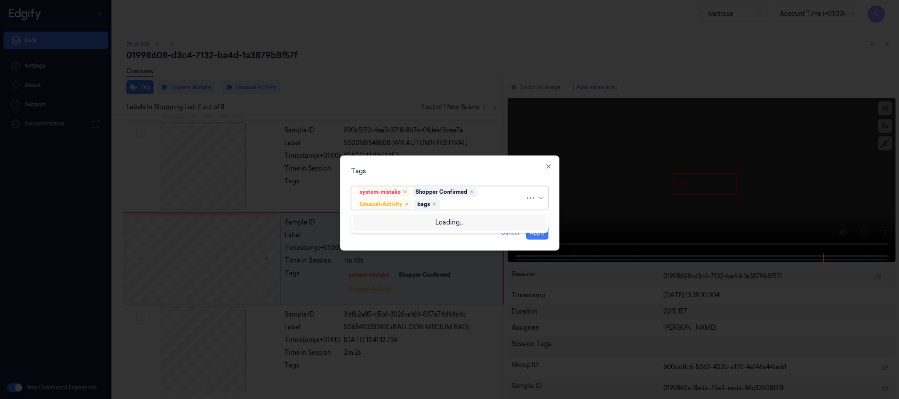
click at [447, 159] on div "Tags option bags, selected. Use Up and Down to choose options, press Enter to s…" at bounding box center [449, 203] width 219 height 95
click at [536, 235] on button "Apply" at bounding box center [537, 233] width 22 height 14
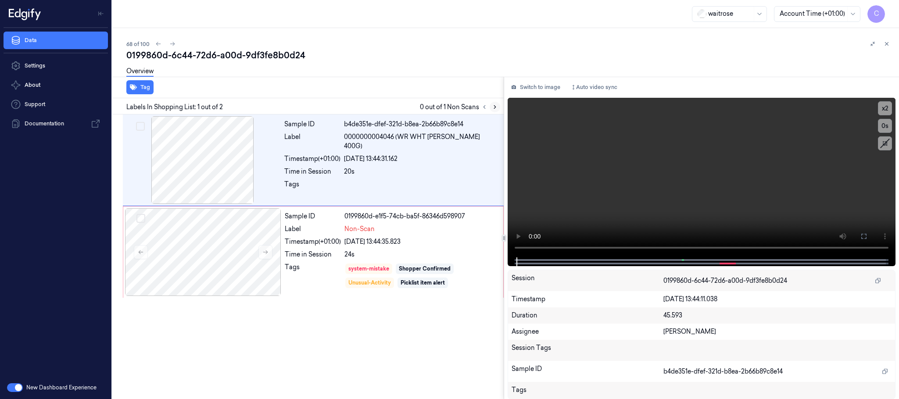
click at [495, 106] on icon at bounding box center [495, 107] width 2 height 3
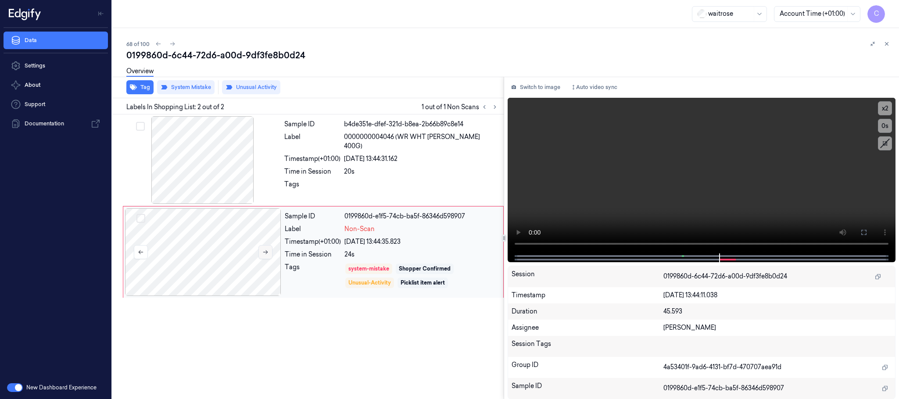
click at [269, 253] on icon at bounding box center [265, 252] width 6 height 6
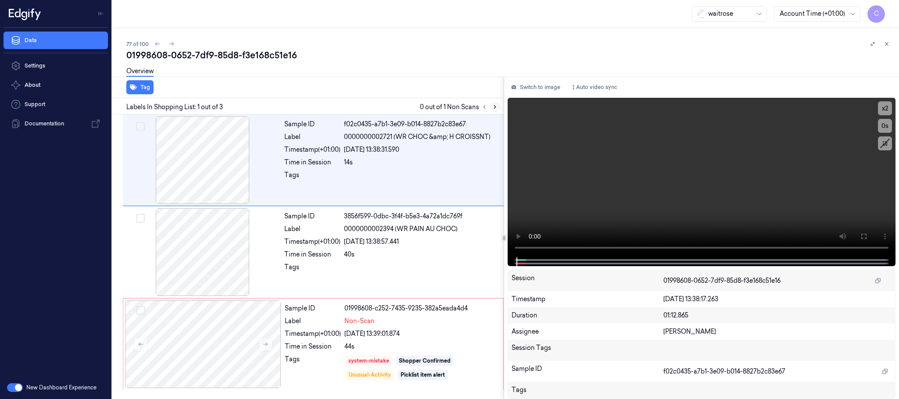
click at [495, 107] on icon at bounding box center [495, 107] width 6 height 6
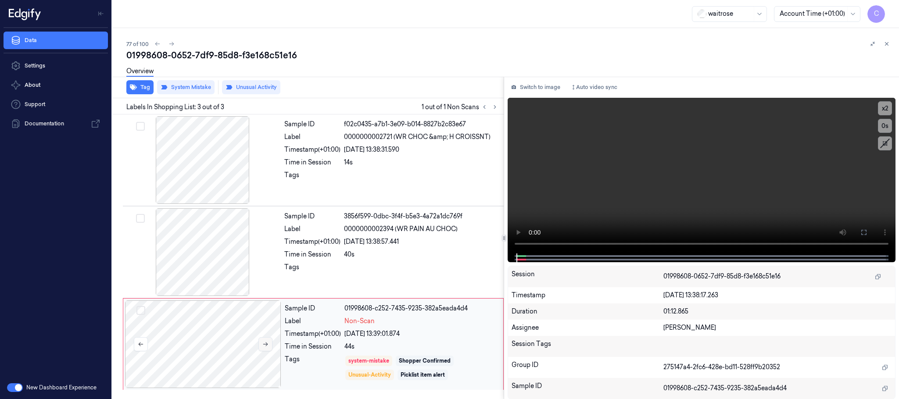
click at [261, 344] on button at bounding box center [266, 345] width 14 height 14
click at [265, 349] on button at bounding box center [266, 345] width 14 height 14
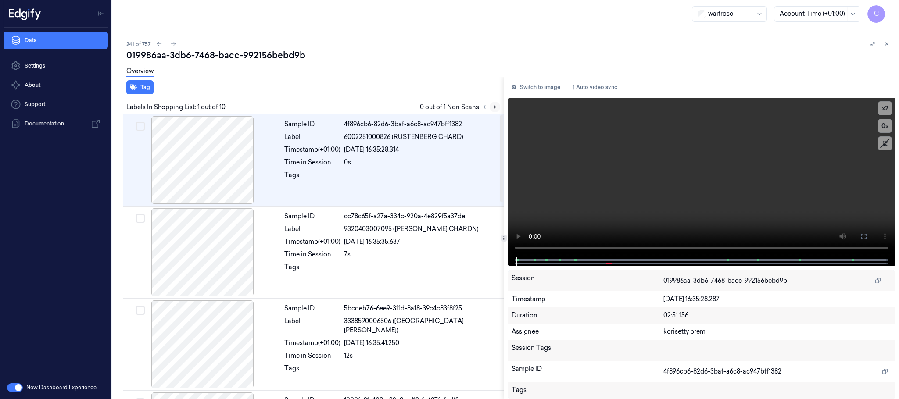
click at [494, 106] on icon at bounding box center [495, 107] width 2 height 3
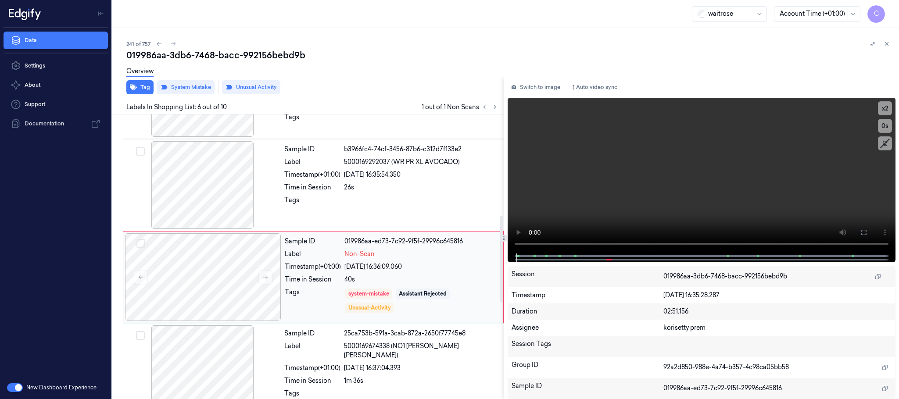
scroll to position [366, 0]
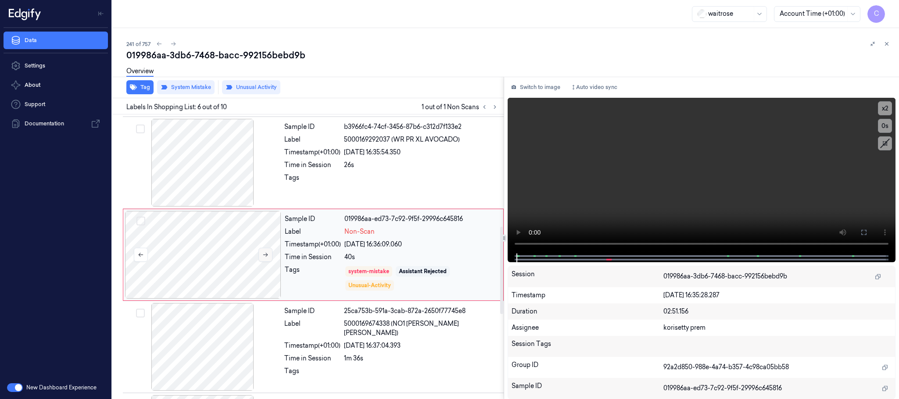
click at [266, 257] on icon at bounding box center [265, 255] width 6 height 6
click at [261, 255] on button at bounding box center [266, 255] width 14 height 14
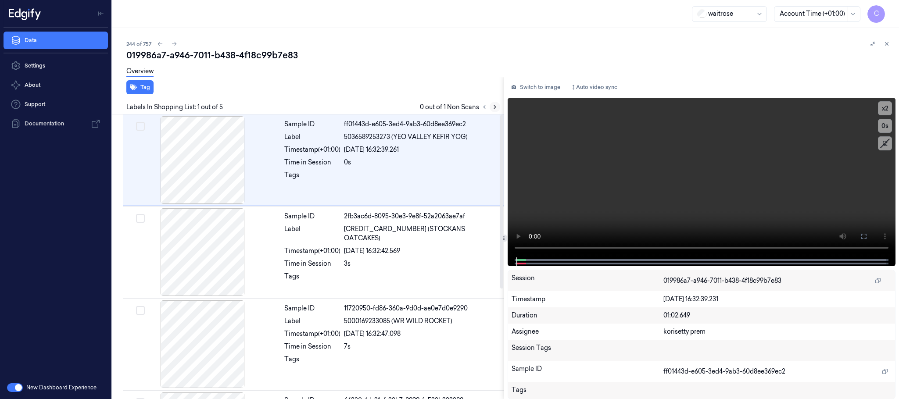
click at [494, 107] on icon at bounding box center [495, 107] width 6 height 6
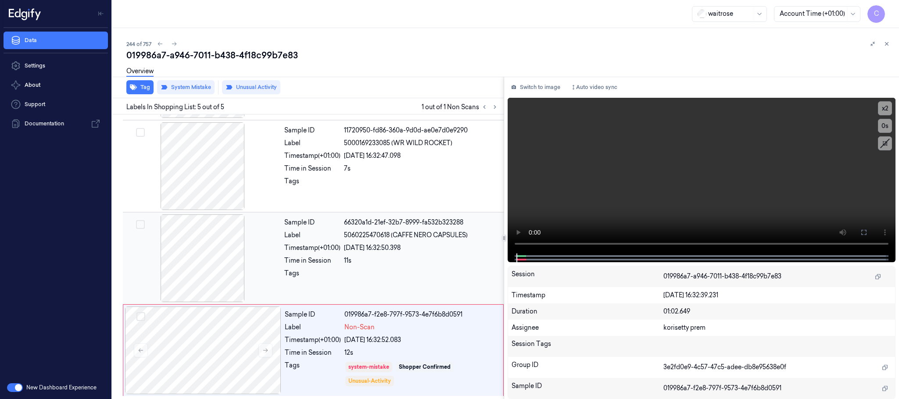
scroll to position [180, 0]
click at [266, 350] on icon at bounding box center [265, 351] width 5 height 4
click at [266, 349] on icon at bounding box center [265, 351] width 6 height 6
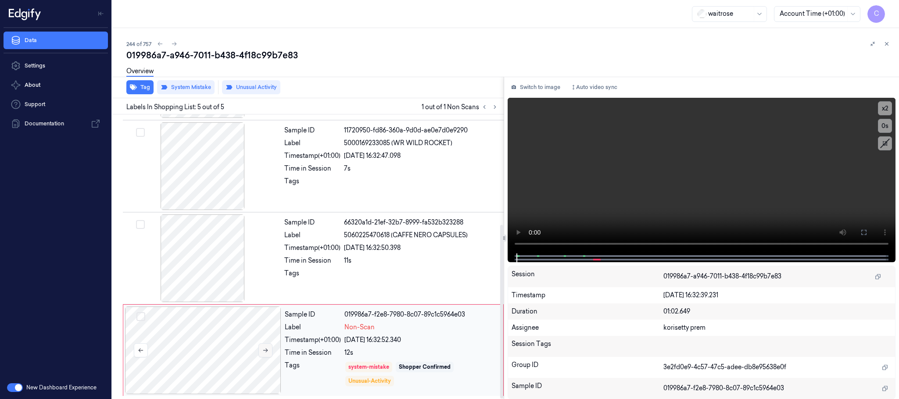
click at [266, 349] on icon at bounding box center [265, 351] width 6 height 6
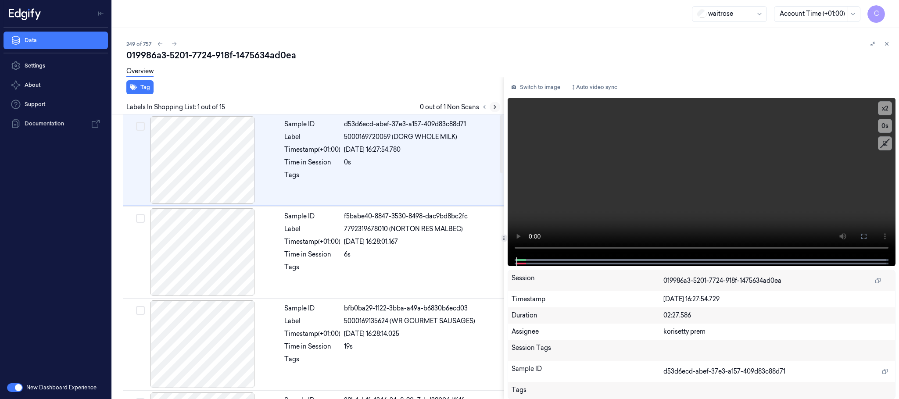
click at [494, 106] on icon at bounding box center [495, 107] width 6 height 6
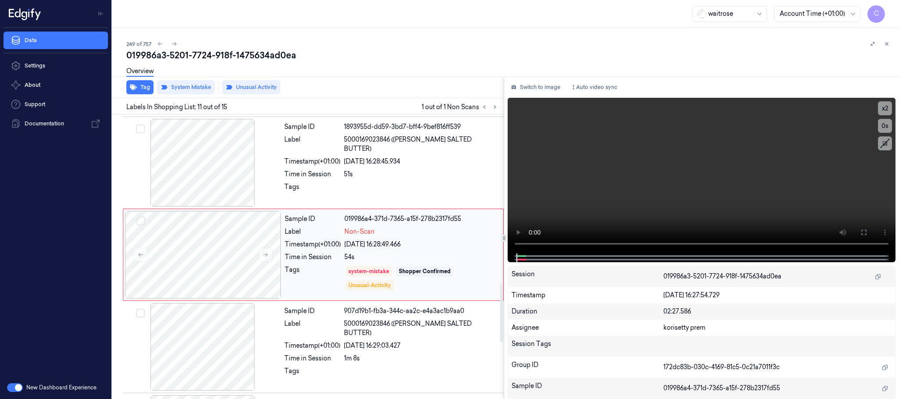
scroll to position [829, 0]
click at [264, 260] on button at bounding box center [266, 253] width 14 height 14
click at [265, 255] on icon at bounding box center [265, 253] width 6 height 6
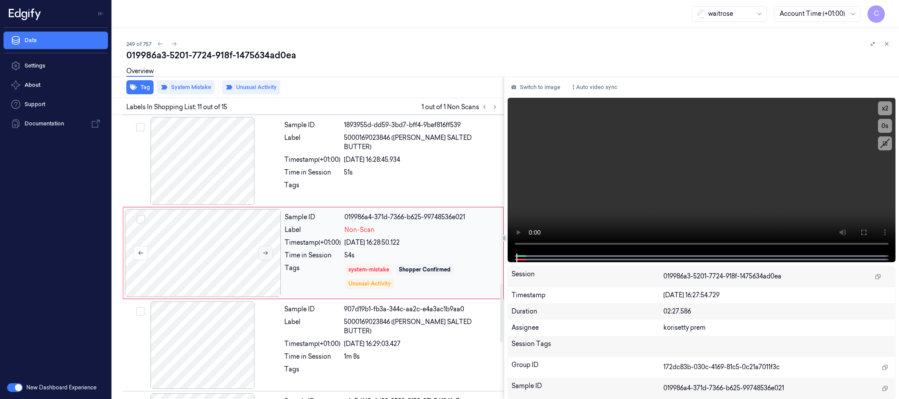
click at [265, 255] on icon at bounding box center [265, 253] width 6 height 6
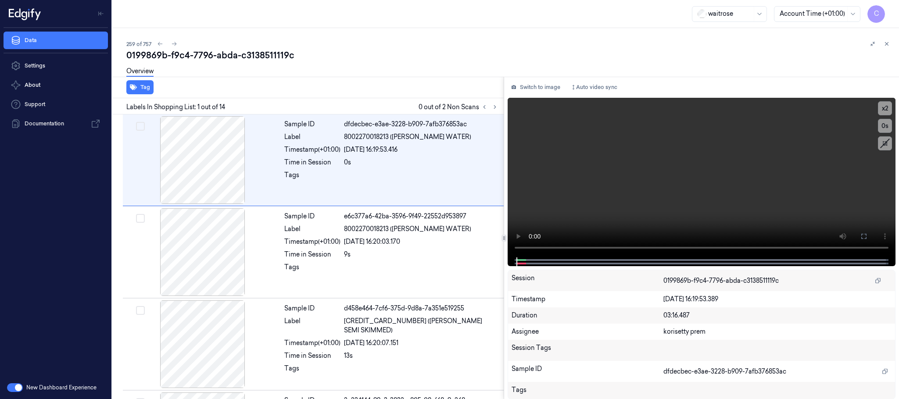
click at [500, 104] on div at bounding box center [489, 107] width 21 height 11
drag, startPoint x: 496, startPoint y: 104, endPoint x: 518, endPoint y: 172, distance: 71.2
click at [496, 104] on icon at bounding box center [495, 107] width 6 height 6
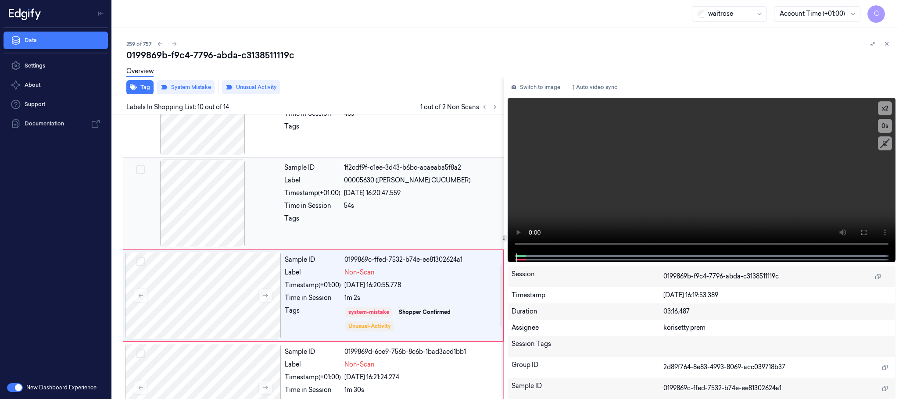
scroll to position [737, 0]
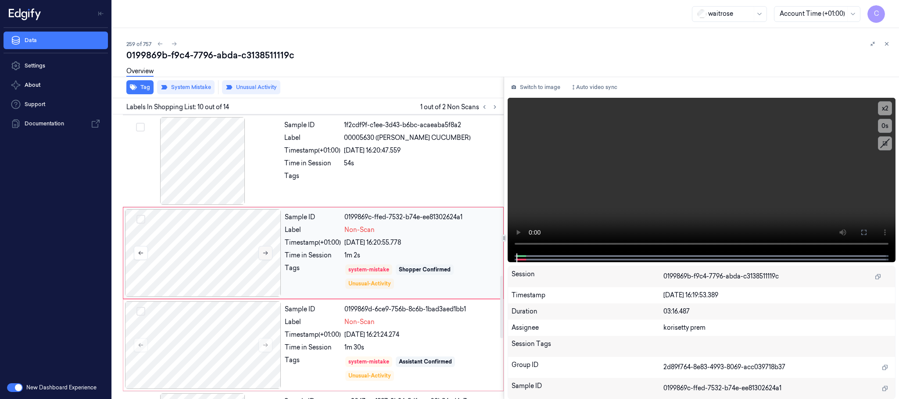
click at [266, 256] on icon at bounding box center [265, 253] width 6 height 6
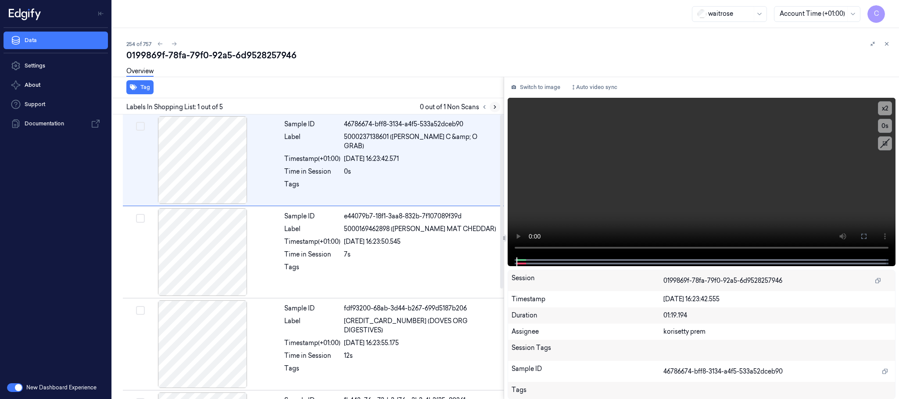
click at [494, 108] on icon at bounding box center [495, 107] width 2 height 3
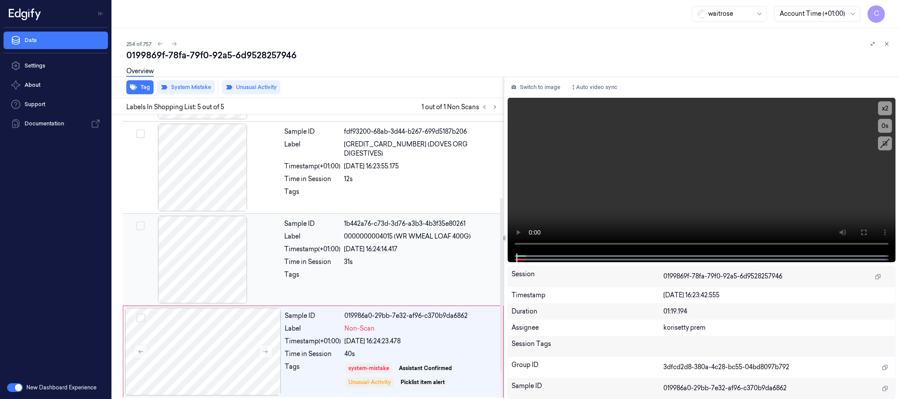
scroll to position [180, 0]
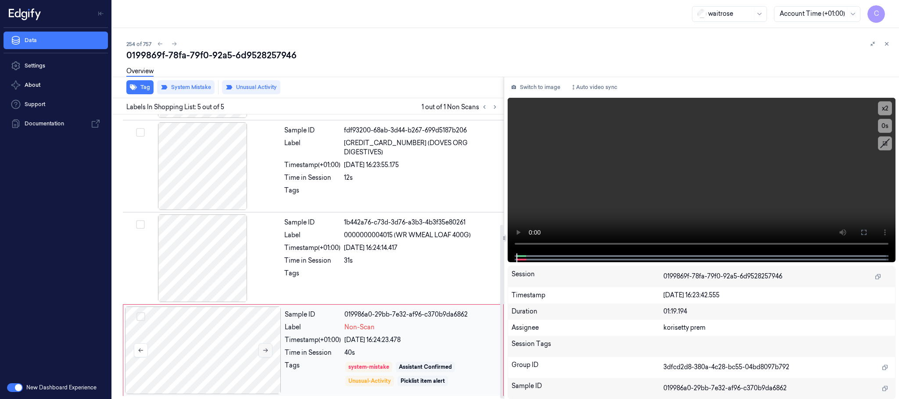
click at [265, 348] on icon at bounding box center [265, 351] width 6 height 6
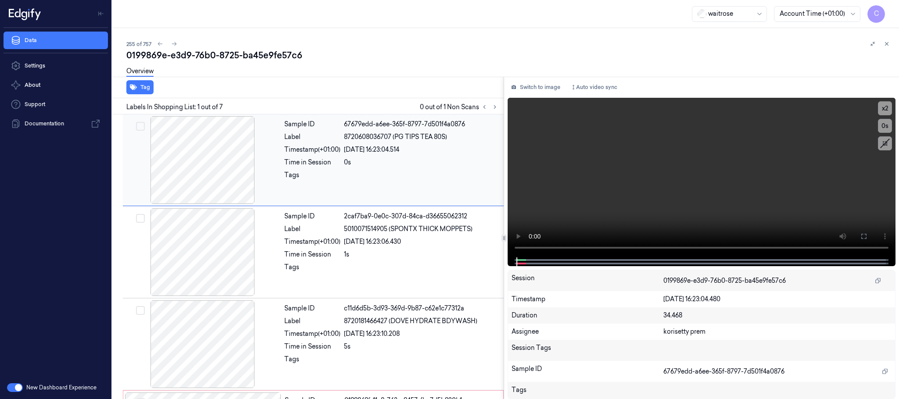
drag, startPoint x: 494, startPoint y: 107, endPoint x: 494, endPoint y: 115, distance: 8.4
click at [494, 107] on icon at bounding box center [495, 107] width 6 height 6
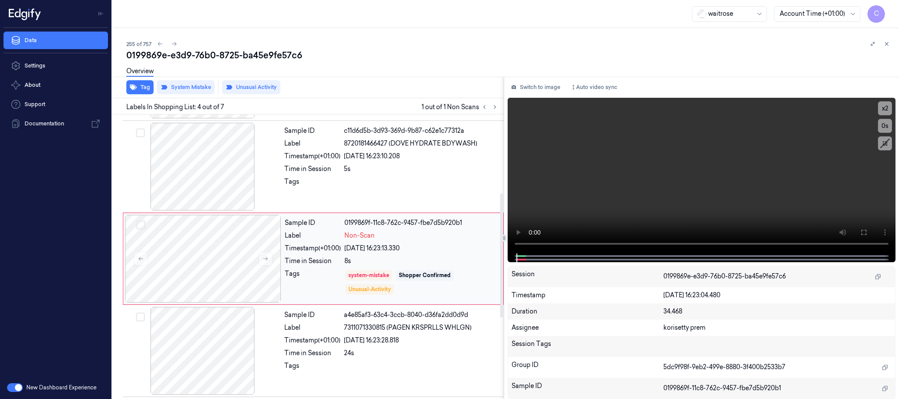
scroll to position [181, 0]
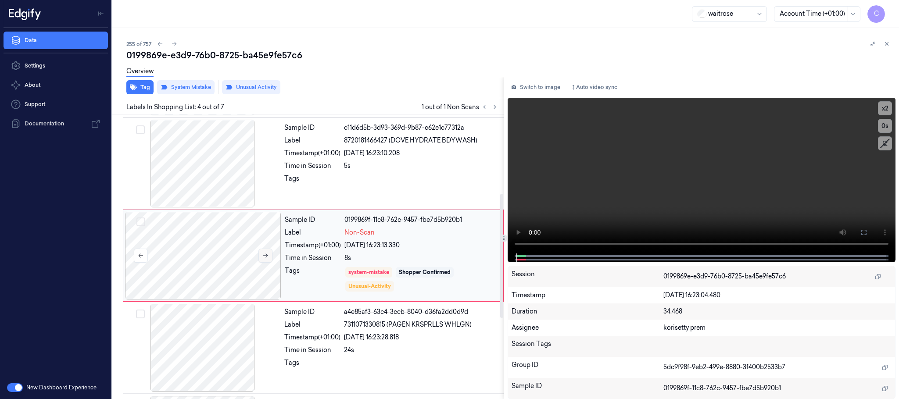
click at [264, 256] on icon at bounding box center [265, 256] width 6 height 6
click at [263, 258] on icon at bounding box center [265, 256] width 6 height 6
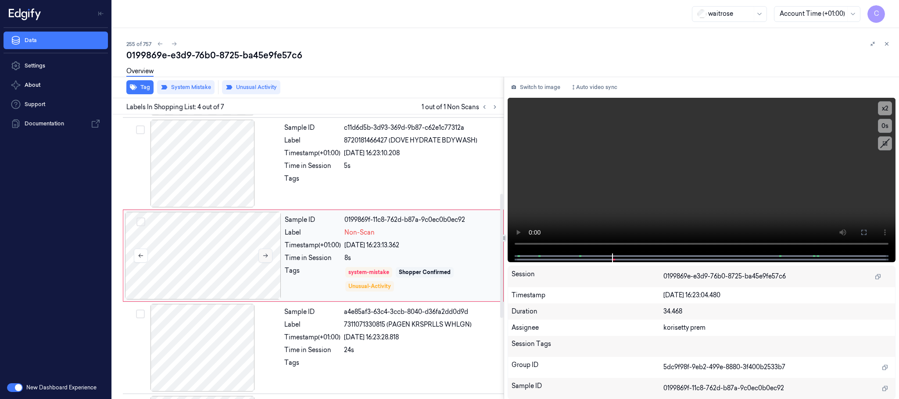
click at [263, 258] on icon at bounding box center [265, 256] width 6 height 6
click at [261, 255] on button at bounding box center [266, 256] width 14 height 14
click at [265, 259] on icon at bounding box center [265, 256] width 6 height 6
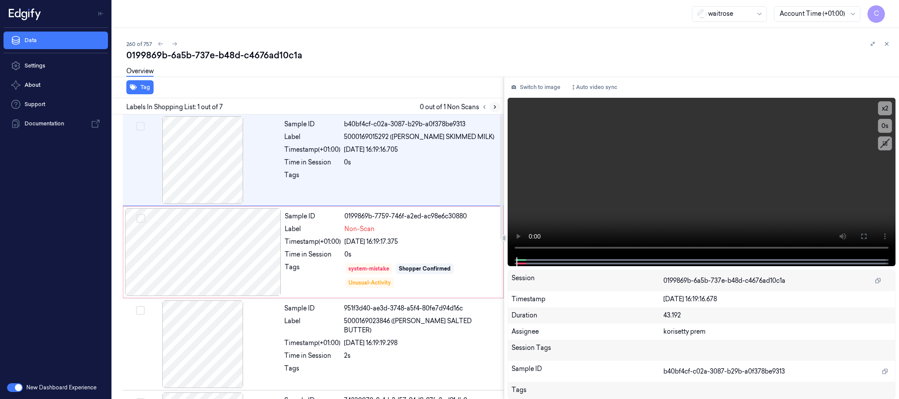
click at [497, 107] on icon at bounding box center [495, 107] width 6 height 6
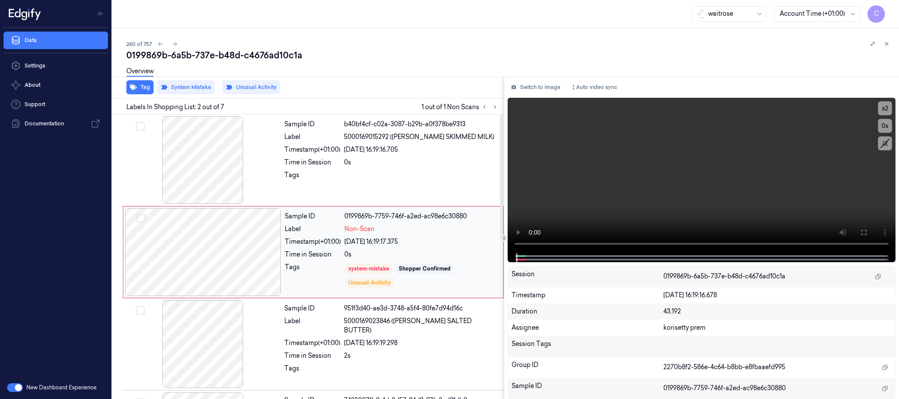
click at [272, 256] on div at bounding box center [203, 253] width 156 height 88
click at [237, 240] on div at bounding box center [203, 253] width 156 height 88
click at [629, 204] on video at bounding box center [702, 176] width 388 height 156
click at [747, 186] on video at bounding box center [702, 176] width 388 height 156
click at [685, 182] on video at bounding box center [702, 176] width 388 height 156
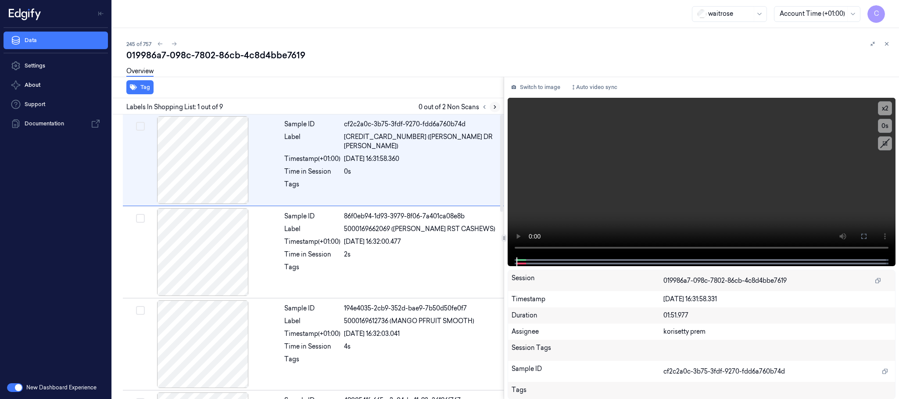
click at [494, 107] on icon at bounding box center [495, 107] width 6 height 6
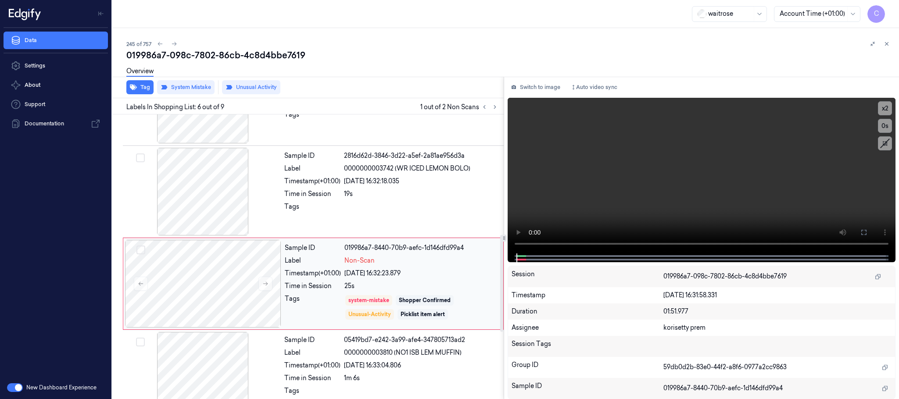
scroll to position [366, 0]
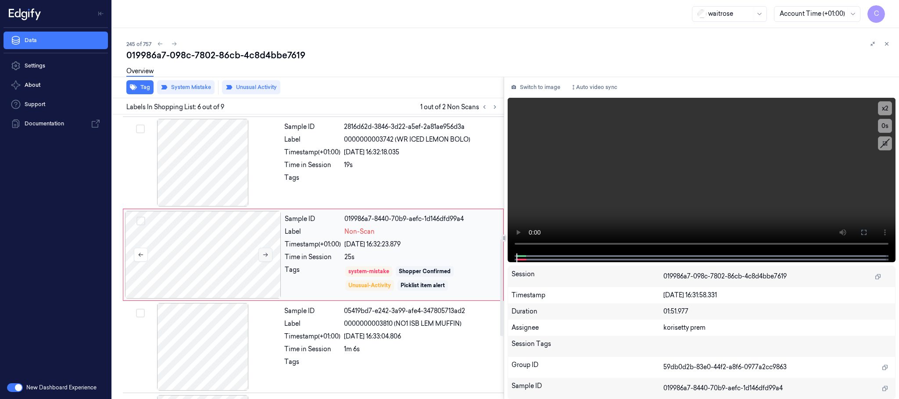
click at [270, 253] on button at bounding box center [266, 255] width 14 height 14
click at [267, 256] on icon at bounding box center [265, 255] width 6 height 6
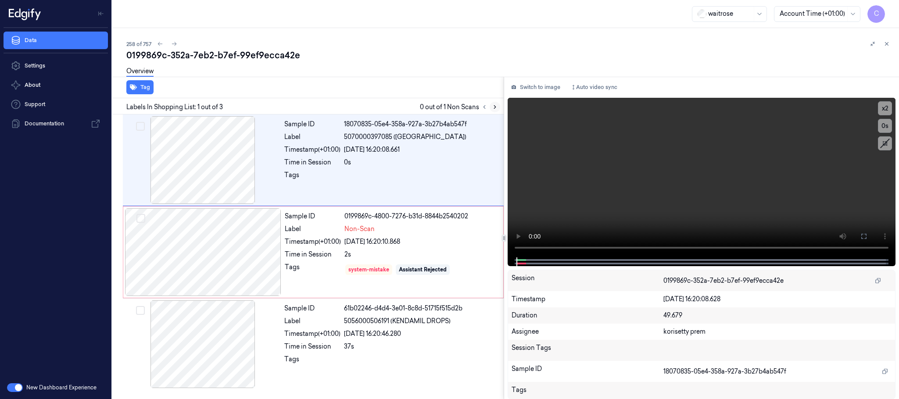
click at [498, 104] on button at bounding box center [495, 107] width 11 height 11
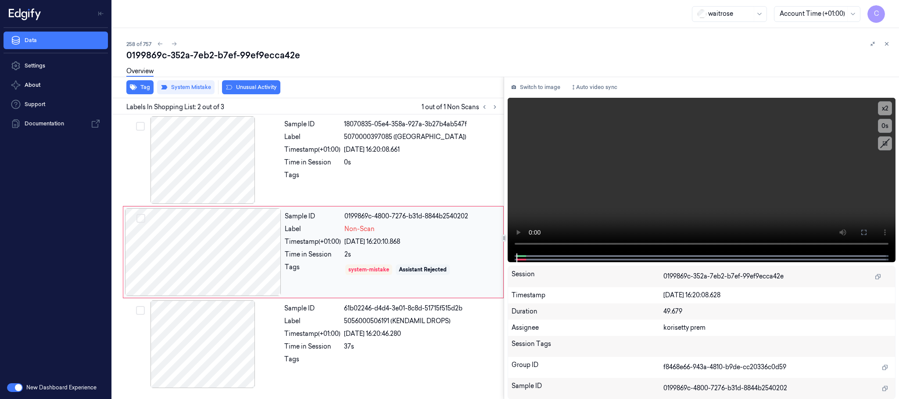
click at [268, 252] on div at bounding box center [203, 253] width 156 height 88
click at [233, 168] on div at bounding box center [203, 160] width 156 height 88
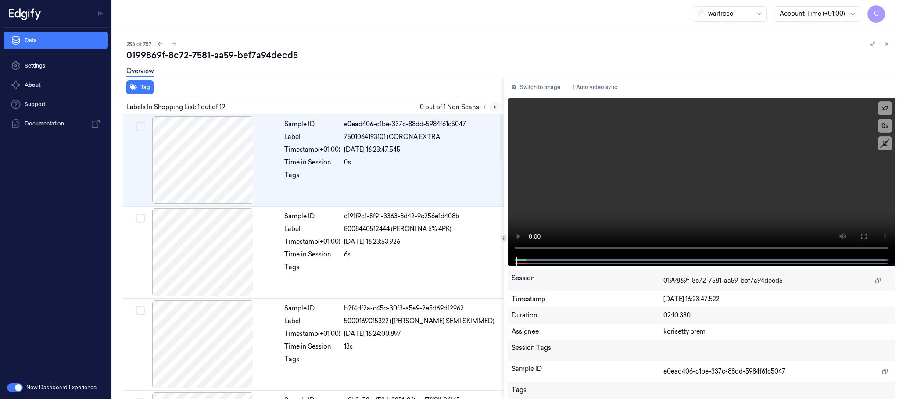
click at [494, 105] on icon at bounding box center [495, 107] width 6 height 6
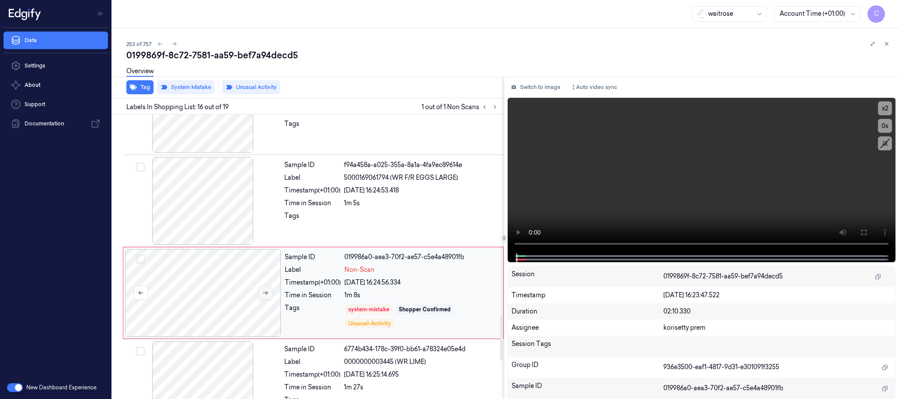
scroll to position [1292, 0]
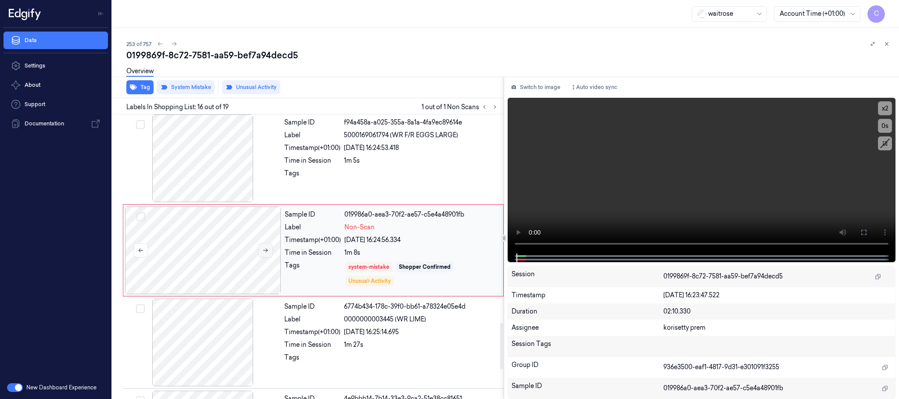
click at [271, 258] on button at bounding box center [266, 251] width 14 height 14
click at [269, 256] on button at bounding box center [266, 251] width 14 height 14
click at [265, 254] on icon at bounding box center [265, 251] width 6 height 6
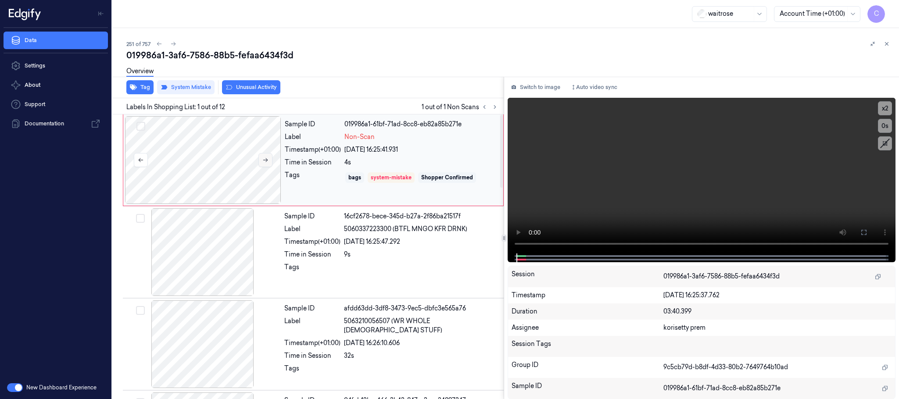
click at [265, 158] on icon at bounding box center [265, 160] width 6 height 6
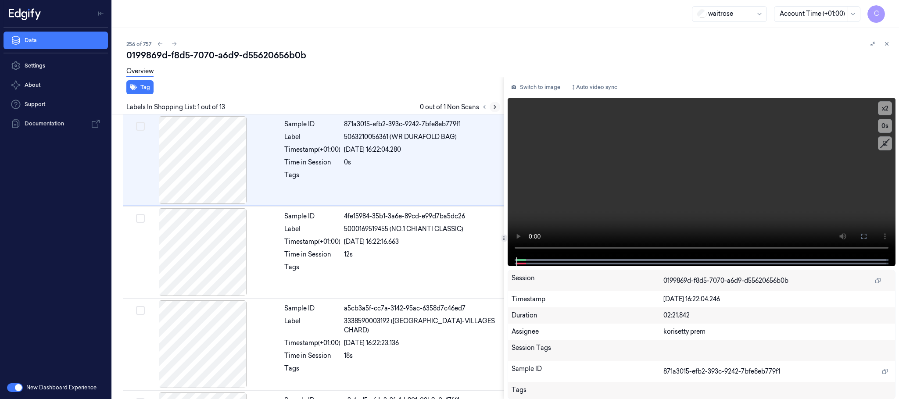
click at [496, 106] on icon at bounding box center [495, 107] width 6 height 6
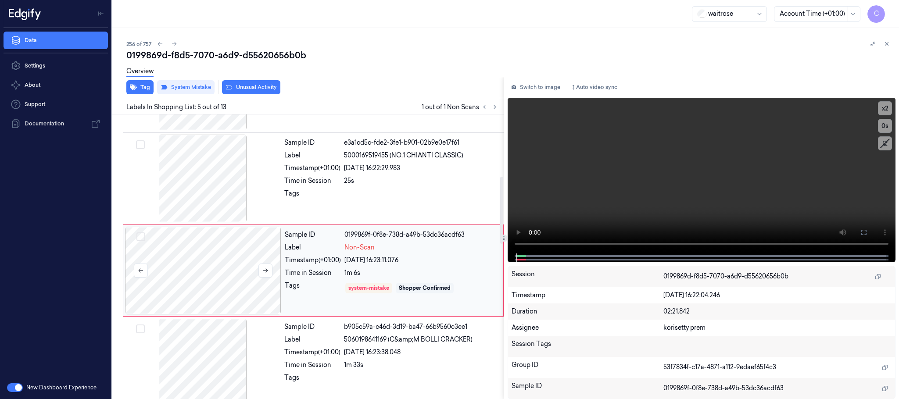
scroll to position [274, 0]
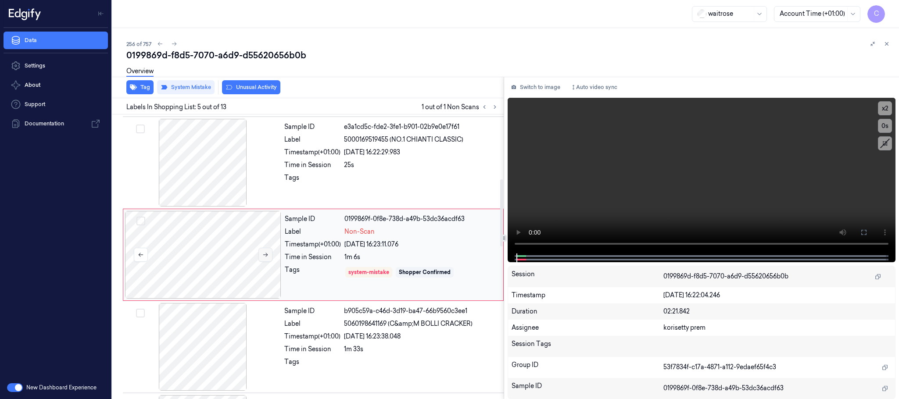
click at [267, 258] on icon at bounding box center [265, 255] width 6 height 6
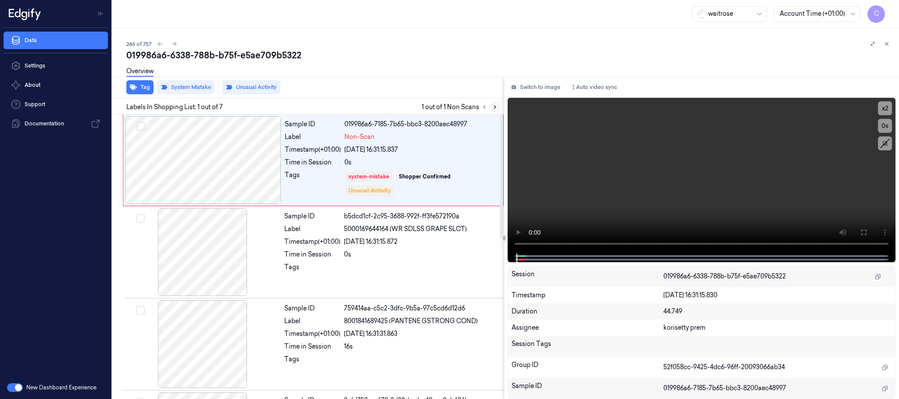
click at [494, 107] on icon at bounding box center [495, 107] width 6 height 6
click at [273, 153] on div at bounding box center [203, 160] width 156 height 88
click at [269, 155] on div at bounding box center [203, 160] width 156 height 88
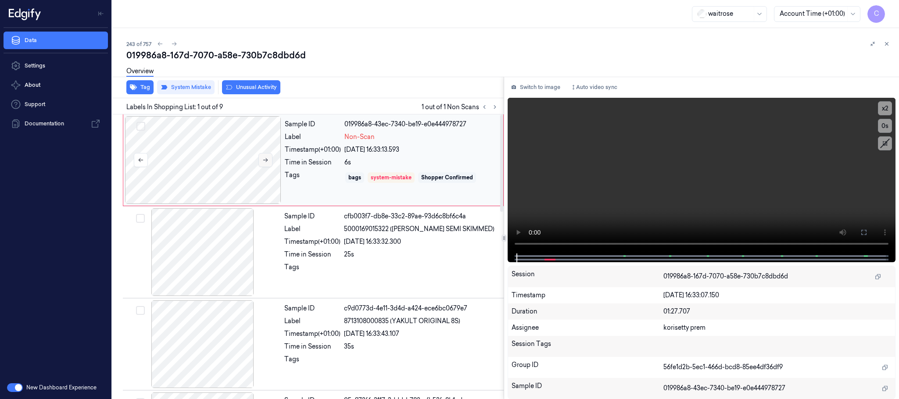
click at [264, 159] on icon at bounding box center [265, 160] width 6 height 6
click at [262, 159] on icon at bounding box center [265, 160] width 6 height 6
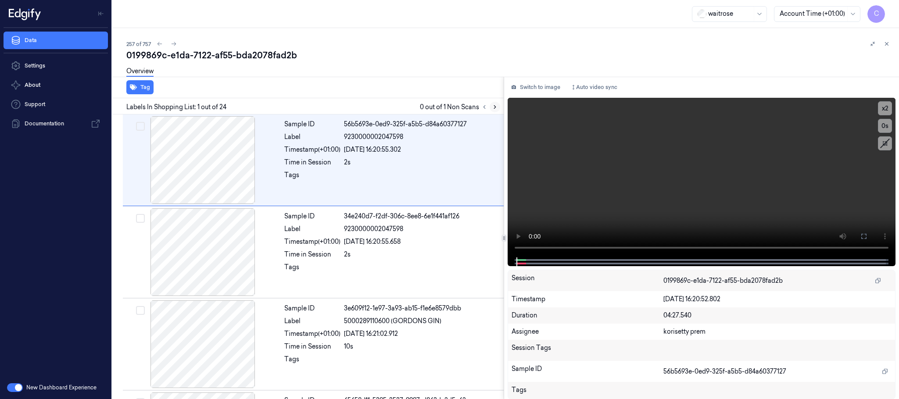
click at [494, 104] on icon at bounding box center [495, 107] width 6 height 6
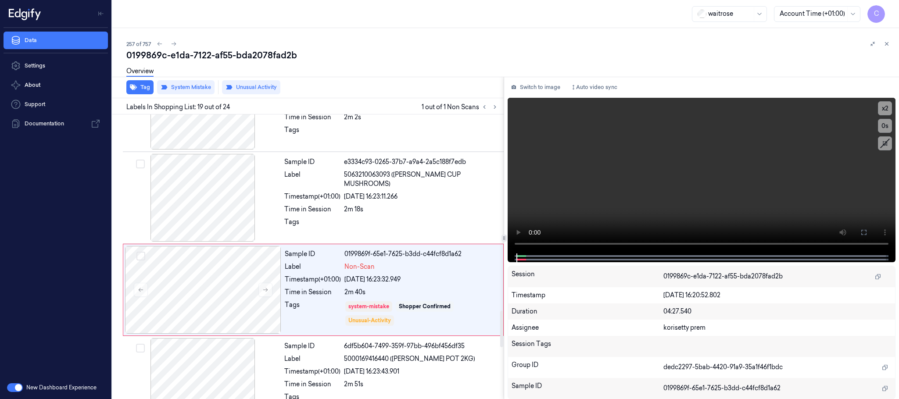
scroll to position [1570, 0]
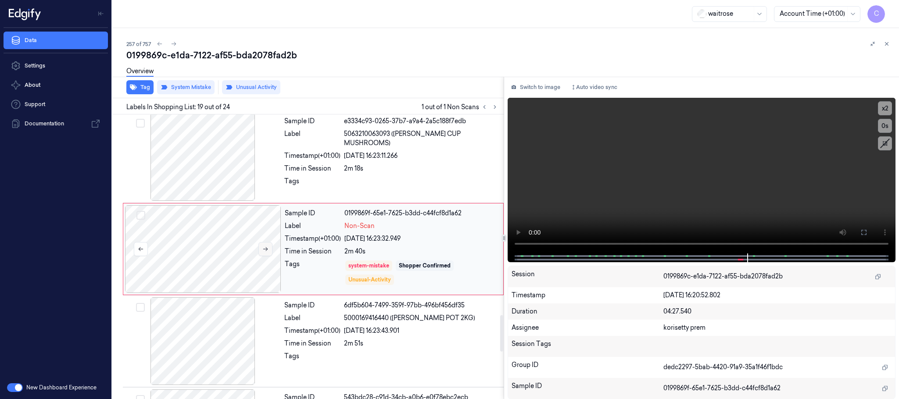
click at [262, 253] on button at bounding box center [266, 249] width 14 height 14
click at [266, 252] on icon at bounding box center [265, 249] width 6 height 6
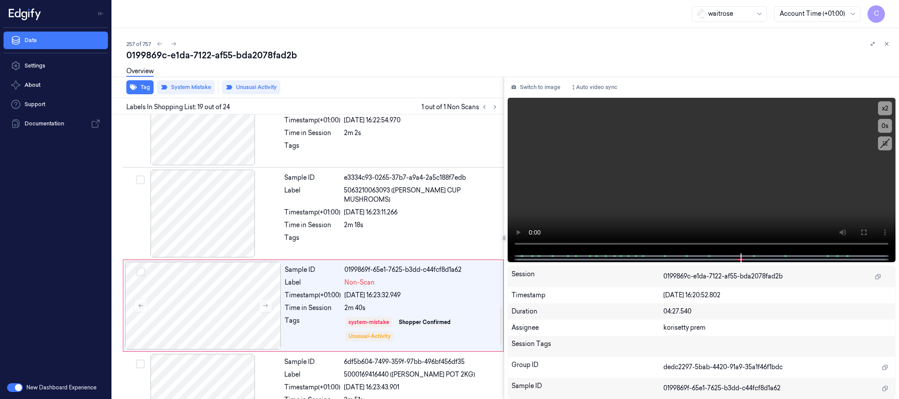
scroll to position [1504, 0]
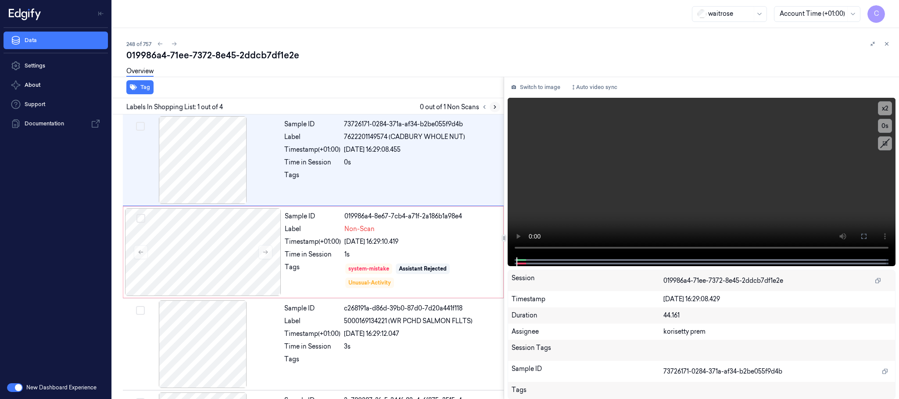
click at [495, 102] on button at bounding box center [495, 107] width 11 height 11
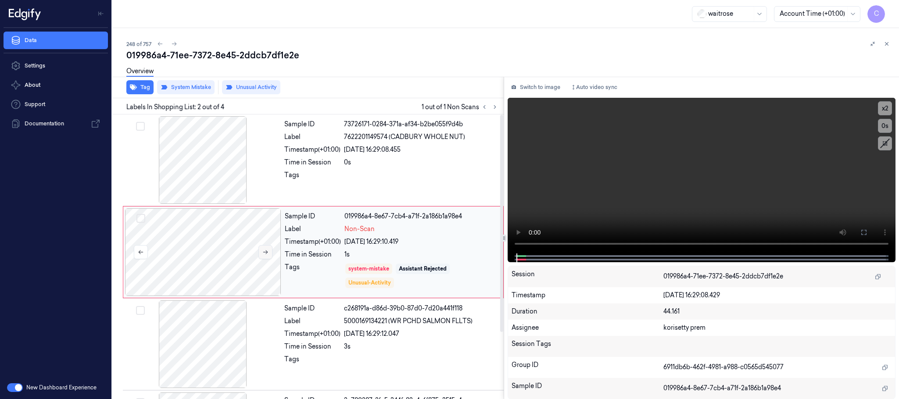
click at [265, 253] on icon at bounding box center [265, 253] width 5 height 4
click at [265, 253] on icon at bounding box center [265, 252] width 6 height 6
click at [267, 249] on button at bounding box center [266, 252] width 14 height 14
click at [267, 250] on icon at bounding box center [265, 252] width 6 height 6
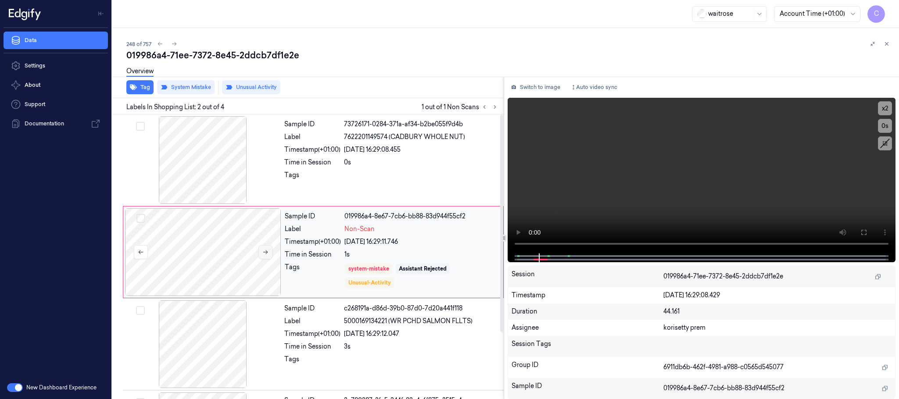
click at [267, 250] on icon at bounding box center [265, 252] width 6 height 6
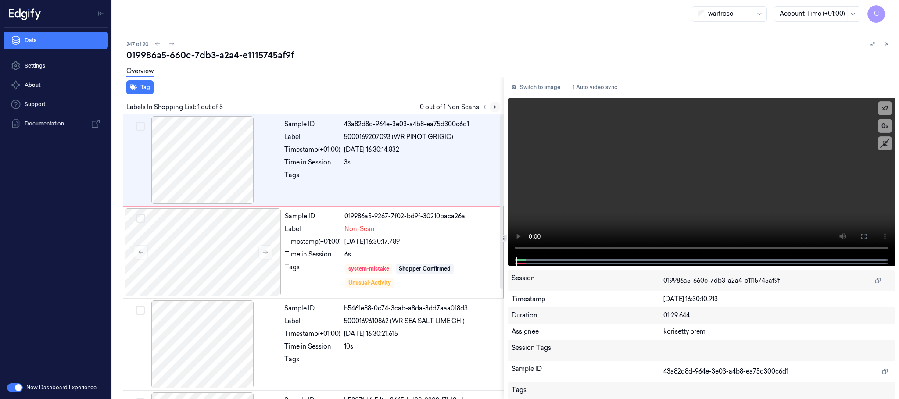
click at [494, 107] on icon at bounding box center [495, 107] width 6 height 6
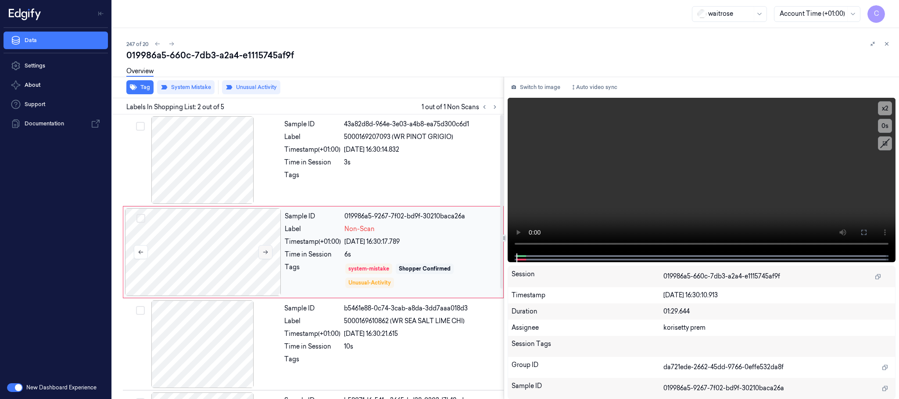
click at [265, 253] on icon at bounding box center [265, 253] width 5 height 4
click at [271, 253] on button at bounding box center [266, 252] width 14 height 14
click at [266, 255] on icon at bounding box center [265, 253] width 5 height 4
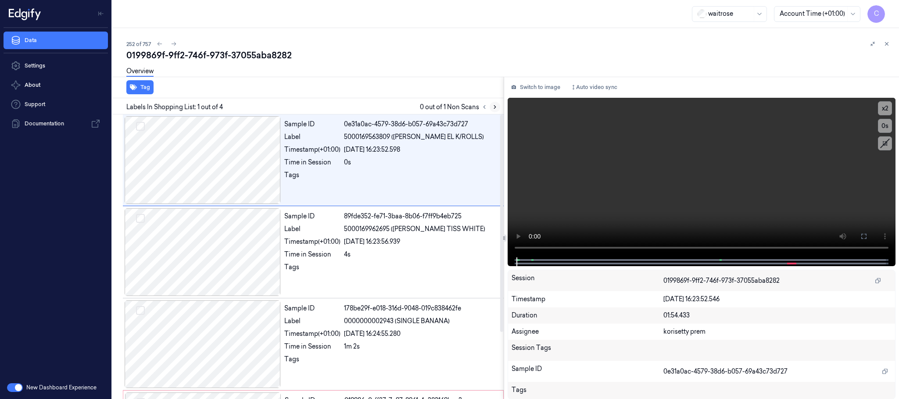
click at [494, 109] on icon at bounding box center [495, 107] width 6 height 6
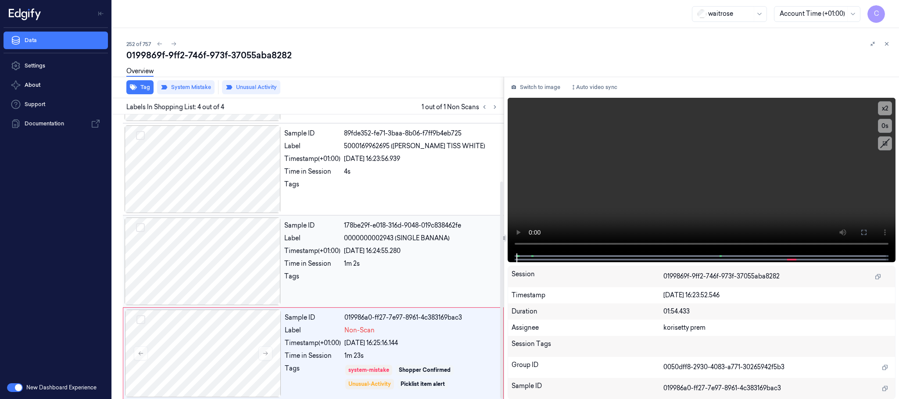
scroll to position [87, 0]
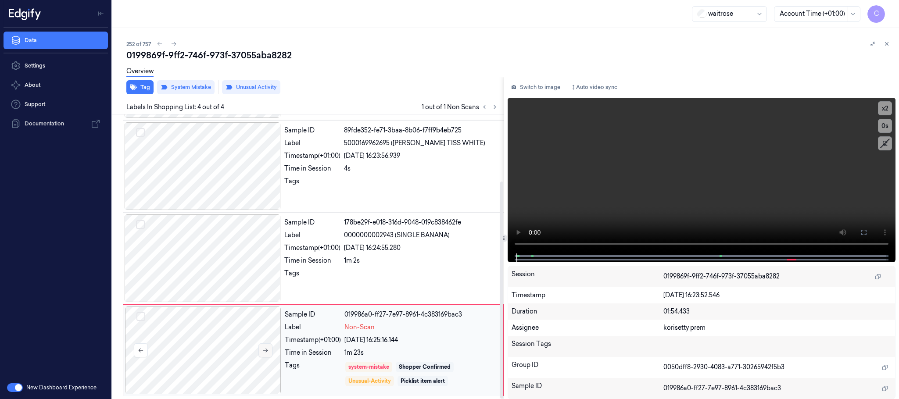
click at [268, 349] on icon at bounding box center [265, 351] width 6 height 6
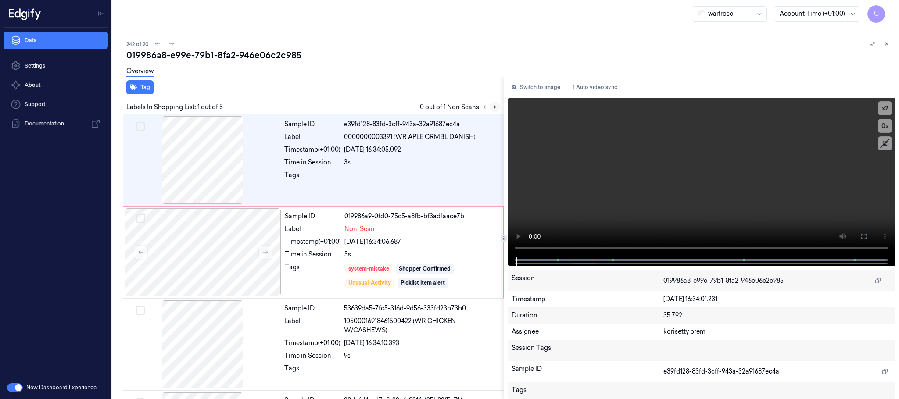
click at [494, 104] on icon at bounding box center [495, 107] width 6 height 6
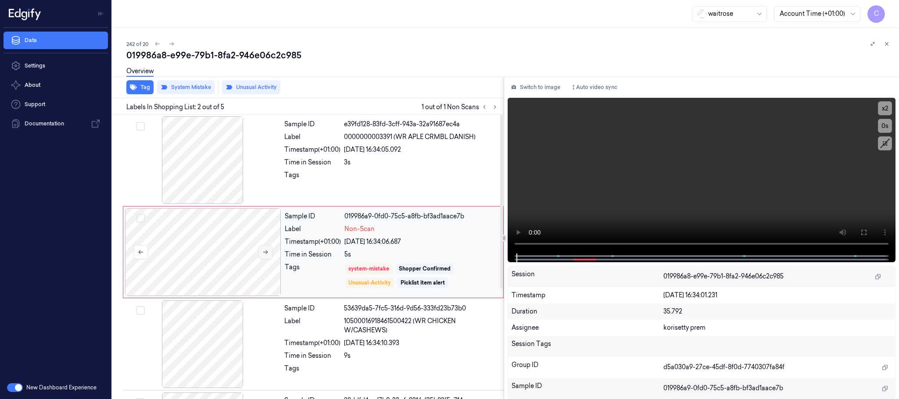
click at [271, 255] on button at bounding box center [266, 252] width 14 height 14
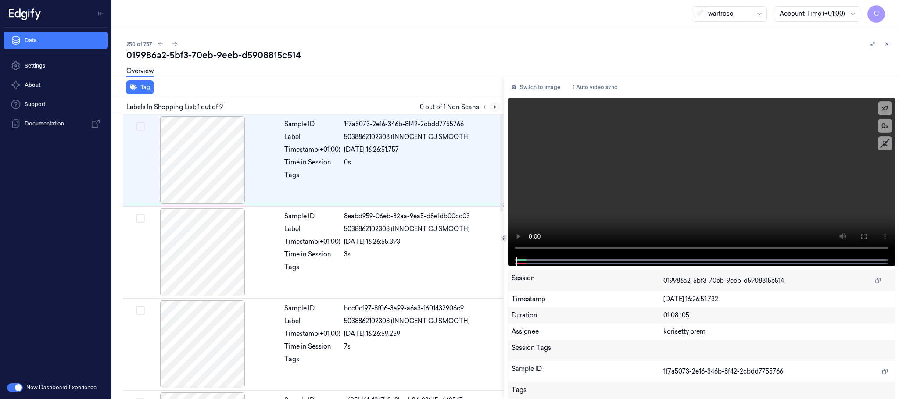
click at [498, 107] on icon at bounding box center [495, 107] width 6 height 6
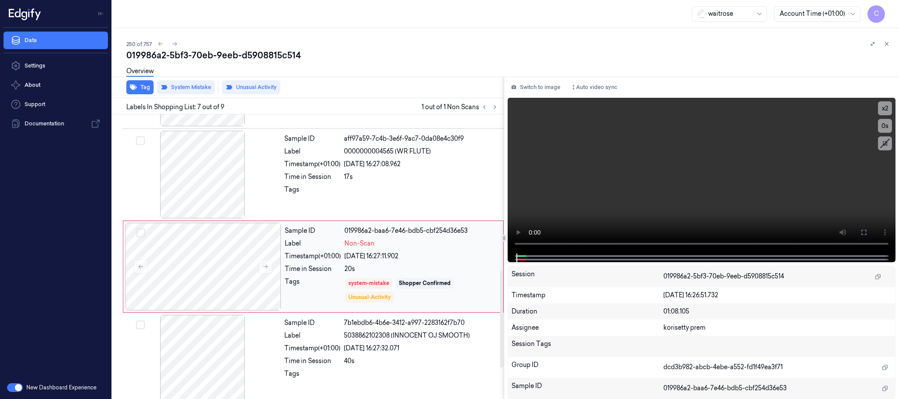
scroll to position [459, 0]
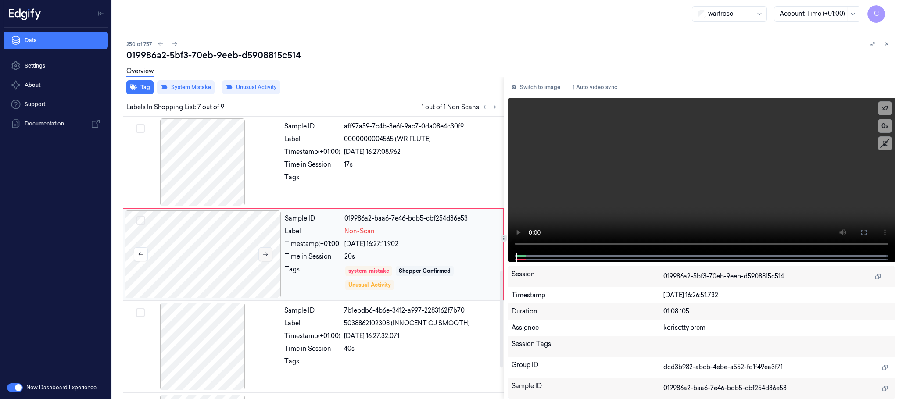
click at [270, 258] on button at bounding box center [266, 255] width 14 height 14
